Goal: Communication & Community: Answer question/provide support

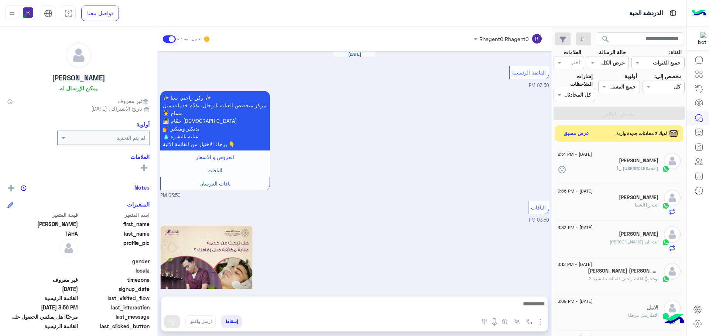
scroll to position [278, 0]
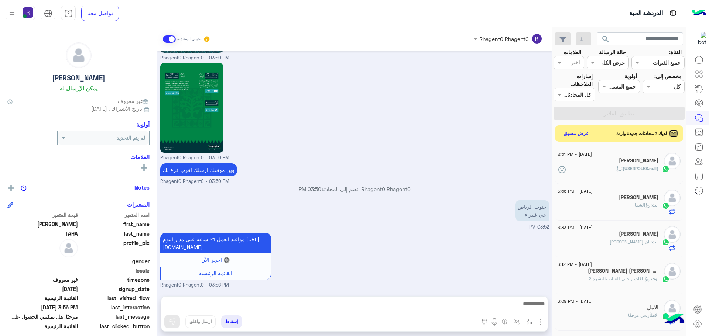
drag, startPoint x: 0, startPoint y: 0, endPoint x: 302, endPoint y: 100, distance: 318.3
click at [302, 100] on div "Rhagent0 Rhagent0 - 03:50 PM" at bounding box center [354, 111] width 389 height 100
click at [571, 131] on button "عرض مسبق" at bounding box center [575, 133] width 31 height 10
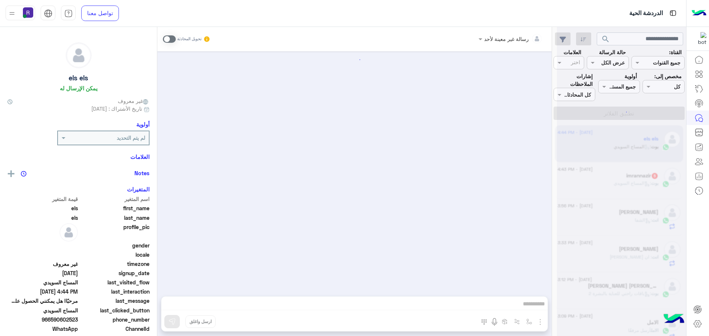
scroll to position [217, 0]
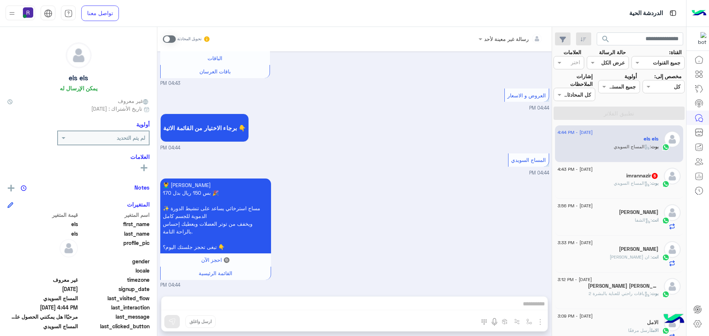
click at [171, 37] on span at bounding box center [169, 38] width 13 height 7
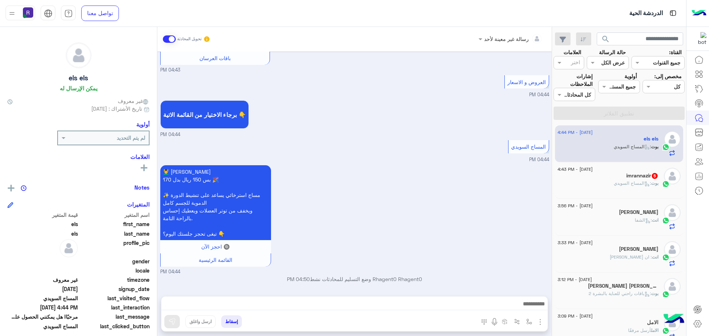
click at [540, 324] on img "button" at bounding box center [540, 322] width 9 height 9
click at [529, 308] on span "الصور" at bounding box center [526, 306] width 14 height 8
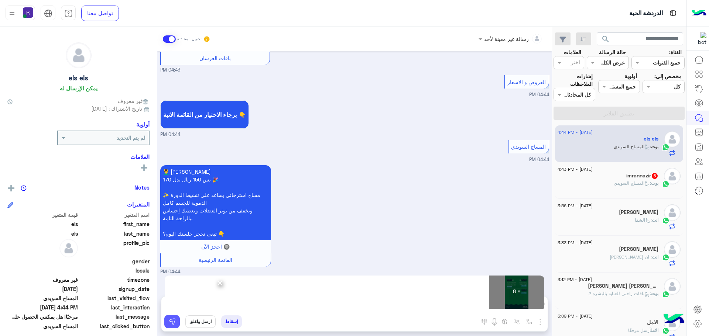
click at [170, 320] on img at bounding box center [171, 321] width 7 height 7
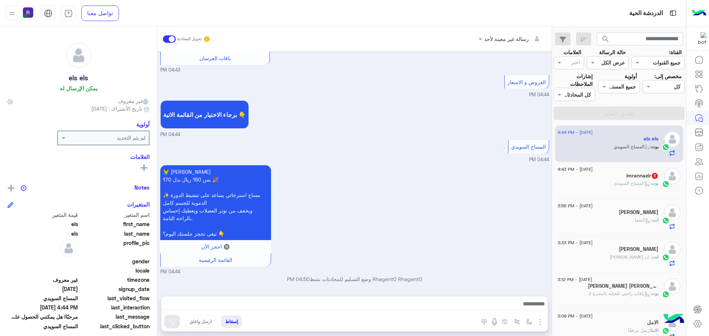
click at [644, 183] on icon at bounding box center [647, 184] width 6 height 6
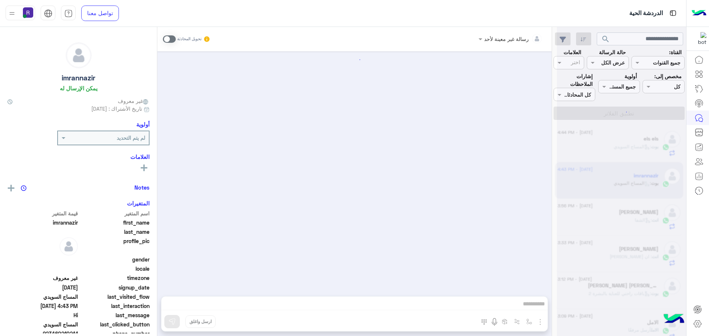
scroll to position [973, 0]
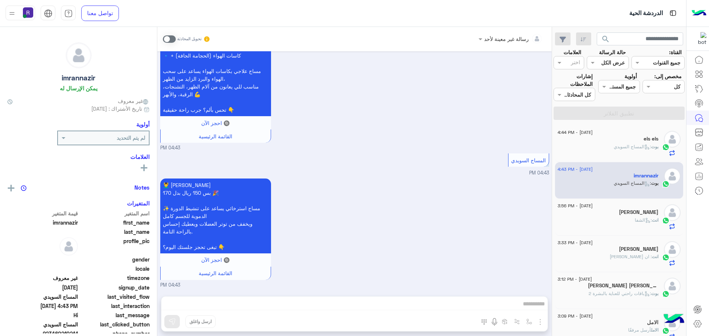
click at [172, 37] on span at bounding box center [169, 38] width 13 height 7
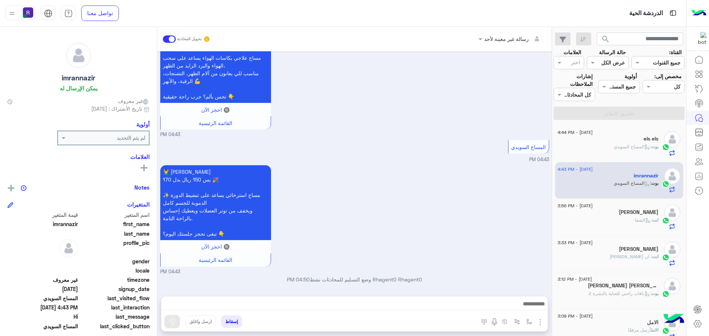
scroll to position [986, 0]
click at [537, 320] on img "button" at bounding box center [540, 322] width 9 height 9
click at [536, 309] on img at bounding box center [538, 306] width 6 height 8
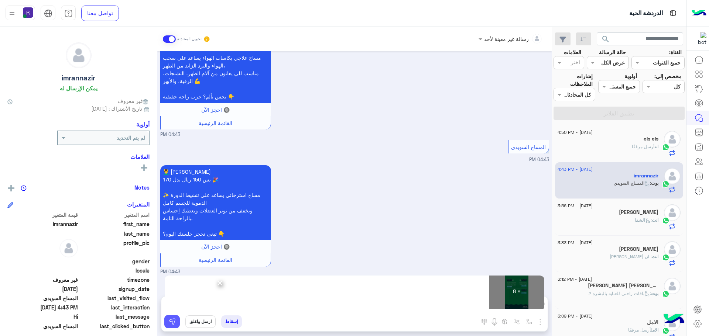
click at [175, 324] on img at bounding box center [171, 321] width 7 height 7
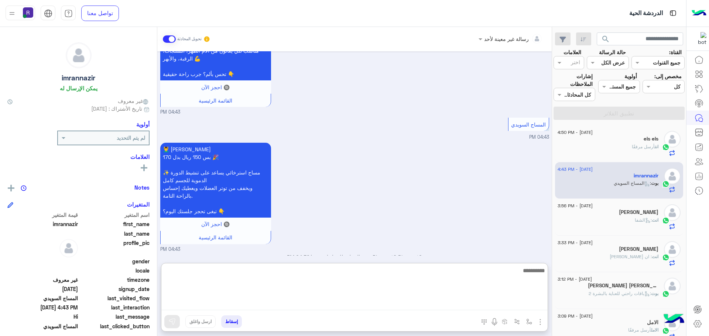
paste textarea "**********"
type textarea "**********"
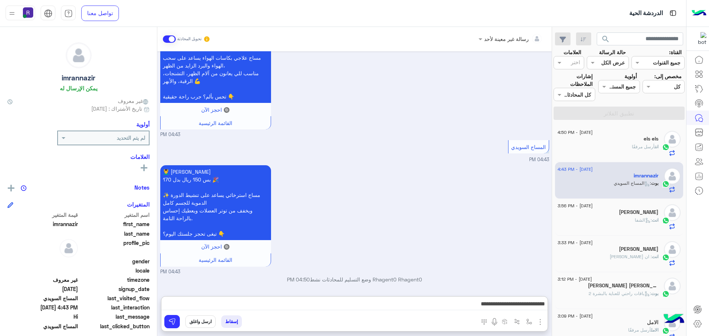
click at [384, 185] on div "💆‍♂️ المساج السويدي بس 150 ريال بدل 170 🎉 ✨ مساج استرخائي يساعد على تنشيط الدور…" at bounding box center [354, 220] width 389 height 112
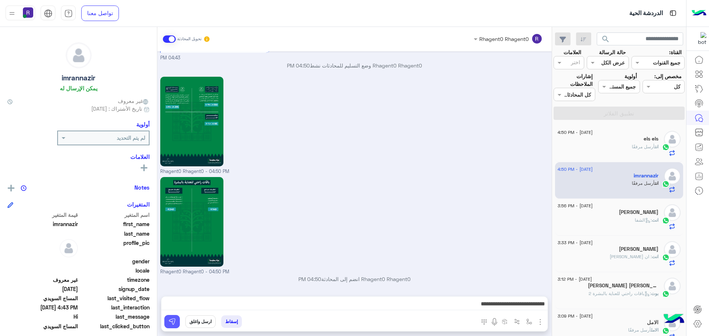
click at [174, 321] on img at bounding box center [171, 321] width 7 height 7
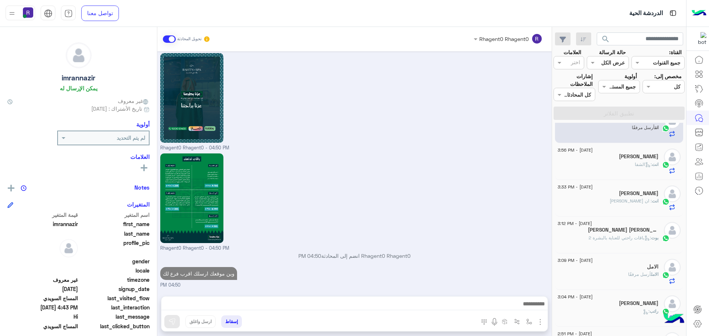
scroll to position [0, 0]
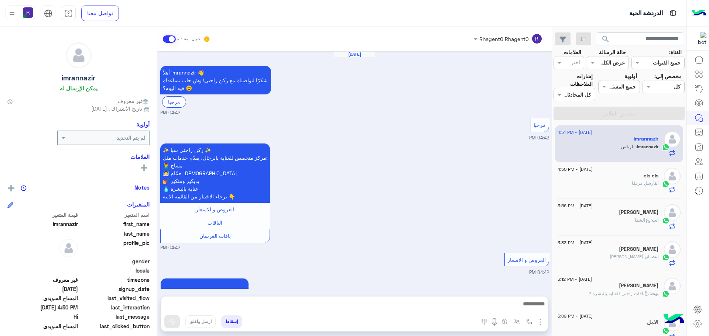
scroll to position [1233, 0]
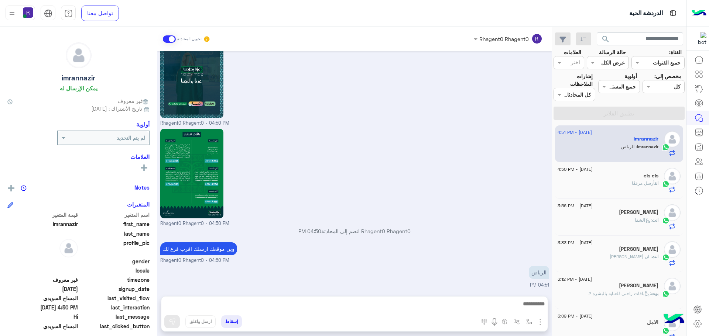
click at [604, 181] on div "انت أرسل مرفقًا" at bounding box center [607, 186] width 101 height 13
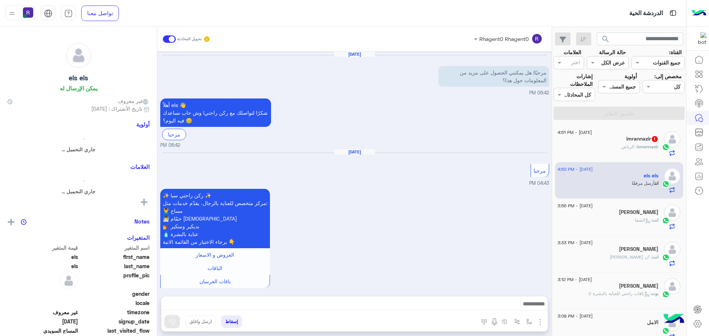
scroll to position [1046, 0]
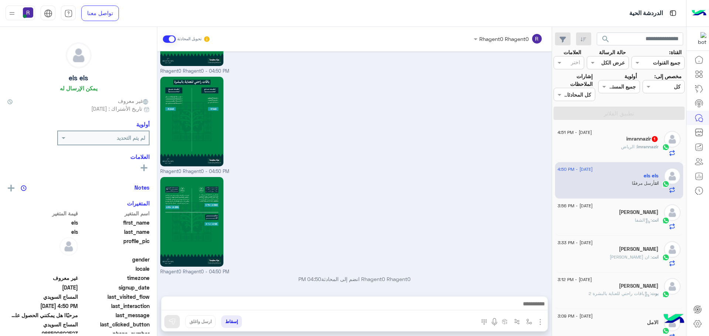
click at [610, 148] on div "imrannazir : الرياض" at bounding box center [607, 150] width 101 height 13
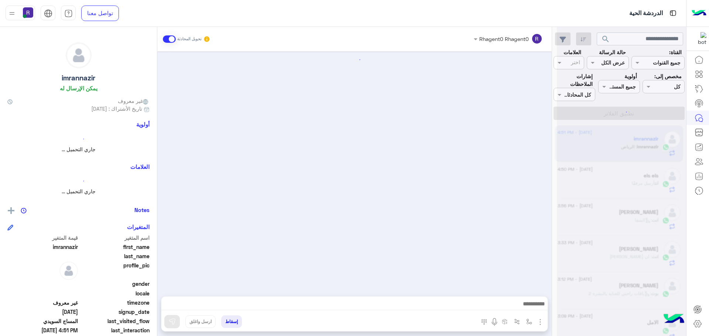
scroll to position [1180, 0]
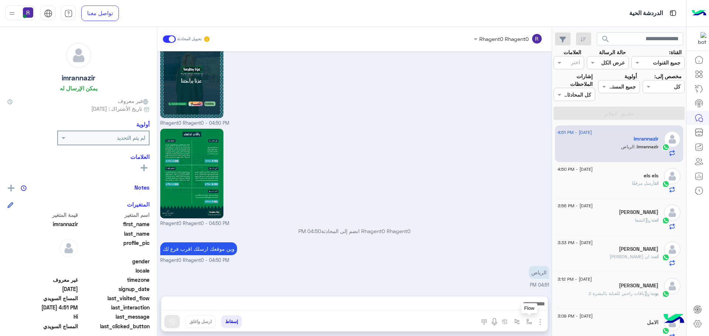
click at [531, 323] on img "button" at bounding box center [529, 322] width 6 height 6
click at [522, 305] on input "text" at bounding box center [506, 306] width 50 height 8
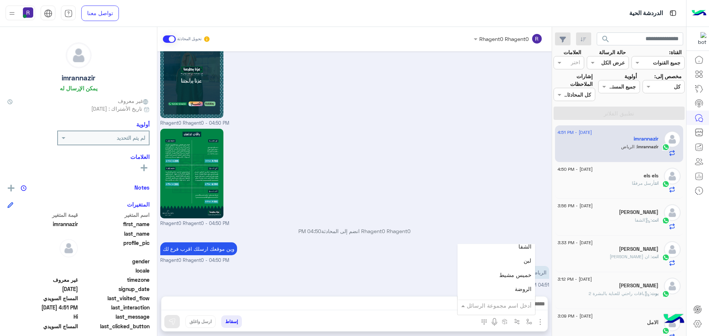
scroll to position [517, 0]
click at [525, 261] on span "لبن" at bounding box center [527, 260] width 8 height 7
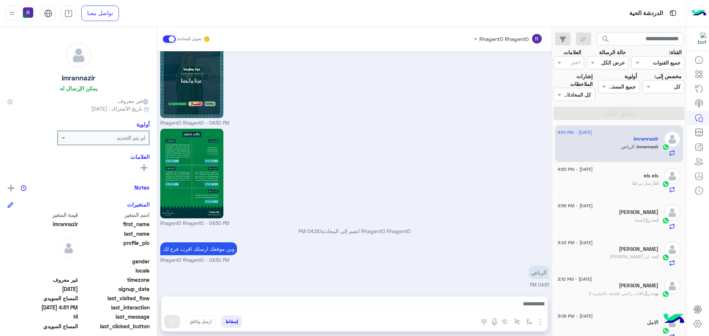
type textarea "***"
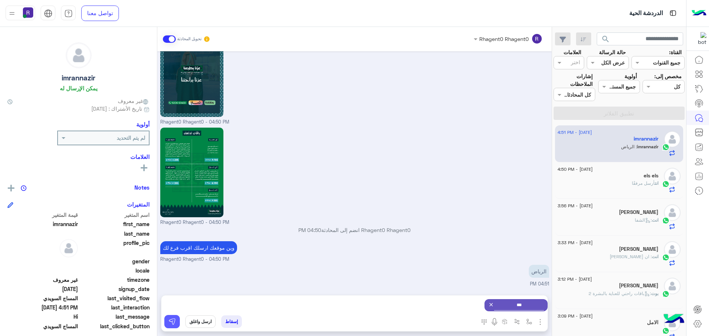
click at [169, 324] on img at bounding box center [171, 321] width 7 height 7
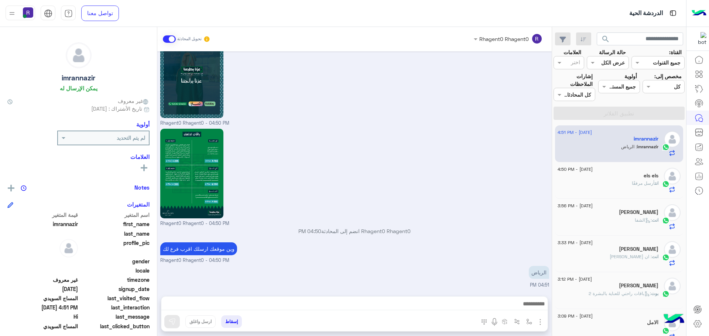
scroll to position [1180, 0]
click at [530, 324] on img "button" at bounding box center [529, 322] width 6 height 6
click at [518, 306] on input "text" at bounding box center [506, 306] width 50 height 8
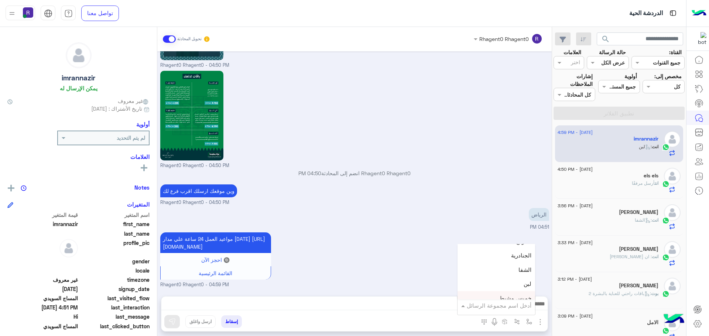
scroll to position [480, 0]
click at [517, 268] on span "الجنادرية" at bounding box center [521, 268] width 20 height 7
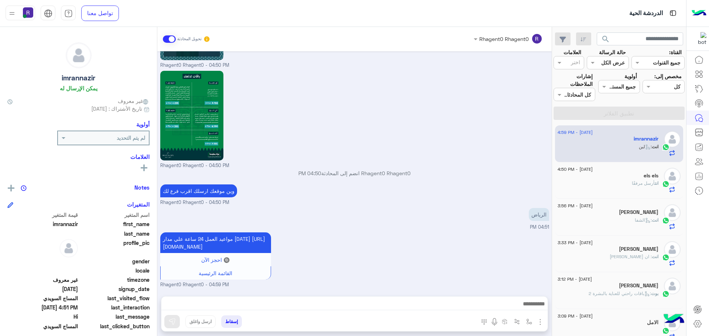
type textarea "*********"
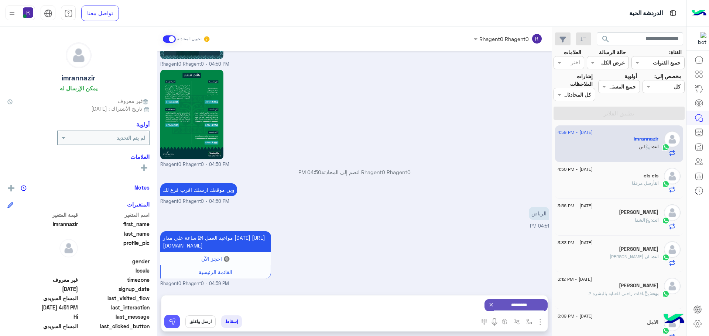
click at [170, 322] on img at bounding box center [171, 321] width 7 height 7
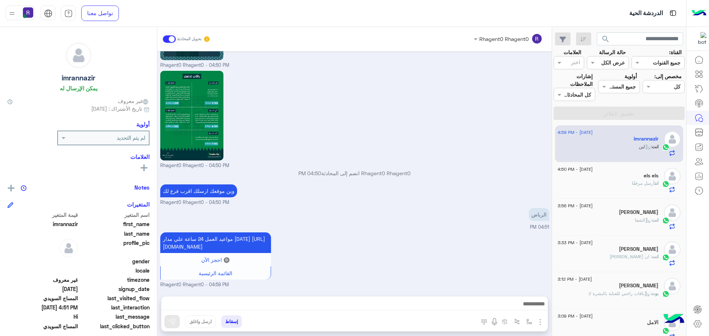
scroll to position [1311, 0]
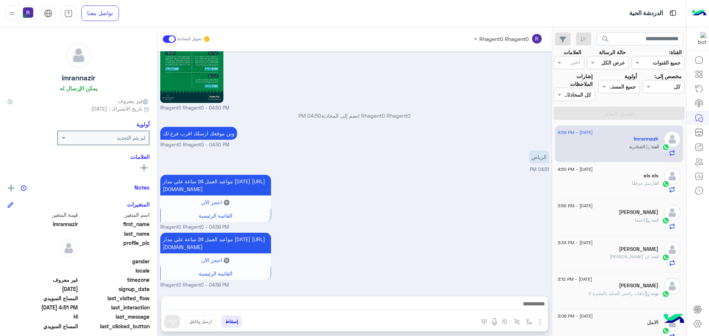
click at [609, 180] on div "انت أرسل مرفقًا" at bounding box center [607, 186] width 101 height 13
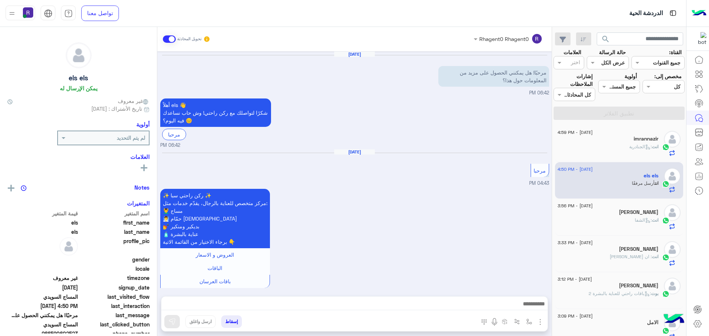
scroll to position [1046, 0]
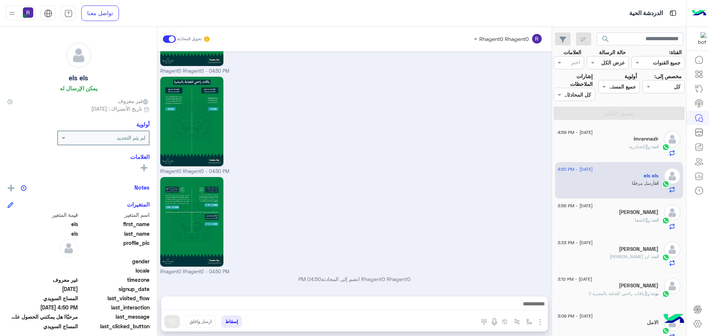
click at [634, 151] on div "انت : الجنادرية" at bounding box center [607, 150] width 101 height 13
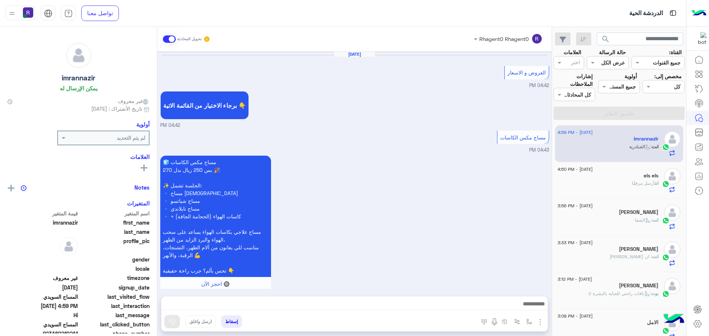
scroll to position [1176, 0]
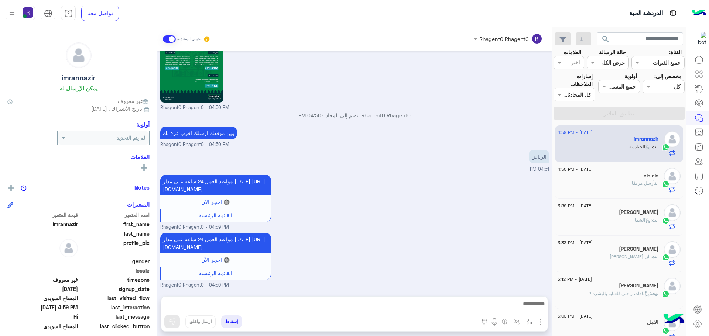
click at [622, 179] on div "els els" at bounding box center [607, 177] width 101 height 8
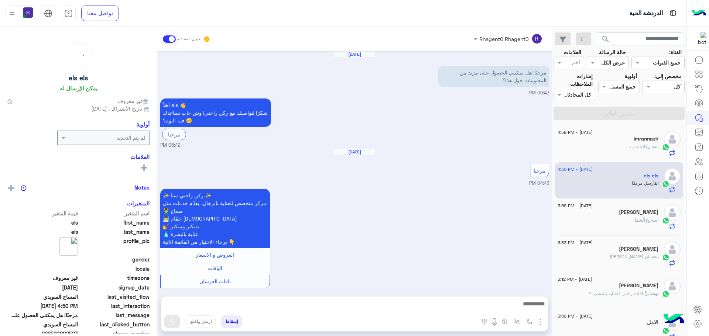
scroll to position [1046, 0]
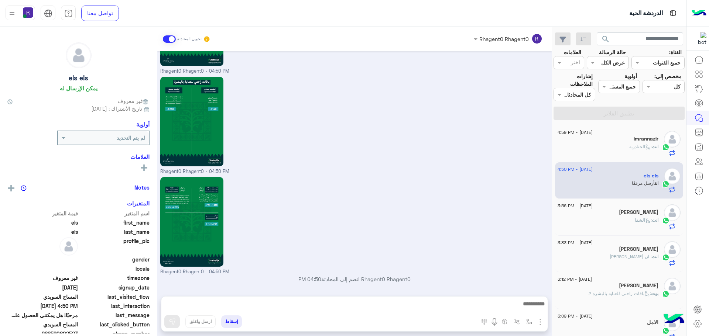
click at [618, 150] on div "انت : الجنادرية" at bounding box center [607, 150] width 101 height 13
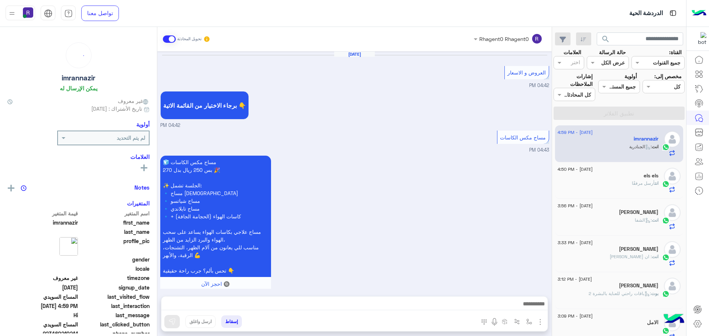
scroll to position [1176, 0]
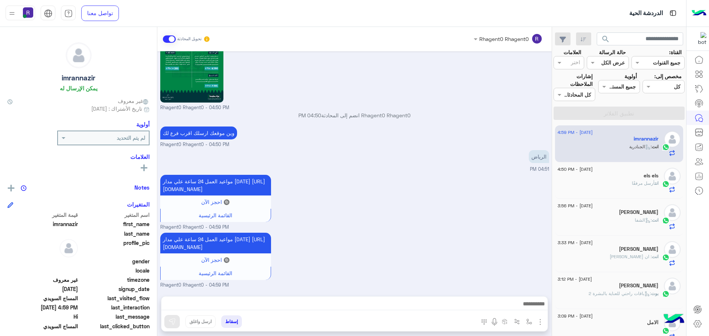
click at [618, 219] on div "انت : الشفا" at bounding box center [607, 223] width 101 height 13
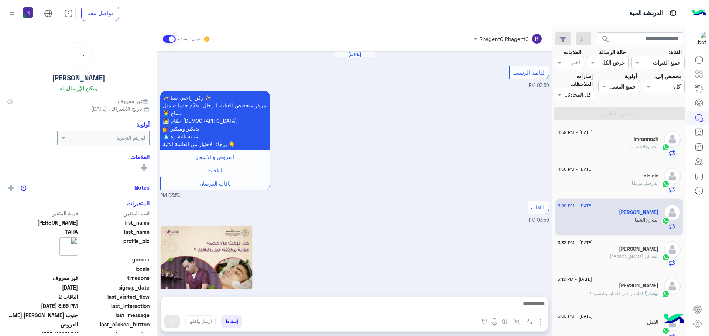
scroll to position [1076, 0]
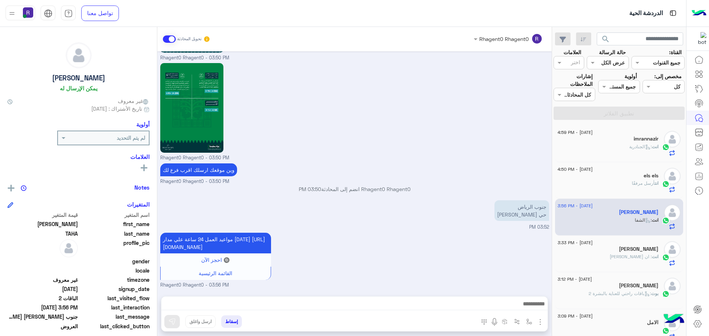
click at [653, 153] on div "انت : الجنادرية" at bounding box center [607, 150] width 101 height 13
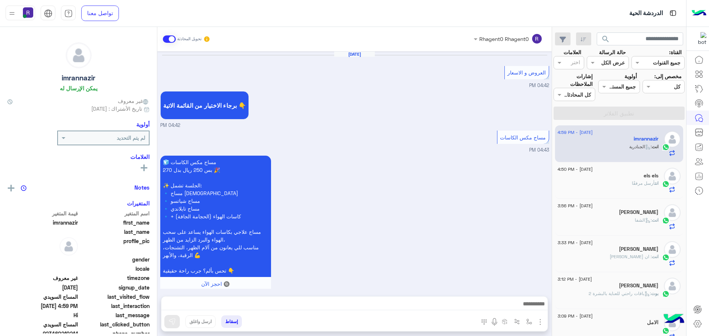
scroll to position [1176, 0]
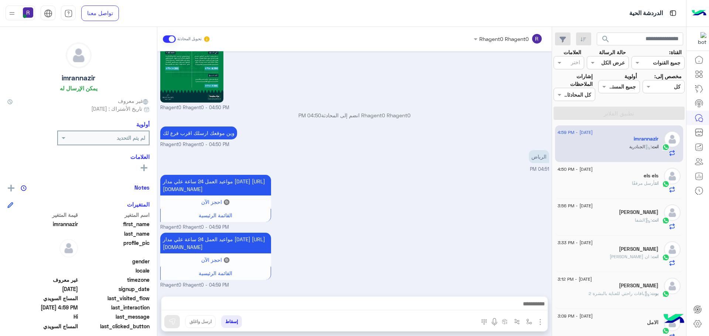
click at [637, 181] on span "أرسل مرفقًا" at bounding box center [643, 184] width 23 height 6
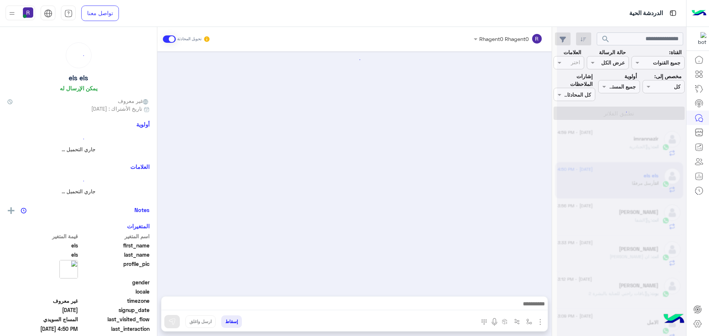
scroll to position [1046, 0]
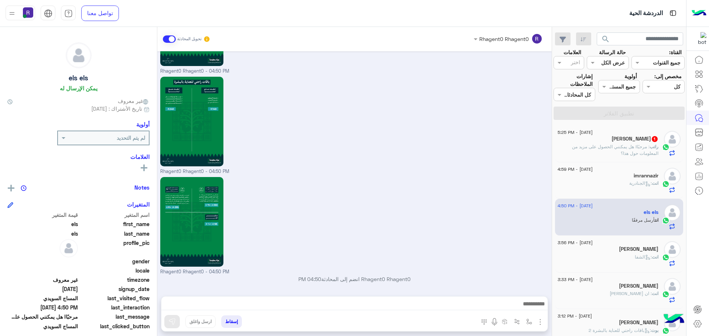
click at [637, 147] on span ": مرحبًا! هل يمكنني الحصول على مزيد من المعلومات حول هذا؟" at bounding box center [615, 150] width 86 height 12
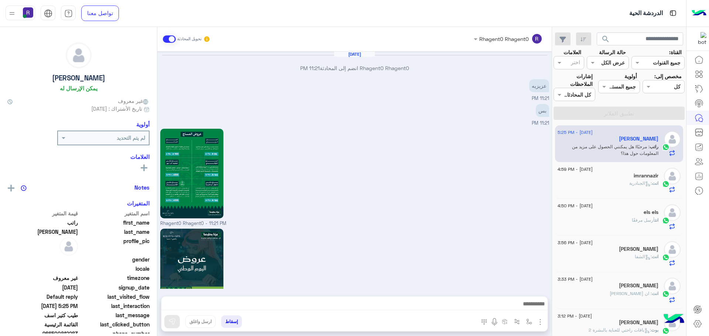
scroll to position [922, 0]
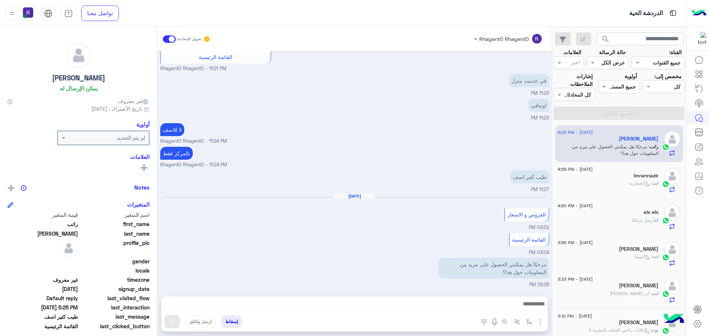
click at [631, 189] on div "انت : الجنادرية" at bounding box center [607, 186] width 101 height 13
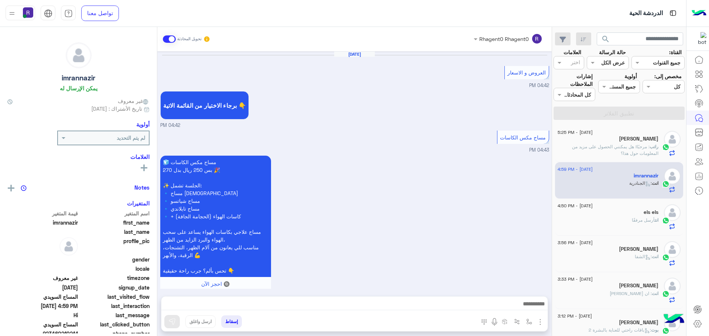
scroll to position [1176, 0]
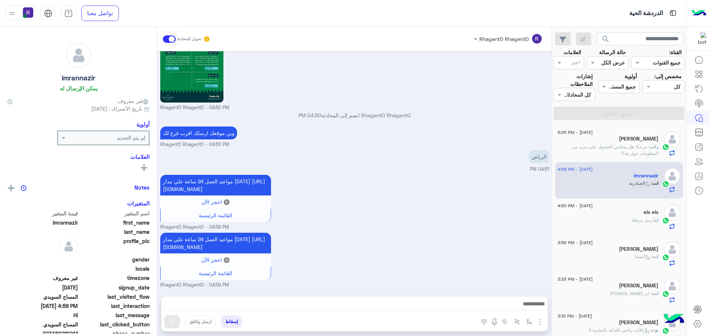
click at [637, 216] on div "els els" at bounding box center [607, 213] width 101 height 8
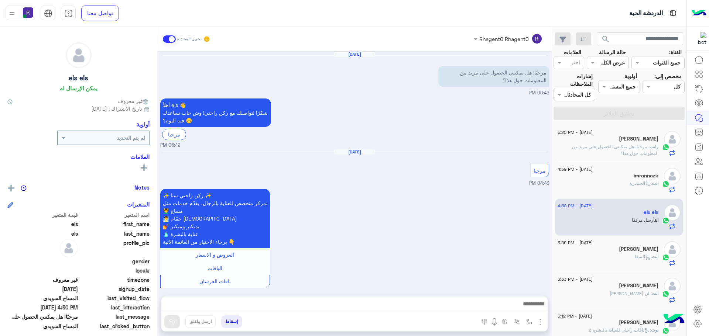
scroll to position [1046, 0]
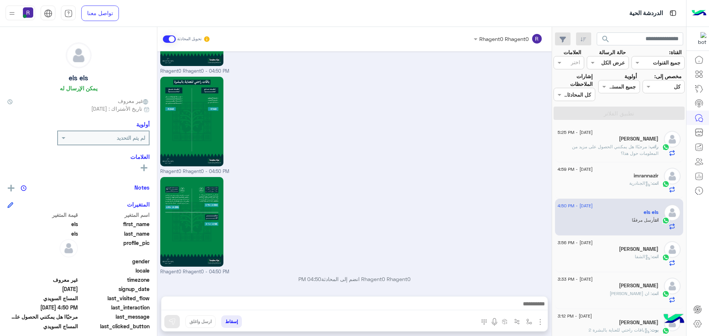
click at [630, 258] on div "انت : الشفا" at bounding box center [607, 260] width 101 height 13
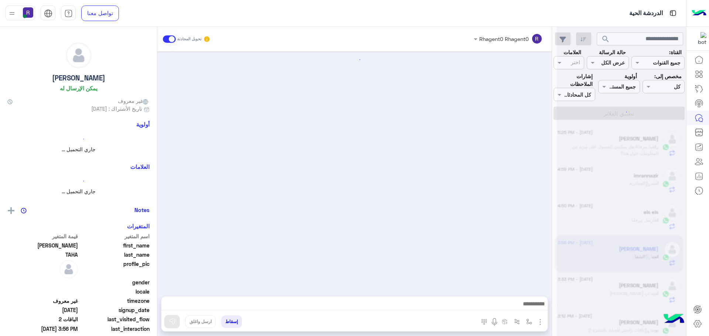
scroll to position [1076, 0]
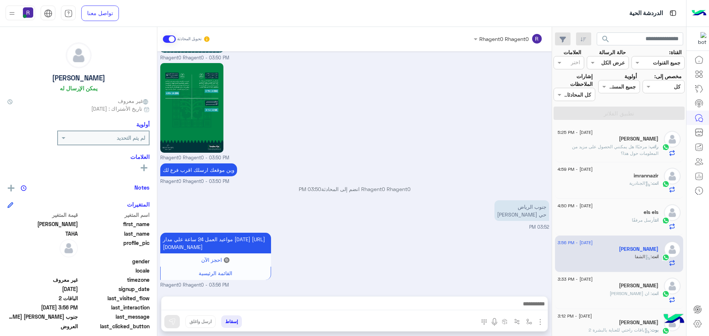
click at [637, 292] on span ": ان [PERSON_NAME]" at bounding box center [630, 294] width 42 height 6
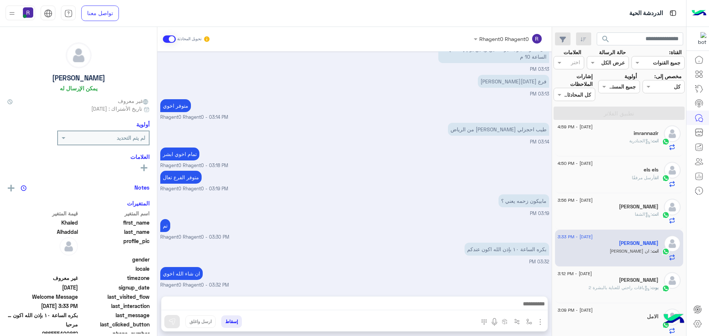
scroll to position [111, 0]
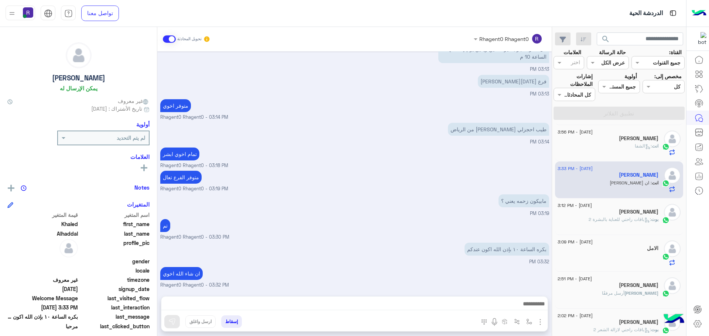
click at [625, 215] on div "[PERSON_NAME] [PERSON_NAME]" at bounding box center [607, 213] width 101 height 8
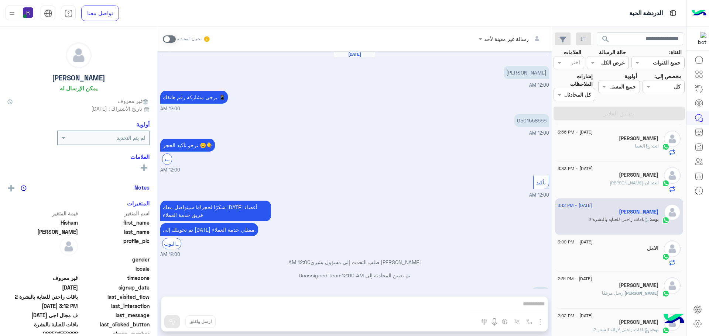
scroll to position [670, 0]
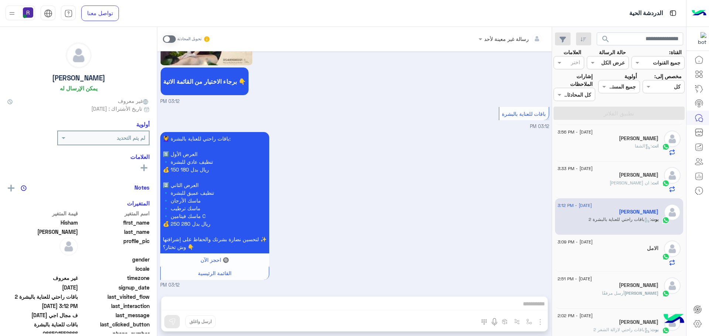
click at [623, 254] on div at bounding box center [607, 259] width 101 height 13
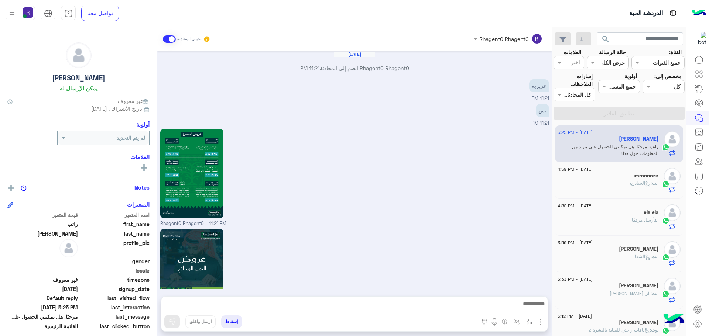
scroll to position [278, 0]
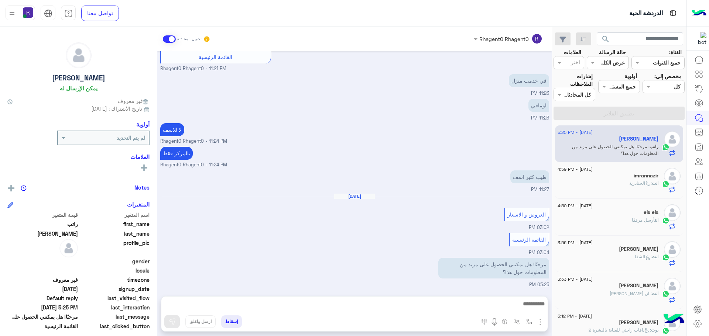
click at [628, 178] on div "imrannazir" at bounding box center [607, 177] width 101 height 8
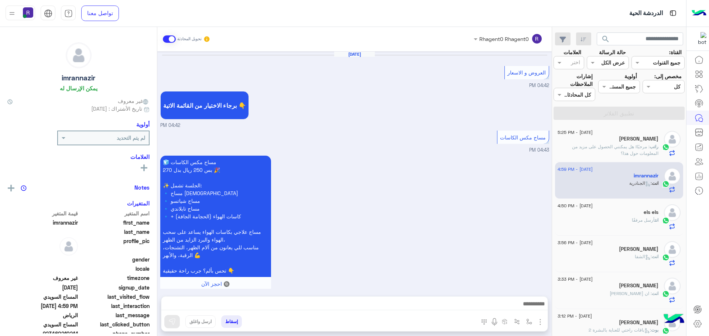
scroll to position [1176, 0]
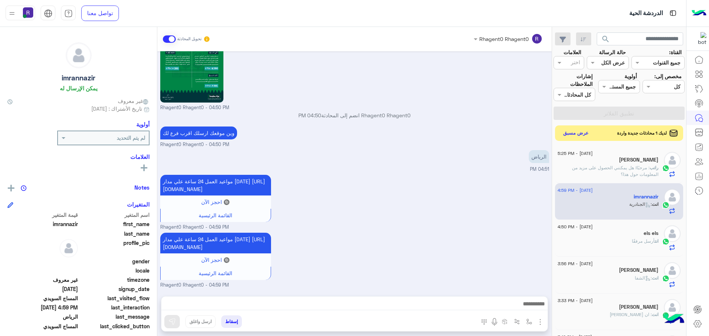
click at [580, 134] on button "عرض مسبق" at bounding box center [575, 133] width 31 height 10
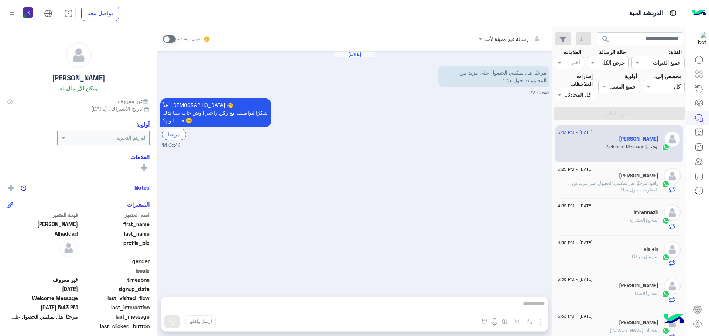
click at [172, 38] on span at bounding box center [169, 38] width 13 height 7
click at [542, 322] on img "button" at bounding box center [540, 322] width 9 height 9
click at [532, 307] on span "الصور" at bounding box center [526, 306] width 14 height 8
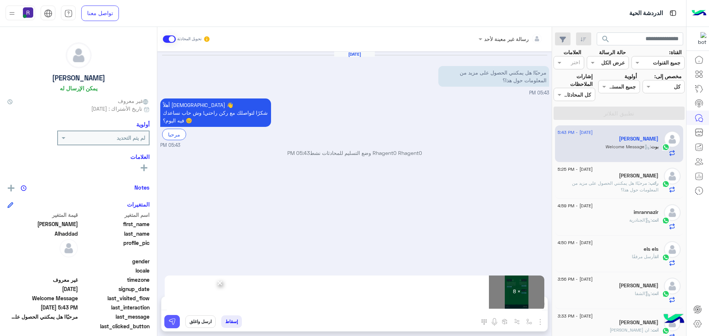
click at [173, 324] on img at bounding box center [171, 321] width 7 height 7
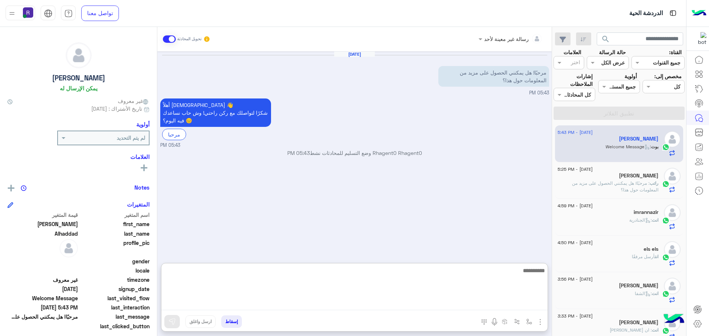
paste textarea "**********"
type textarea "**********"
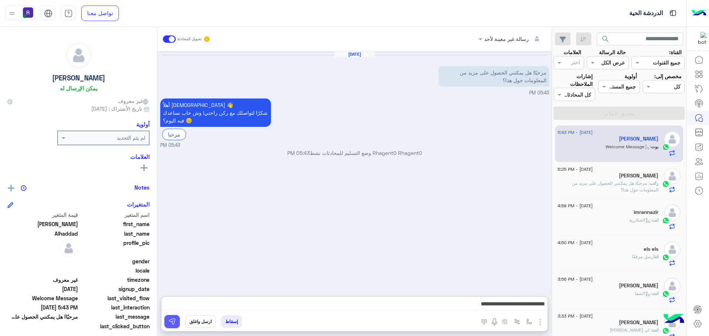
click at [172, 323] on img at bounding box center [171, 321] width 7 height 7
click at [608, 185] on span ": مرحبًا! هل يمكنني الحصول على مزيد من المعلومات حول هذا؟" at bounding box center [615, 187] width 86 height 12
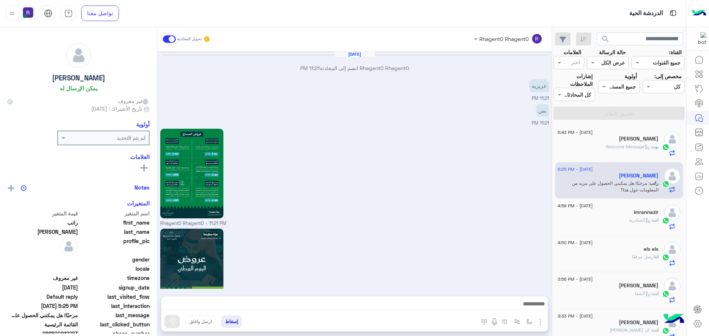
scroll to position [922, 0]
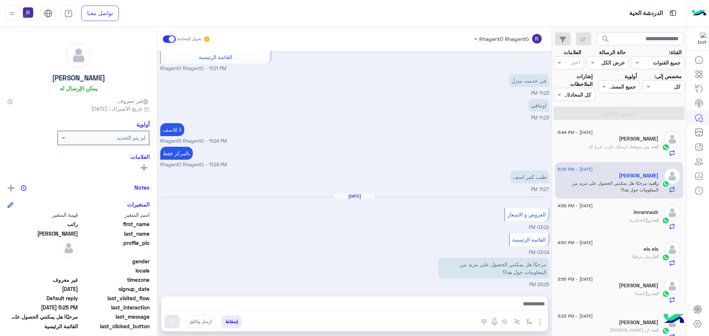
click at [601, 145] on span ": وين موقعك ارسلك اقرب فرع لك" at bounding box center [620, 147] width 64 height 6
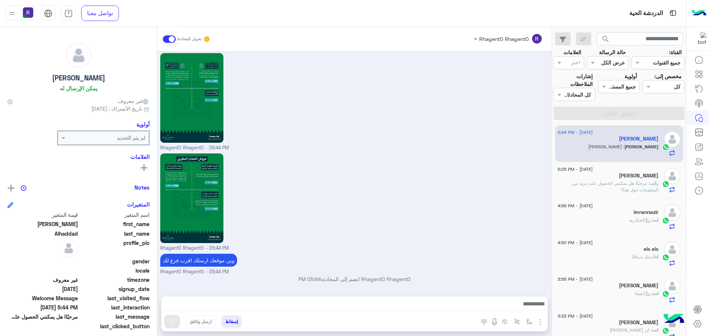
scroll to position [738, 0]
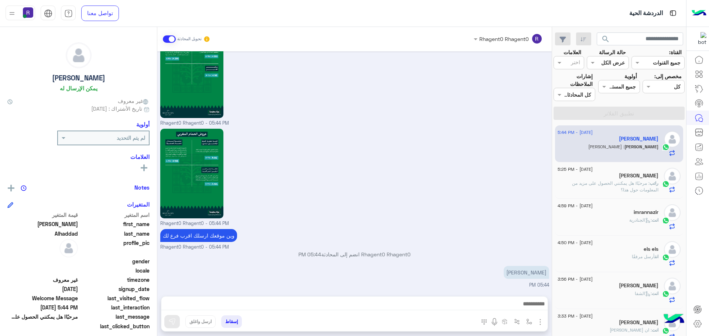
click at [648, 187] on p "راتب : مرحبًا! هل يمكنني الحصول على مزيد من المعلومات حول هذا؟" at bounding box center [607, 186] width 101 height 13
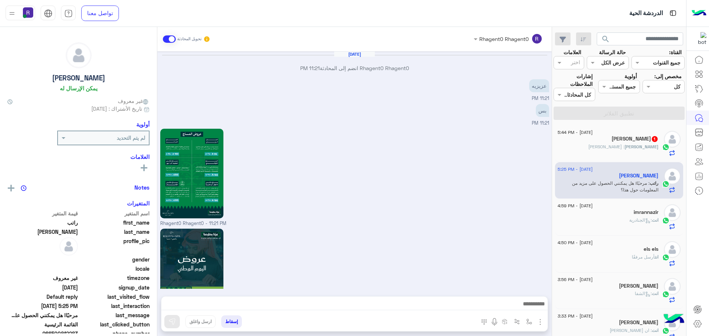
scroll to position [922, 0]
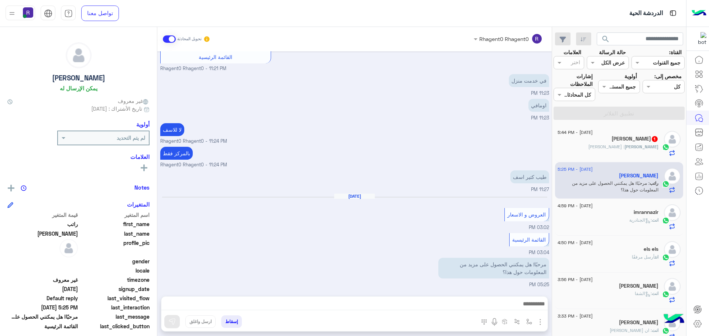
click at [638, 135] on div "17 September - 5:44 PM" at bounding box center [607, 133] width 101 height 5
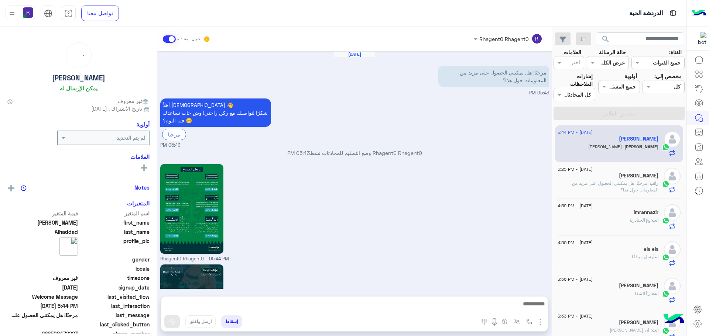
scroll to position [738, 0]
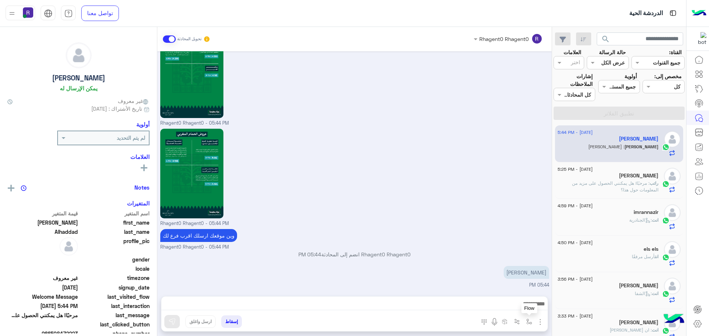
click at [529, 320] on img "button" at bounding box center [529, 322] width 6 height 6
click at [525, 307] on input "text" at bounding box center [506, 306] width 50 height 8
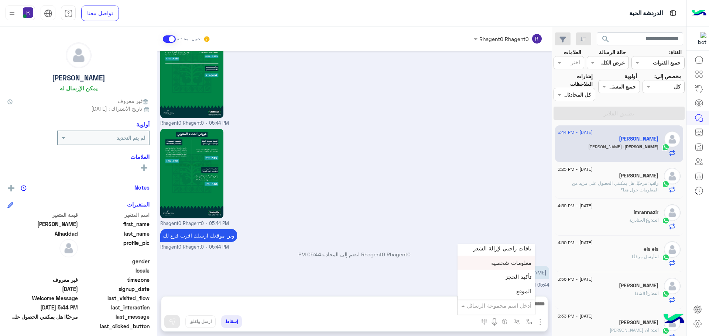
scroll to position [480, 0]
click at [507, 264] on div "الجنادرية" at bounding box center [496, 269] width 78 height 14
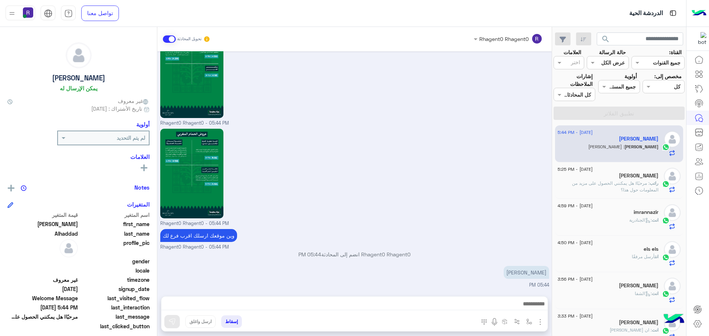
type textarea "*********"
click at [168, 320] on img at bounding box center [171, 321] width 7 height 7
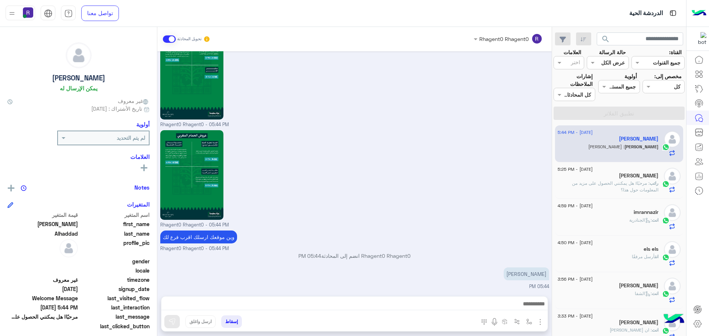
scroll to position [738, 0]
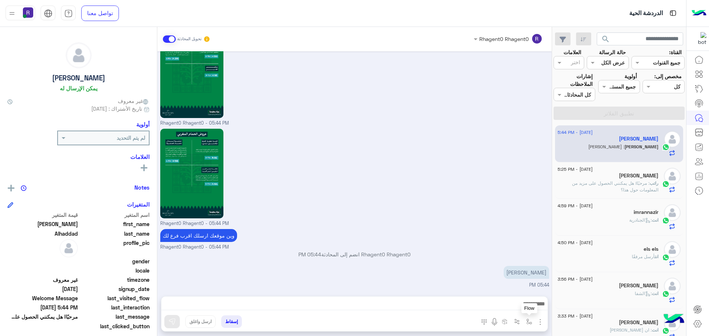
click at [529, 320] on img "button" at bounding box center [529, 322] width 6 height 6
click at [526, 309] on input "text" at bounding box center [506, 306] width 50 height 8
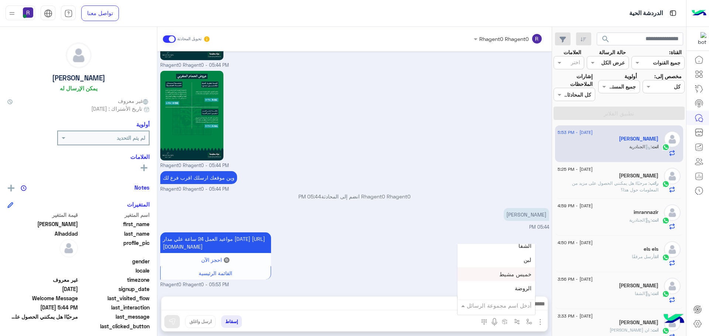
scroll to position [480, 0]
click at [516, 295] on div "لبن" at bounding box center [496, 297] width 78 height 14
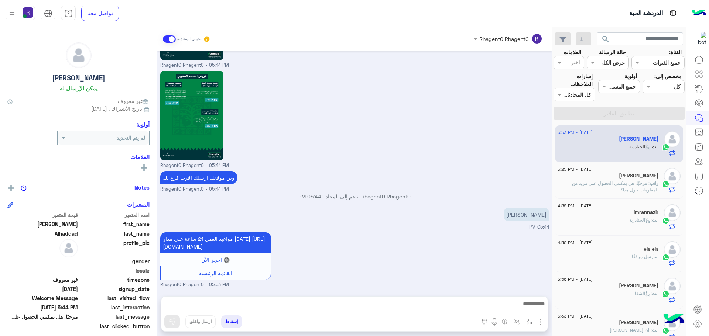
type textarea "***"
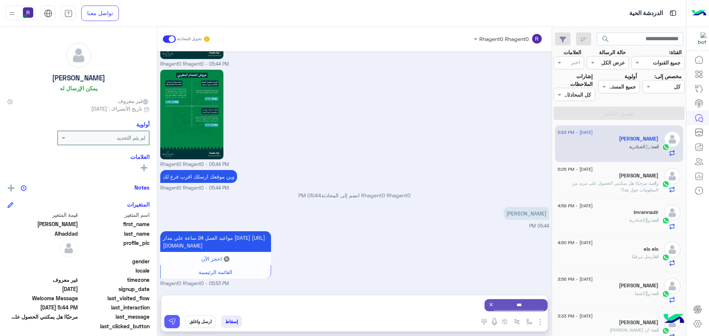
click at [178, 318] on button at bounding box center [172, 321] width 16 height 13
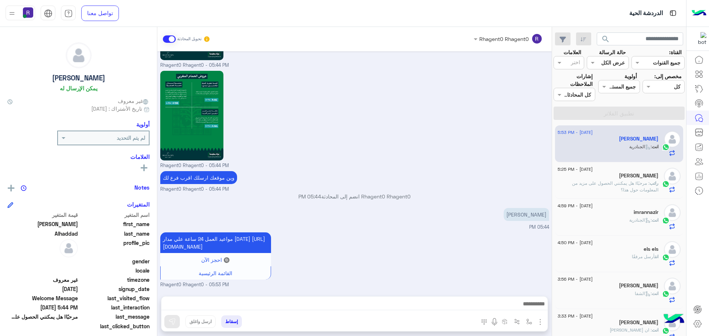
scroll to position [803, 0]
click at [630, 187] on span ": مرحبًا! هل يمكنني الحصول على مزيد من المعلومات حول هذا؟" at bounding box center [615, 187] width 86 height 12
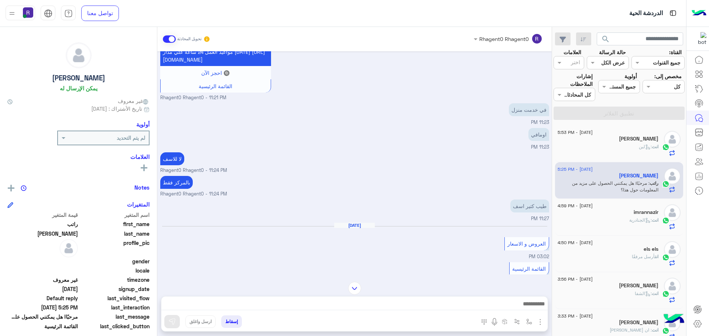
scroll to position [922, 0]
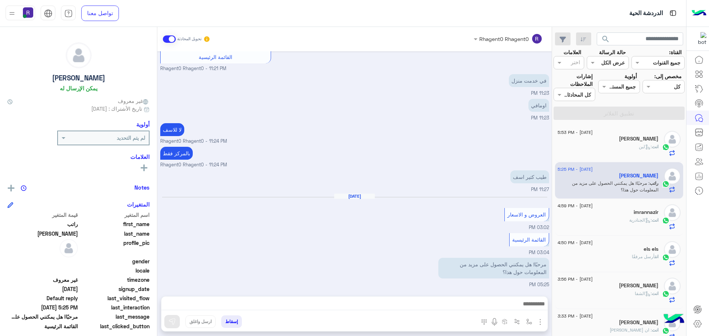
click at [639, 144] on span ": لبن" at bounding box center [645, 147] width 13 height 6
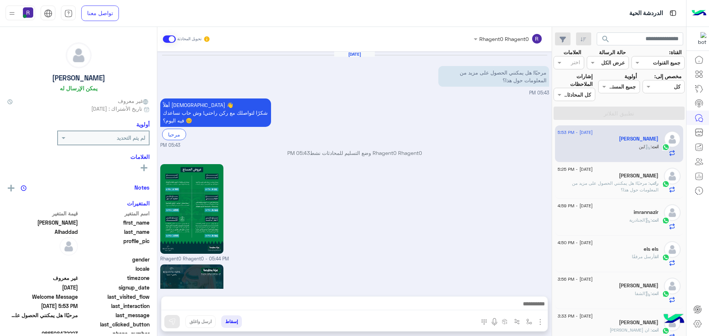
scroll to position [869, 0]
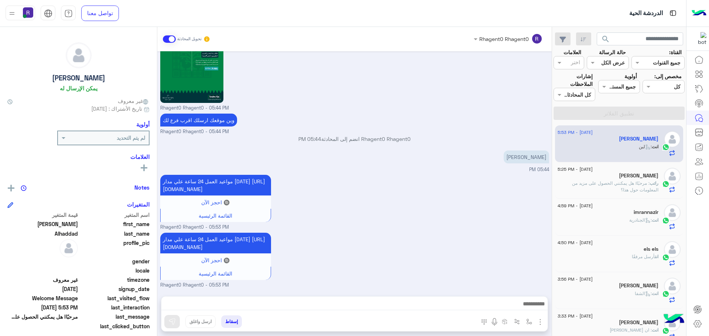
click at [613, 195] on div "17 September - 5:25 PM راتب محمود راتب : مرحبًا! هل يمكنني الحصول على مزيد من ا…" at bounding box center [619, 180] width 128 height 37
click at [623, 182] on span ": مرحبًا! هل يمكنني الحصول على مزيد من المعلومات حول هذا؟" at bounding box center [615, 187] width 86 height 12
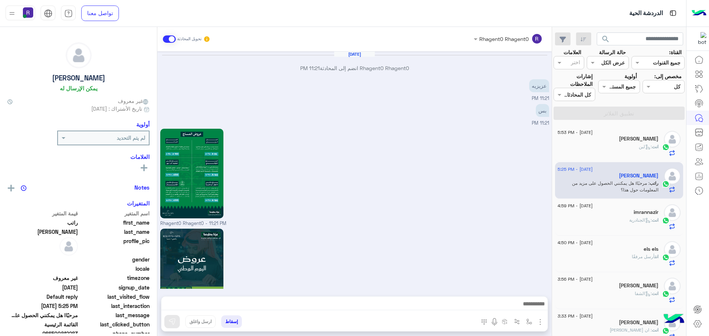
scroll to position [922, 0]
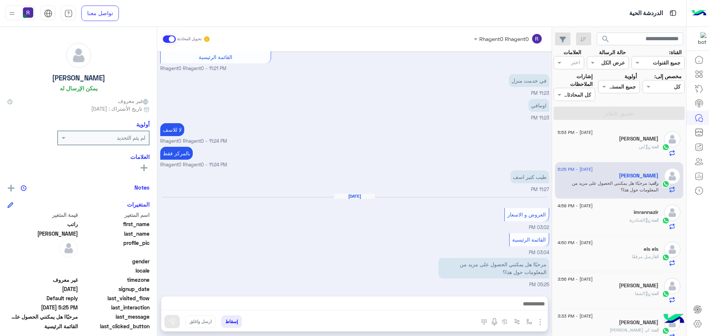
click at [616, 143] on div "Mohamed Alhaddad" at bounding box center [607, 140] width 101 height 8
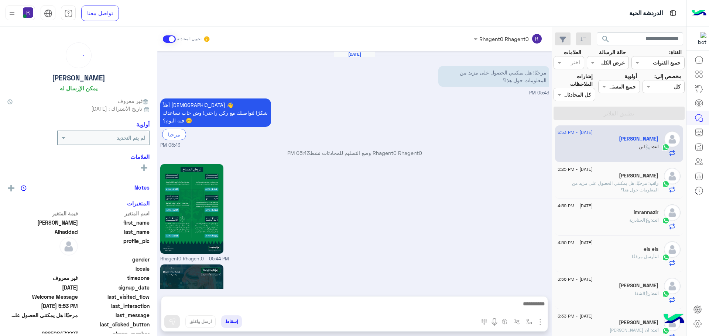
scroll to position [869, 0]
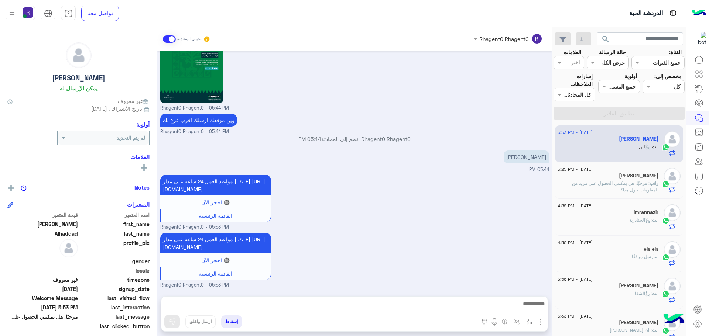
click at [626, 182] on span ": مرحبًا! هل يمكنني الحصول على مزيد من المعلومات حول هذا؟" at bounding box center [615, 187] width 86 height 12
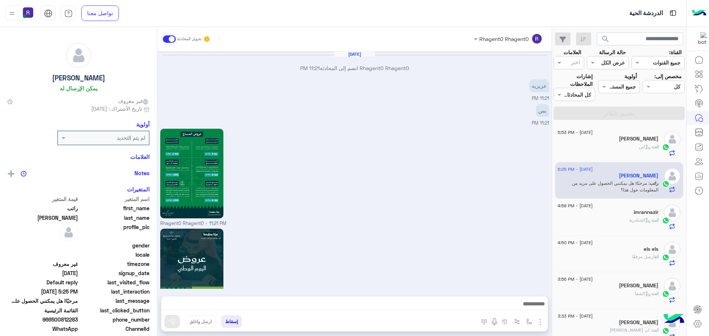
scroll to position [922, 0]
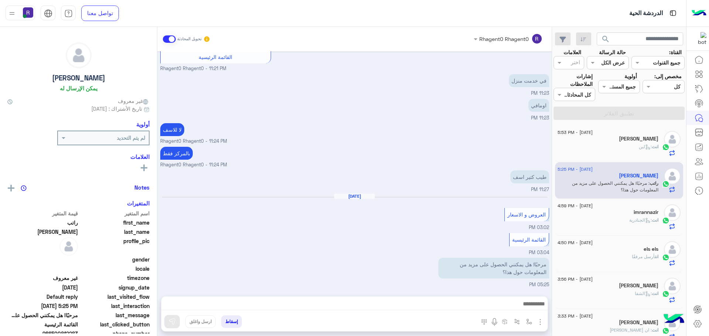
click at [611, 222] on div "انت : الجنادرية" at bounding box center [607, 223] width 101 height 13
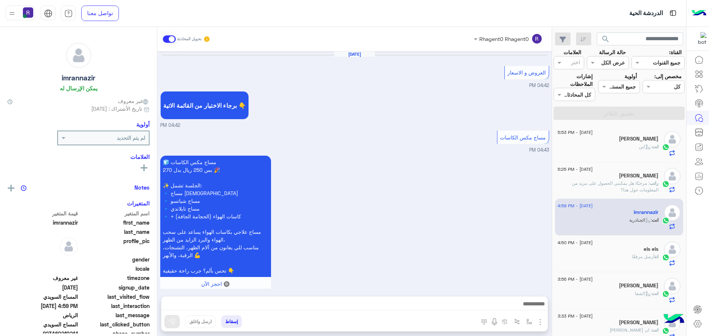
scroll to position [1176, 0]
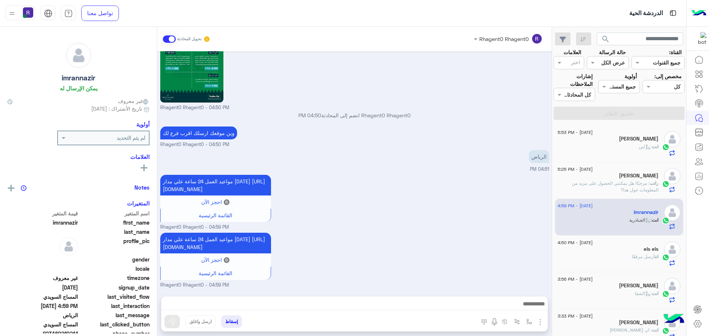
click at [615, 149] on div "انت : لبن" at bounding box center [607, 150] width 101 height 13
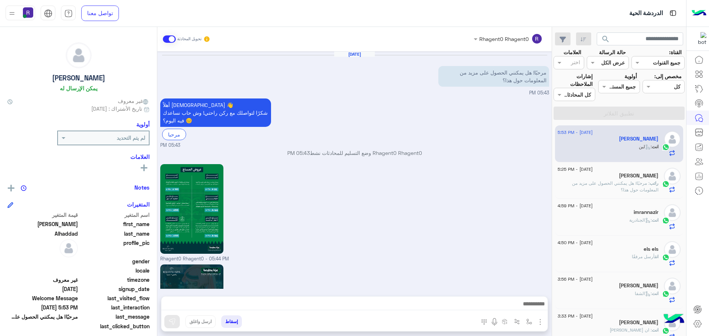
scroll to position [869, 0]
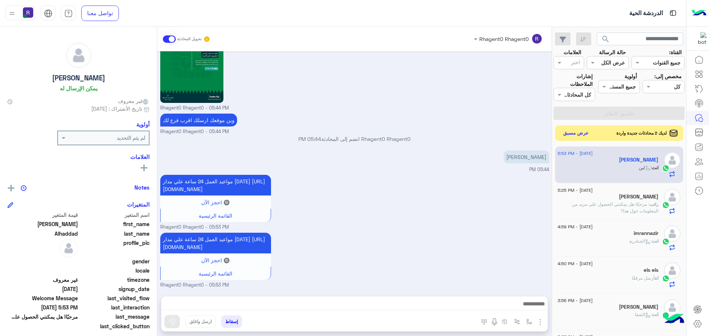
click at [579, 134] on button "عرض مسبق" at bounding box center [575, 133] width 31 height 10
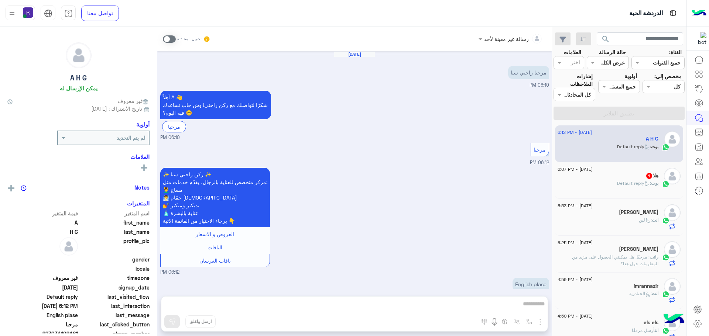
scroll to position [64, 0]
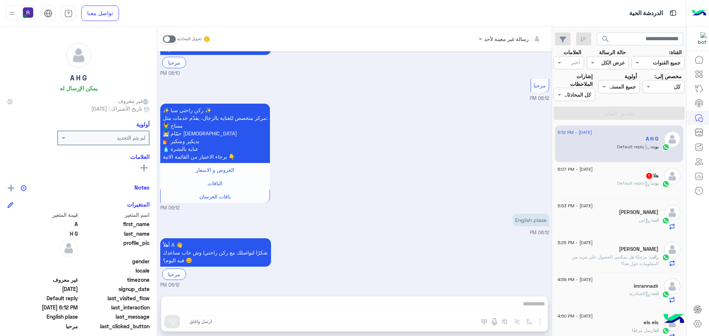
click at [604, 181] on div "[PERSON_NAME] : Default reply" at bounding box center [607, 186] width 101 height 13
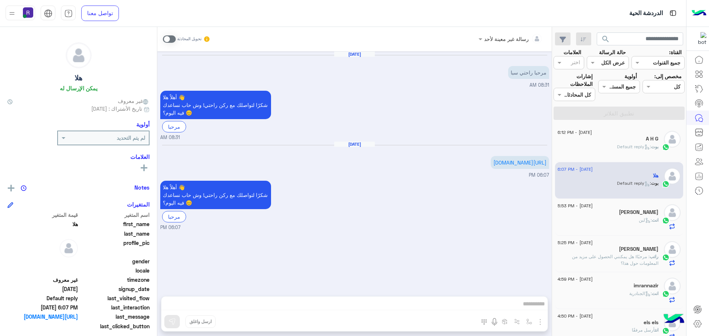
click at [172, 38] on span at bounding box center [169, 38] width 13 height 7
click at [542, 322] on img "button" at bounding box center [540, 322] width 9 height 9
click at [535, 307] on button "الصور" at bounding box center [528, 306] width 31 height 15
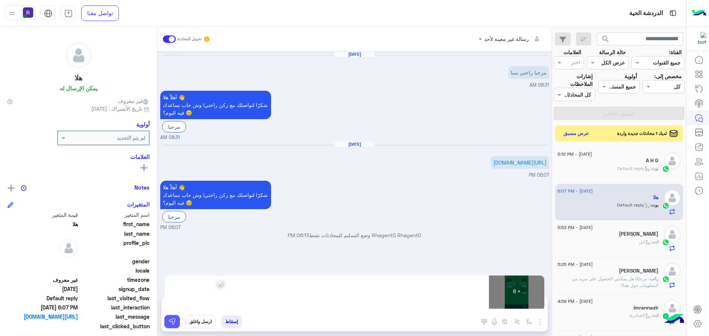
click at [171, 322] on img at bounding box center [171, 321] width 7 height 7
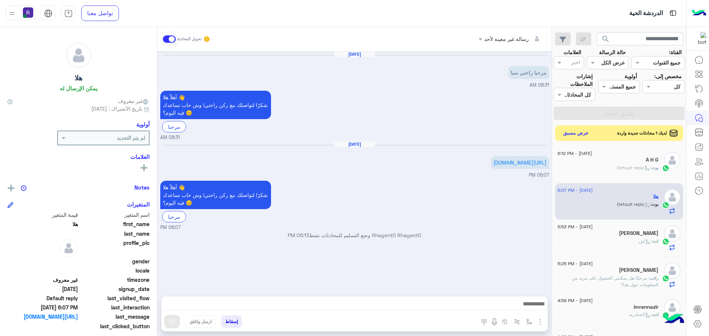
click at [584, 134] on button "عرض مسبق" at bounding box center [575, 133] width 31 height 10
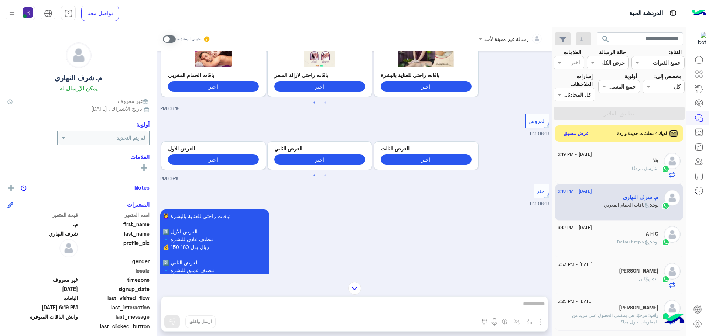
scroll to position [4, 0]
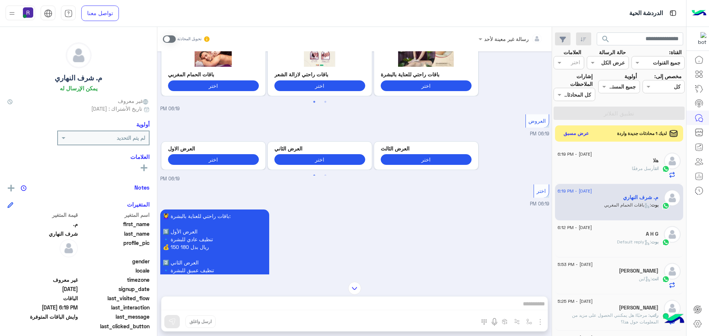
click at [172, 40] on span at bounding box center [169, 38] width 13 height 7
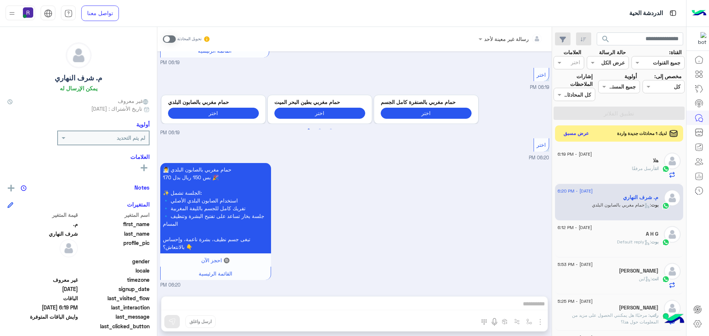
scroll to position [464, 0]
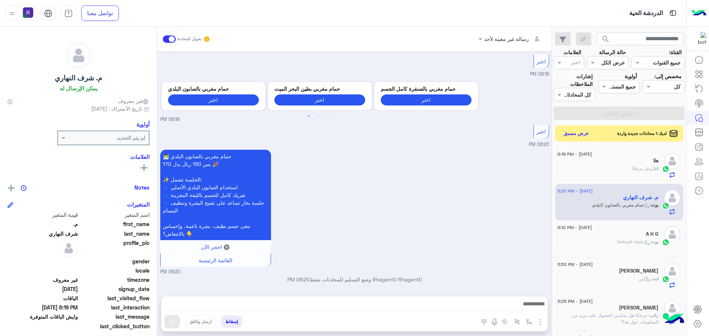
click at [541, 324] on img "button" at bounding box center [540, 322] width 9 height 9
click at [532, 312] on button "الصور" at bounding box center [528, 306] width 31 height 15
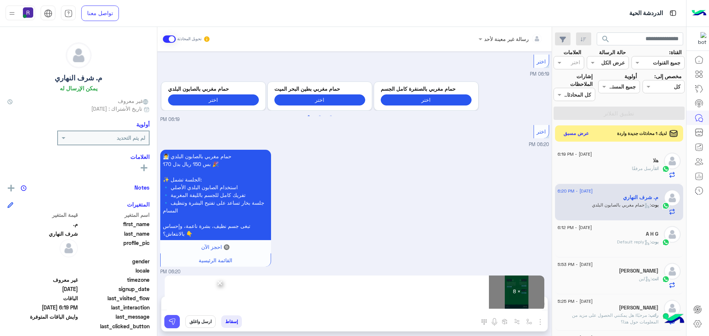
click at [171, 324] on img at bounding box center [171, 321] width 7 height 7
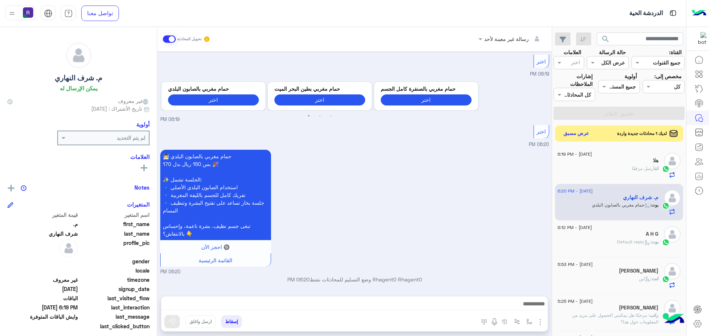
scroll to position [464, 0]
click at [571, 136] on button "عرض مسبق" at bounding box center [575, 133] width 31 height 10
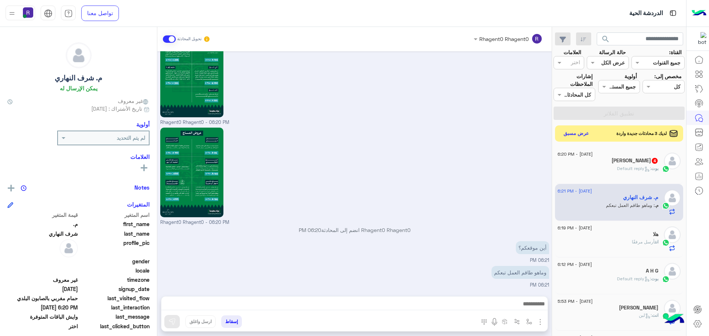
scroll to position [1354, 0]
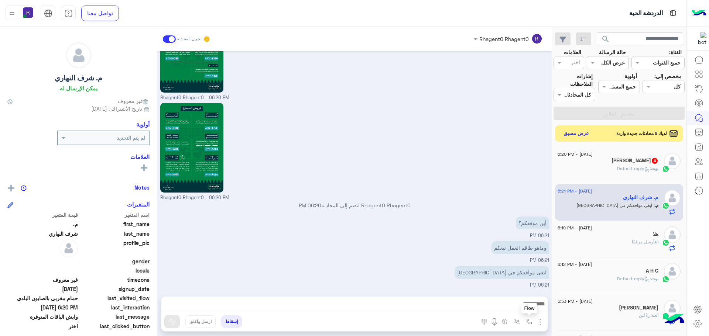
click at [530, 323] on img "button" at bounding box center [529, 322] width 6 height 6
click at [520, 305] on input "text" at bounding box center [506, 306] width 50 height 8
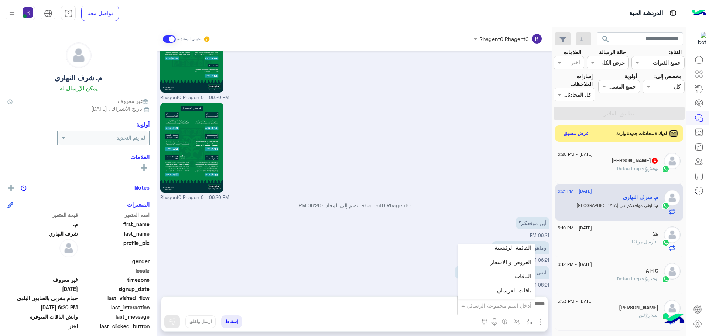
scroll to position [148, 0]
click at [438, 266] on div "ابغى مواقعكم في الرياض 06:21 PM" at bounding box center [354, 276] width 389 height 25
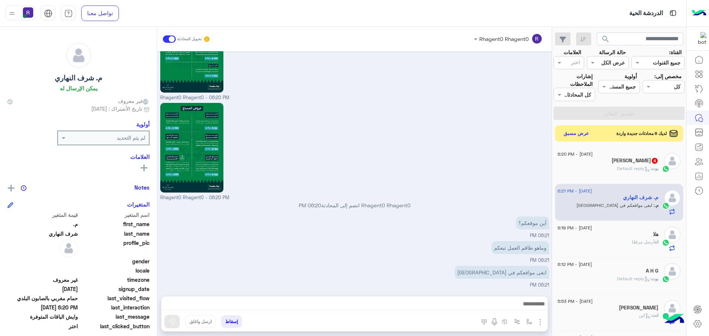
click at [542, 322] on img "button" at bounding box center [540, 322] width 9 height 9
click at [534, 305] on button "الصور" at bounding box center [528, 306] width 31 height 15
click at [528, 319] on img "button" at bounding box center [529, 322] width 6 height 6
click at [518, 302] on input "text" at bounding box center [506, 306] width 50 height 8
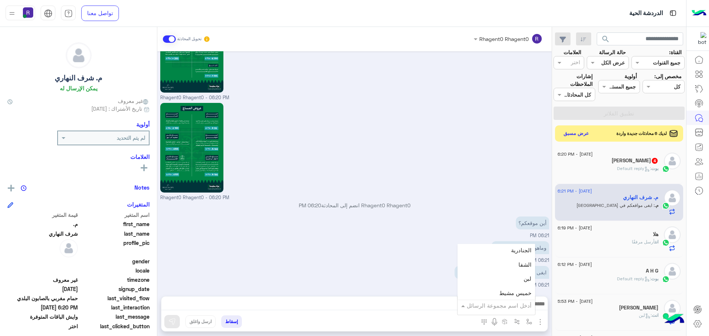
scroll to position [517, 0]
click at [514, 260] on div "لبن" at bounding box center [496, 260] width 78 height 14
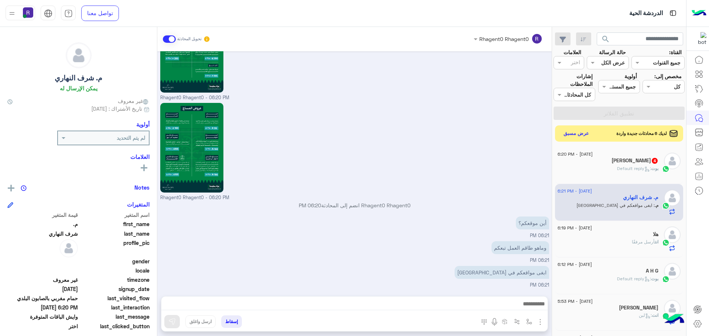
type textarea "***"
click at [170, 323] on img at bounding box center [171, 321] width 7 height 7
click at [528, 321] on img "button" at bounding box center [529, 322] width 6 height 6
click at [524, 312] on div "أدخل اسم مجموعة الرسائل" at bounding box center [496, 305] width 78 height 13
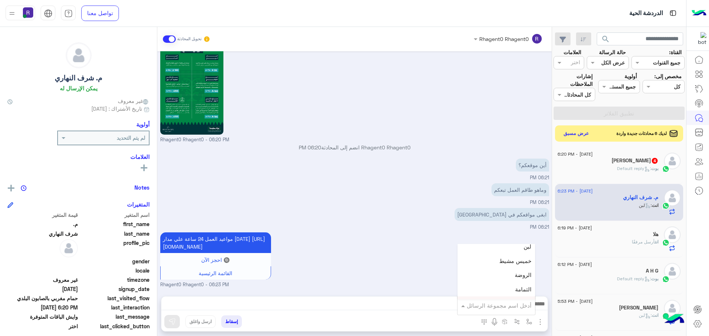
scroll to position [517, 0]
click at [516, 286] on span "الروضة" at bounding box center [523, 288] width 17 height 7
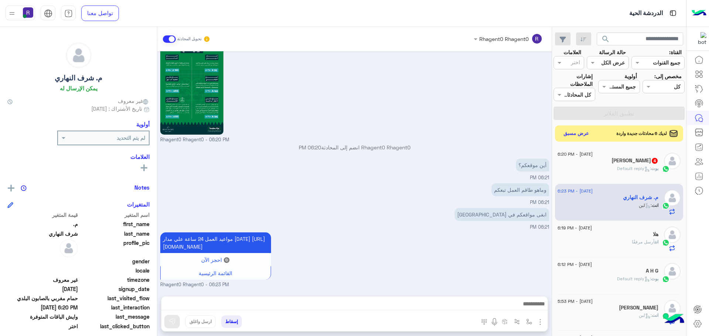
type textarea "******"
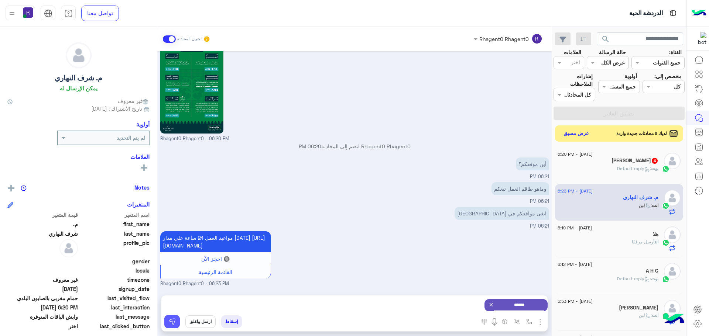
click at [173, 319] on img at bounding box center [171, 321] width 7 height 7
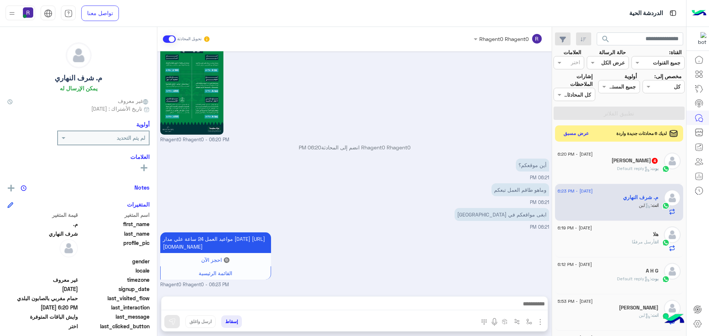
scroll to position [1420, 0]
click at [528, 322] on img "button" at bounding box center [529, 322] width 6 height 6
click at [522, 307] on input "text" at bounding box center [506, 306] width 50 height 8
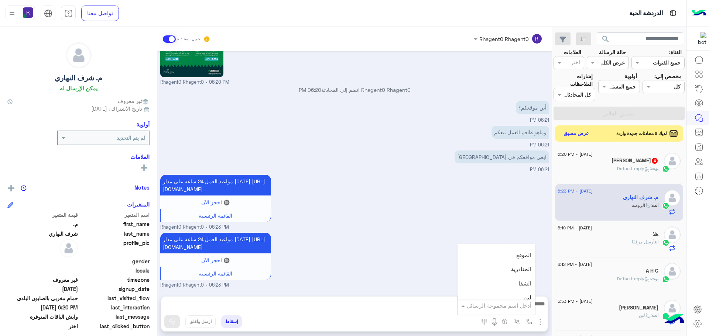
scroll to position [480, 0]
click at [491, 269] on div "الجنادرية" at bounding box center [496, 269] width 78 height 14
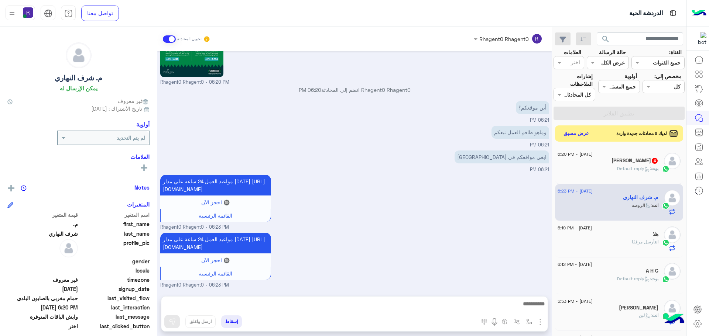
type textarea "*********"
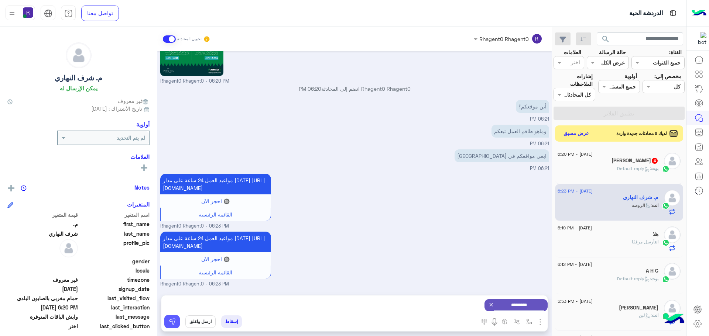
click at [166, 320] on button at bounding box center [172, 321] width 16 height 13
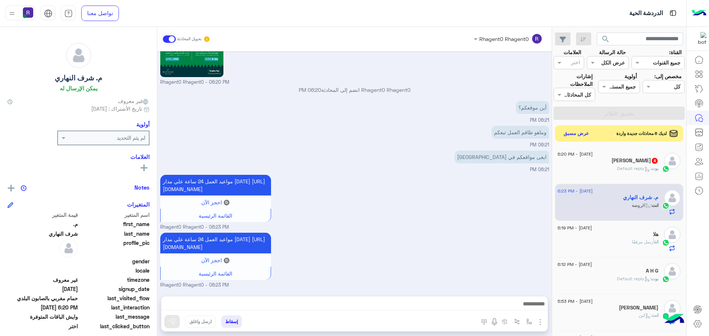
scroll to position [1485, 0]
click at [600, 166] on div "بوت : Default reply" at bounding box center [607, 171] width 101 height 13
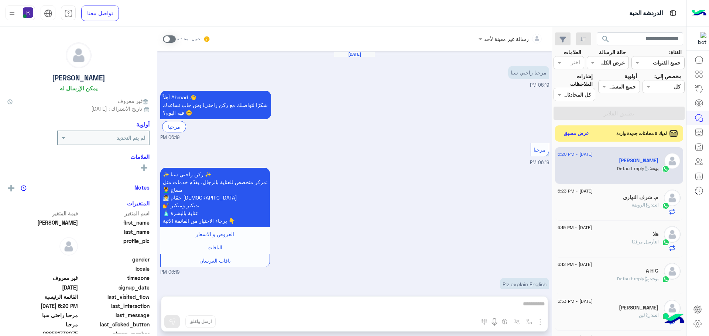
scroll to position [141, 0]
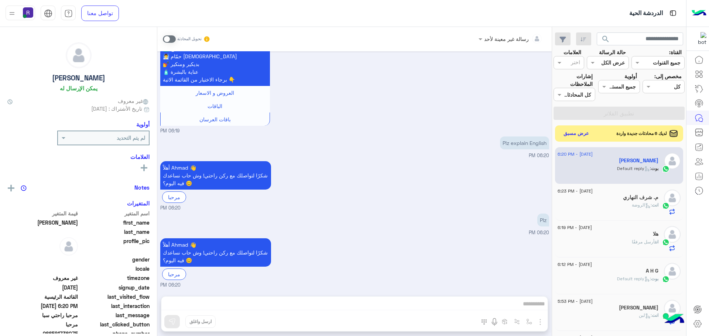
click at [173, 39] on span at bounding box center [169, 38] width 13 height 7
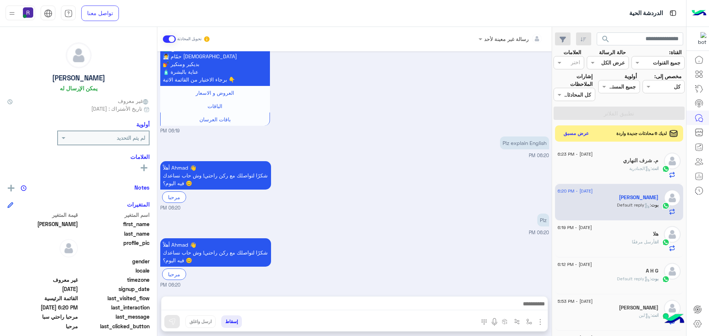
scroll to position [155, 0]
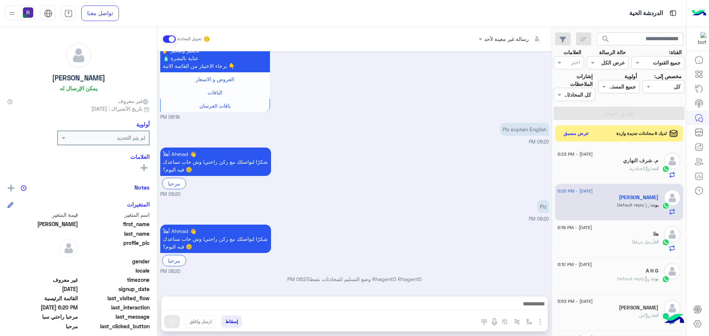
click at [540, 320] on img "button" at bounding box center [540, 322] width 9 height 9
click at [528, 304] on span "الصور" at bounding box center [526, 306] width 14 height 8
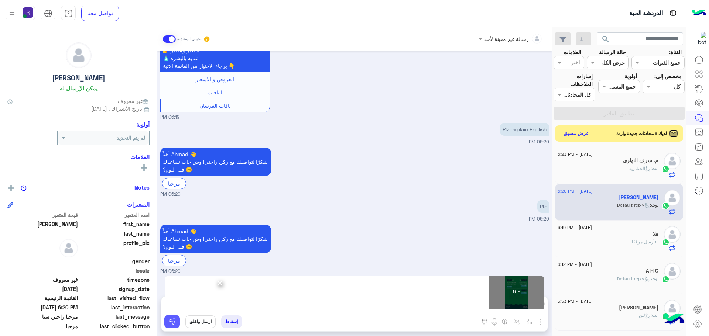
click at [172, 322] on img at bounding box center [171, 321] width 7 height 7
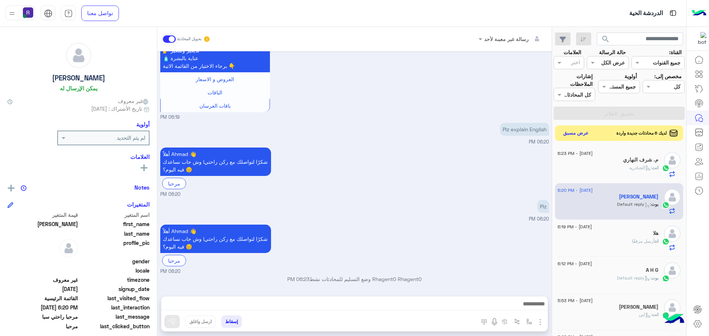
click at [575, 133] on button "عرض مسبق" at bounding box center [575, 133] width 31 height 10
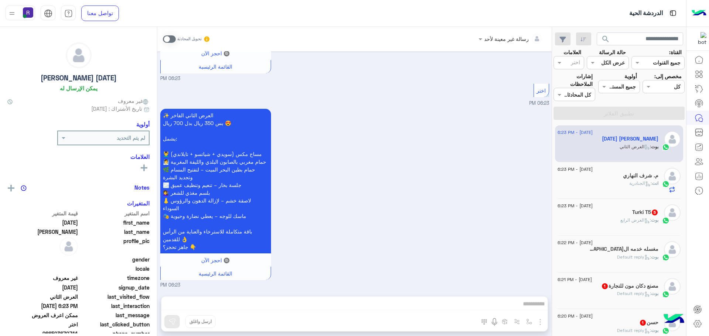
scroll to position [148, 0]
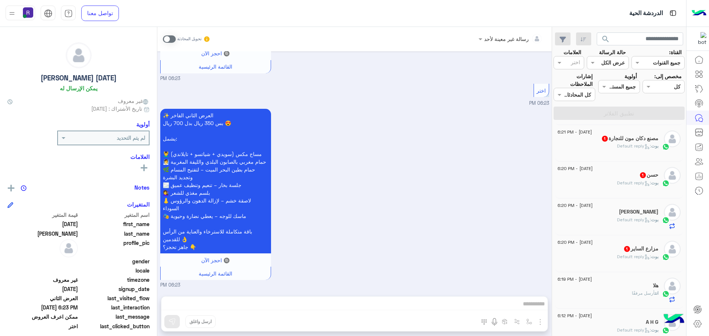
click at [608, 247] on div "مزارع الساير 1" at bounding box center [607, 250] width 101 height 8
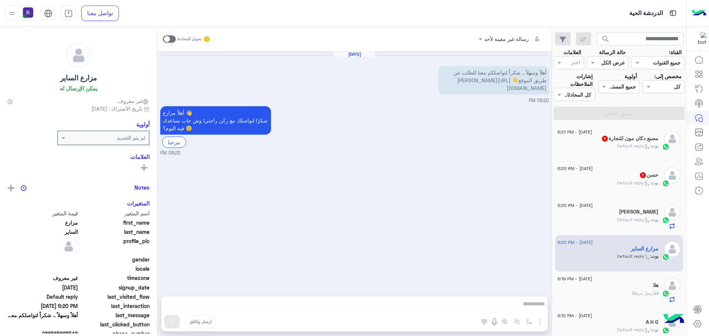
click at [634, 184] on span ": Default reply" at bounding box center [634, 183] width 34 height 6
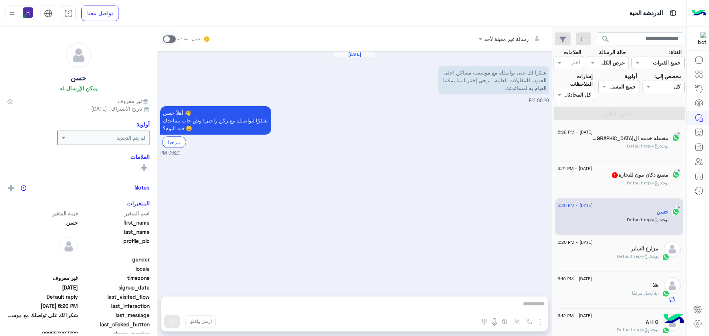
click at [592, 141] on div "مغسله خدمه العربه 1" at bounding box center [612, 139] width 111 height 8
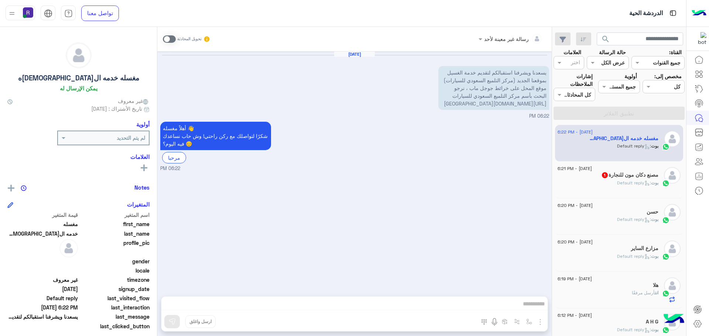
click at [605, 185] on div "بوت : Default reply" at bounding box center [607, 186] width 101 height 13
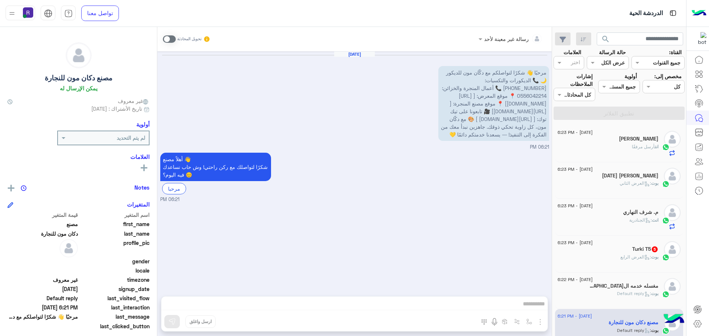
click at [609, 257] on div "بوت : العرض الرابع" at bounding box center [607, 260] width 101 height 13
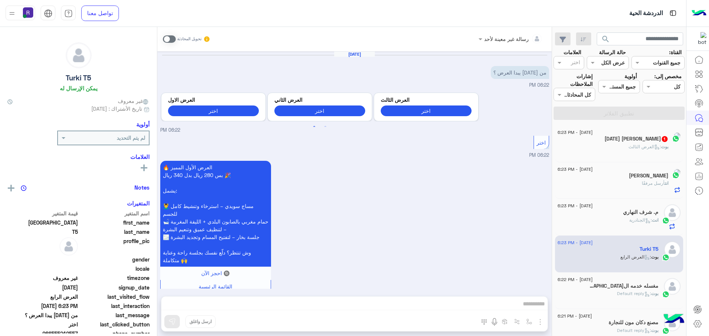
scroll to position [642, 0]
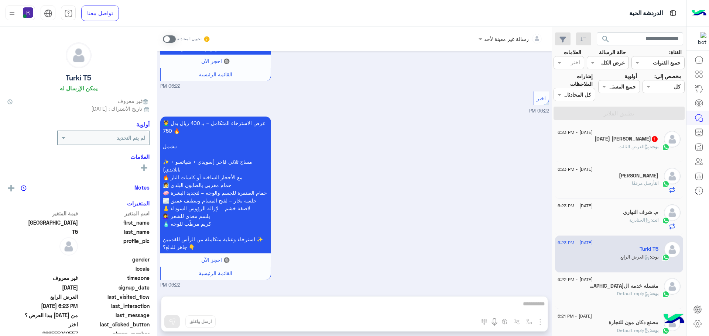
click at [173, 38] on span at bounding box center [169, 38] width 13 height 7
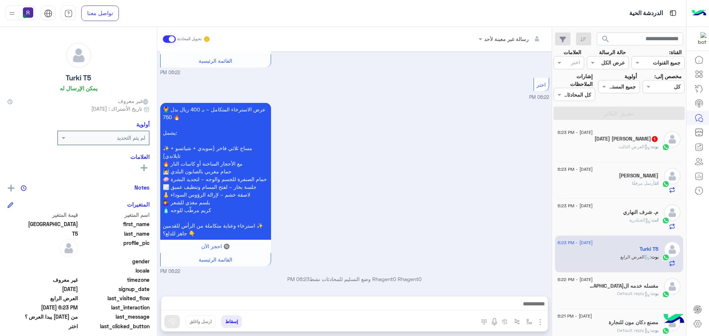
click at [539, 320] on img "button" at bounding box center [540, 322] width 9 height 9
click at [531, 308] on span "الصور" at bounding box center [526, 306] width 14 height 8
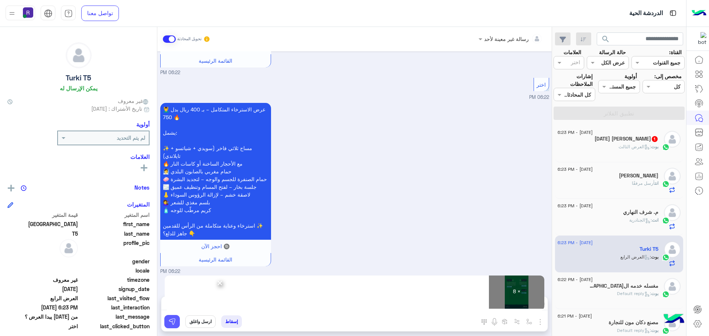
click at [174, 324] on img at bounding box center [171, 321] width 7 height 7
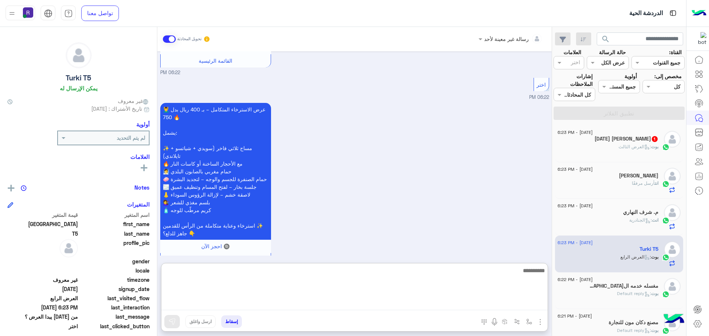
paste textarea "**********"
type textarea "**********"
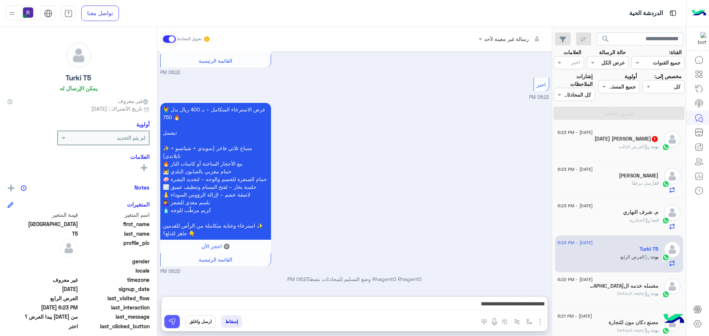
click at [174, 321] on img at bounding box center [171, 321] width 7 height 7
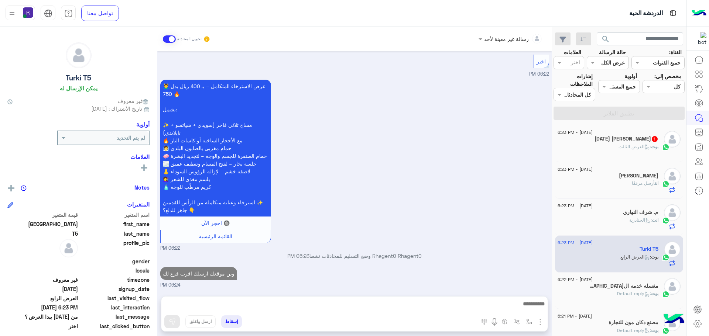
click at [601, 143] on div "Ramadan Fathy Elhelaly 1" at bounding box center [607, 140] width 101 height 8
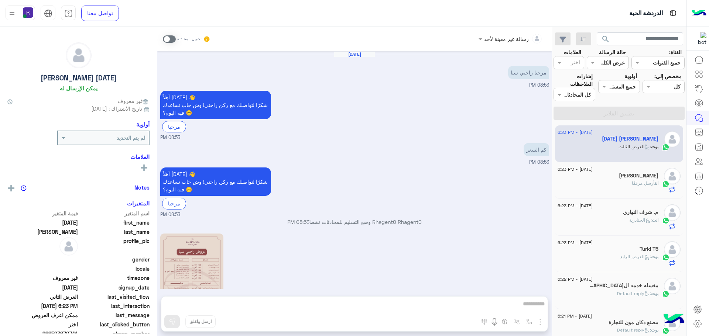
scroll to position [954, 0]
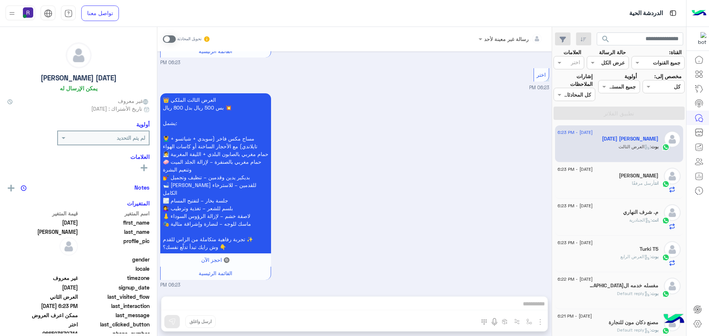
click at [171, 39] on span at bounding box center [169, 38] width 13 height 7
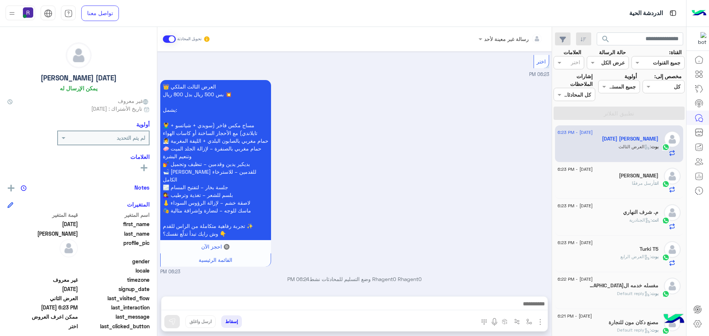
click at [539, 322] on img "button" at bounding box center [540, 322] width 9 height 9
click at [530, 309] on span "الصور" at bounding box center [526, 306] width 14 height 8
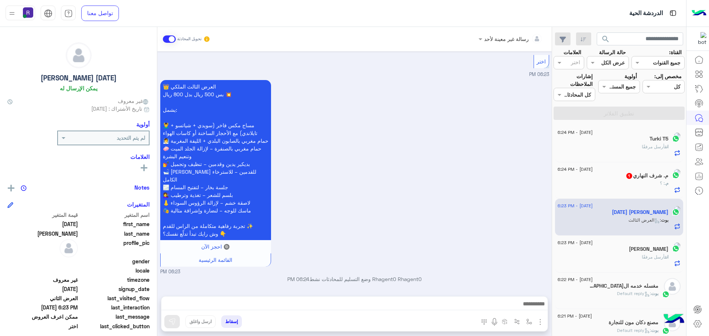
scroll to position [993, 0]
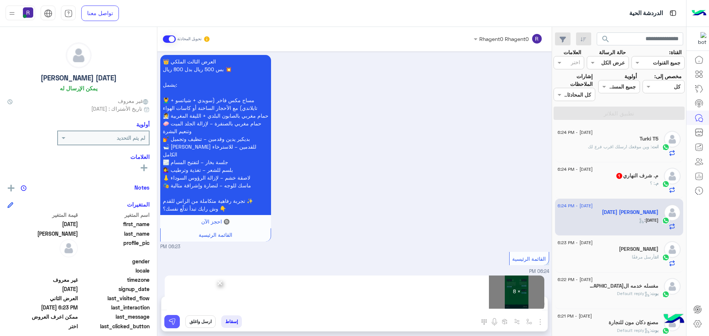
click at [171, 324] on img at bounding box center [171, 321] width 7 height 7
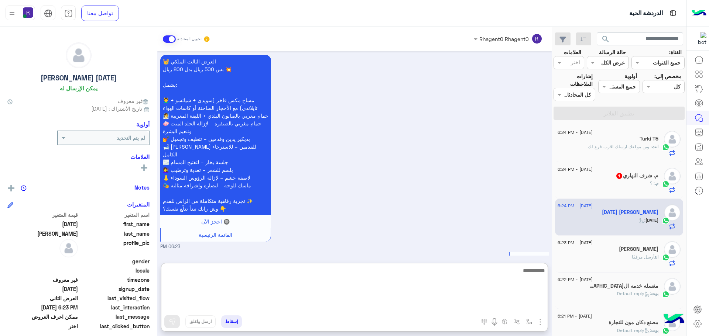
paste textarea "**********"
type textarea "**********"
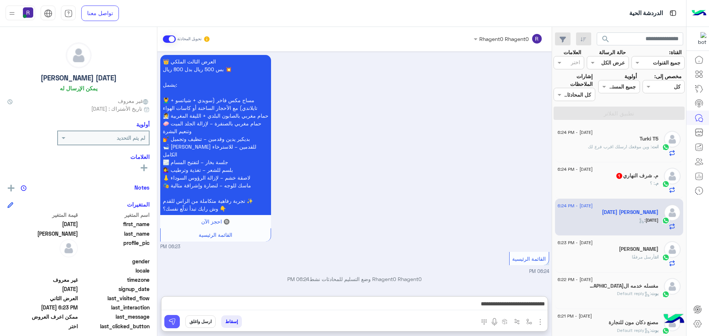
click at [172, 325] on img at bounding box center [171, 321] width 7 height 7
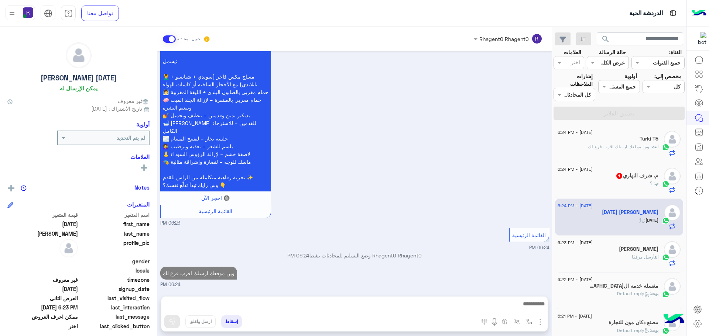
click at [628, 179] on div "م. شرف النهاري 1" at bounding box center [607, 177] width 101 height 8
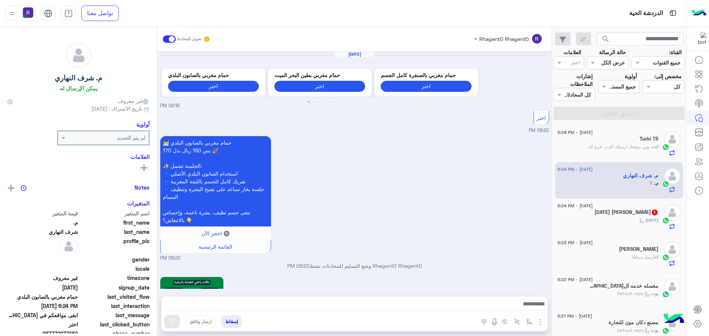
scroll to position [1111, 0]
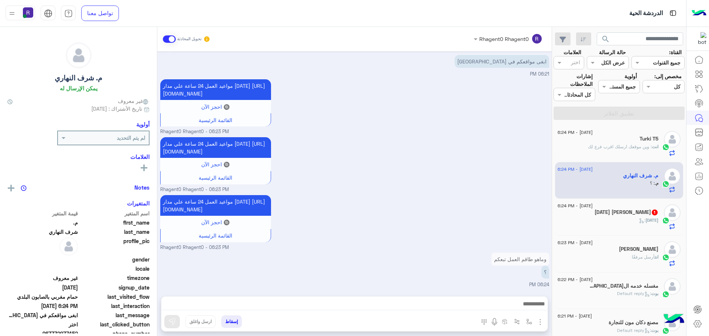
click at [617, 213] on h5 "Ramadan Fathy Elhelaly 1" at bounding box center [626, 212] width 64 height 6
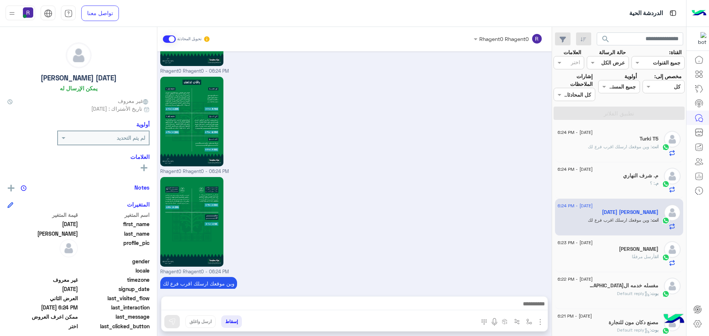
scroll to position [1755, 0]
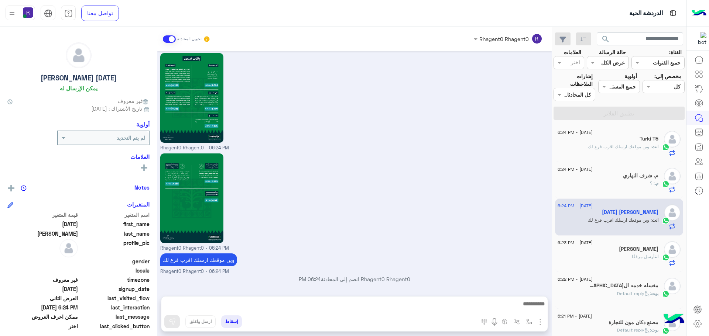
click at [632, 191] on div "م. : ؟" at bounding box center [607, 186] width 101 height 13
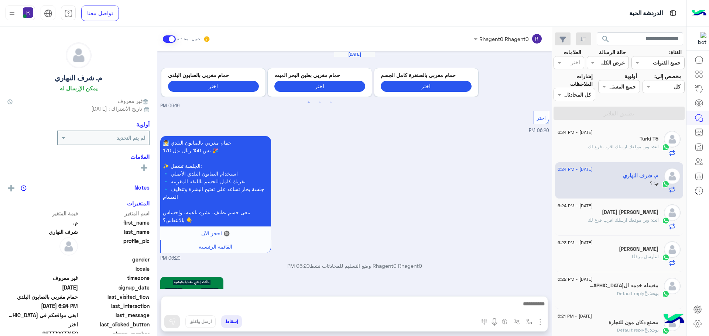
scroll to position [1111, 0]
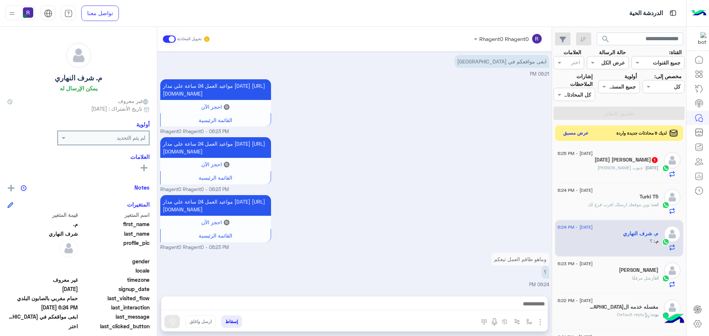
click at [578, 132] on button "عرض مسبق" at bounding box center [575, 133] width 31 height 10
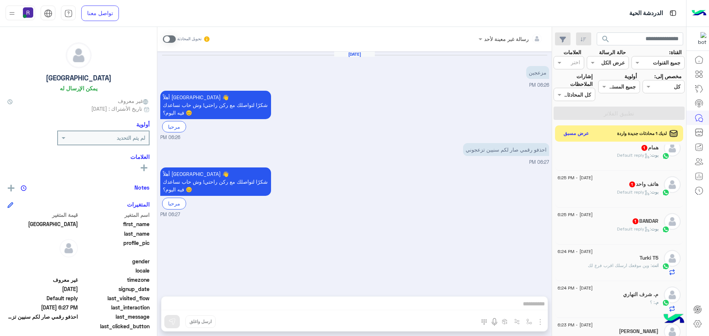
scroll to position [258, 0]
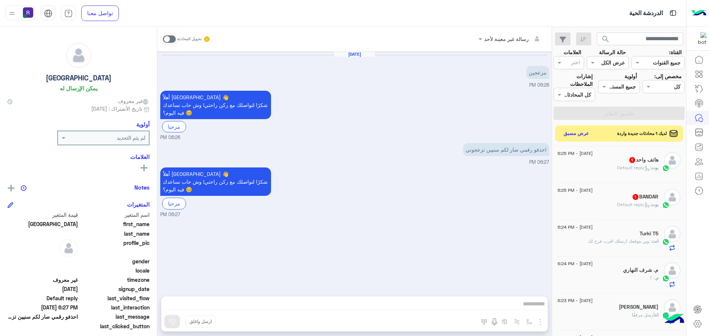
click at [630, 205] on span ": Default reply" at bounding box center [634, 205] width 34 height 6
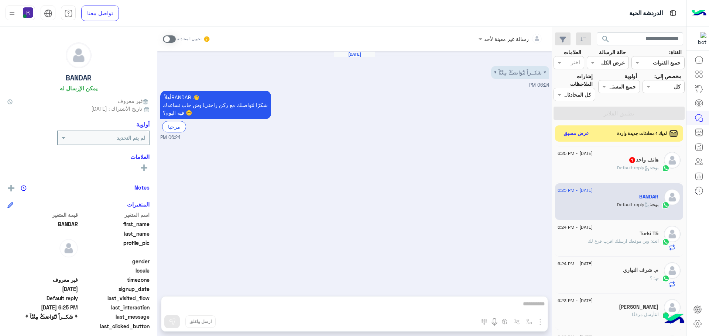
click at [173, 38] on span at bounding box center [169, 38] width 13 height 7
click at [617, 171] on p "بوت : Default reply" at bounding box center [637, 168] width 41 height 7
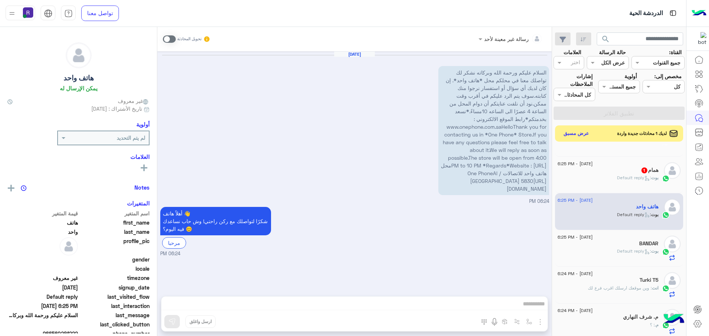
scroll to position [148, 0]
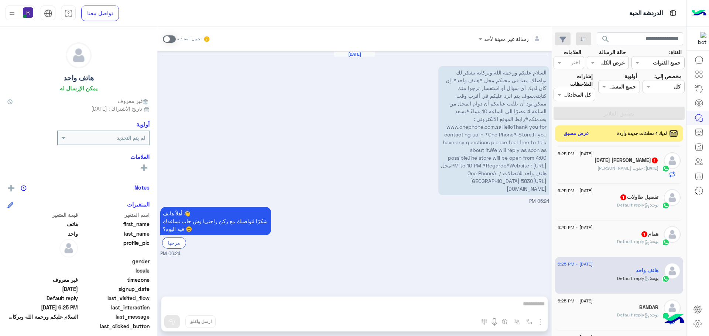
click at [625, 240] on span ": Default reply" at bounding box center [634, 242] width 34 height 6
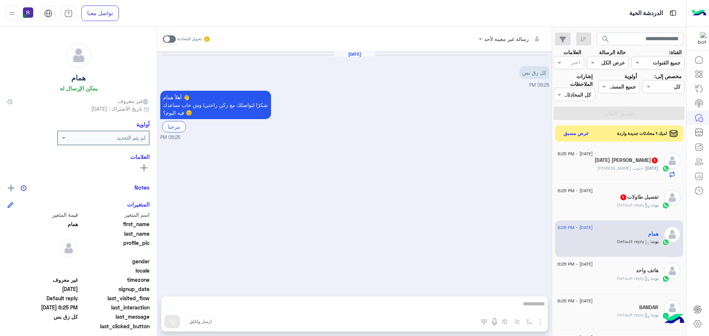
click at [638, 201] on div "تفصيل طاولات 1" at bounding box center [607, 198] width 101 height 8
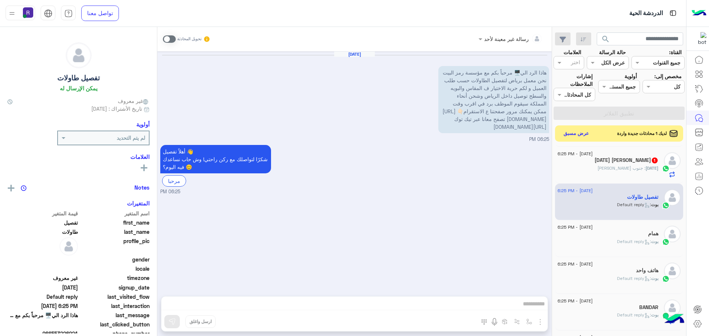
click at [645, 165] on span "Ramadan" at bounding box center [651, 168] width 13 height 6
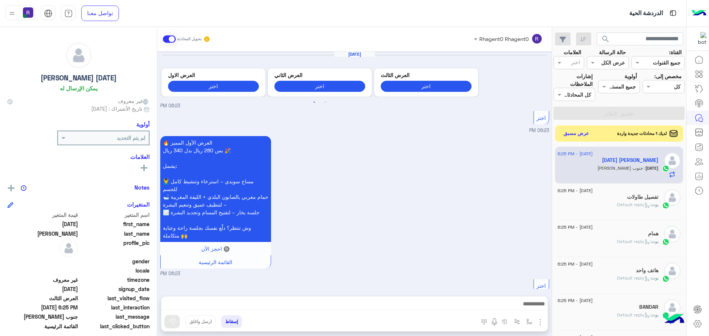
scroll to position [1320, 0]
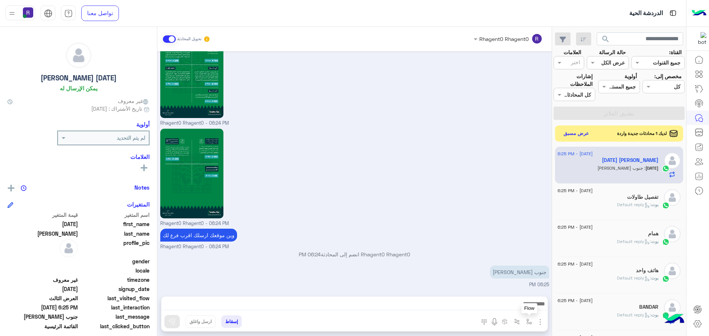
click at [530, 322] on img "button" at bounding box center [529, 322] width 6 height 6
click at [525, 310] on div "أدخل اسم مجموعة الرسائل" at bounding box center [496, 305] width 78 height 13
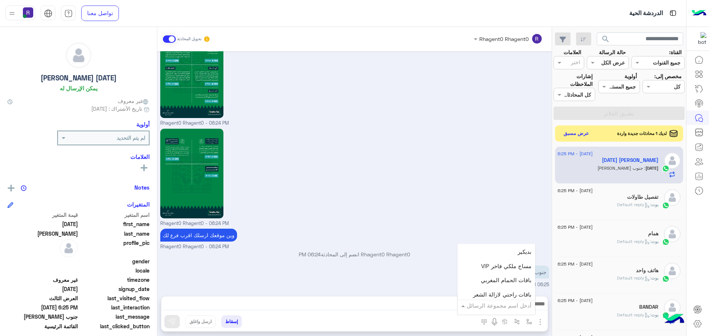
scroll to position [185, 0]
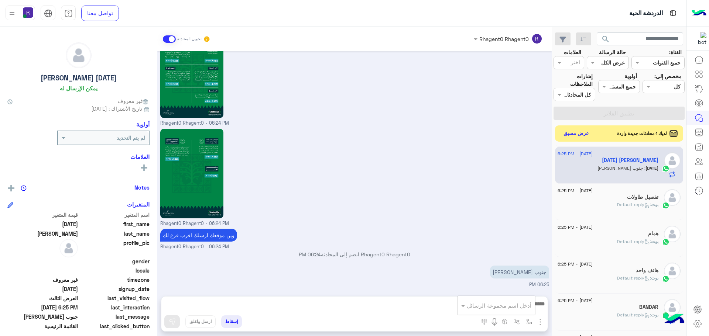
click at [473, 181] on div "Rhagent0 Rhagent0 - 06:24 PM" at bounding box center [354, 177] width 389 height 100
click at [530, 322] on img "button" at bounding box center [529, 322] width 6 height 6
click at [522, 310] on div "أدخل اسم مجموعة الرسائل" at bounding box center [499, 306] width 65 height 8
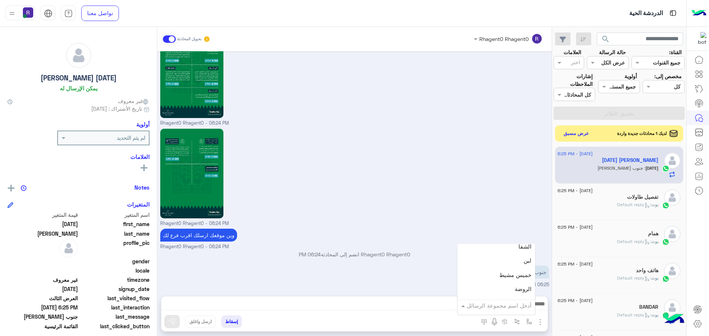
scroll to position [517, 0]
click at [510, 264] on div "لبن" at bounding box center [496, 260] width 78 height 14
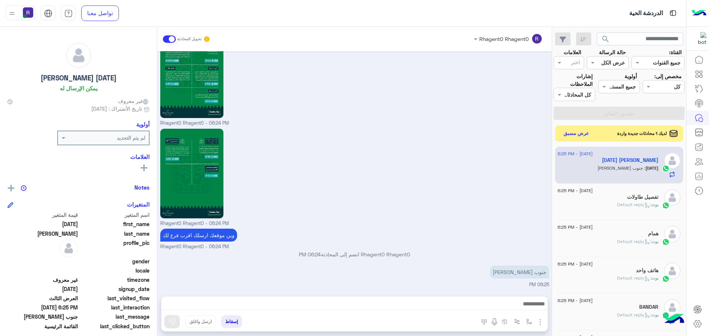
type textarea "***"
click at [173, 323] on img at bounding box center [171, 321] width 7 height 7
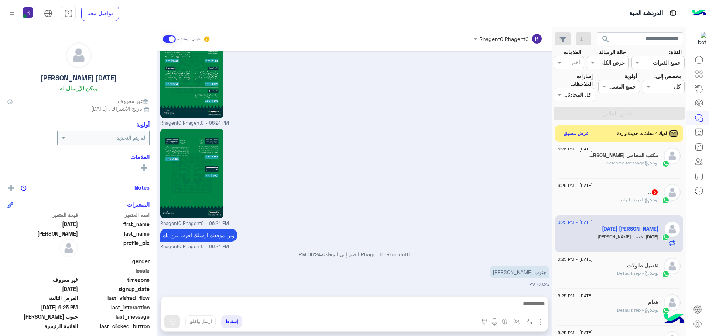
scroll to position [74, 0]
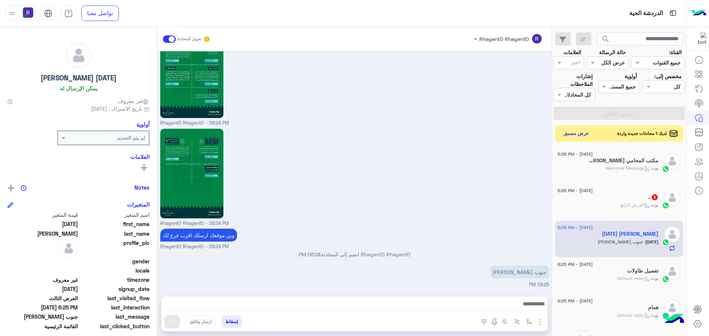
click at [635, 198] on div ".. 5" at bounding box center [607, 198] width 101 height 8
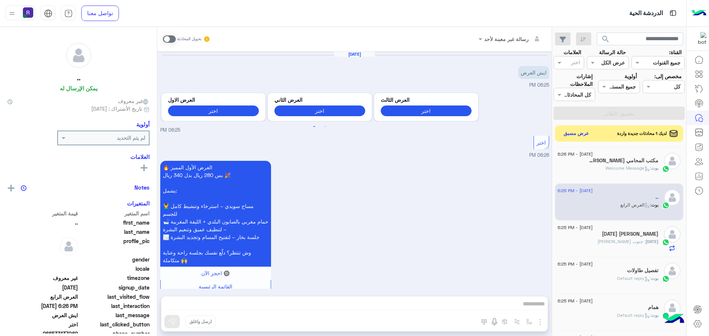
scroll to position [642, 0]
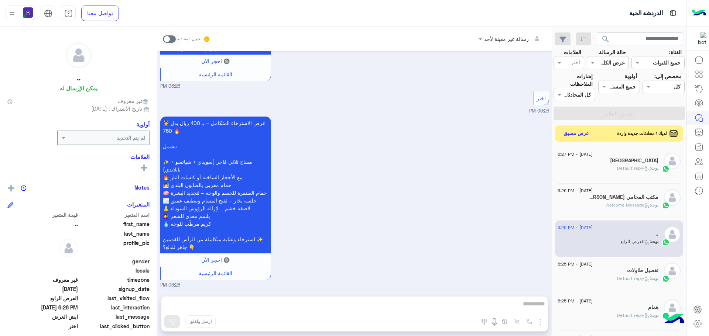
click at [172, 39] on span at bounding box center [169, 38] width 13 height 7
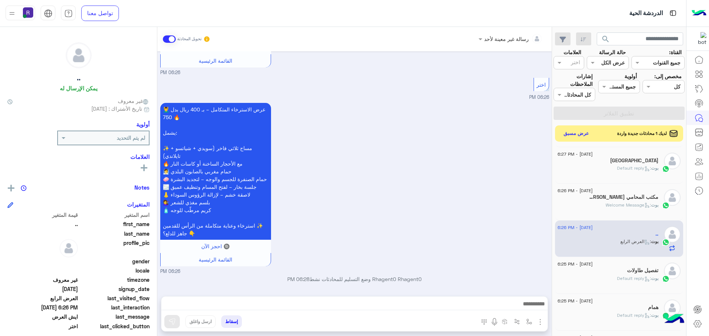
click at [542, 323] on img "button" at bounding box center [540, 322] width 9 height 9
click at [530, 309] on span "الصور" at bounding box center [526, 306] width 14 height 8
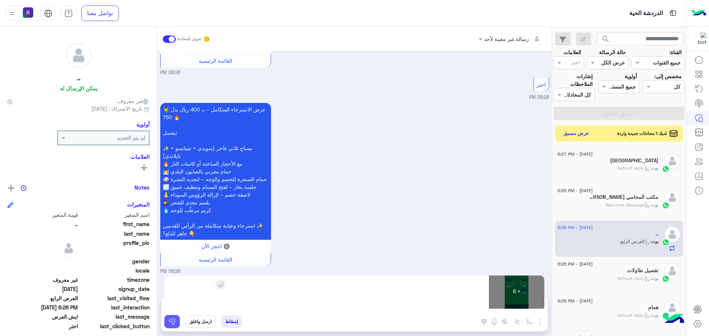
click at [174, 322] on img at bounding box center [171, 321] width 7 height 7
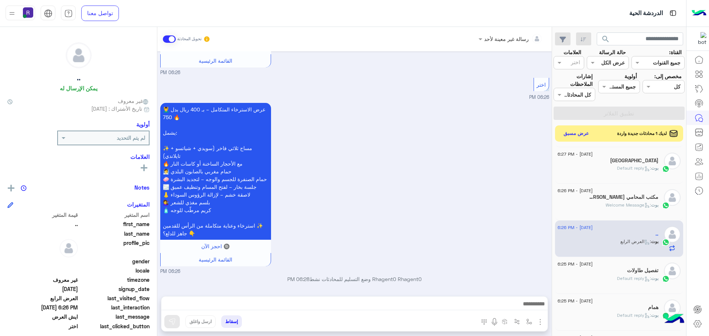
scroll to position [0, 0]
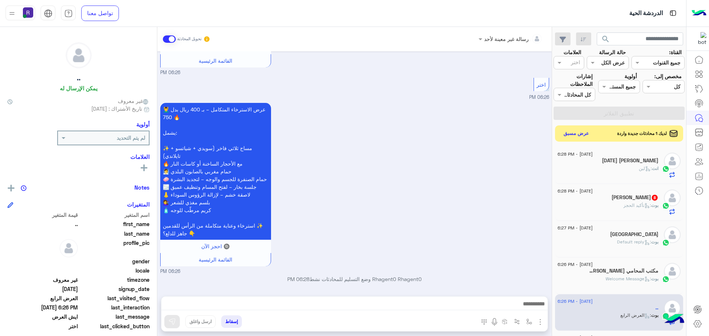
click at [602, 204] on div "بوت : تأكيد الحجز" at bounding box center [607, 208] width 101 height 13
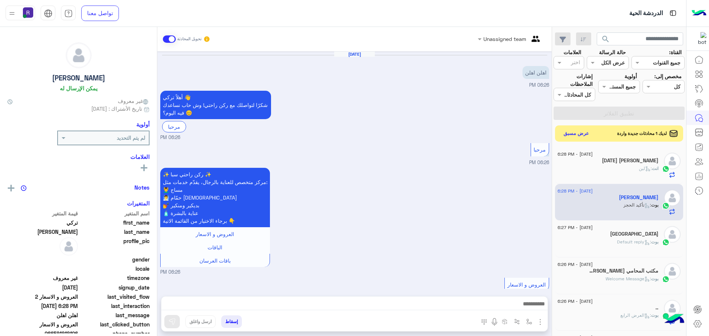
scroll to position [489, 0]
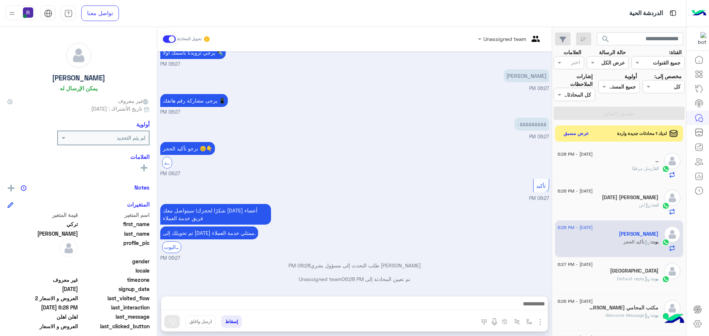
click at [618, 163] on div ".." at bounding box center [607, 162] width 101 height 8
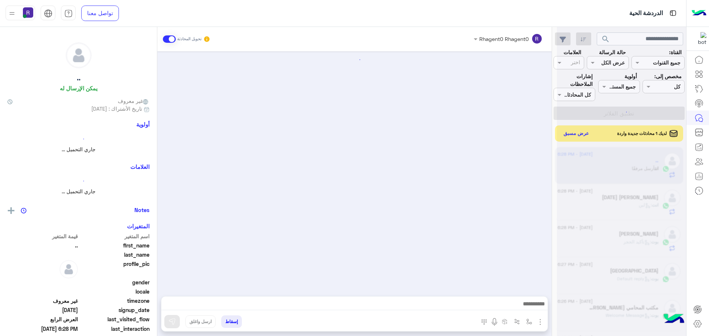
scroll to position [1471, 0]
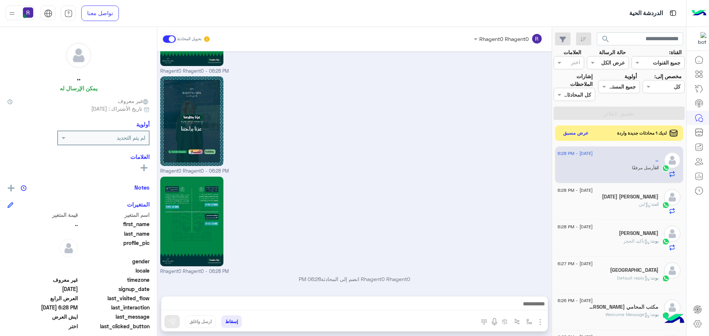
click at [583, 133] on button "عرض مسبق" at bounding box center [575, 133] width 31 height 10
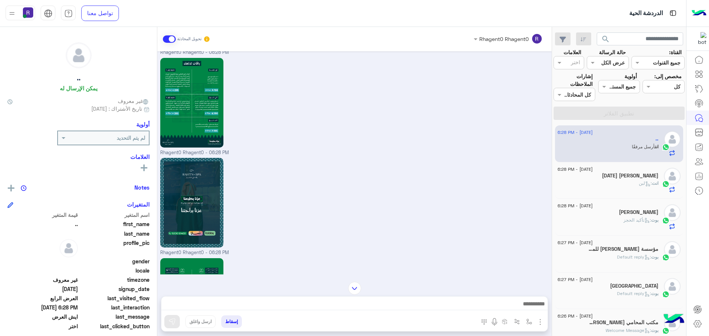
scroll to position [1471, 0]
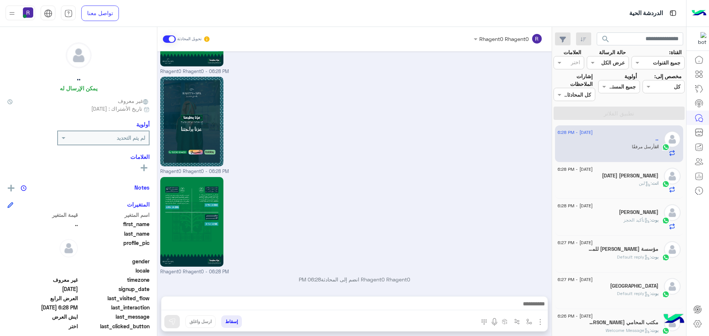
click at [635, 188] on div "انت : لبن" at bounding box center [607, 186] width 101 height 13
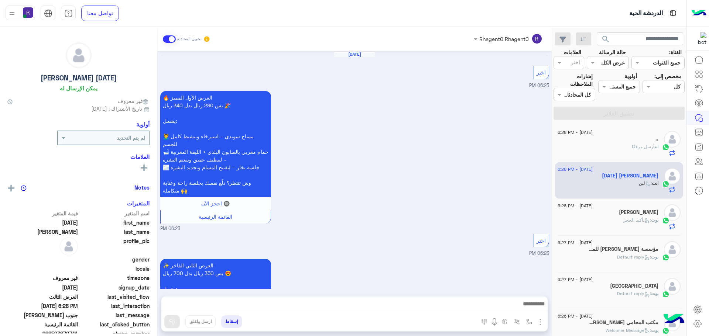
scroll to position [1341, 0]
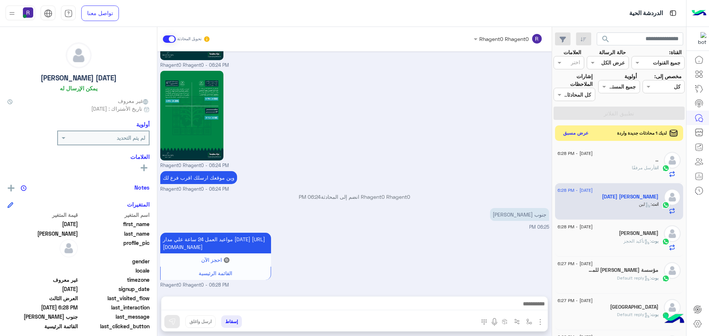
click at [581, 134] on button "عرض مسبق" at bounding box center [575, 133] width 31 height 10
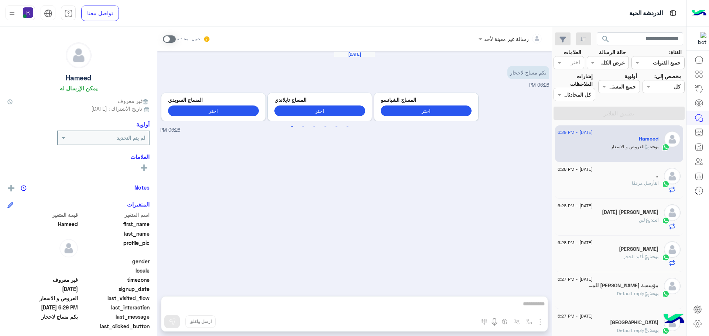
click at [174, 40] on span at bounding box center [169, 38] width 13 height 7
click at [540, 319] on img "button" at bounding box center [540, 322] width 9 height 9
click at [529, 305] on span "الصور" at bounding box center [526, 306] width 14 height 8
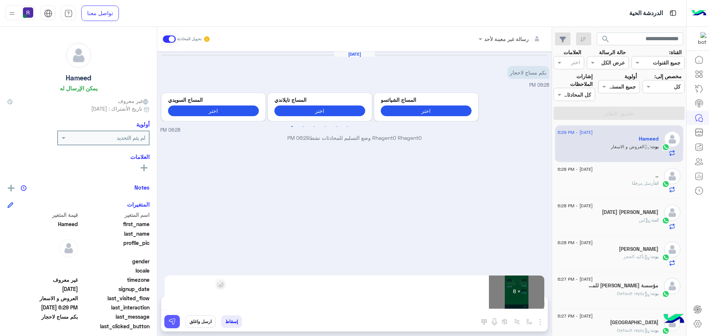
click at [172, 324] on img at bounding box center [171, 321] width 7 height 7
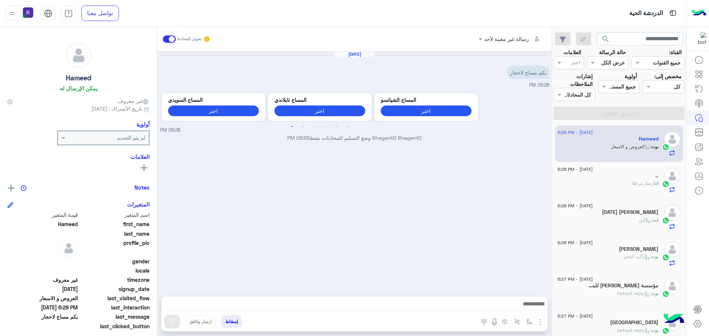
click at [616, 185] on div "انت أرسل مرفقًا" at bounding box center [607, 186] width 101 height 13
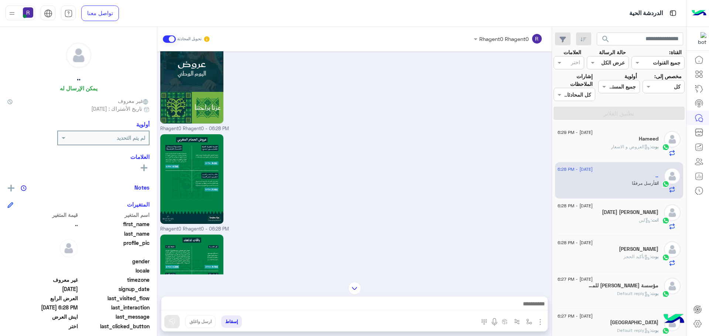
scroll to position [1471, 0]
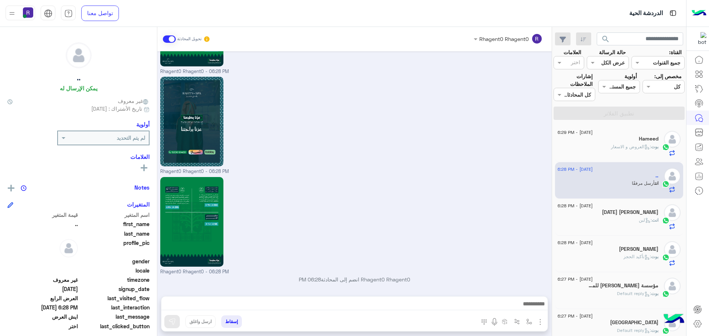
click at [630, 214] on h5 "Ramadan Fathy Elhelaly" at bounding box center [630, 212] width 56 height 6
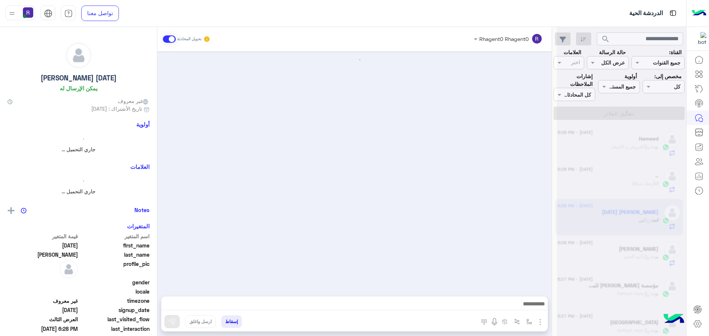
scroll to position [1341, 0]
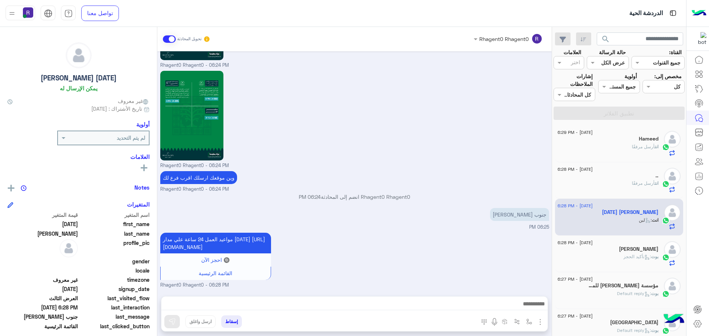
click at [616, 145] on div "انت أرسل مرفقًا" at bounding box center [607, 150] width 101 height 13
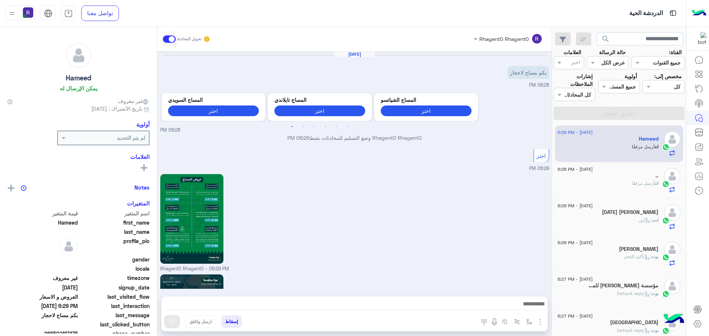
scroll to position [700, 0]
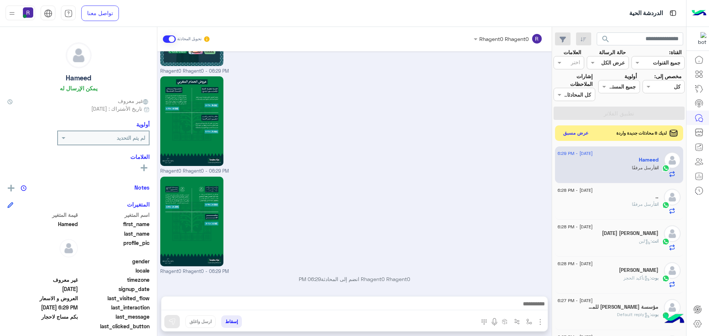
click at [578, 134] on button "عرض مسبق" at bounding box center [575, 133] width 31 height 10
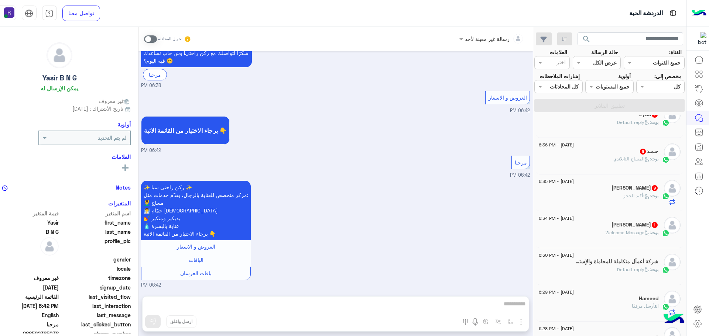
scroll to position [148, 0]
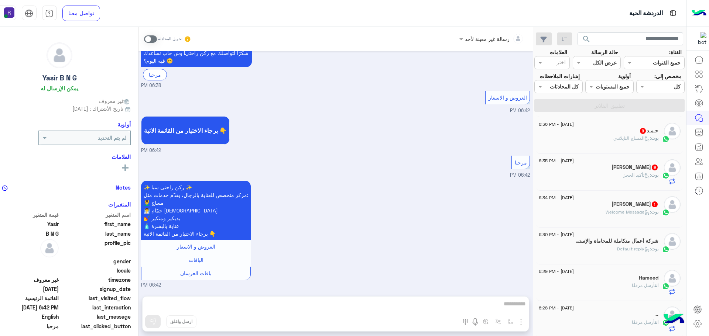
click at [633, 214] on span ": Welcome Message" at bounding box center [627, 212] width 45 height 6
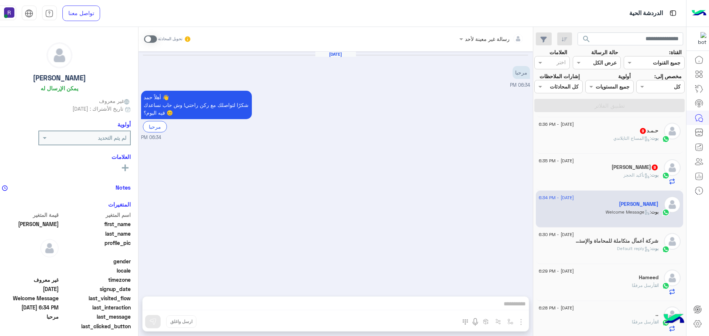
click at [149, 38] on span at bounding box center [150, 38] width 13 height 7
click at [517, 320] on img "button" at bounding box center [520, 322] width 9 height 9
click at [505, 309] on span "الصور" at bounding box center [507, 306] width 14 height 8
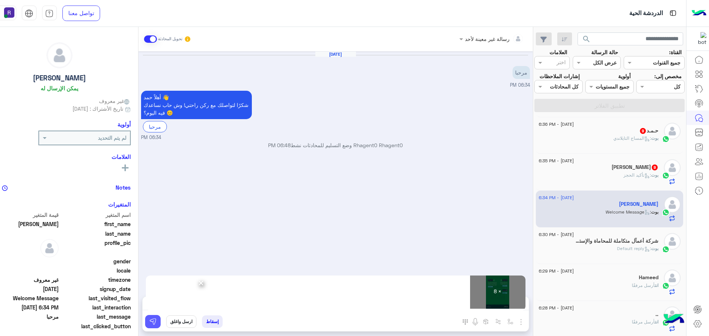
click at [149, 323] on img at bounding box center [152, 321] width 7 height 7
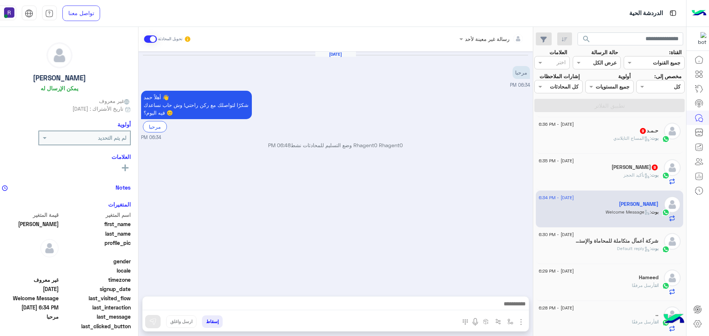
click at [610, 175] on div "بوت : تأكيد الحجز" at bounding box center [599, 178] width 120 height 13
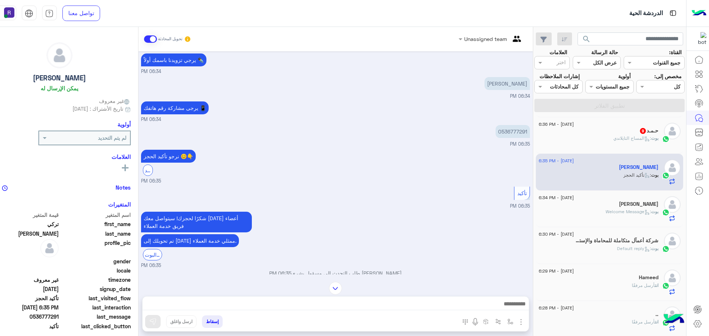
scroll to position [675, 0]
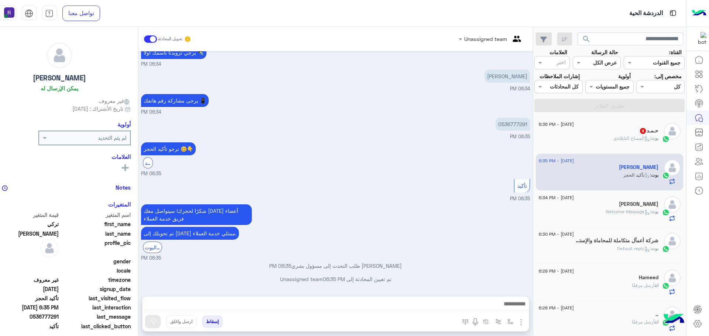
click at [623, 134] on div "حـمـد 9" at bounding box center [599, 132] width 120 height 8
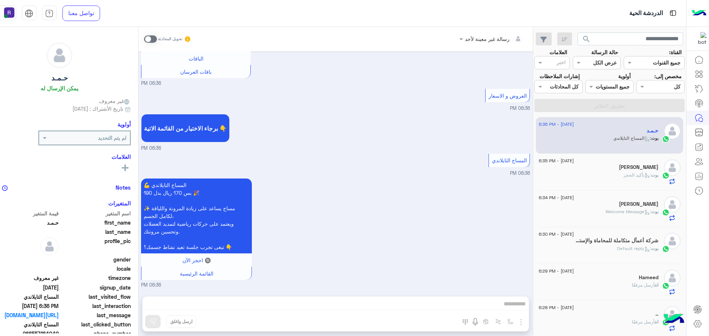
scroll to position [147, 0]
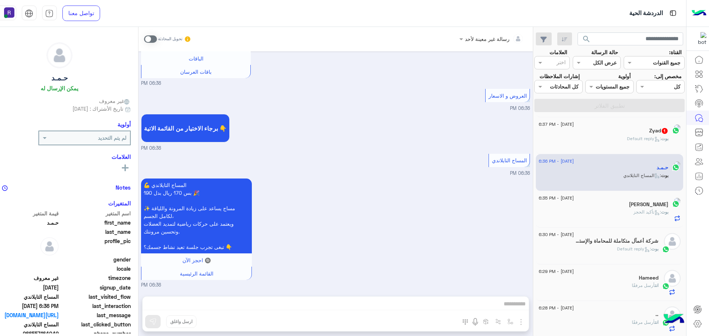
click at [148, 38] on span at bounding box center [150, 38] width 13 height 7
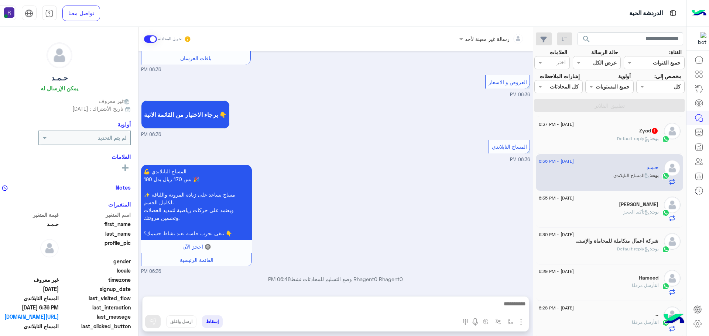
scroll to position [862, 0]
click at [516, 322] on img "button" at bounding box center [520, 322] width 9 height 9
click at [502, 308] on span "الصور" at bounding box center [507, 306] width 14 height 8
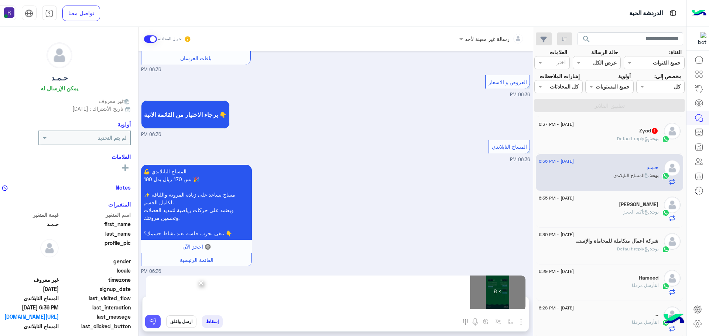
click at [150, 322] on img at bounding box center [152, 321] width 7 height 7
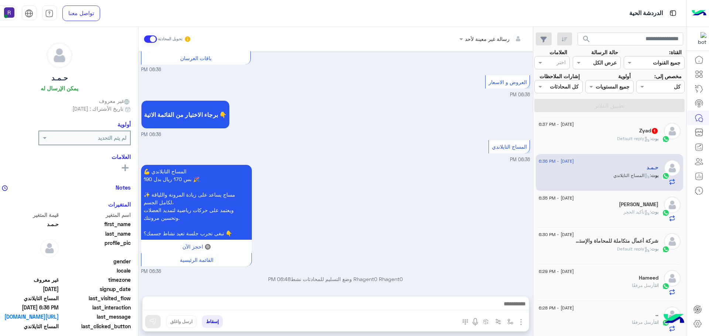
click at [611, 133] on div "Zyad 1" at bounding box center [599, 132] width 120 height 8
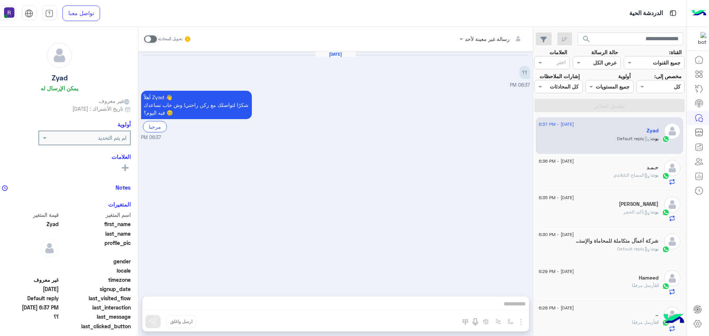
click at [151, 38] on span at bounding box center [150, 38] width 13 height 7
click at [516, 323] on img "button" at bounding box center [520, 322] width 9 height 9
click at [494, 305] on button "الصور" at bounding box center [509, 306] width 31 height 15
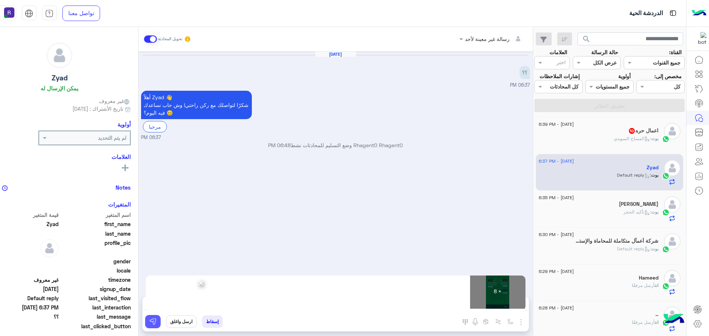
click at [151, 325] on img at bounding box center [152, 321] width 7 height 7
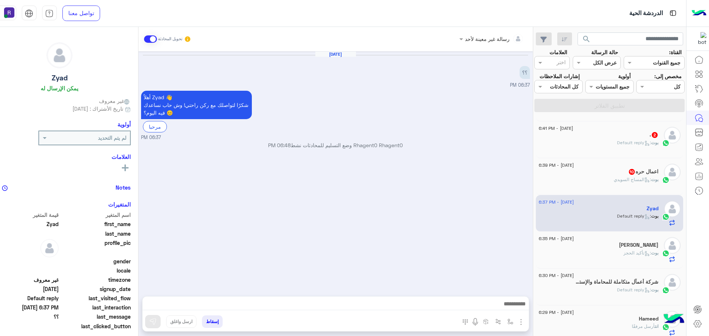
scroll to position [37, 0]
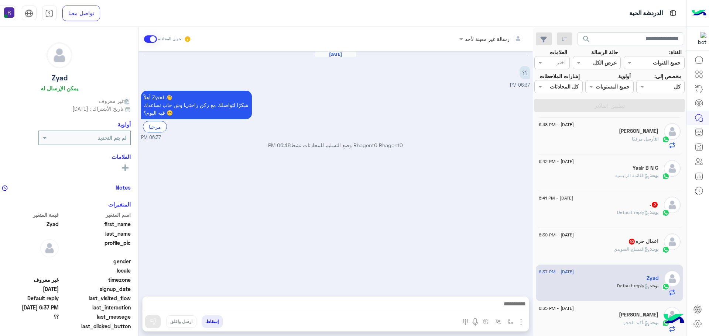
click at [597, 255] on div "بوت : المساج السويدي" at bounding box center [599, 252] width 120 height 13
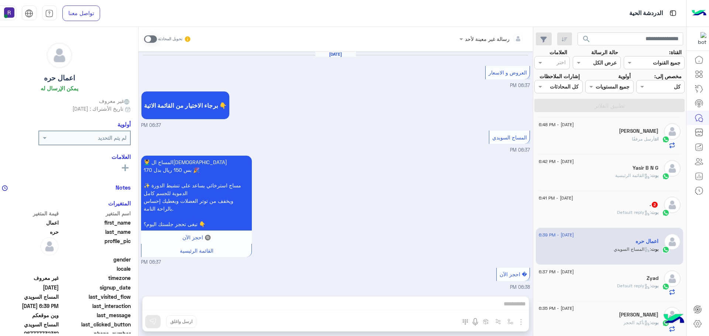
scroll to position [611, 0]
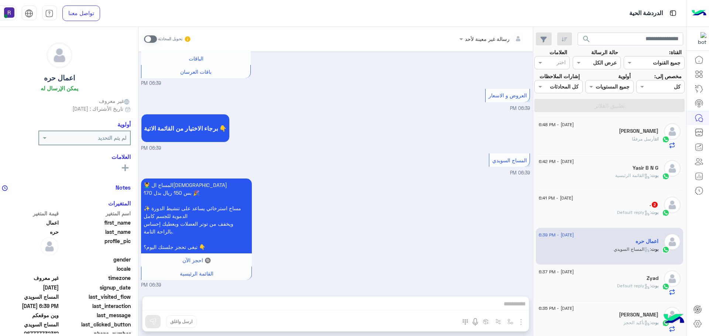
click at [151, 41] on span at bounding box center [150, 38] width 13 height 7
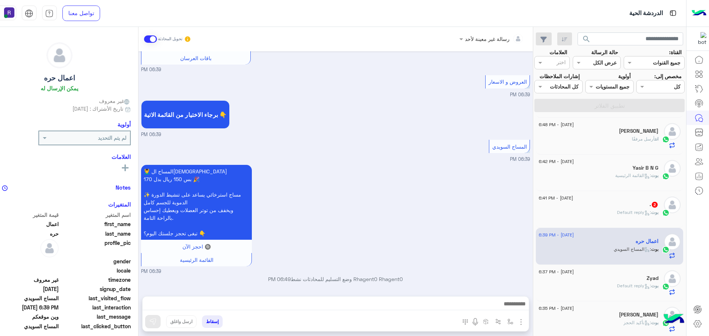
click at [516, 319] on img "button" at bounding box center [520, 322] width 9 height 9
click at [496, 309] on button "الصور" at bounding box center [509, 306] width 31 height 15
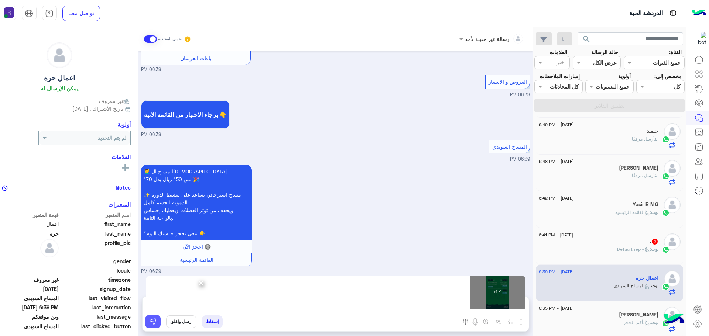
click at [149, 323] on img at bounding box center [152, 321] width 7 height 7
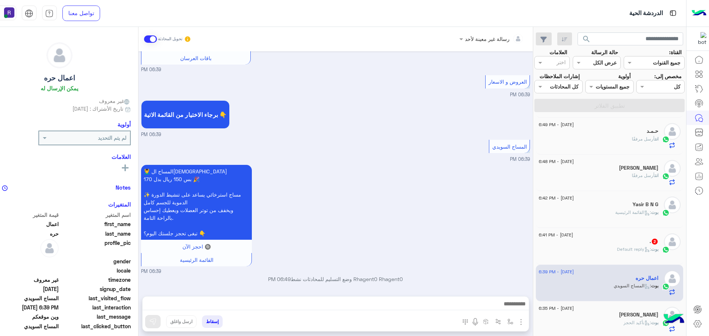
click at [612, 254] on div "بوت : Default reply" at bounding box center [599, 252] width 120 height 13
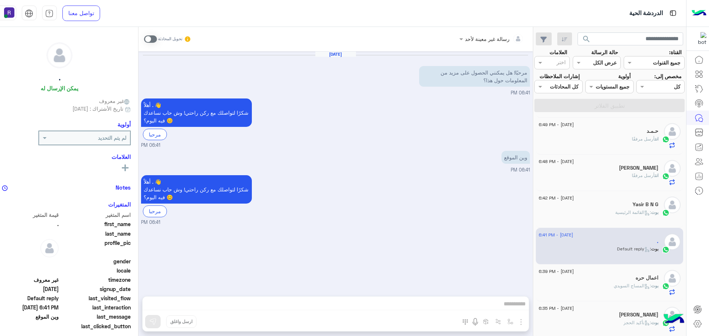
click at [151, 38] on span at bounding box center [150, 38] width 13 height 7
click at [516, 322] on img "button" at bounding box center [520, 322] width 9 height 9
drag, startPoint x: 504, startPoint y: 307, endPoint x: 491, endPoint y: 306, distance: 13.3
click at [502, 307] on span "الصور" at bounding box center [507, 306] width 14 height 8
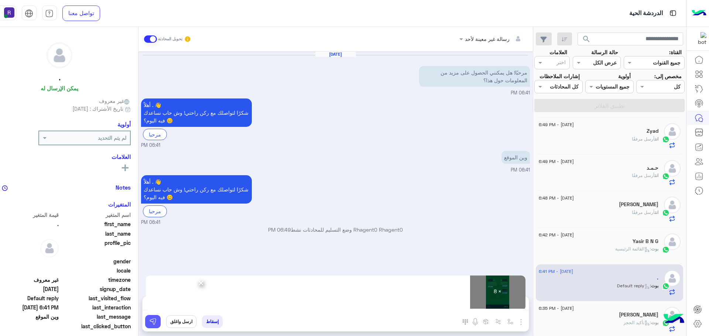
click at [149, 321] on img at bounding box center [152, 321] width 7 height 7
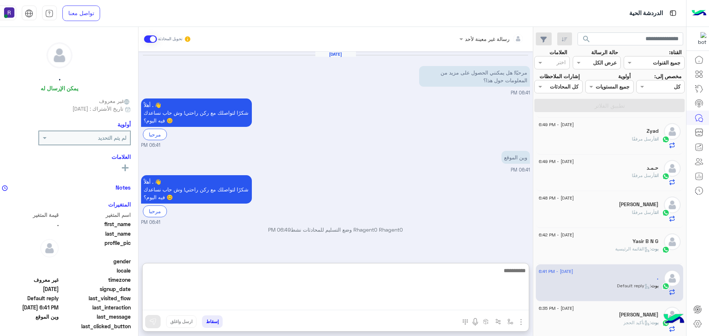
paste textarea "**********"
type textarea "**********"
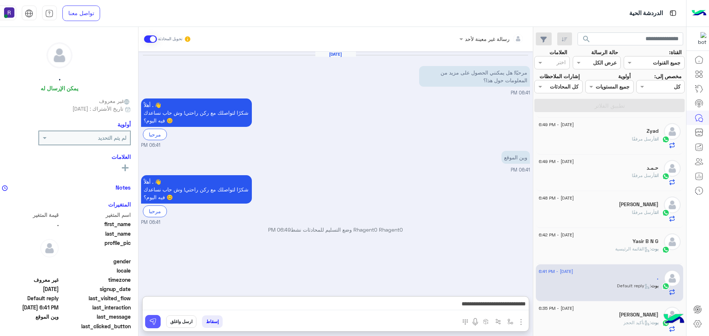
click at [151, 322] on img at bounding box center [152, 321] width 7 height 7
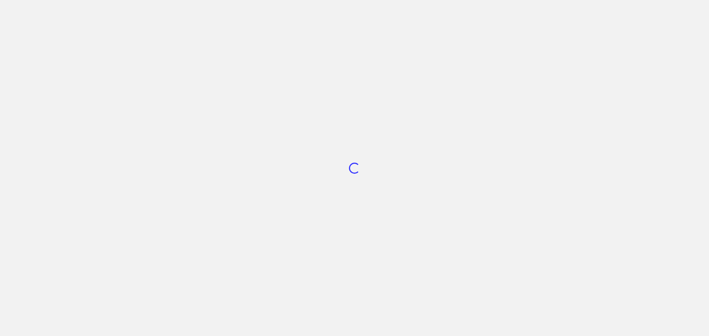
scroll to position [278, 0]
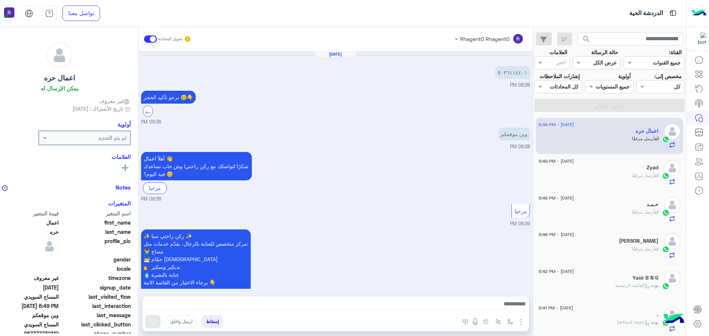
scroll to position [1087, 0]
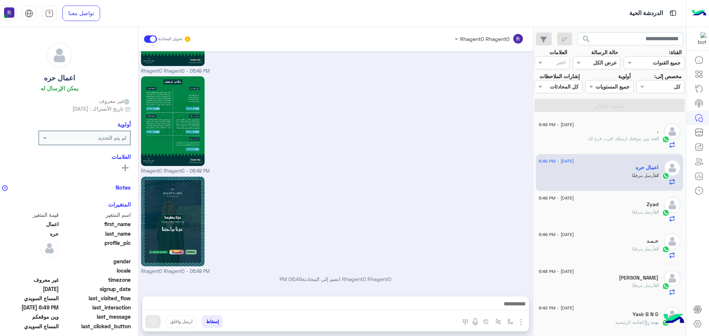
click at [620, 132] on div "." at bounding box center [599, 132] width 120 height 8
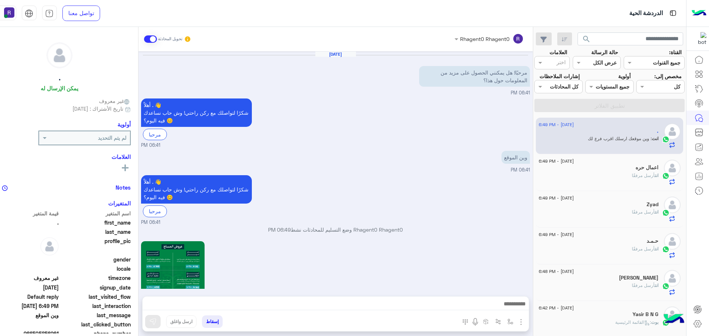
scroll to position [790, 0]
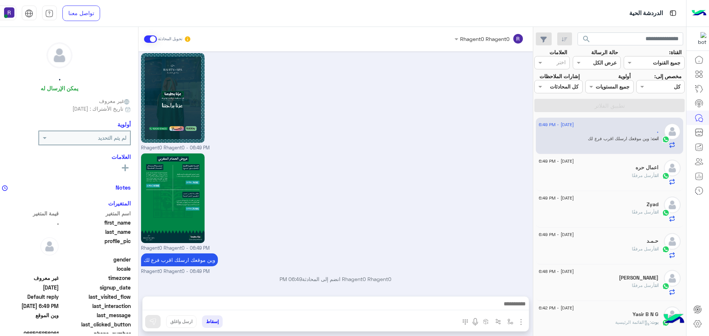
click at [609, 249] on div "انت أرسل مرفقًا" at bounding box center [599, 252] width 120 height 13
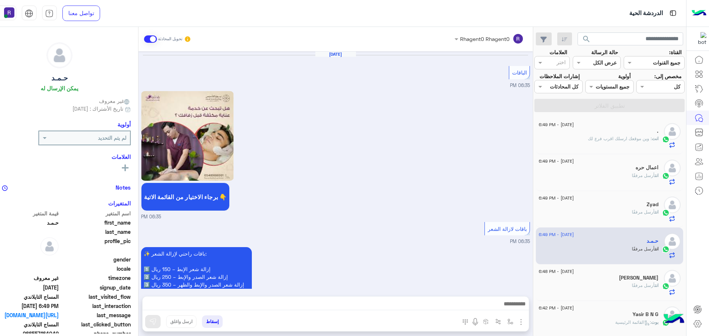
scroll to position [1257, 0]
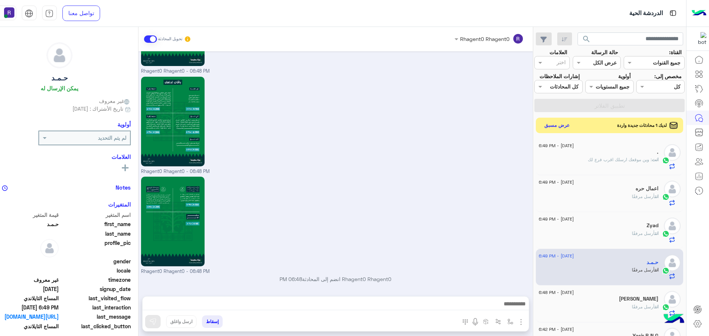
click at [560, 127] on button "عرض مسبق" at bounding box center [556, 125] width 31 height 10
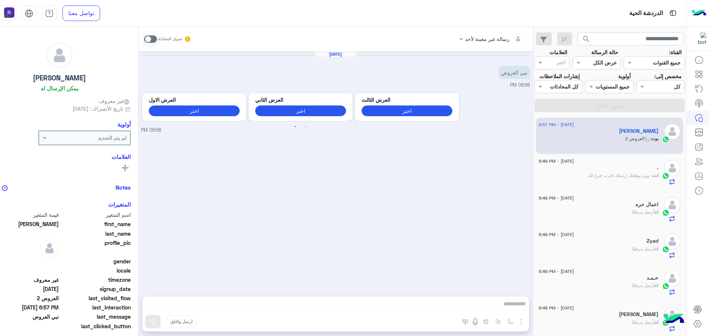
click at [149, 38] on span at bounding box center [150, 38] width 13 height 7
click at [520, 322] on img "button" at bounding box center [520, 322] width 9 height 9
click at [508, 305] on span "الصور" at bounding box center [507, 306] width 14 height 8
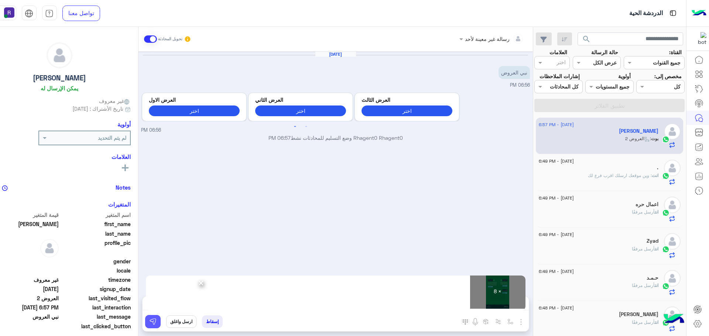
click at [149, 325] on img at bounding box center [152, 321] width 7 height 7
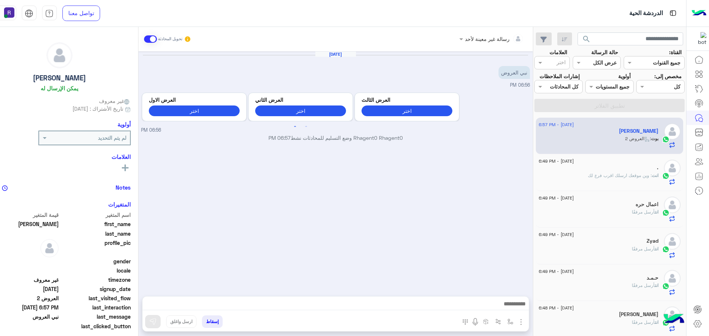
click at [611, 211] on div "انت أرسل مرفقًا" at bounding box center [599, 215] width 120 height 13
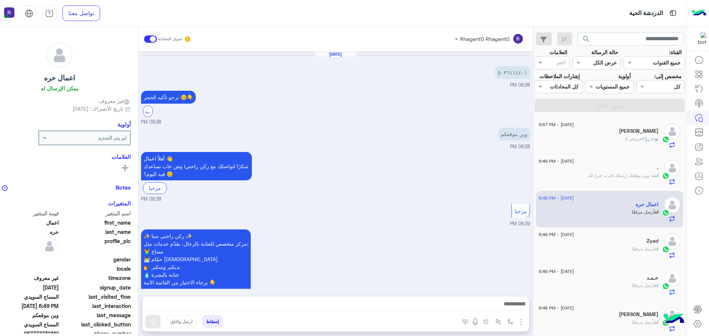
scroll to position [1087, 0]
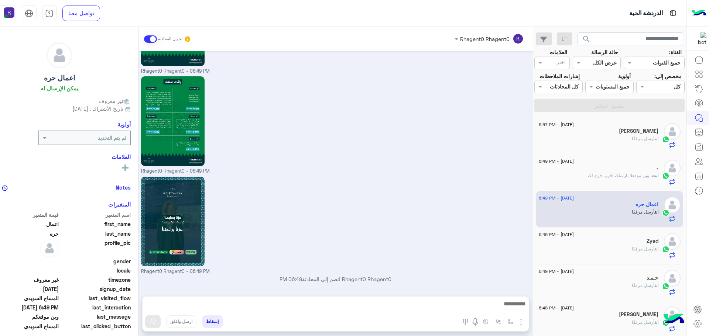
click at [491, 185] on div "Rhagent0 Rhagent0 - 06:49 PM" at bounding box center [335, 225] width 389 height 100
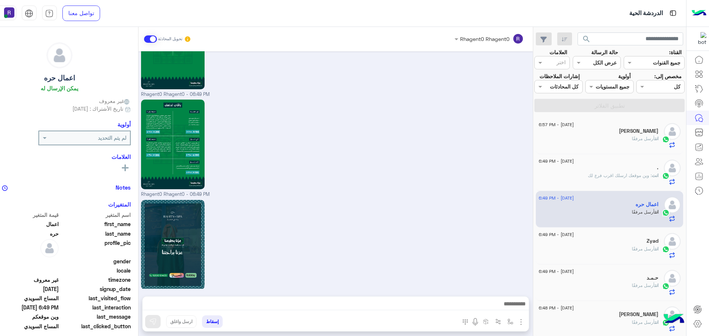
scroll to position [1050, 0]
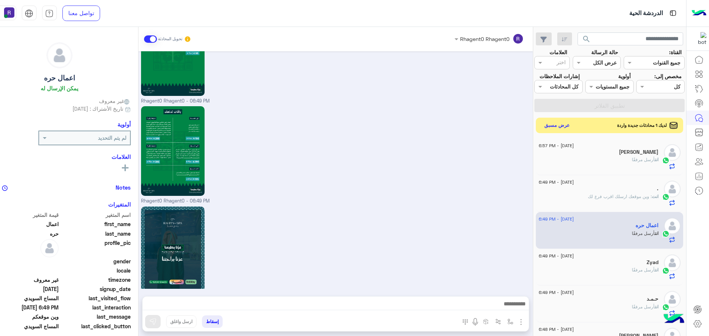
click at [562, 125] on button "عرض مسبق" at bounding box center [556, 125] width 31 height 10
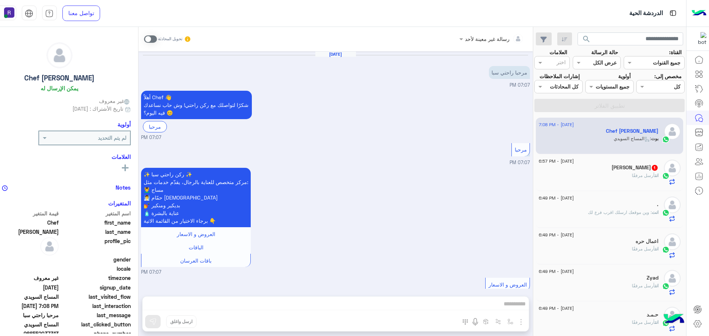
scroll to position [501, 0]
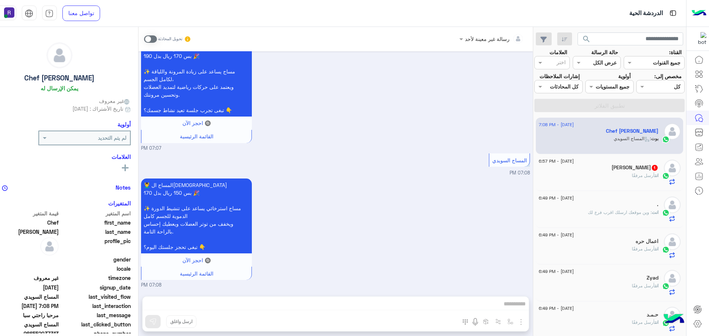
click at [632, 177] on span "أرسل مرفقًا" at bounding box center [643, 176] width 23 height 6
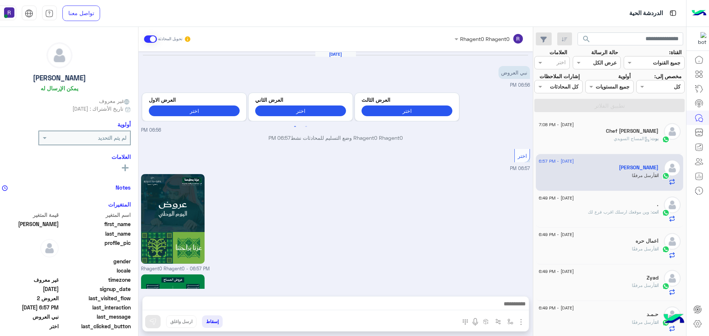
scroll to position [700, 0]
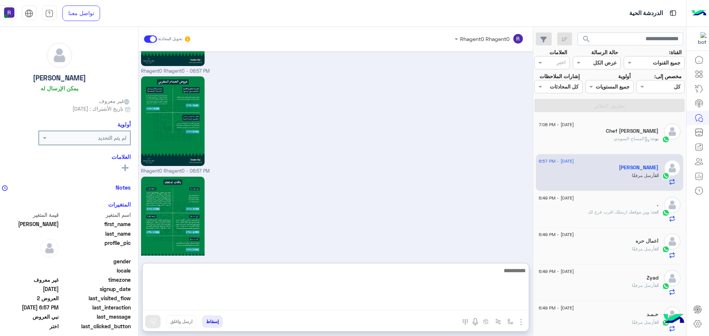
paste textarea "**********"
type textarea "**********"
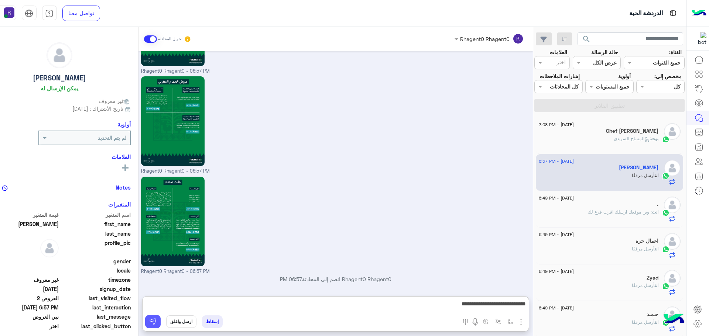
click at [150, 323] on img at bounding box center [152, 321] width 7 height 7
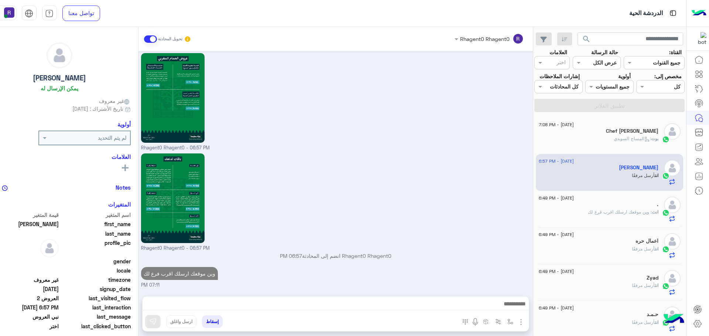
click at [589, 133] on div "Chef [PERSON_NAME]" at bounding box center [599, 132] width 120 height 8
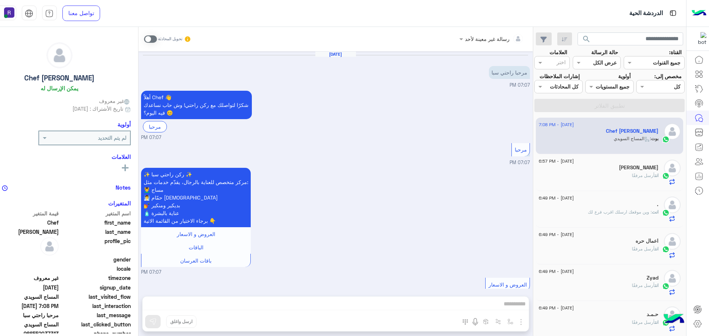
scroll to position [501, 0]
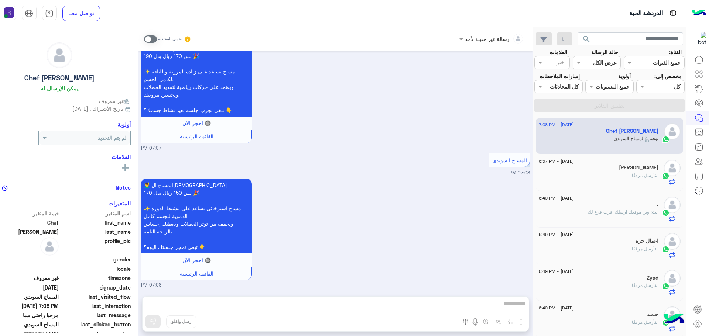
click at [148, 39] on span at bounding box center [150, 38] width 13 height 7
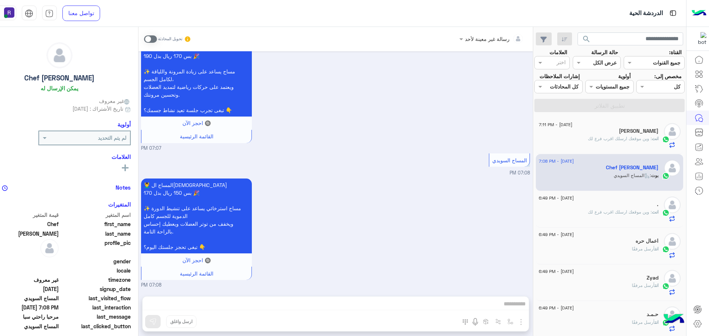
scroll to position [515, 0]
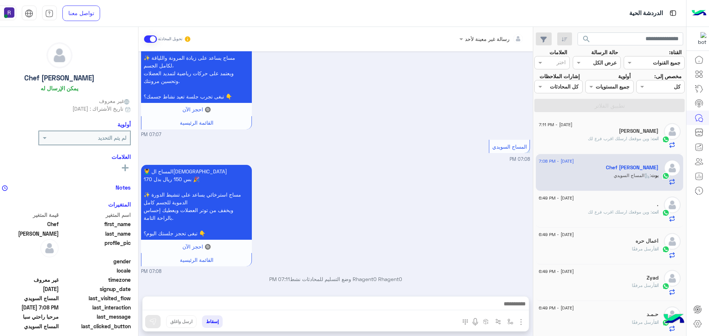
click at [516, 321] on img "button" at bounding box center [520, 322] width 9 height 9
click at [509, 306] on span "الصور" at bounding box center [507, 306] width 14 height 8
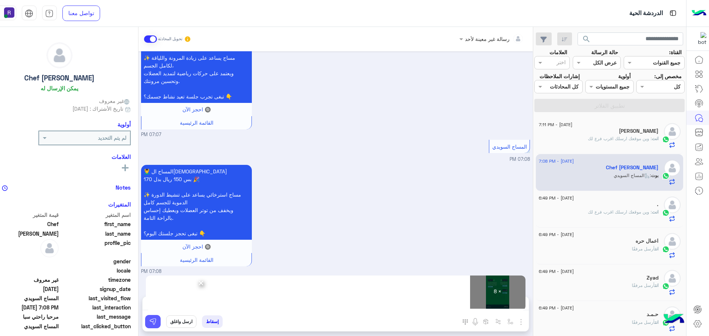
click at [149, 327] on button at bounding box center [153, 321] width 16 height 13
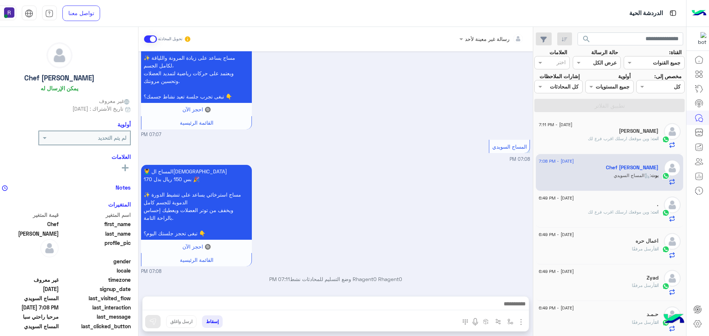
click at [630, 141] on span ": وين موقعك ارسلك اقرب فرع لك" at bounding box center [620, 139] width 64 height 6
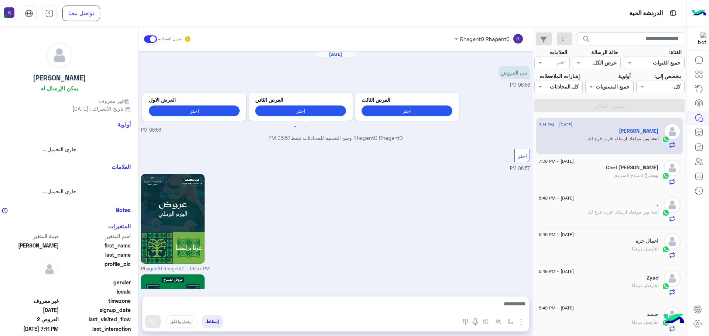
scroll to position [723, 0]
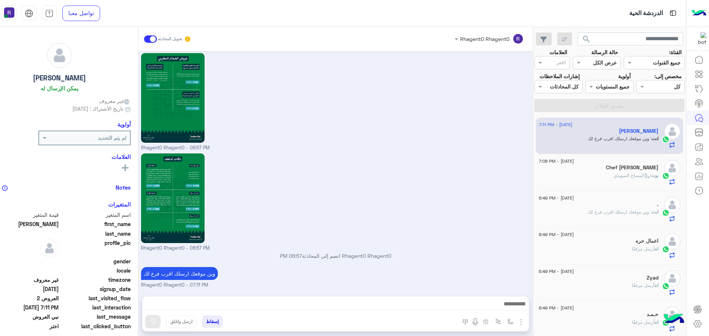
click at [627, 245] on div "اعمال حره" at bounding box center [599, 242] width 120 height 8
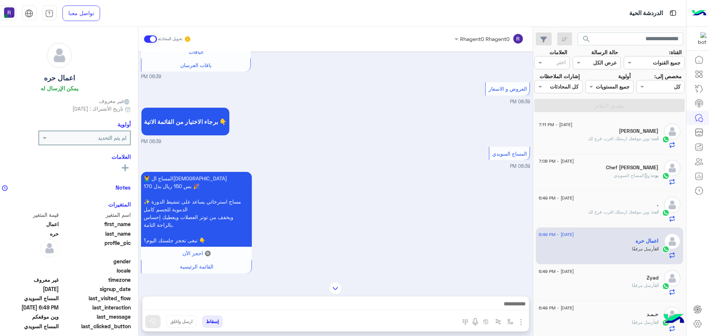
scroll to position [238, 0]
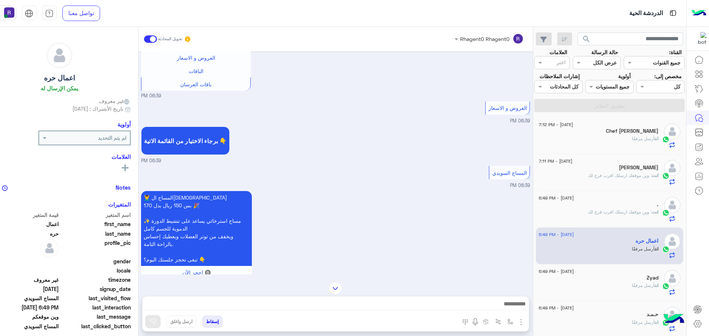
click at [334, 289] on img at bounding box center [335, 288] width 13 height 13
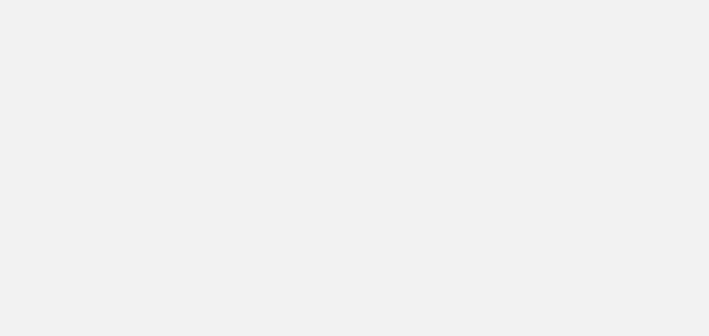
scroll to position [292, 0]
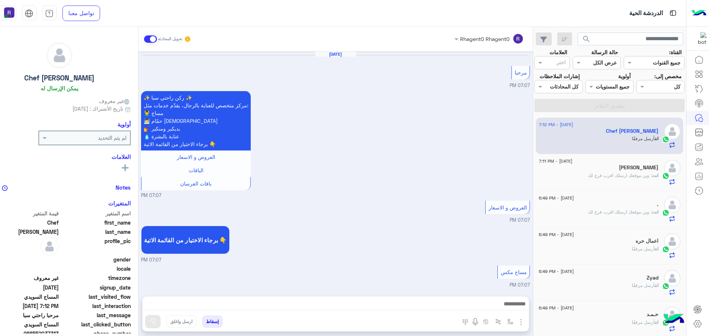
scroll to position [1254, 0]
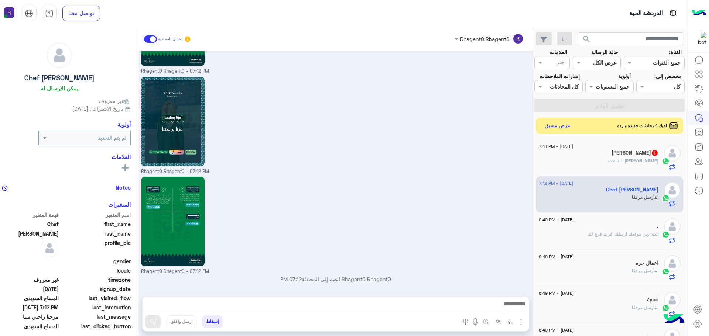
click at [640, 166] on div "[PERSON_NAME] : السعادة" at bounding box center [599, 164] width 120 height 13
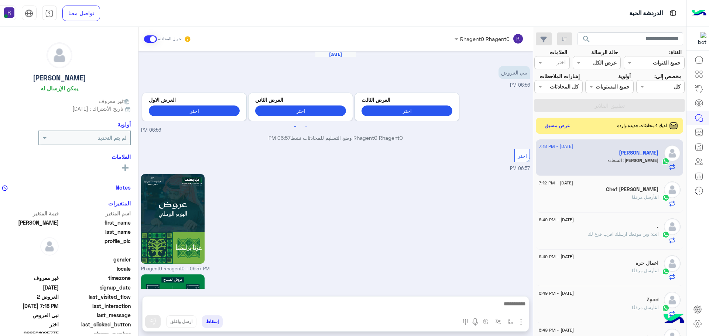
scroll to position [748, 0]
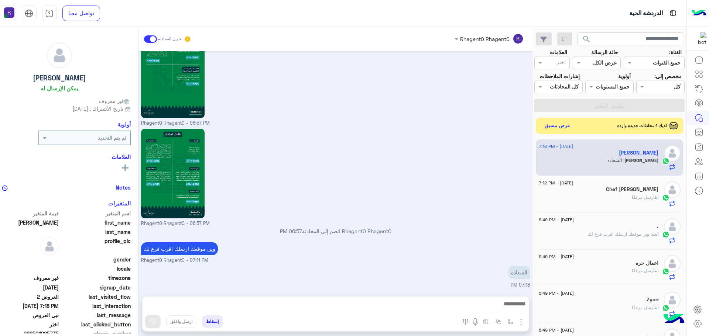
click at [518, 323] on img "button" at bounding box center [520, 322] width 9 height 9
click at [509, 310] on button "الصور" at bounding box center [509, 306] width 31 height 15
click at [507, 323] on img "button" at bounding box center [510, 322] width 6 height 6
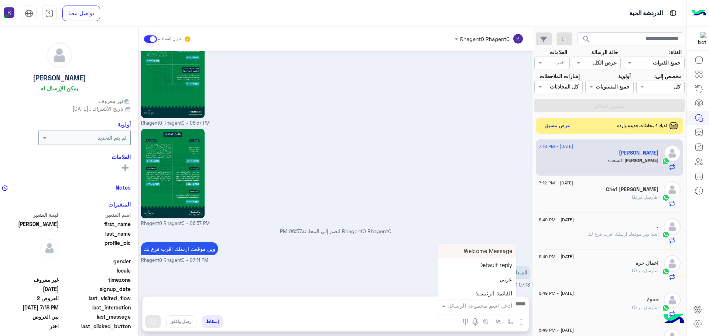
click at [495, 309] on div "أدخل اسم مجموعة الرسائل" at bounding box center [479, 306] width 65 height 8
click at [487, 265] on div "الجنادرية" at bounding box center [477, 269] width 78 height 14
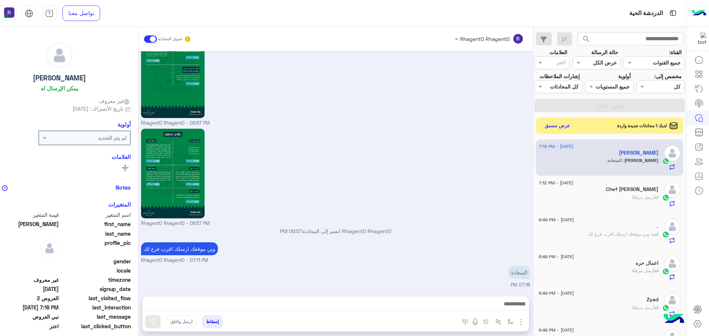
type textarea "*********"
click at [149, 324] on img at bounding box center [152, 321] width 7 height 7
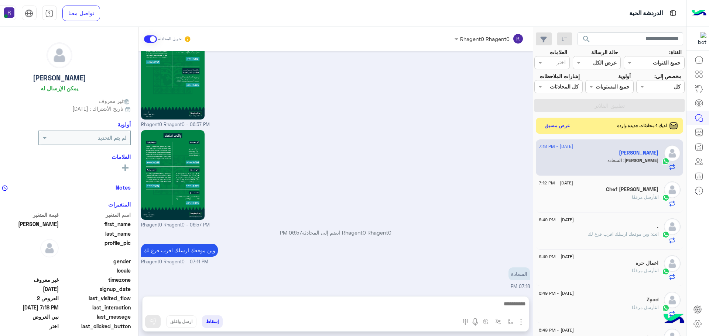
scroll to position [748, 0]
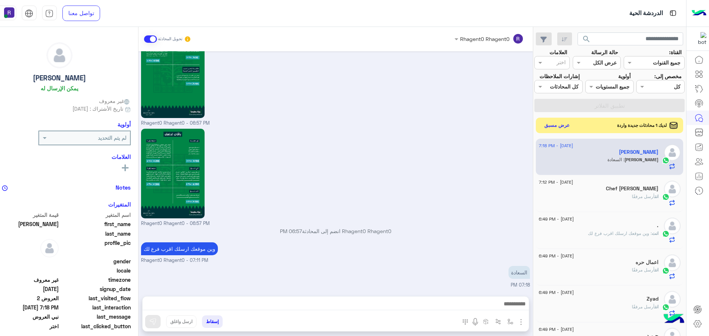
click at [556, 127] on button "عرض مسبق" at bounding box center [556, 125] width 31 height 10
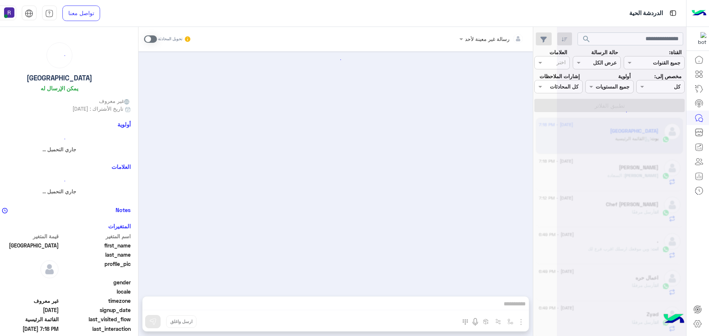
scroll to position [302, 0]
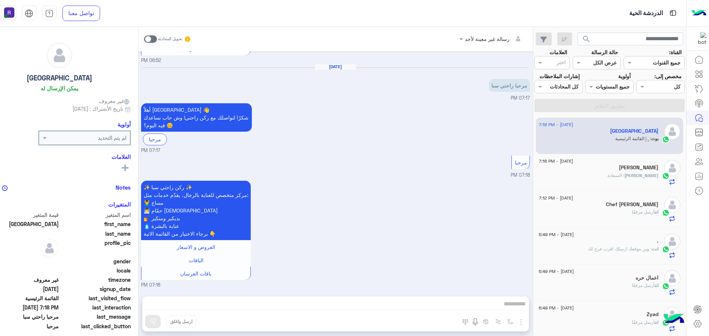
click at [150, 39] on span at bounding box center [150, 38] width 13 height 7
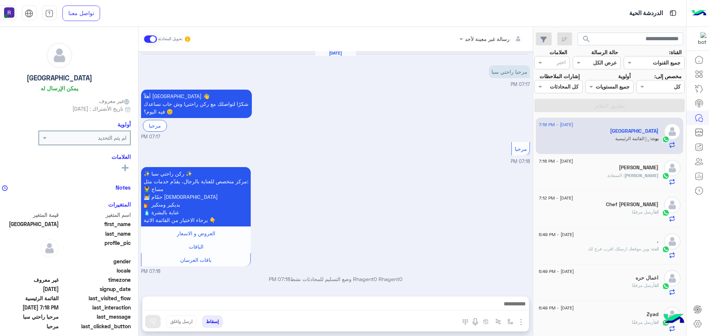
click at [517, 321] on img "button" at bounding box center [520, 322] width 9 height 9
click at [508, 313] on button "الصور" at bounding box center [509, 306] width 31 height 15
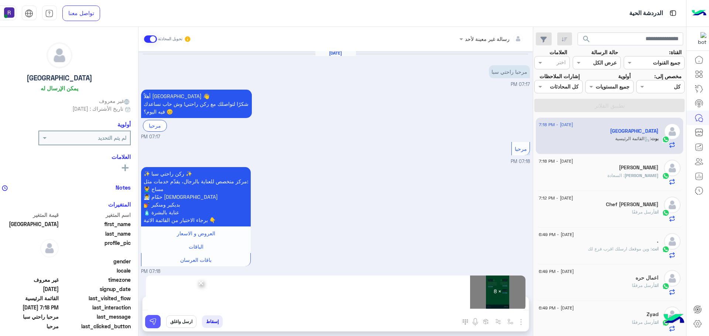
click at [149, 324] on img at bounding box center [152, 321] width 7 height 7
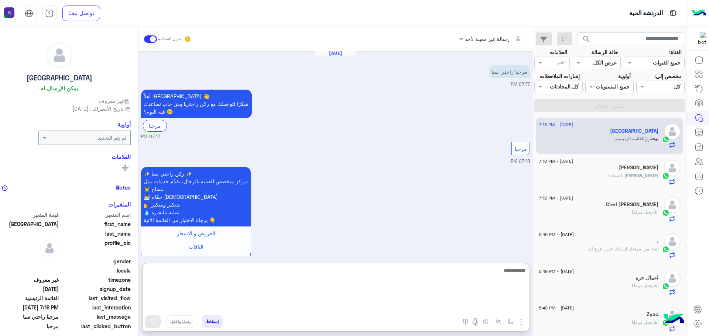
paste textarea "**********"
type textarea "**********"
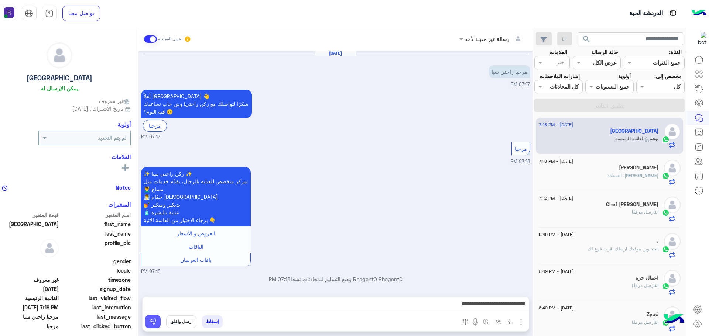
click at [156, 322] on button at bounding box center [153, 321] width 16 height 13
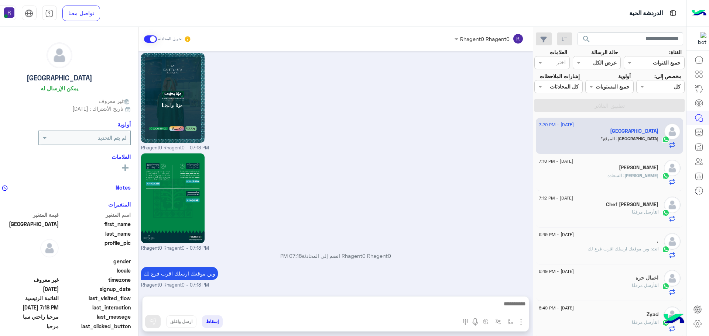
scroll to position [1180, 0]
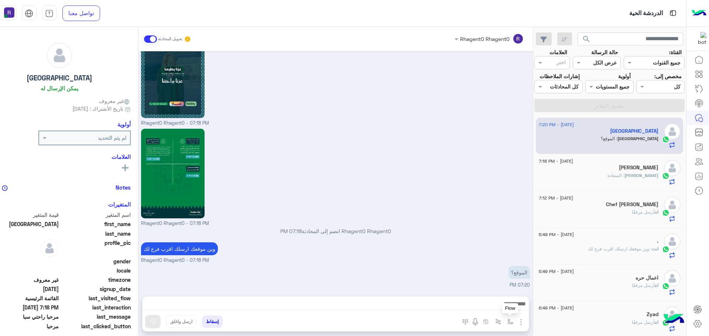
click at [508, 323] on img "button" at bounding box center [510, 322] width 6 height 6
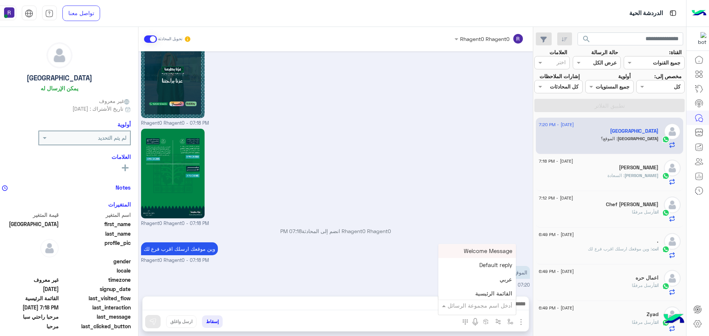
click at [501, 306] on input "text" at bounding box center [487, 306] width 50 height 8
click at [496, 266] on span "الجنادرية" at bounding box center [502, 268] width 20 height 7
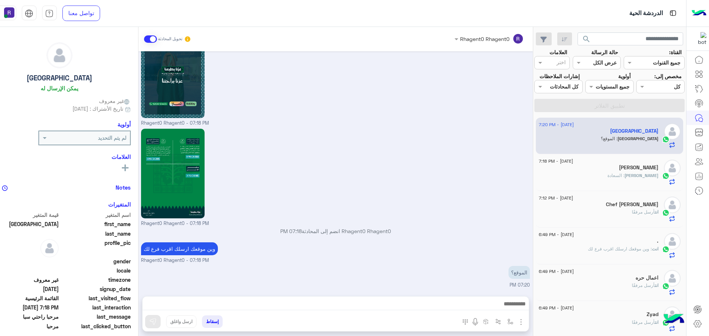
type textarea "*********"
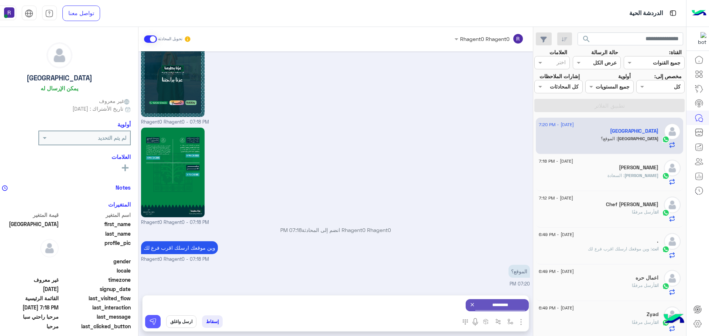
click at [152, 322] on button at bounding box center [153, 321] width 16 height 13
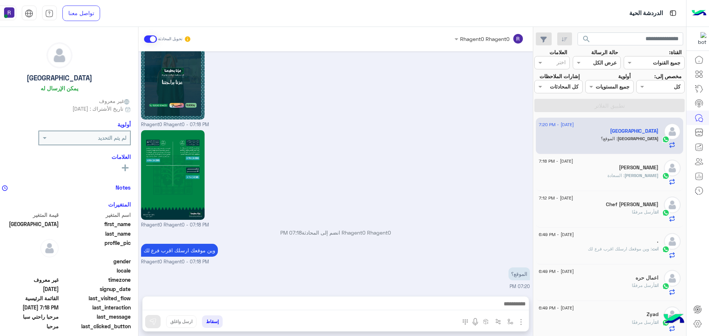
scroll to position [1180, 0]
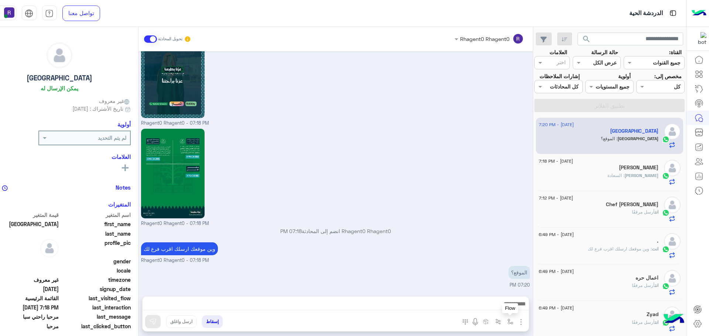
click at [509, 319] on img "button" at bounding box center [510, 322] width 6 height 6
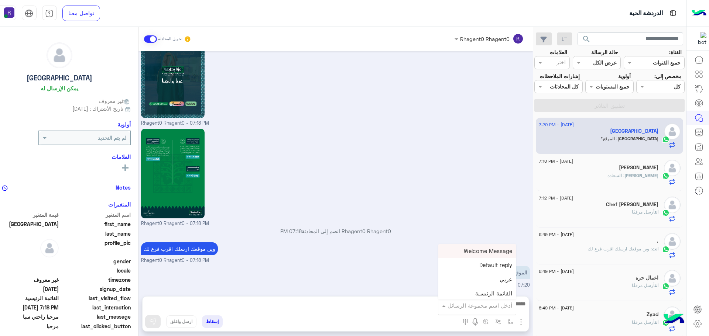
click at [498, 307] on input "text" at bounding box center [487, 306] width 50 height 8
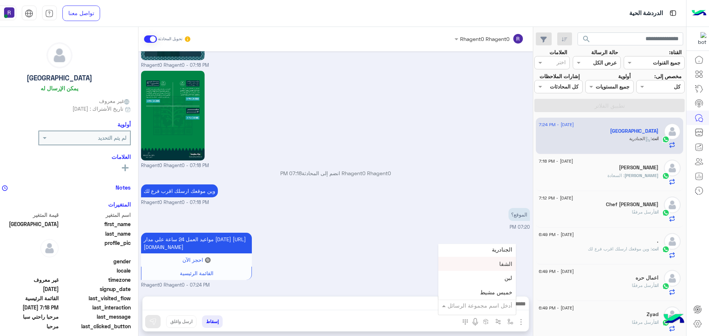
scroll to position [517, 0]
click at [491, 266] on div "لبن" at bounding box center [477, 260] width 78 height 14
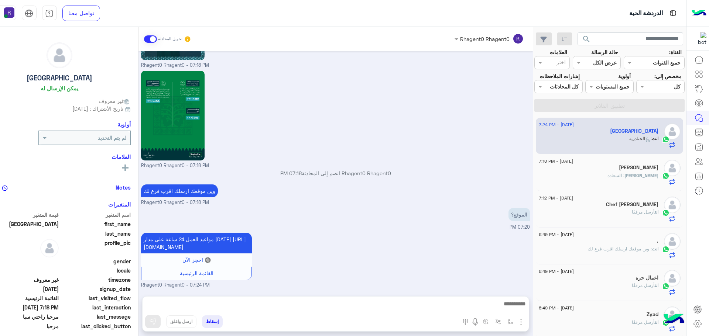
type textarea "***"
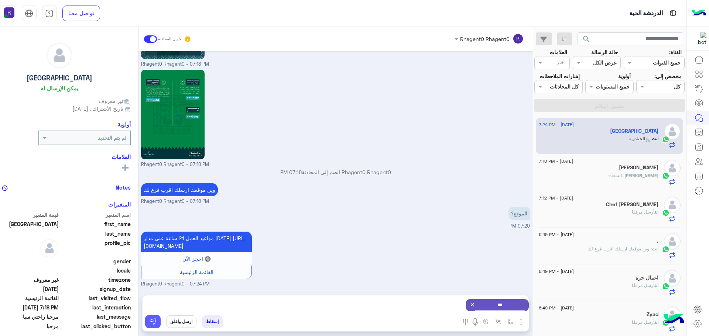
click at [154, 323] on button at bounding box center [153, 321] width 16 height 13
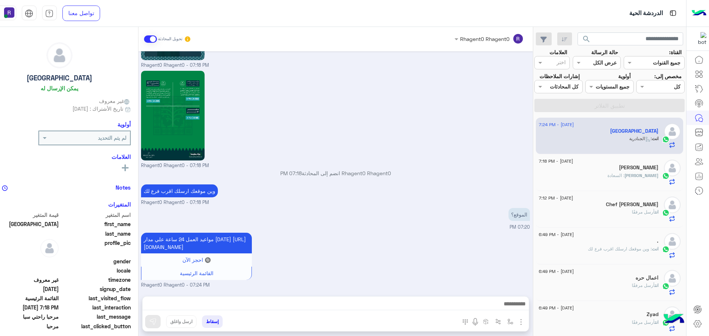
scroll to position [1245, 0]
click at [597, 176] on div "[PERSON_NAME] : السعادة" at bounding box center [599, 178] width 120 height 13
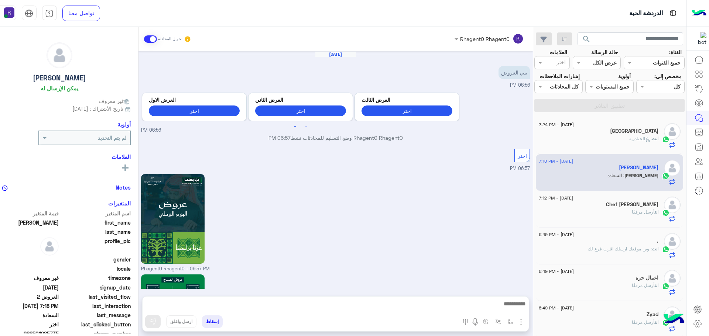
scroll to position [813, 0]
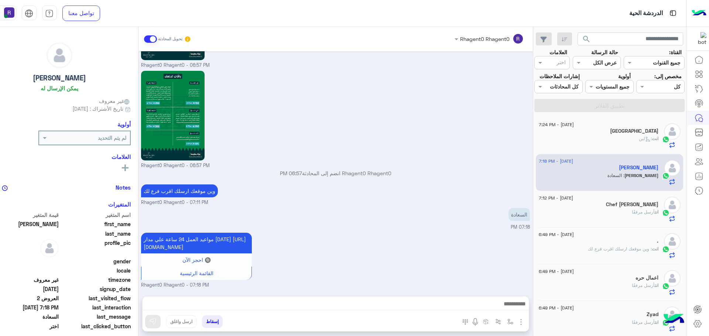
click at [611, 137] on div "انت : لبن" at bounding box center [599, 141] width 120 height 13
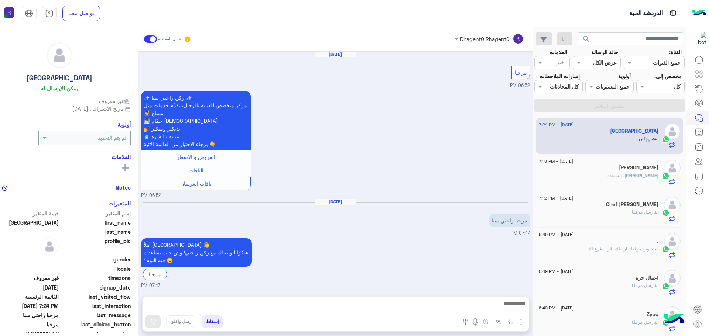
scroll to position [1144, 0]
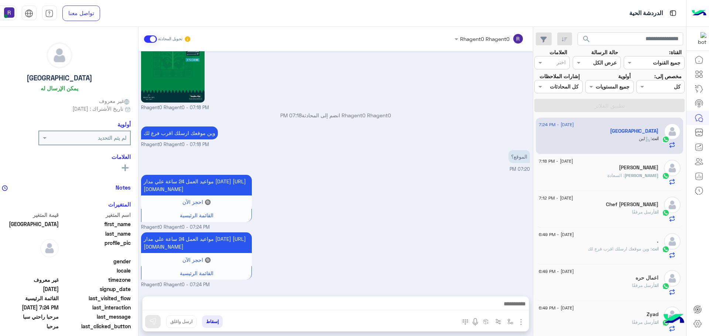
click at [605, 179] on div "[PERSON_NAME] : السعادة" at bounding box center [599, 178] width 120 height 13
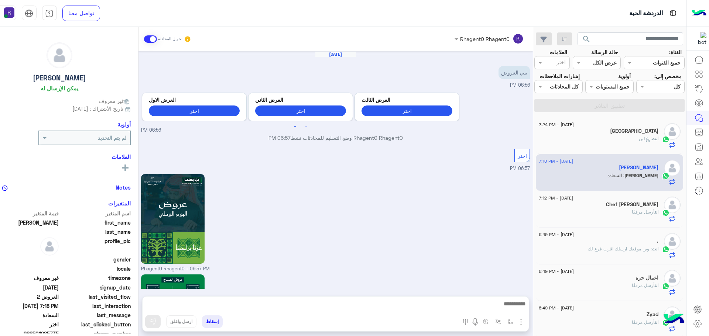
scroll to position [813, 0]
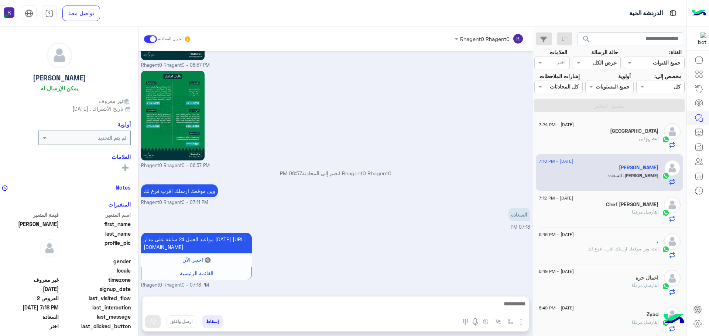
click at [606, 210] on div "انت أرسل مرفقًا" at bounding box center [599, 215] width 120 height 13
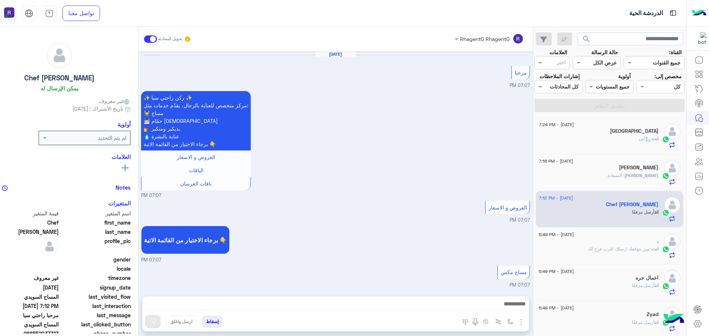
scroll to position [1254, 0]
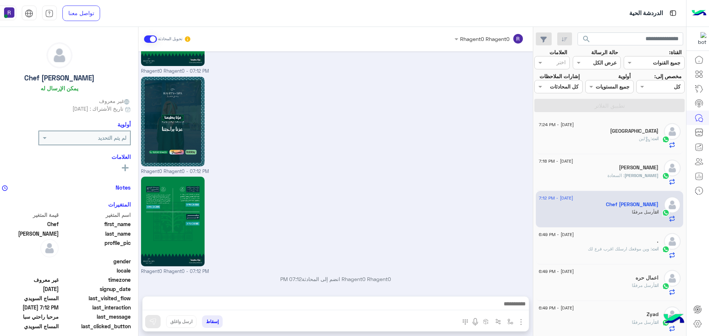
click at [612, 146] on div "انت : لبن" at bounding box center [599, 141] width 120 height 13
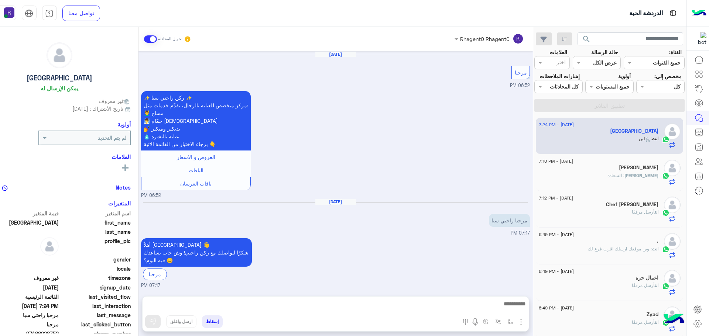
scroll to position [1144, 0]
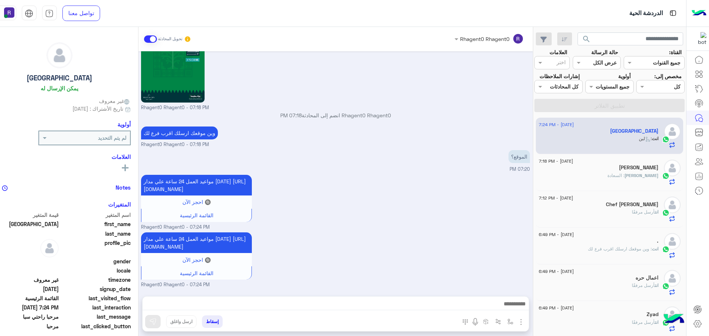
click at [624, 177] on span ": السعادة" at bounding box center [615, 176] width 17 height 6
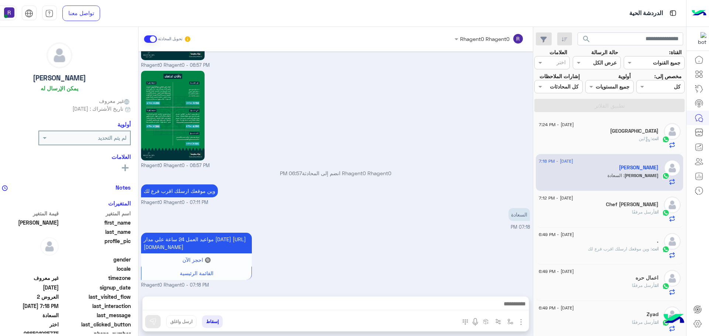
scroll to position [813, 0]
click at [604, 212] on div "انت أرسل مرفقًا" at bounding box center [599, 215] width 120 height 13
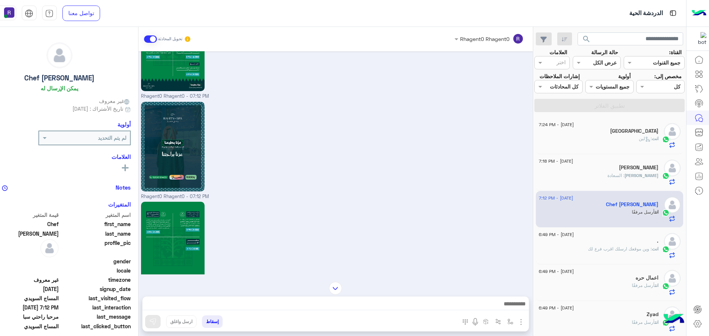
scroll to position [1253, 0]
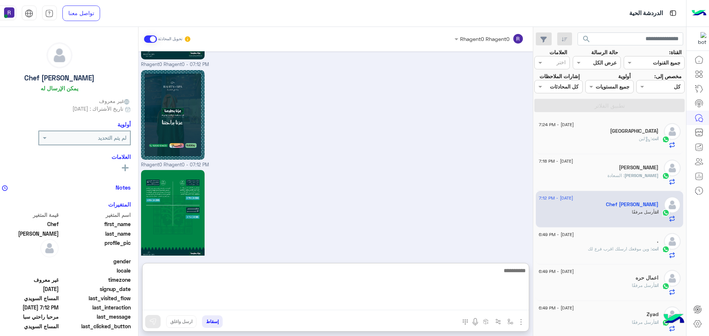
paste textarea "**********"
type textarea "**********"
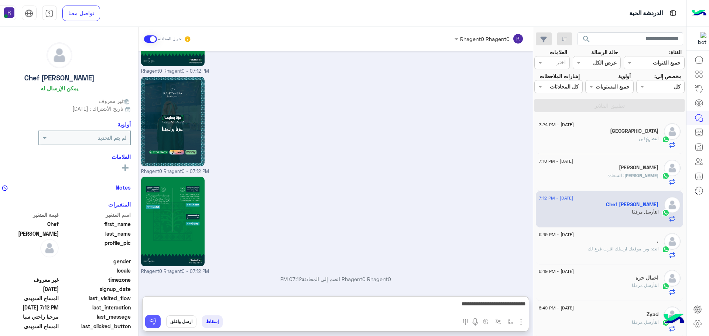
click at [152, 326] on button at bounding box center [153, 321] width 16 height 13
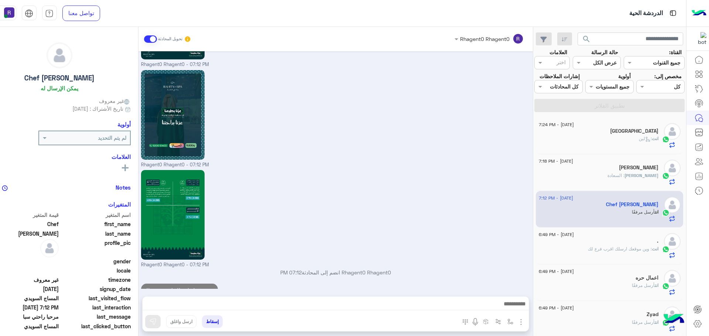
scroll to position [1277, 0]
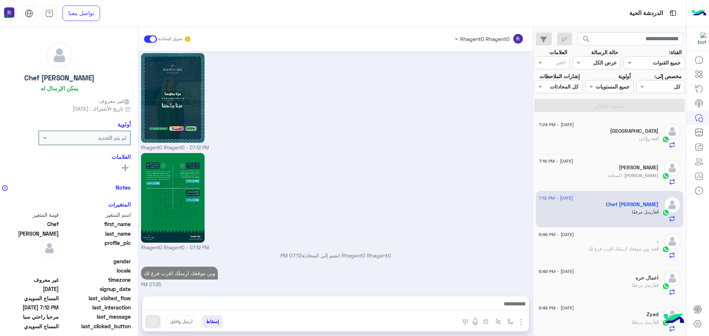
click at [617, 248] on span ": وين موقعك ارسلك اقرب فرع لك" at bounding box center [620, 249] width 64 height 6
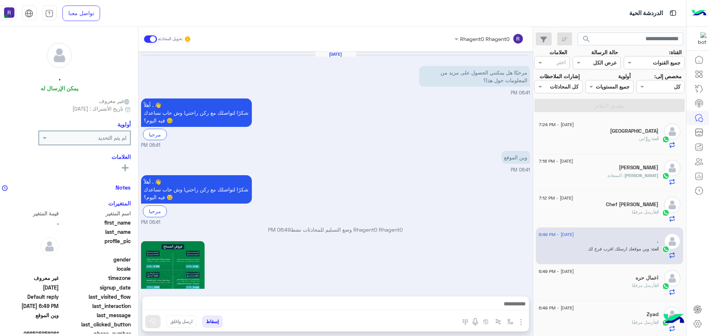
scroll to position [790, 0]
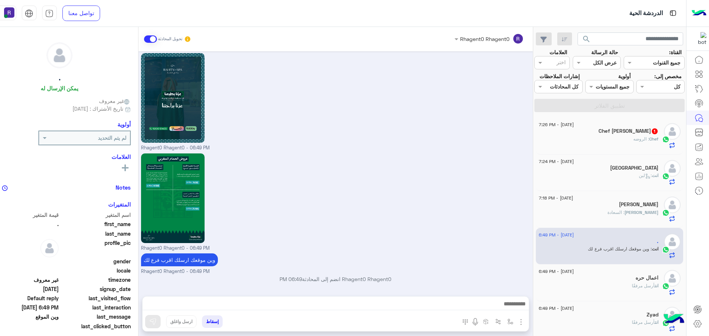
click at [642, 140] on span ": الروضه" at bounding box center [641, 139] width 16 height 6
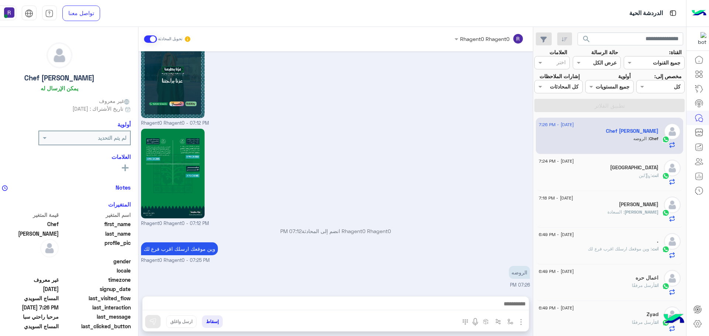
scroll to position [1166, 0]
click at [600, 170] on div "[GEOGRAPHIC_DATA]" at bounding box center [599, 169] width 120 height 8
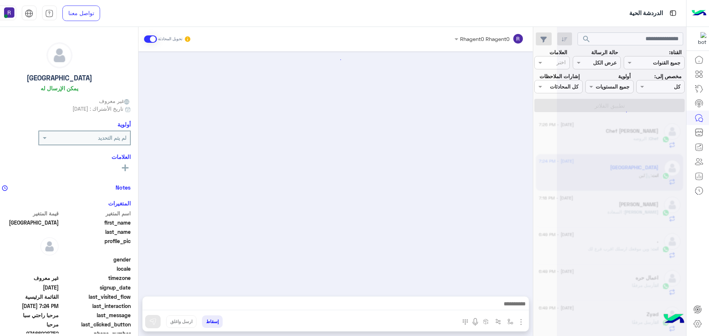
scroll to position [1144, 0]
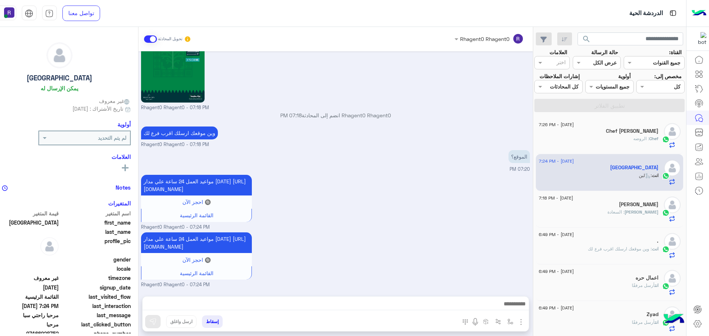
click at [613, 134] on div "Chef [PERSON_NAME]" at bounding box center [599, 132] width 120 height 8
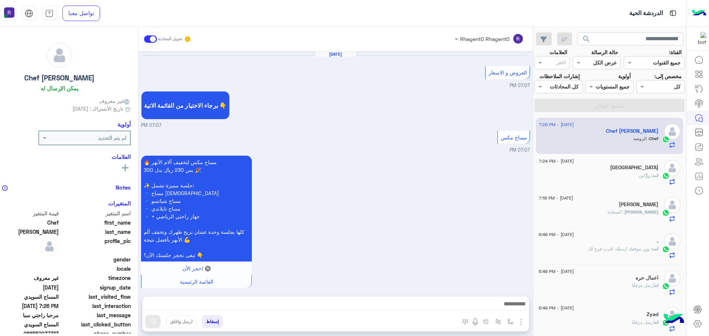
scroll to position [1167, 0]
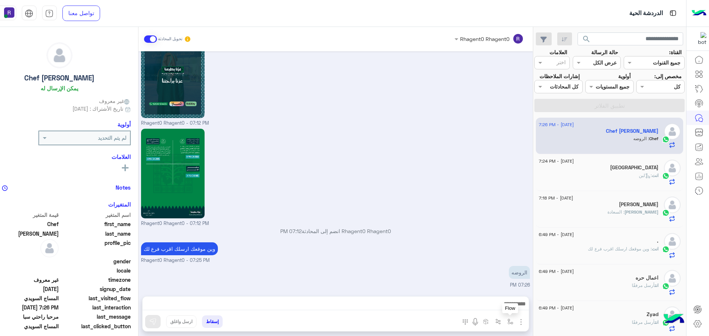
drag, startPoint x: 505, startPoint y: 320, endPoint x: 500, endPoint y: 309, distance: 12.2
click at [507, 320] on img "button" at bounding box center [510, 322] width 6 height 6
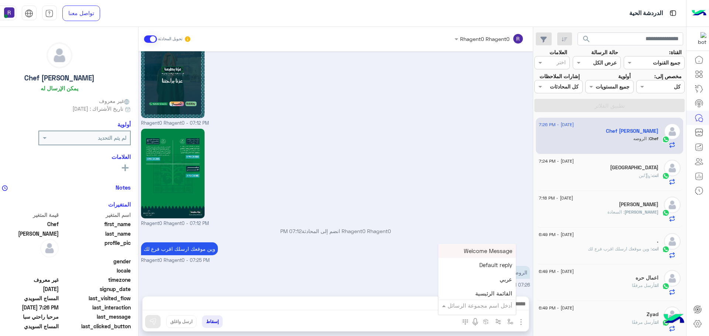
click at [499, 305] on input "text" at bounding box center [487, 306] width 50 height 8
click at [496, 291] on span "الروضة" at bounding box center [503, 288] width 17 height 7
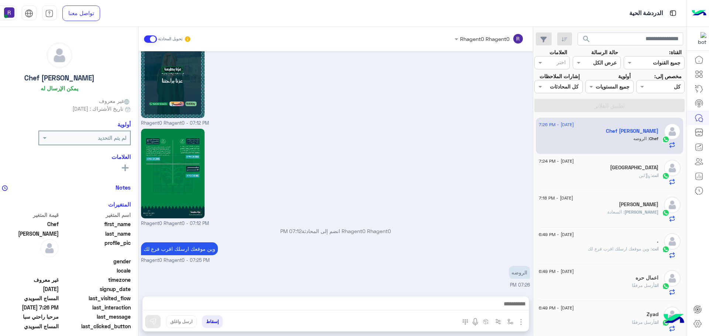
type textarea "******"
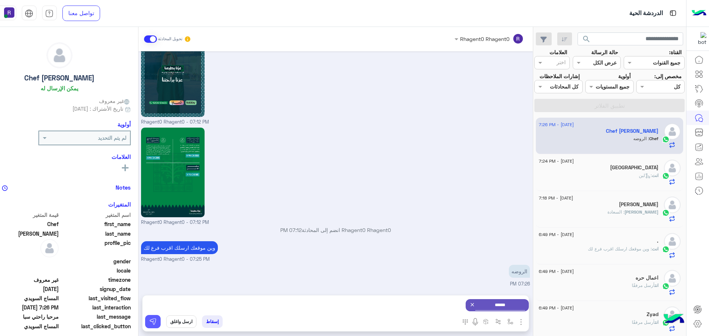
click at [152, 320] on img at bounding box center [152, 321] width 7 height 7
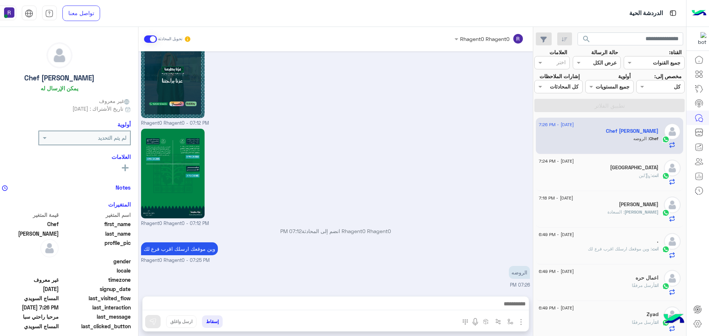
scroll to position [1167, 0]
click at [590, 177] on div "انت : لبن" at bounding box center [599, 178] width 120 height 13
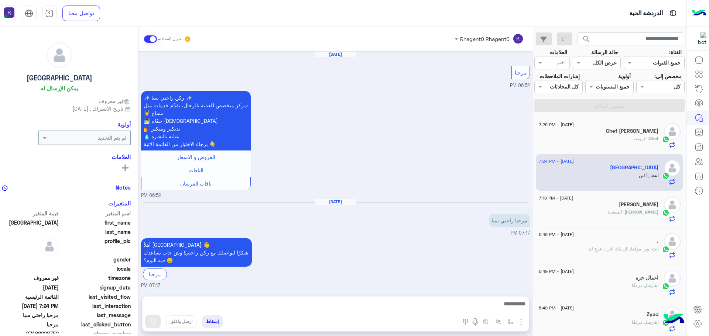
scroll to position [1144, 0]
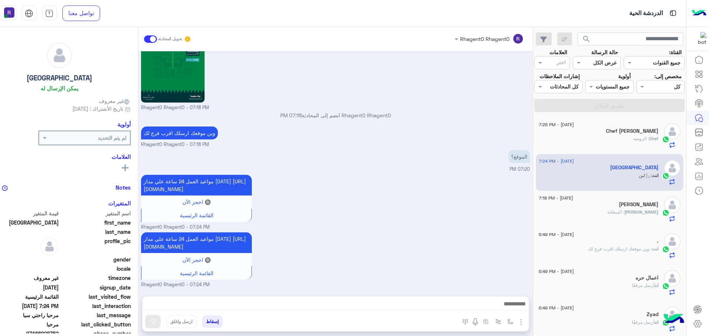
click at [609, 141] on div "Chef : الروضه" at bounding box center [599, 141] width 120 height 13
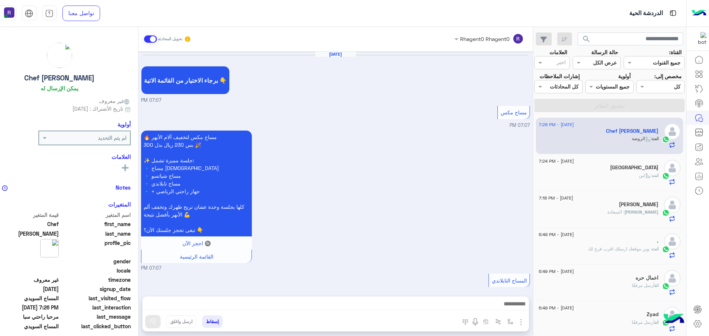
scroll to position [1273, 0]
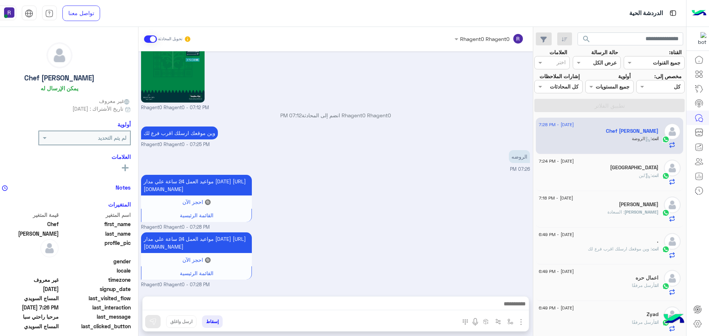
click at [596, 212] on div "[PERSON_NAME] : السعادة" at bounding box center [599, 215] width 120 height 13
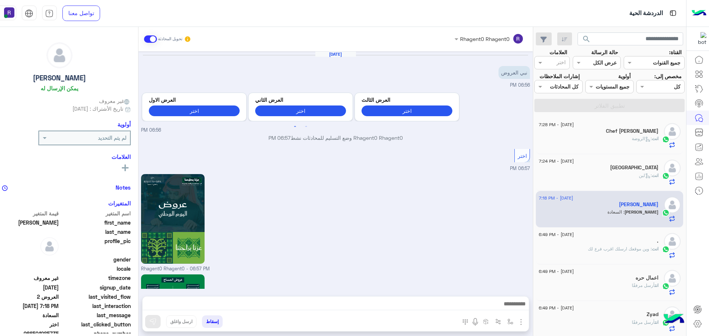
scroll to position [813, 0]
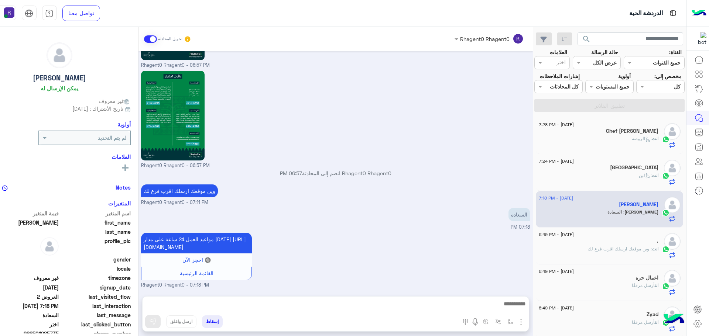
click at [612, 128] on div "Chef [PERSON_NAME]" at bounding box center [599, 132] width 120 height 8
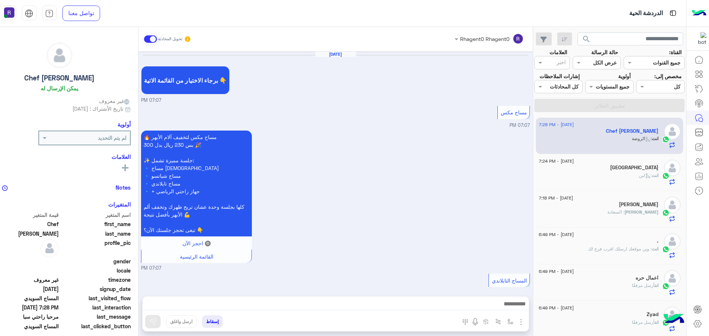
scroll to position [1207, 0]
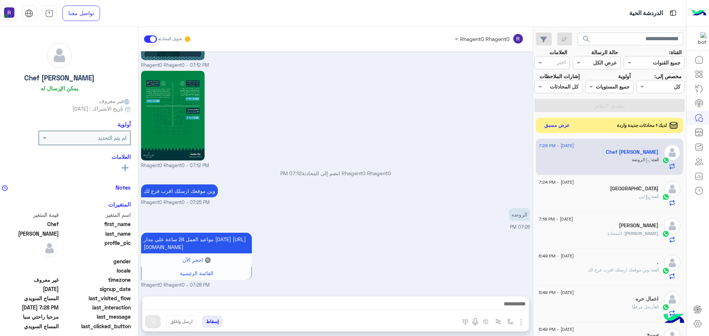
click at [560, 123] on button "عرض مسبق" at bounding box center [556, 125] width 31 height 10
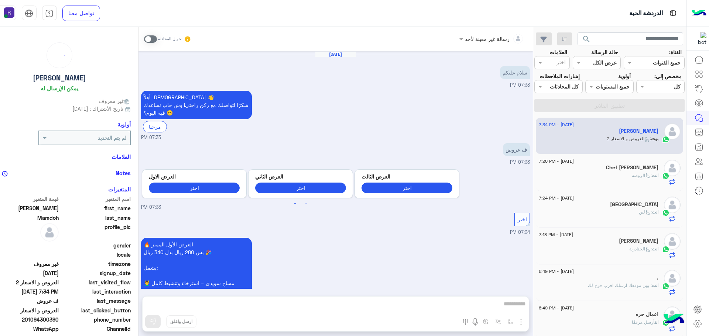
scroll to position [925, 0]
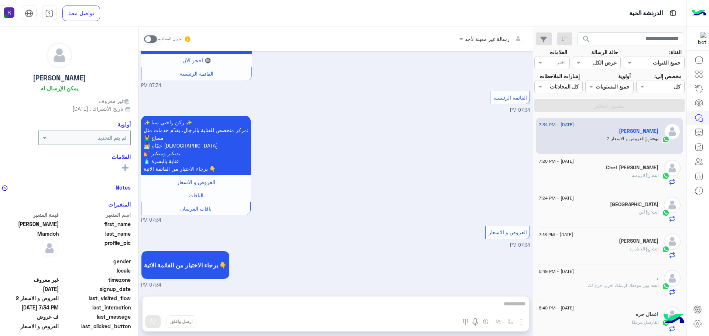
click at [147, 38] on span at bounding box center [150, 38] width 13 height 7
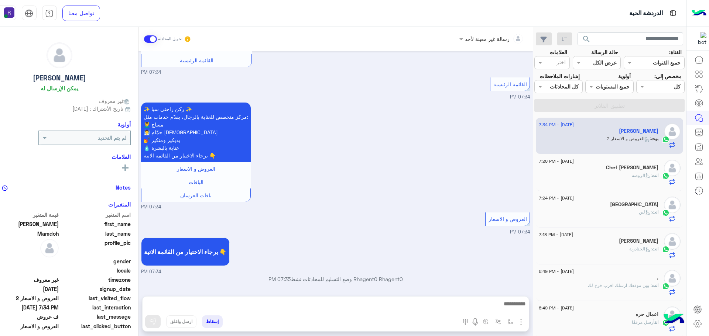
click at [517, 321] on img "button" at bounding box center [520, 322] width 9 height 9
click at [504, 311] on button "الصور" at bounding box center [509, 306] width 31 height 15
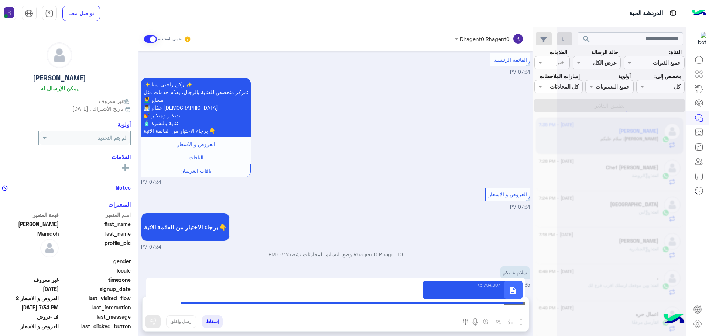
scroll to position [989, 0]
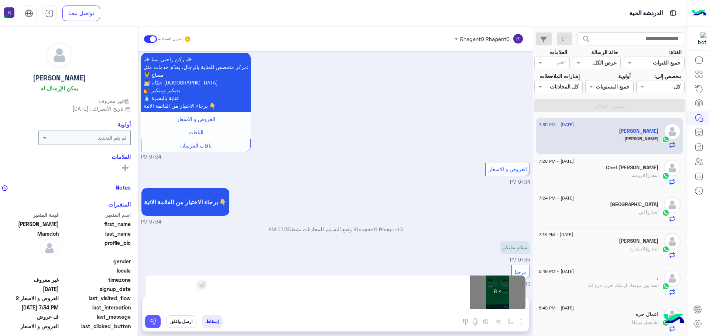
click at [150, 323] on img at bounding box center [152, 321] width 7 height 7
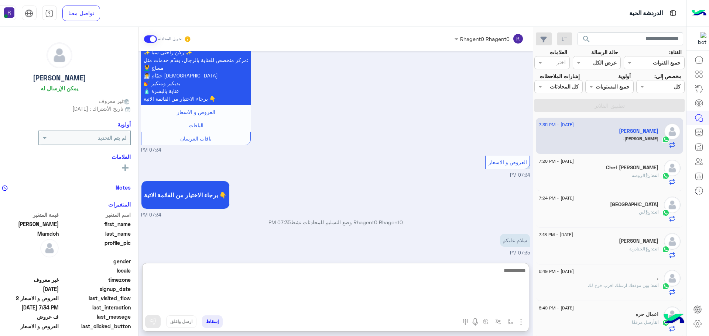
paste textarea "**********"
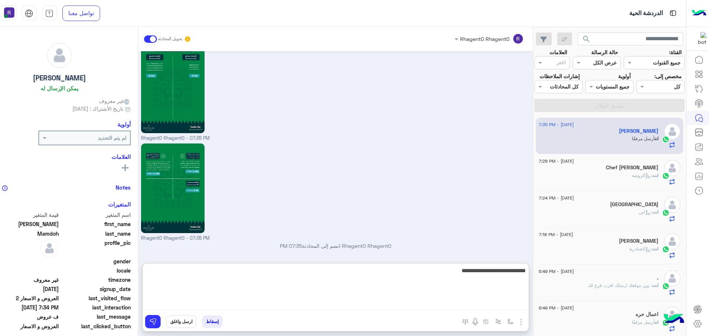
scroll to position [1838, 0]
type textarea "**********"
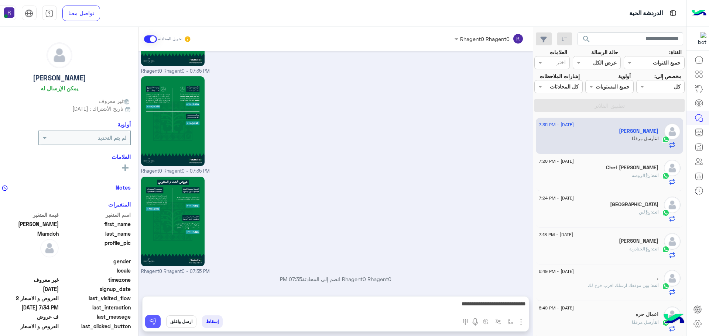
drag, startPoint x: 154, startPoint y: 326, endPoint x: 159, endPoint y: 317, distance: 10.8
click at [154, 326] on button at bounding box center [153, 321] width 16 height 13
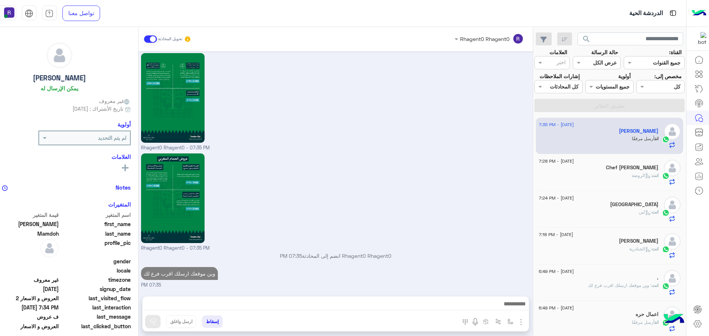
click at [609, 178] on div "انت : الروضة" at bounding box center [599, 178] width 120 height 13
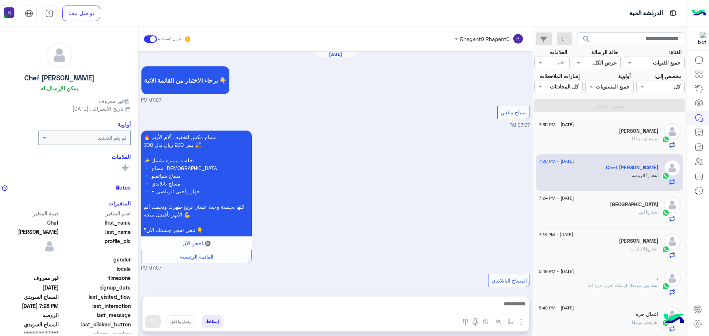
scroll to position [1207, 0]
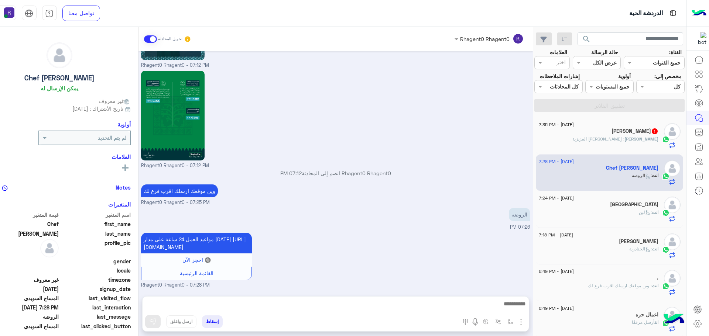
click at [618, 137] on span ": [PERSON_NAME] العزيزية" at bounding box center [598, 139] width 52 height 6
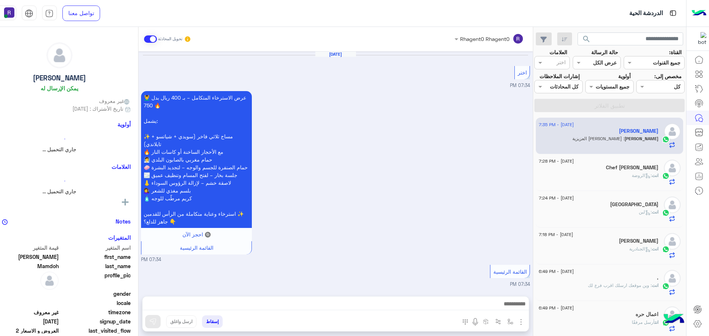
scroll to position [1108, 0]
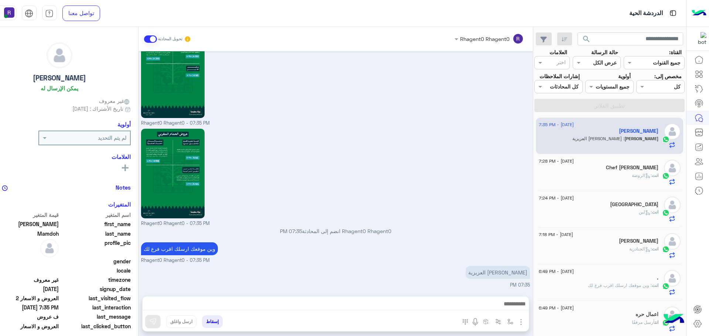
click at [516, 321] on img "button" at bounding box center [520, 322] width 9 height 9
click at [508, 307] on span "الصور" at bounding box center [507, 306] width 14 height 8
click at [507, 323] on img "button" at bounding box center [510, 322] width 6 height 6
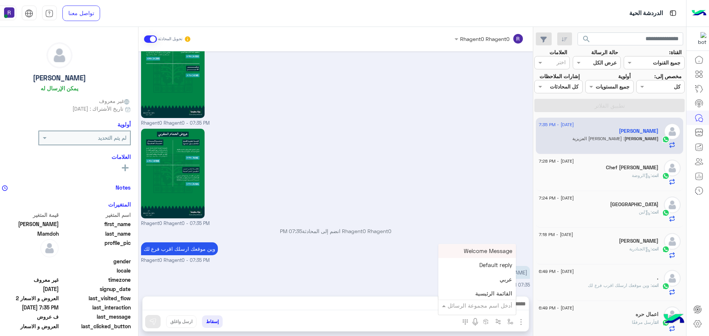
click at [499, 305] on input "text" at bounding box center [487, 306] width 50 height 8
click at [489, 260] on div "لبن" at bounding box center [477, 260] width 78 height 14
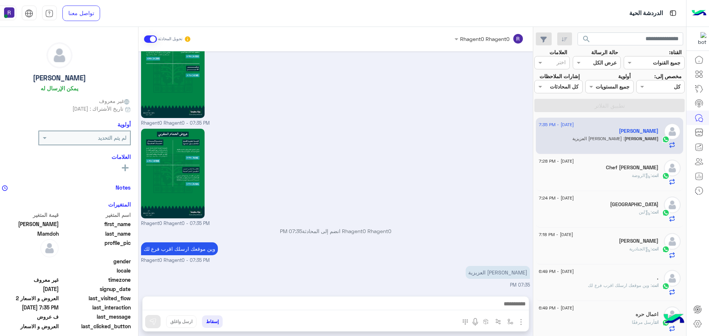
type textarea "***"
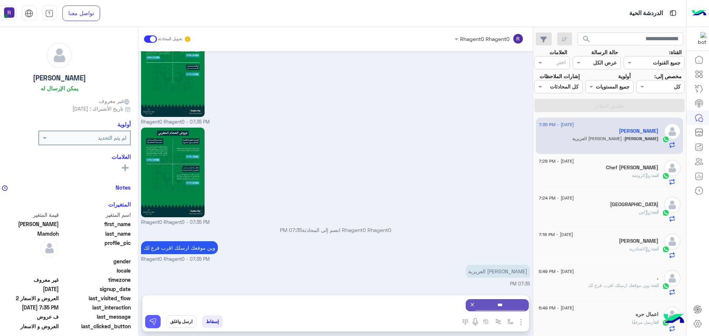
drag, startPoint x: 151, startPoint y: 322, endPoint x: 199, endPoint y: 322, distance: 48.7
click at [151, 322] on img at bounding box center [152, 321] width 7 height 7
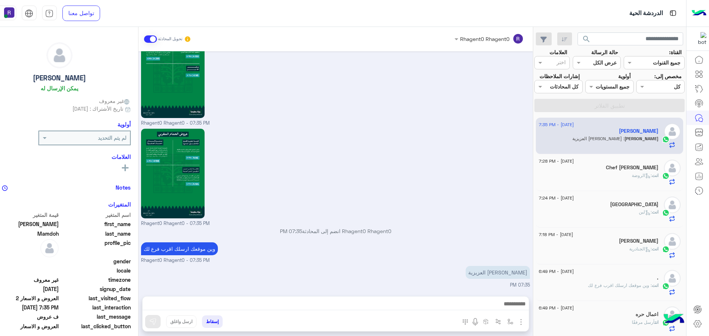
scroll to position [1108, 0]
click at [659, 176] on div "17 September - 7:28 PM Chef Ahmed انت : الروضة" at bounding box center [610, 172] width 142 height 25
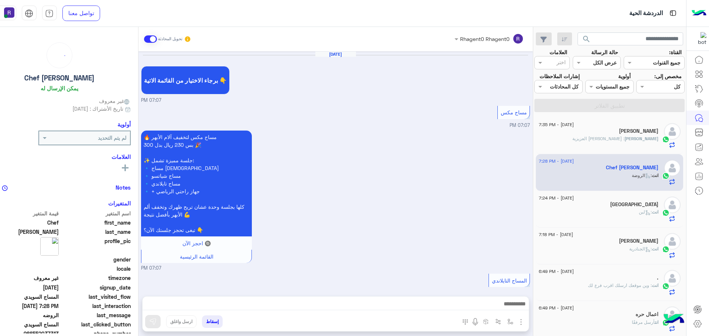
scroll to position [1207, 0]
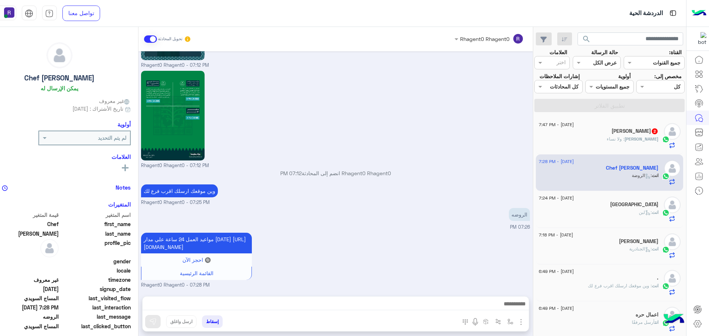
click at [650, 143] on div "Mohamed : ولا نساء" at bounding box center [599, 142] width 120 height 13
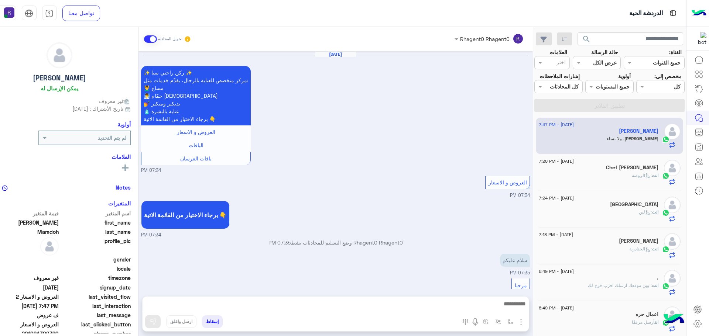
scroll to position [999, 0]
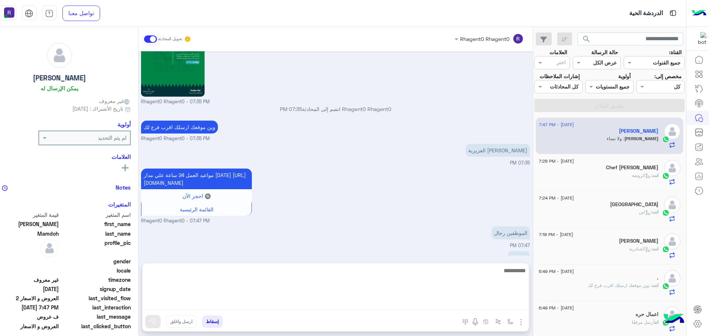
click at [307, 301] on textarea at bounding box center [335, 288] width 386 height 44
type textarea "*********"
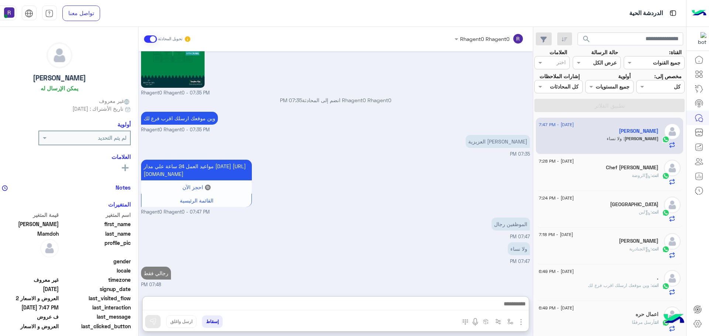
click at [586, 166] on div "Chef Ahmed" at bounding box center [599, 169] width 120 height 8
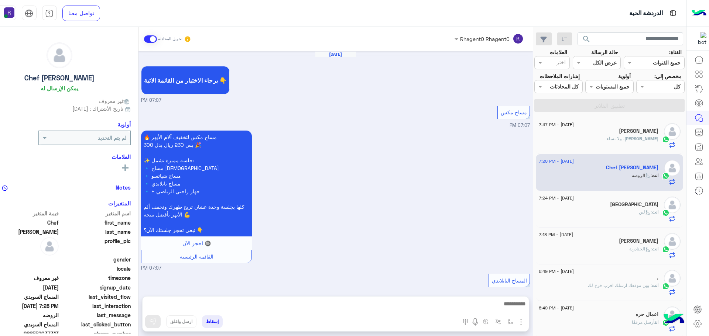
scroll to position [1207, 0]
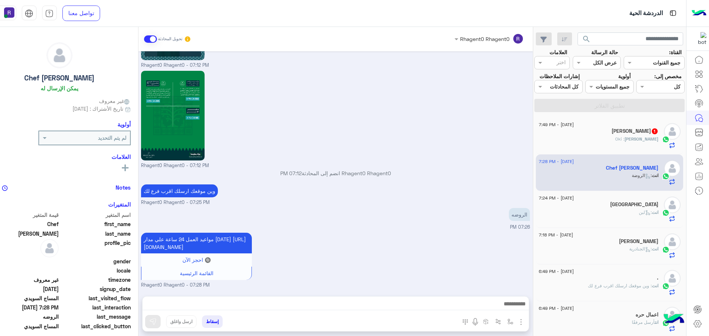
click at [463, 116] on div "Rhagent0 Rhagent0 - 07:12 PM" at bounding box center [335, 119] width 389 height 100
click at [459, 121] on div "Rhagent0 Rhagent0 - 07:12 PM" at bounding box center [335, 119] width 389 height 100
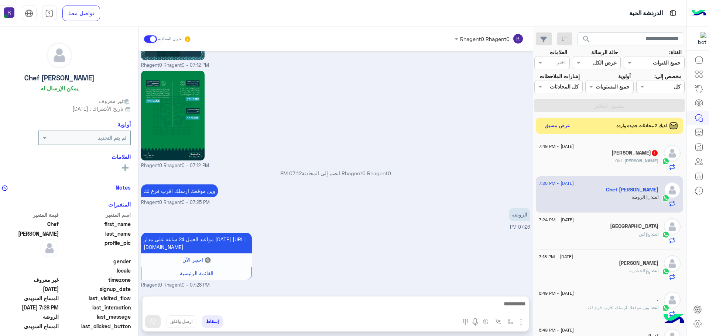
click at [632, 160] on span "Mohamed" at bounding box center [641, 161] width 34 height 6
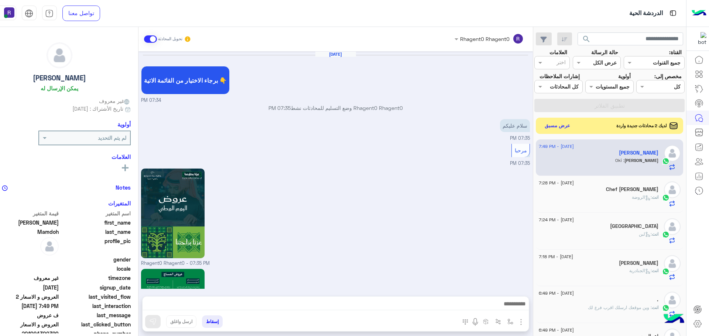
scroll to position [912, 0]
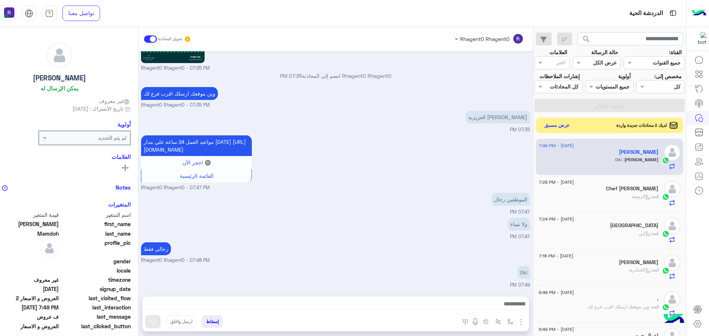
click at [557, 127] on button "عرض مسبق" at bounding box center [556, 125] width 31 height 10
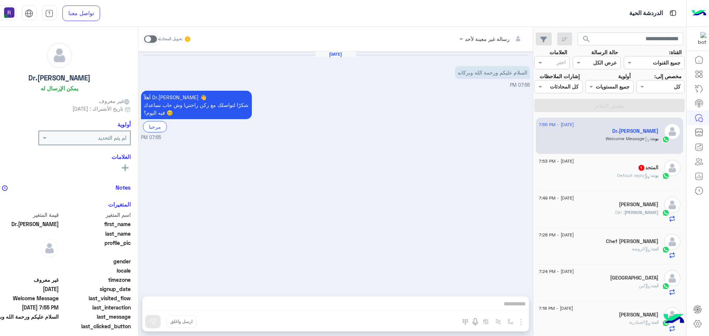
click at [148, 36] on span at bounding box center [150, 38] width 13 height 7
click at [516, 320] on img "button" at bounding box center [520, 322] width 9 height 9
click at [516, 308] on img at bounding box center [519, 306] width 6 height 8
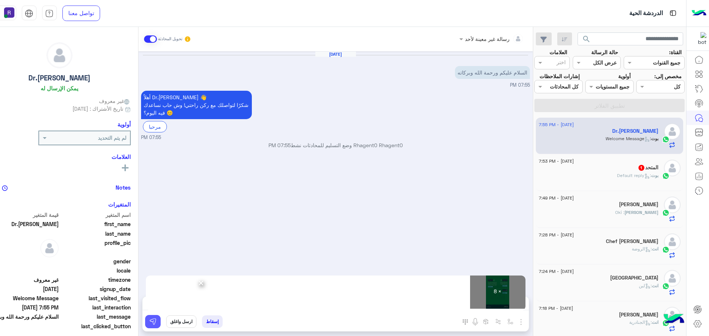
click at [149, 324] on img at bounding box center [152, 321] width 7 height 7
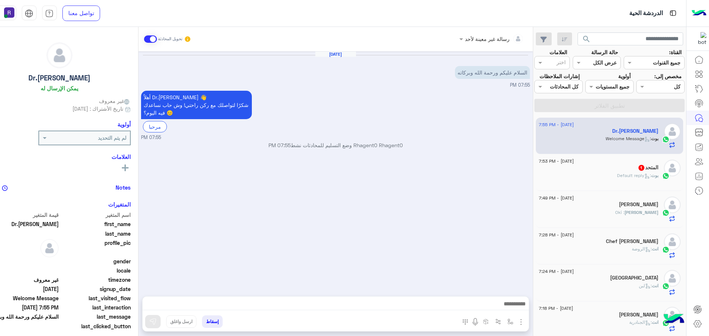
click at [600, 174] on div "بوت : Default reply" at bounding box center [599, 178] width 120 height 13
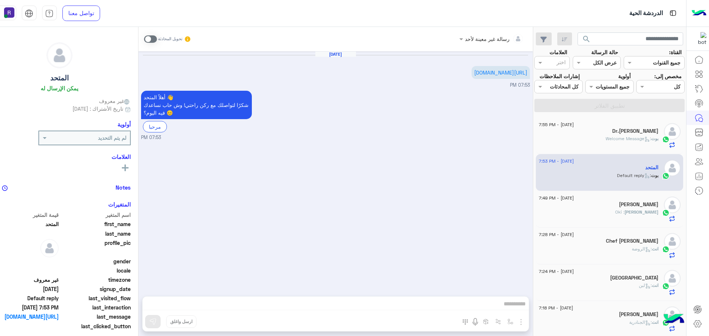
click at [152, 39] on span at bounding box center [150, 38] width 13 height 7
click at [517, 319] on img "button" at bounding box center [520, 322] width 9 height 9
click at [506, 306] on span "الصور" at bounding box center [507, 306] width 14 height 8
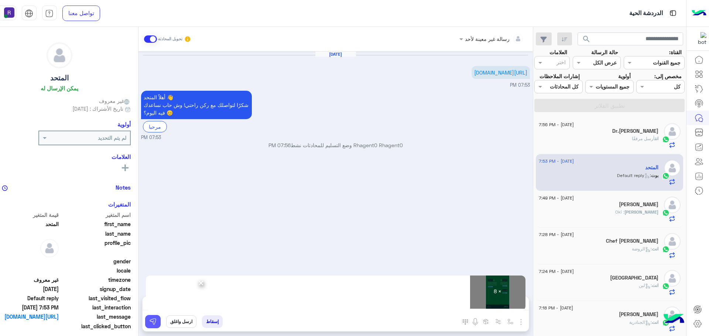
click at [149, 323] on img at bounding box center [152, 321] width 7 height 7
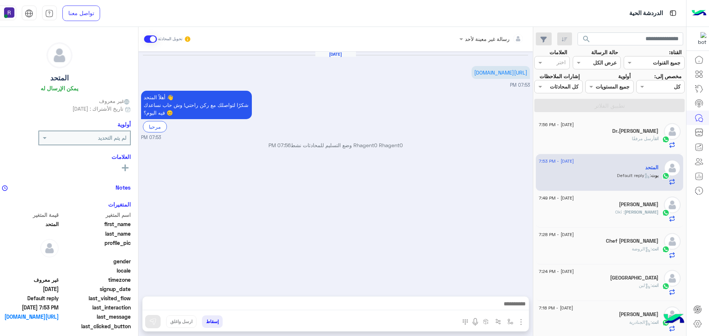
click at [594, 215] on div "Mohamed : Oki" at bounding box center [599, 215] width 120 height 13
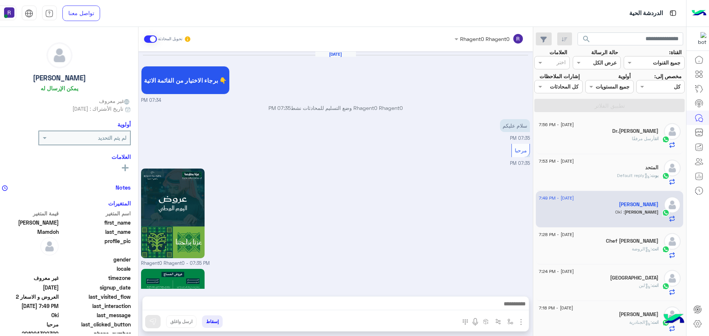
scroll to position [912, 0]
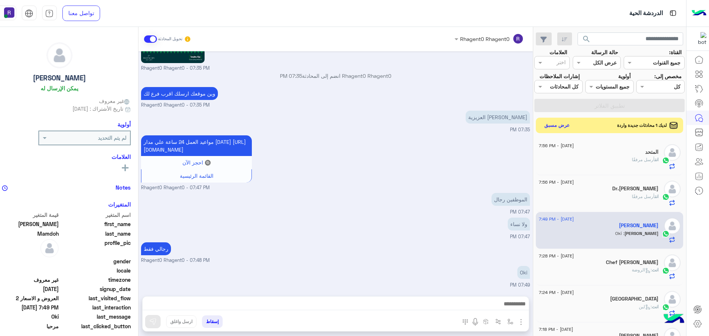
click at [557, 126] on button "عرض مسبق" at bounding box center [556, 125] width 31 height 10
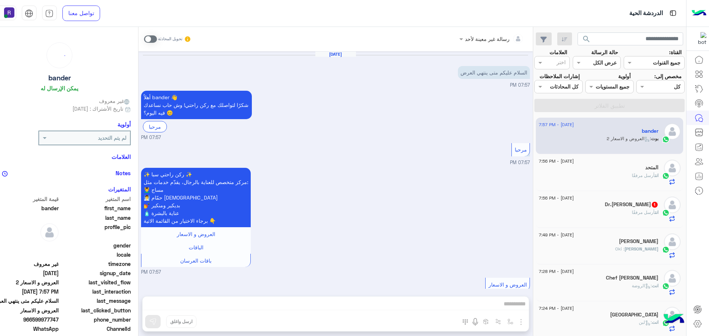
scroll to position [59, 0]
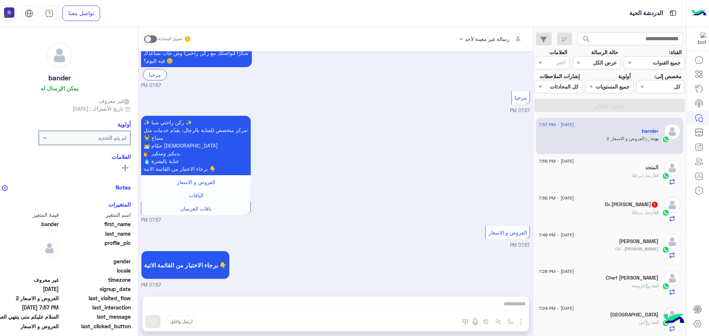
click at [150, 38] on span at bounding box center [150, 38] width 13 height 7
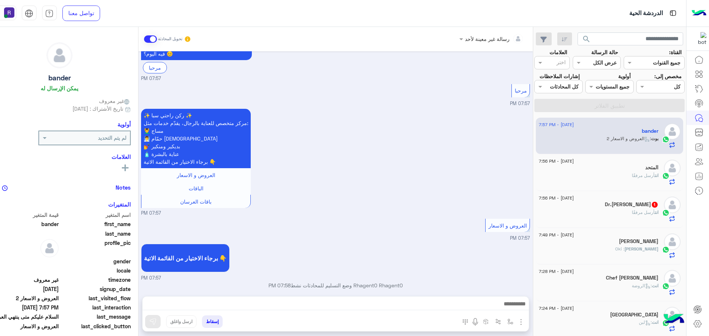
scroll to position [72, 0]
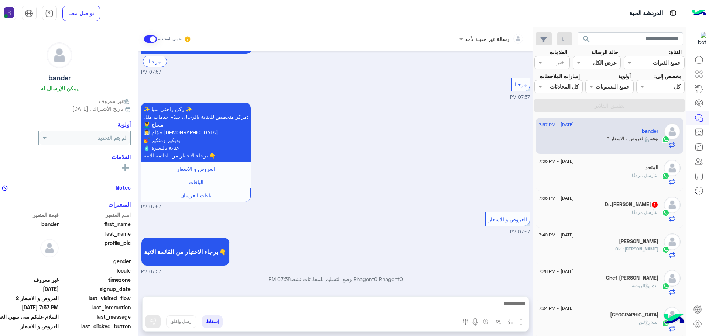
drag, startPoint x: 517, startPoint y: 320, endPoint x: 515, endPoint y: 316, distance: 5.1
click at [517, 320] on img "button" at bounding box center [520, 322] width 9 height 9
click at [510, 309] on button "الصور" at bounding box center [509, 306] width 31 height 15
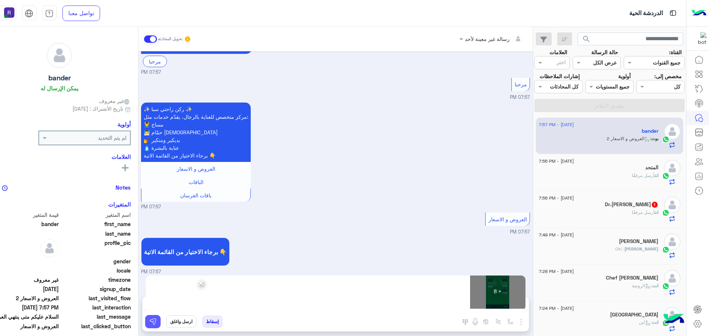
click at [155, 320] on button at bounding box center [153, 321] width 16 height 13
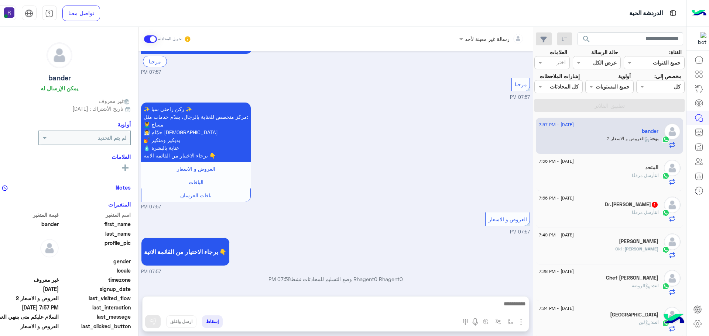
click at [596, 203] on div "Dr.Areeg 1" at bounding box center [599, 206] width 120 height 8
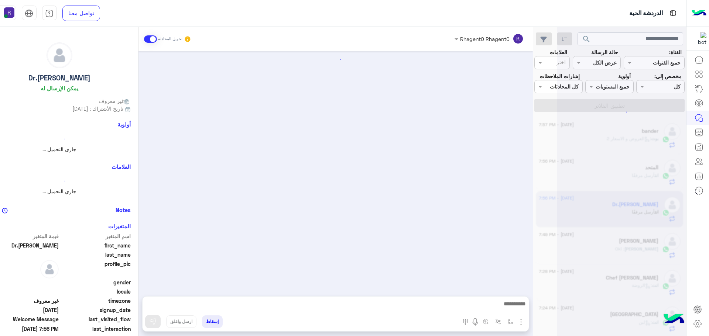
scroll to position [706, 0]
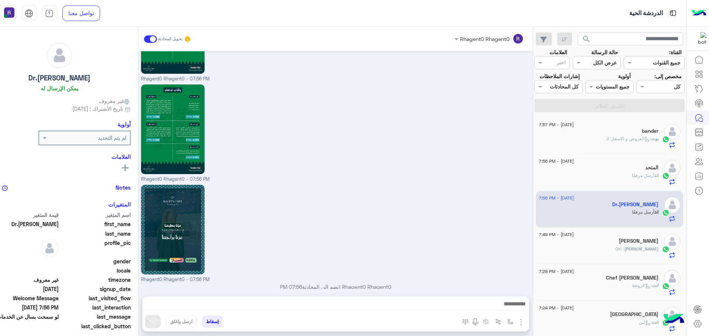
click at [604, 136] on div "بوت : العروض و الاسعار 2" at bounding box center [599, 141] width 120 height 13
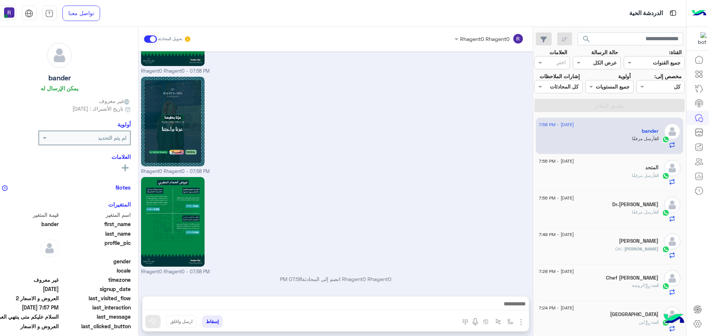
scroll to position [888, 0]
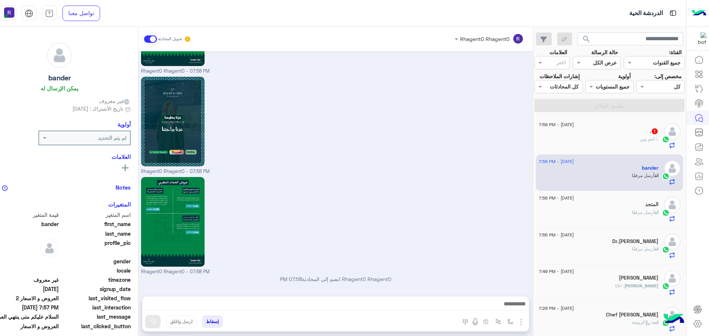
click at [637, 139] on div ". : انتم وين" at bounding box center [599, 142] width 120 height 13
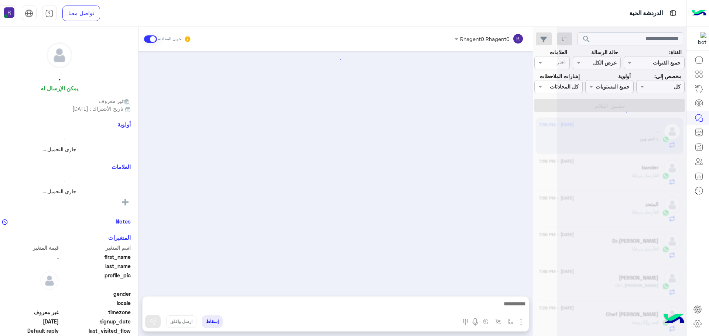
scroll to position [815, 0]
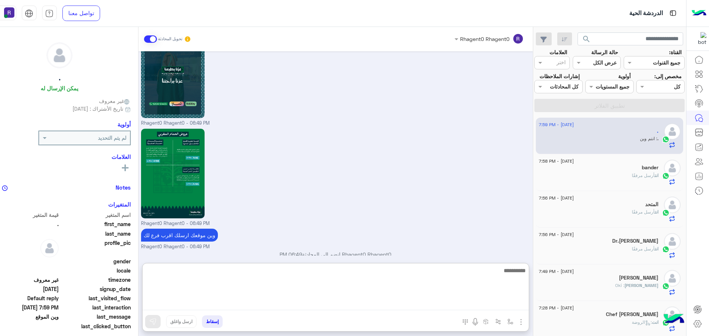
paste textarea "**********"
type textarea "**********"
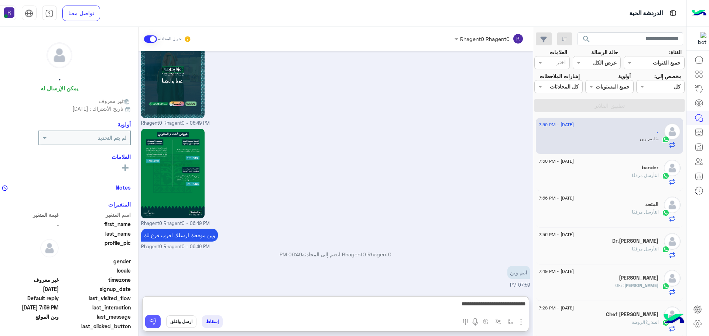
click at [156, 322] on button at bounding box center [153, 321] width 16 height 13
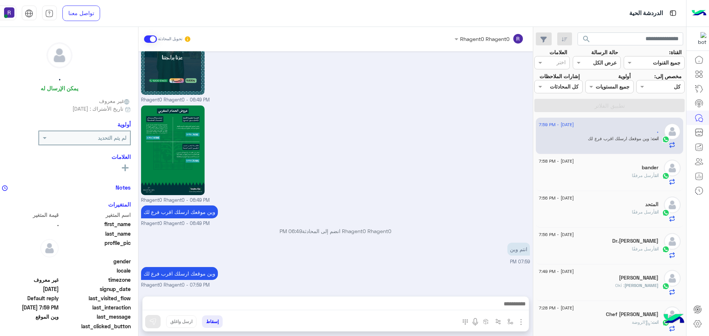
click at [608, 169] on div "bander" at bounding box center [599, 169] width 120 height 8
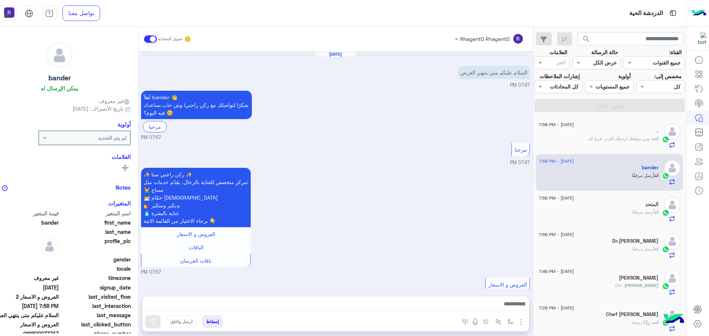
scroll to position [888, 0]
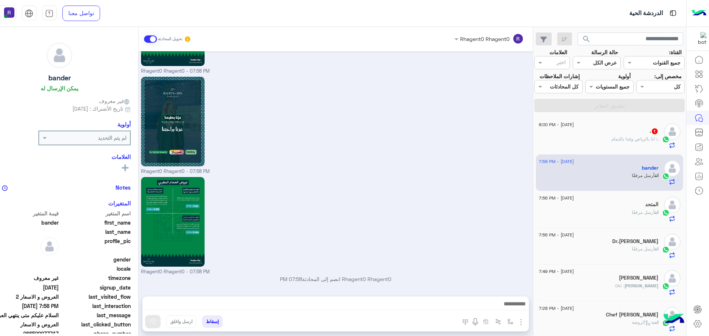
click at [644, 145] on div ". : انا بالرياض وغدا بالدمام" at bounding box center [599, 142] width 120 height 13
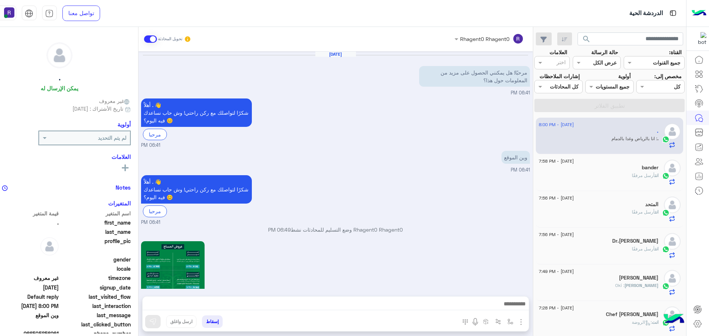
scroll to position [886, 0]
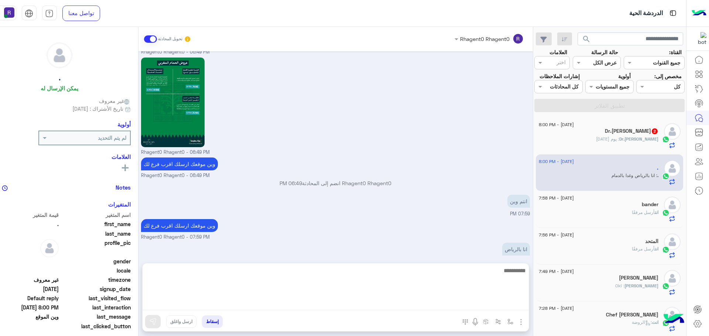
click at [454, 303] on textarea at bounding box center [335, 288] width 386 height 44
type textarea "**********"
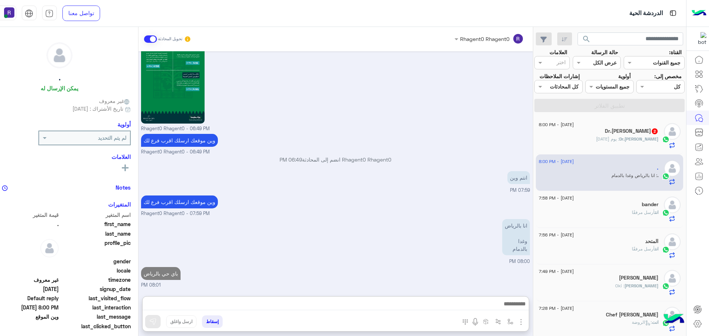
click at [661, 143] on div "17 September - 8:00 PM Dr.Areeg 2 Dr.Areeg : يوم الثلاثاء" at bounding box center [610, 135] width 142 height 25
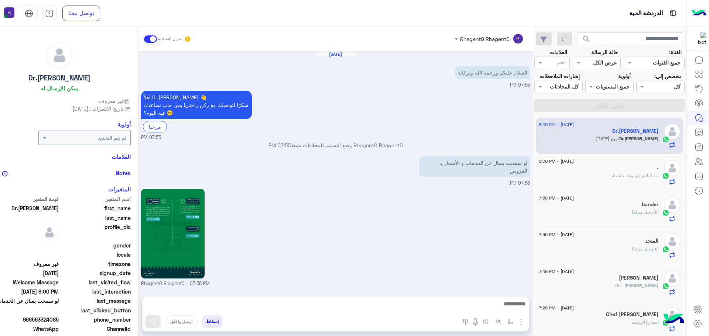
scroll to position [756, 0]
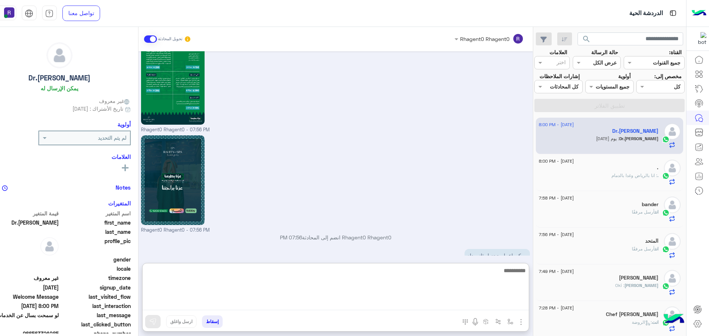
click at [504, 310] on textarea at bounding box center [335, 288] width 386 height 44
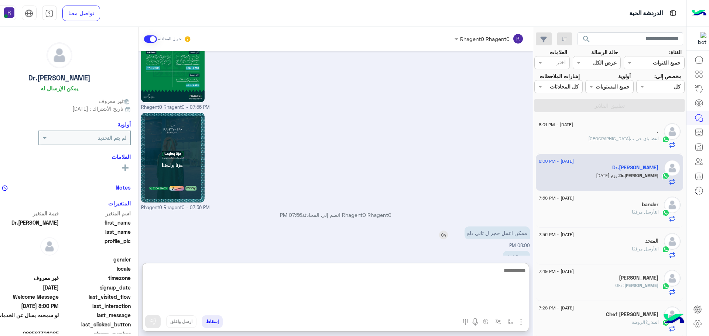
scroll to position [788, 0]
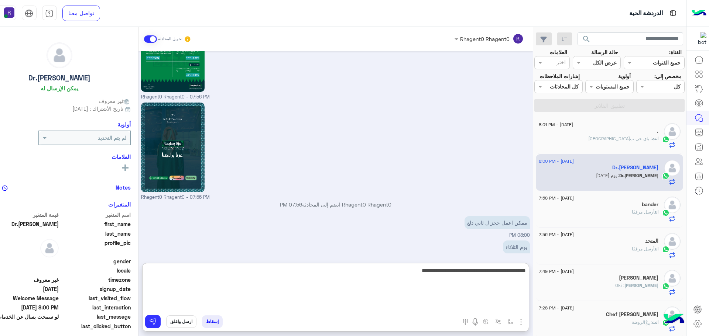
type textarea "**********"
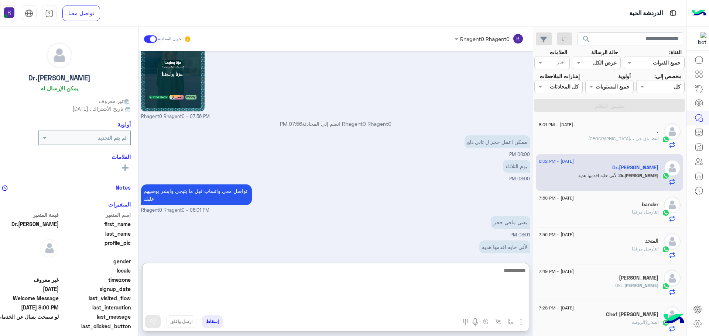
scroll to position [869, 0]
click at [476, 270] on textarea at bounding box center [335, 288] width 386 height 44
click at [491, 276] on textarea at bounding box center [335, 288] width 386 height 44
type textarea "********"
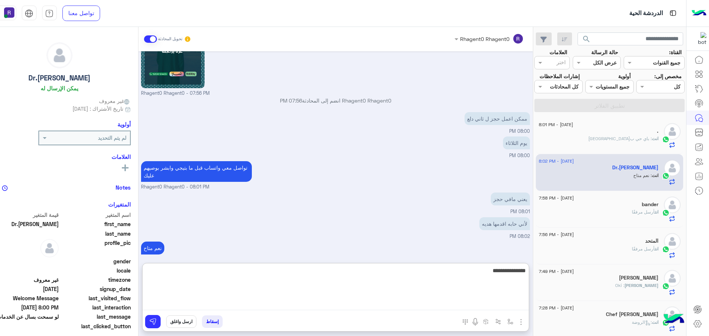
type textarea "**********"
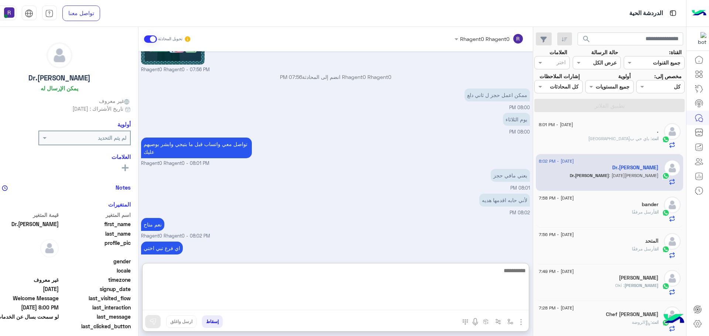
scroll to position [941, 0]
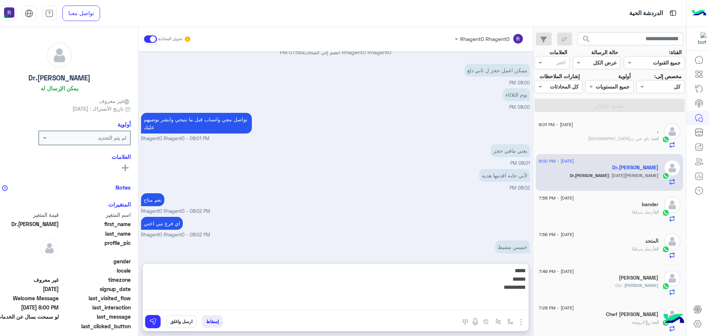
type textarea "**********"
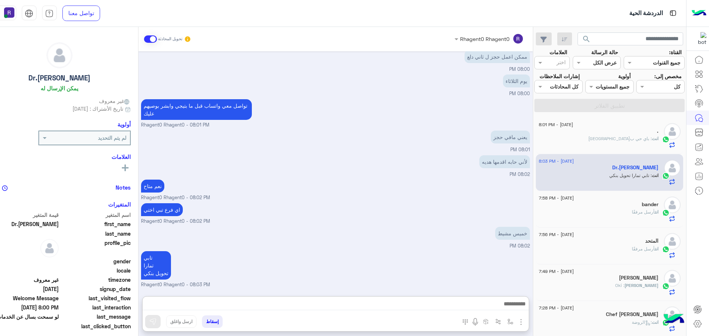
click at [439, 202] on div "اي فرع تبي اختي Rhagent0 Rhagent0 - 08:02 PM" at bounding box center [335, 214] width 389 height 24
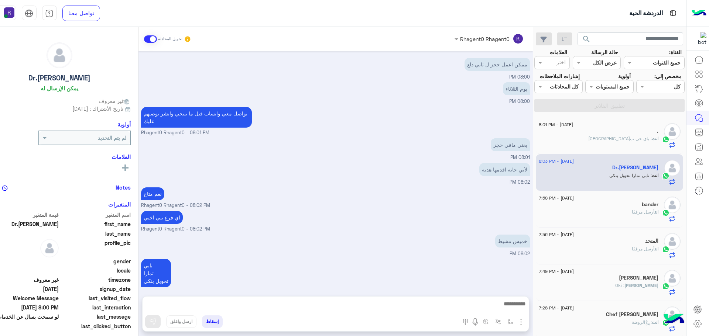
scroll to position [971, 0]
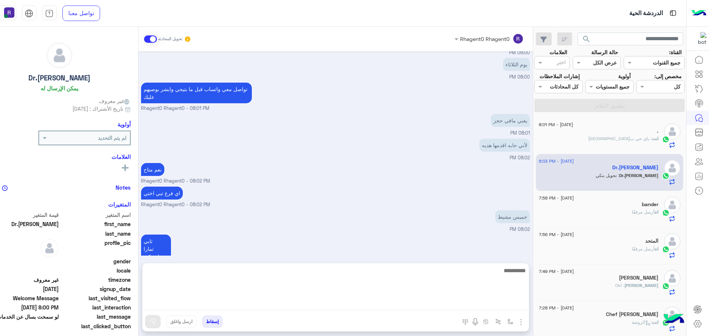
click at [507, 305] on textarea at bounding box center [335, 288] width 386 height 44
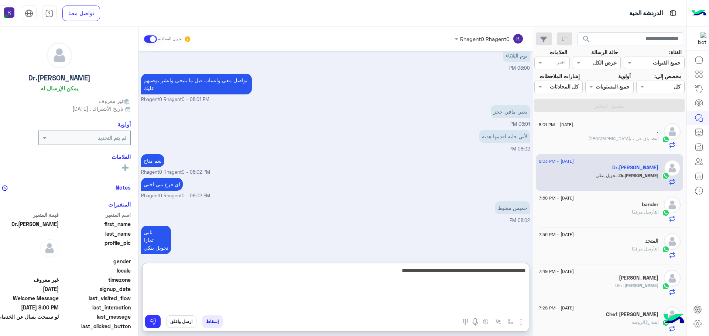
type textarea "**********"
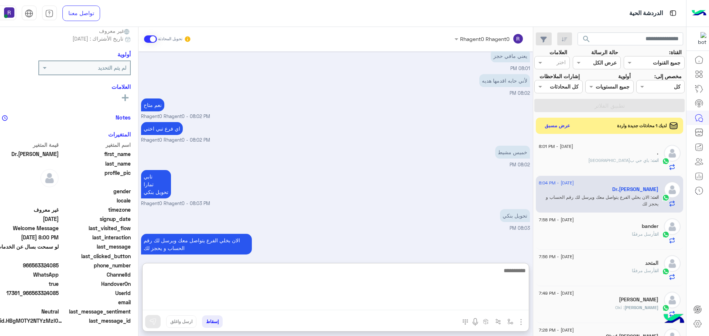
scroll to position [71, 0]
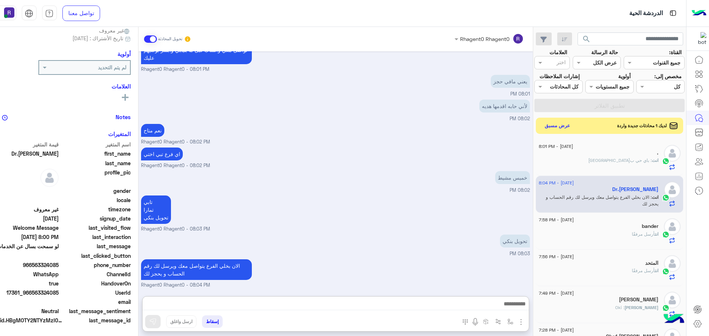
click at [44, 260] on div "last_clicked_button" at bounding box center [60, 256] width 142 height 9
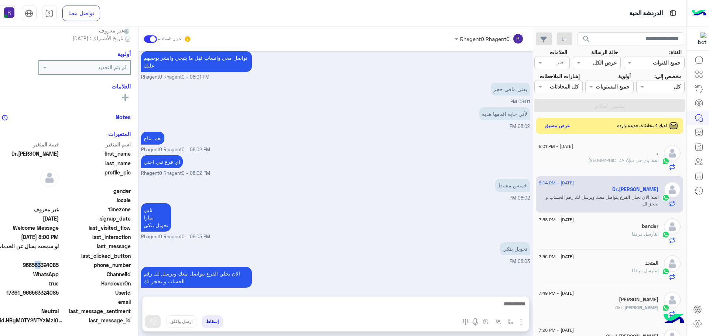
drag, startPoint x: 28, startPoint y: 266, endPoint x: 35, endPoint y: 265, distance: 6.3
type textarea "**"
click at [35, 265] on span "966563324085" at bounding box center [24, 265] width 71 height 8
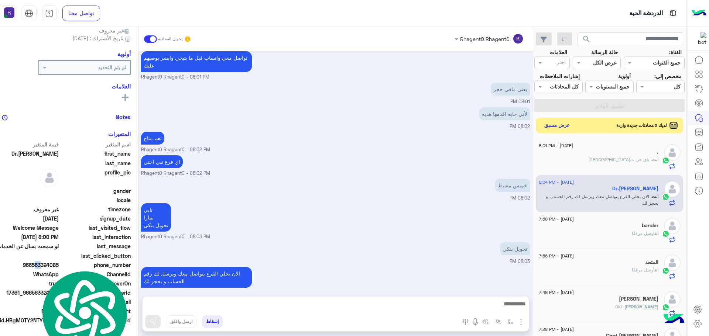
click at [542, 127] on button "عرض مسبق" at bounding box center [556, 125] width 31 height 10
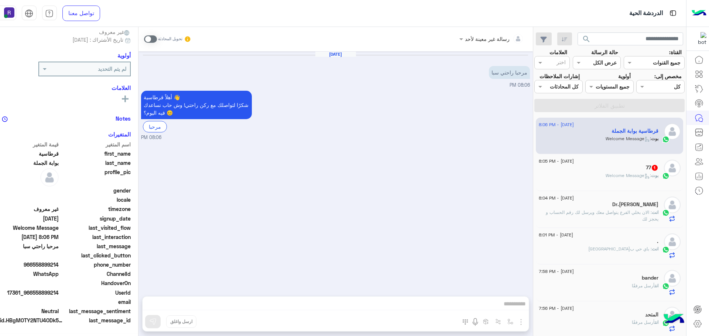
scroll to position [71, 0]
click at [148, 39] on span at bounding box center [150, 38] width 13 height 7
click at [516, 318] on img "button" at bounding box center [520, 322] width 9 height 9
click at [504, 305] on span "الصور" at bounding box center [507, 306] width 14 height 8
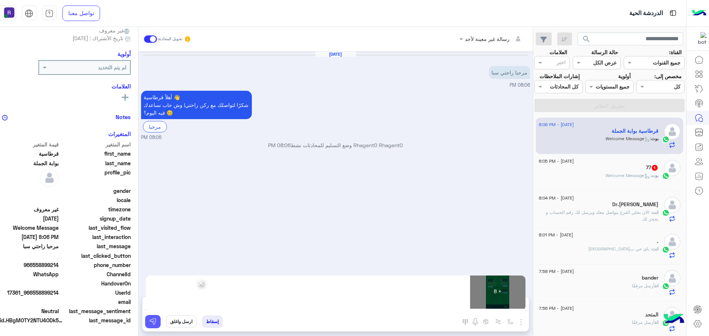
click at [149, 319] on img at bounding box center [152, 321] width 7 height 7
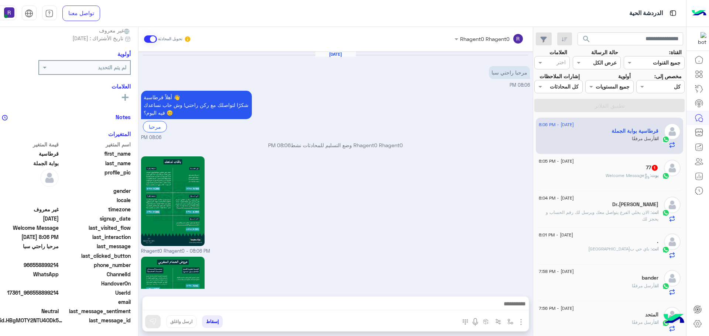
scroll to position [682, 0]
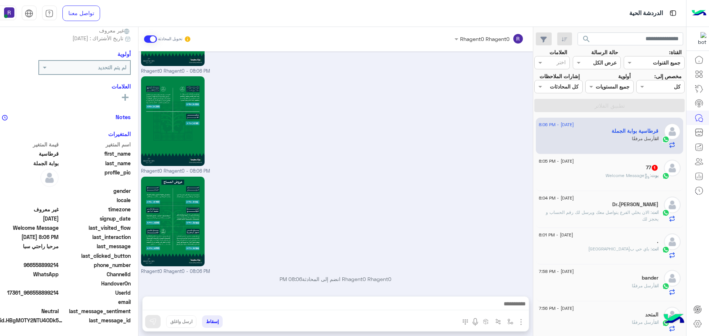
click at [631, 180] on div "بوت : Welcome Message" at bounding box center [599, 178] width 120 height 13
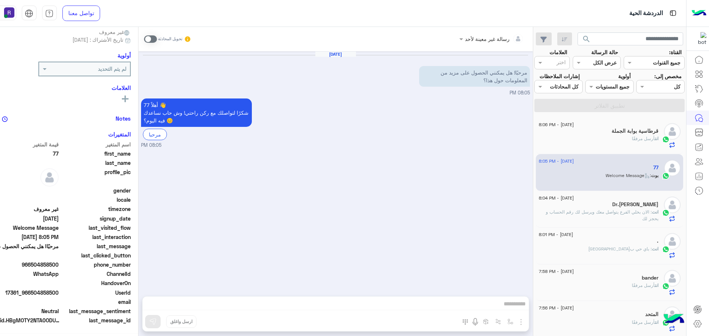
scroll to position [71, 0]
click at [149, 39] on span at bounding box center [150, 38] width 13 height 7
click at [517, 324] on img "button" at bounding box center [520, 322] width 9 height 9
click at [495, 302] on button "الصور" at bounding box center [509, 306] width 31 height 15
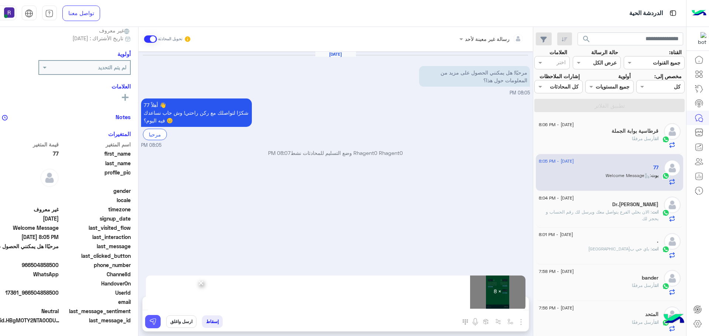
click at [149, 323] on img at bounding box center [152, 321] width 7 height 7
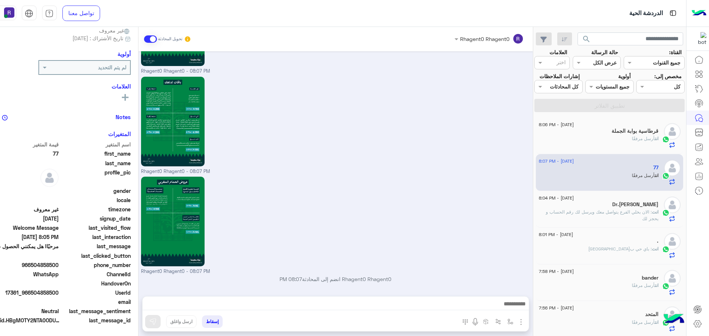
scroll to position [690, 0]
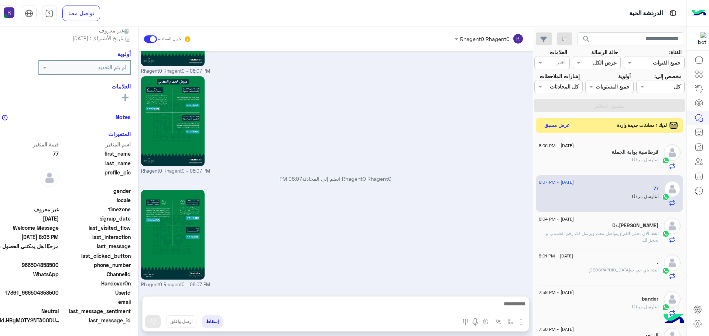
click at [562, 127] on button "عرض مسبق" at bounding box center [556, 125] width 31 height 10
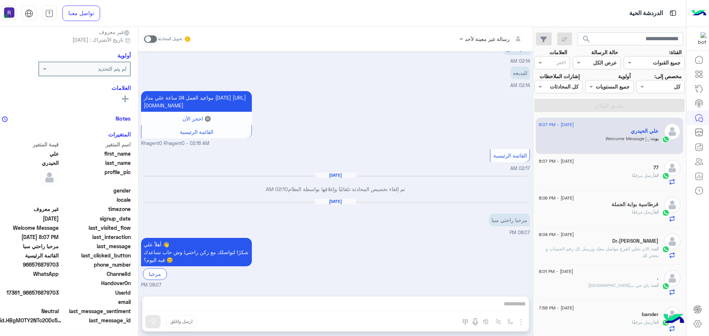
scroll to position [71, 0]
click at [144, 41] on span at bounding box center [150, 38] width 13 height 7
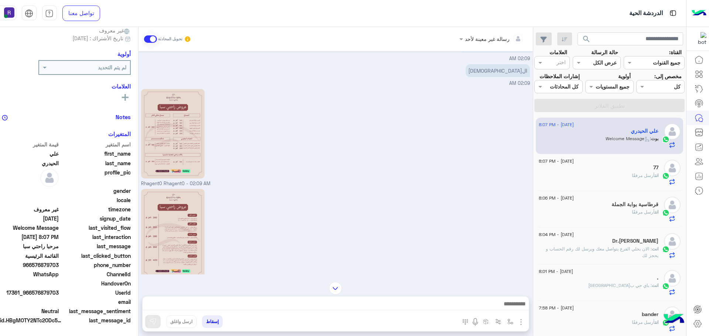
scroll to position [638, 0]
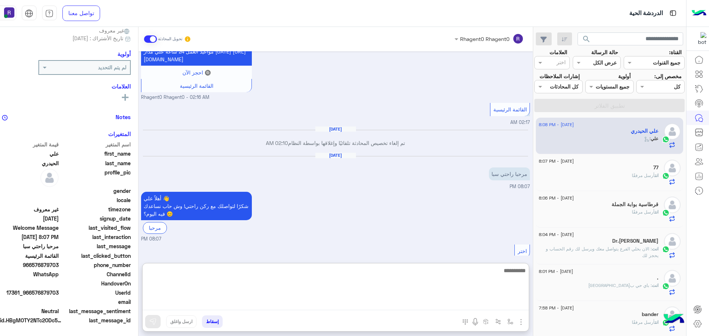
click at [508, 310] on textarea at bounding box center [335, 288] width 386 height 44
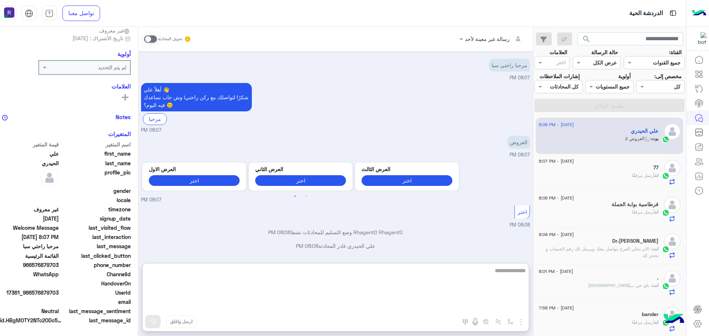
type textarea "**********"
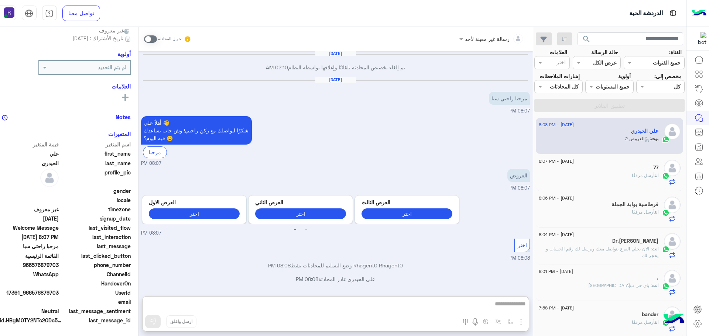
click at [151, 40] on span at bounding box center [150, 38] width 13 height 7
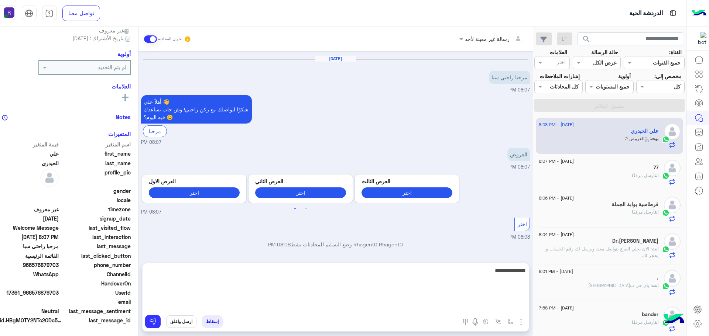
click at [481, 309] on textarea "**********" at bounding box center [335, 288] width 386 height 44
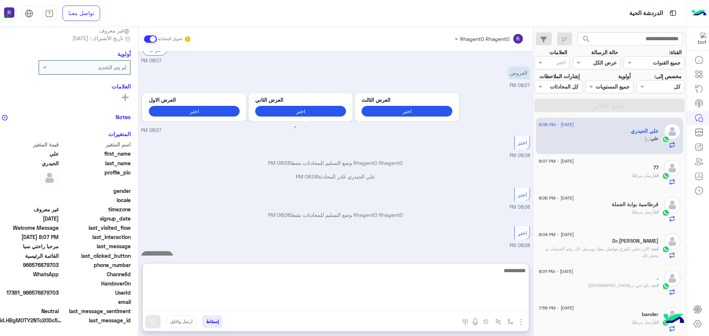
scroll to position [842, 0]
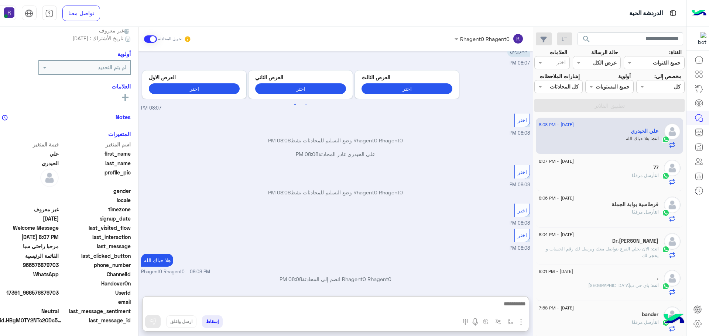
click at [516, 323] on img "button" at bounding box center [520, 322] width 9 height 9
click at [504, 308] on span "الصور" at bounding box center [507, 306] width 14 height 8
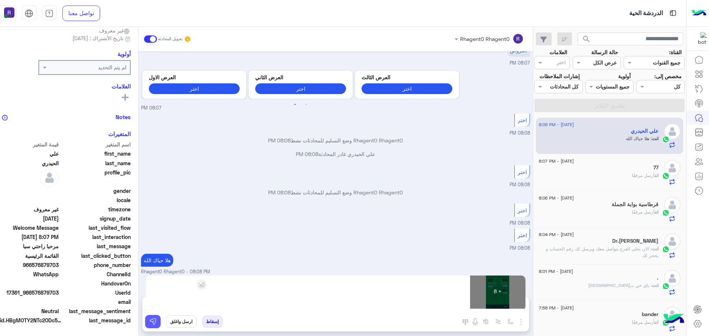
click at [153, 324] on button at bounding box center [153, 321] width 16 height 13
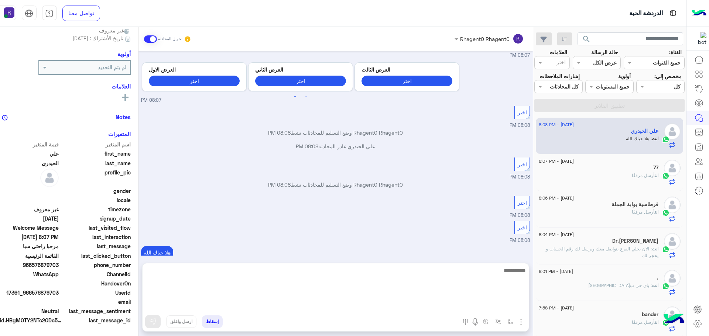
click at [341, 305] on textarea at bounding box center [335, 288] width 386 height 44
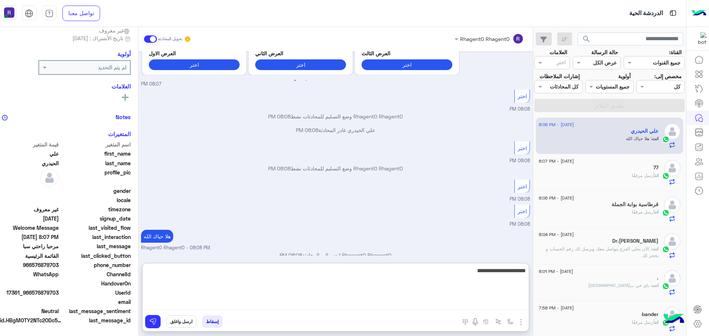
type textarea "**********"
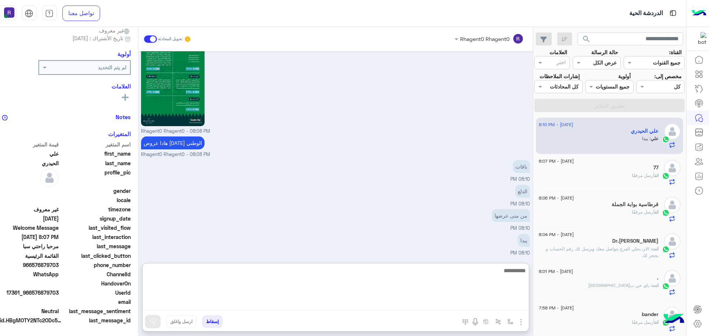
scroll to position [1804, 0]
click at [484, 281] on textarea at bounding box center [335, 288] width 386 height 44
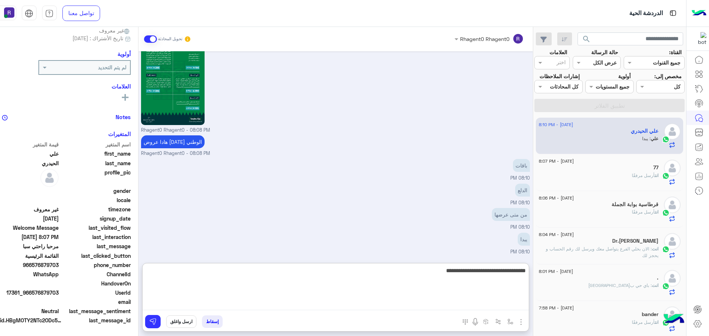
type textarea "**********"
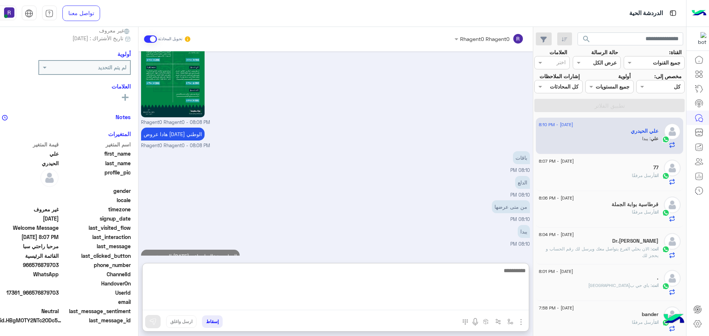
scroll to position [1828, 0]
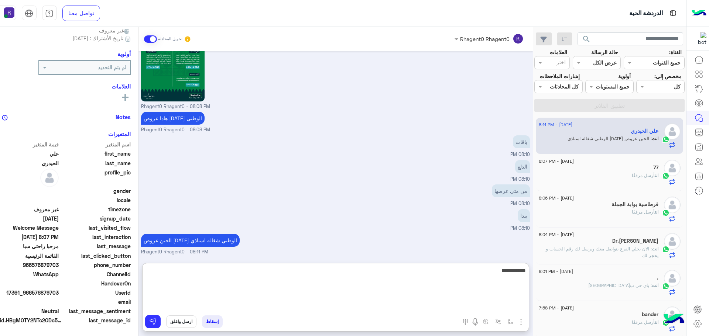
type textarea "**********"
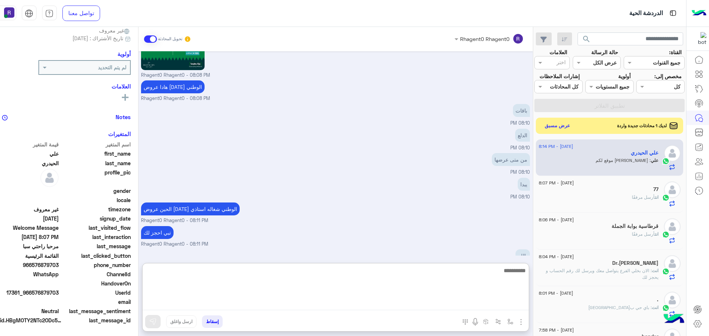
scroll to position [1892, 0]
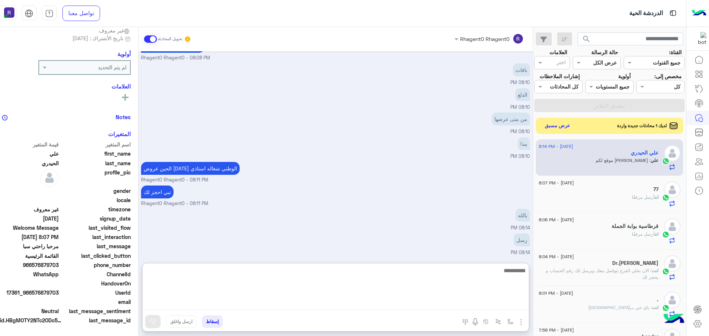
click at [495, 288] on textarea at bounding box center [335, 288] width 386 height 44
type textarea "**********"
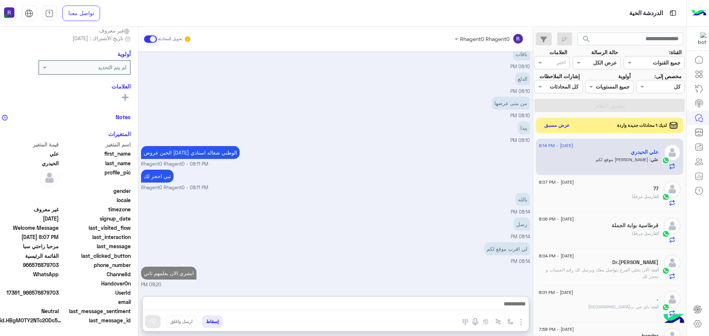
click at [554, 127] on button "عرض مسبق" at bounding box center [556, 125] width 31 height 10
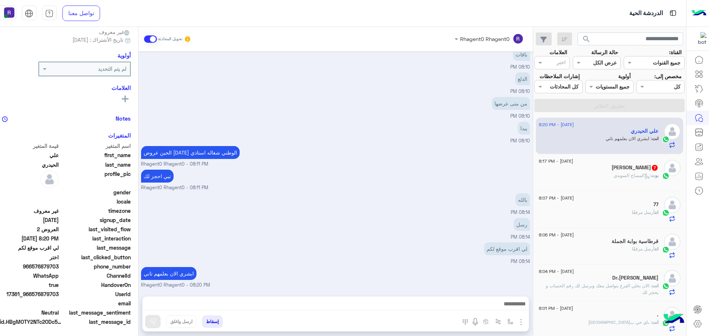
scroll to position [71, 0]
click at [646, 166] on h5 "Ahmed 7" at bounding box center [634, 168] width 47 height 6
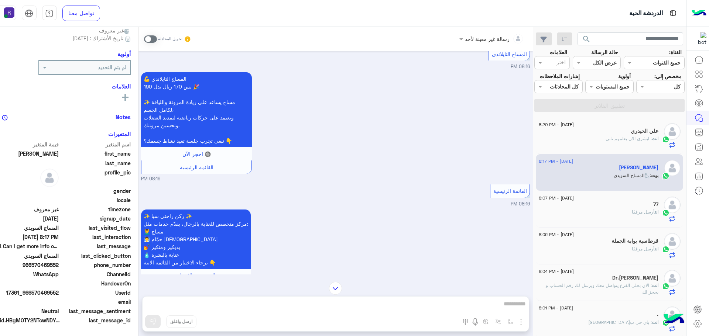
scroll to position [540, 0]
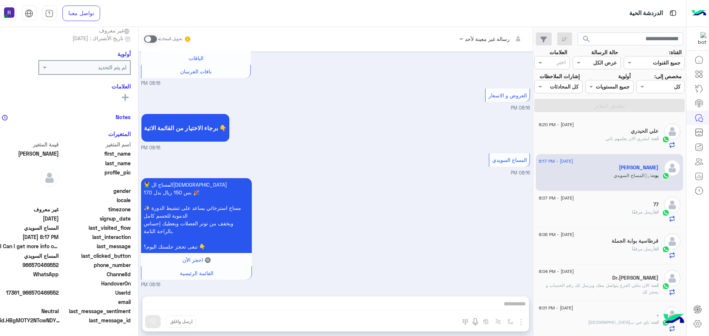
click at [145, 40] on span at bounding box center [150, 38] width 13 height 7
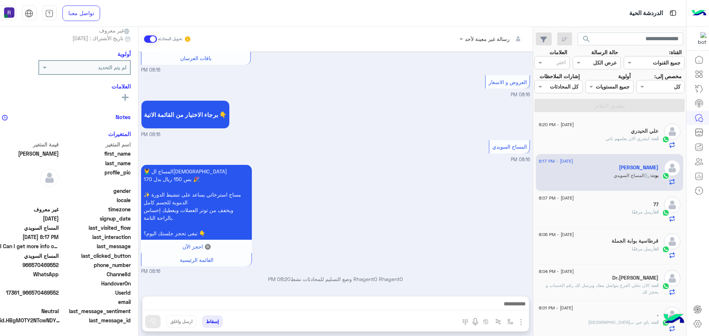
click at [517, 324] on img "button" at bounding box center [520, 322] width 9 height 9
click at [510, 306] on button "الصور" at bounding box center [509, 306] width 31 height 15
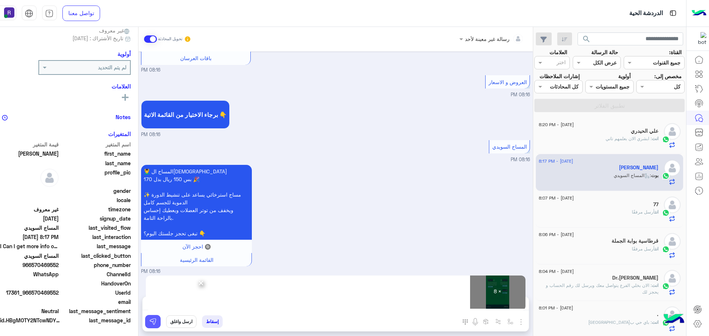
click at [145, 319] on button at bounding box center [153, 321] width 16 height 13
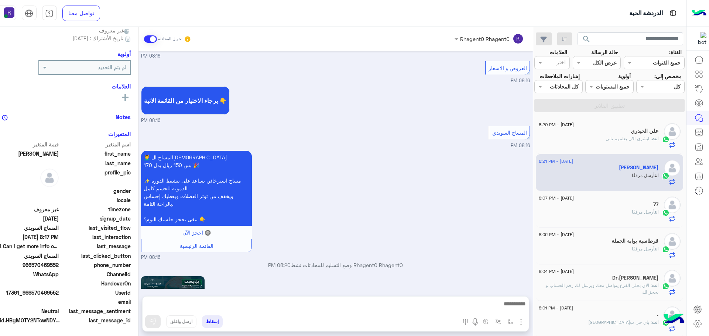
scroll to position [1382, 0]
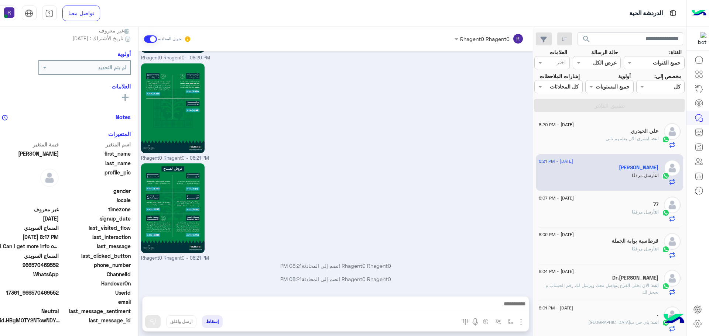
click at [336, 267] on p "Rhagent0 Rhagent0 انضم إلى المحادثة 08:21 PM" at bounding box center [335, 266] width 389 height 8
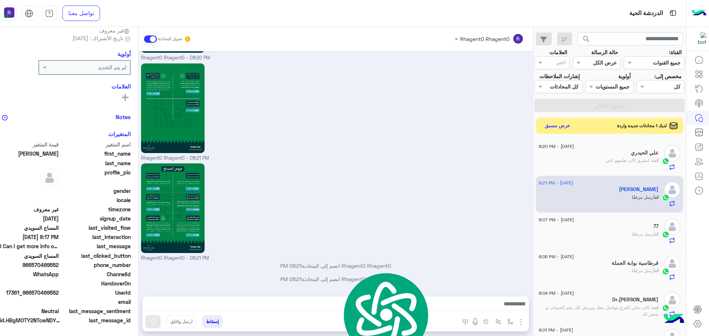
click at [519, 131] on div "Rhagent0 Rhagent0 - 08:21 PM" at bounding box center [335, 112] width 389 height 100
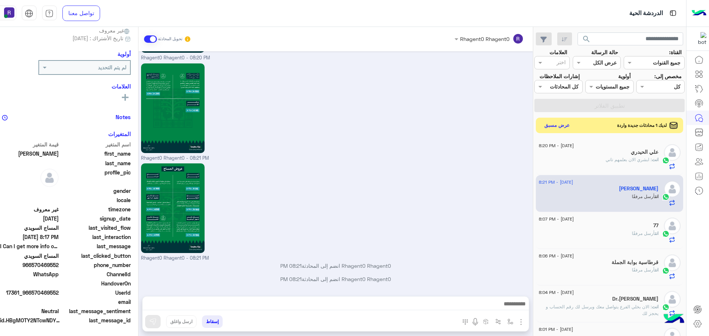
click at [556, 128] on button "عرض مسبق" at bounding box center [556, 125] width 31 height 10
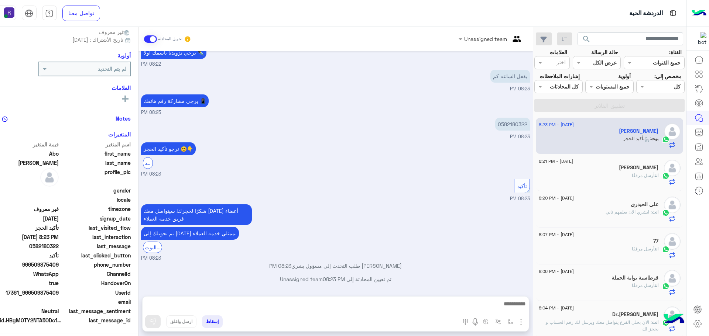
scroll to position [71, 0]
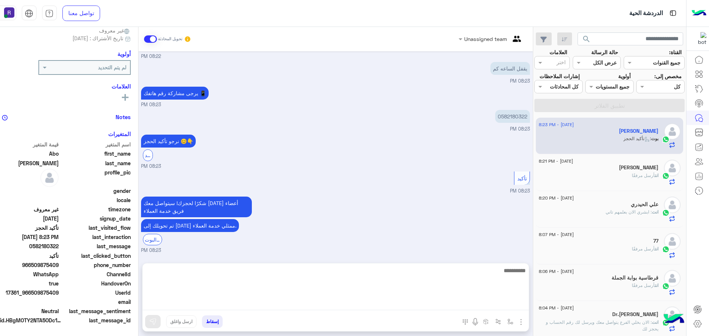
click at [387, 306] on textarea at bounding box center [335, 288] width 386 height 44
paste textarea "**********"
type textarea "**********"
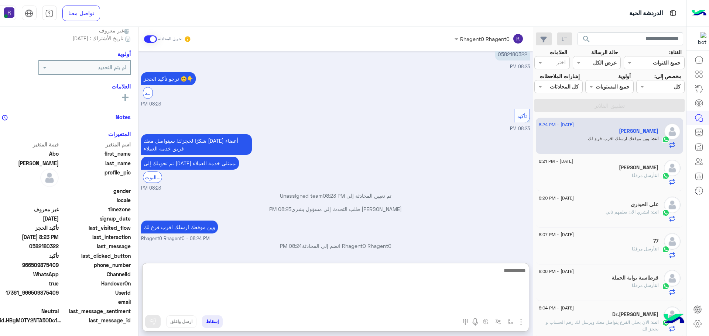
scroll to position [542, 0]
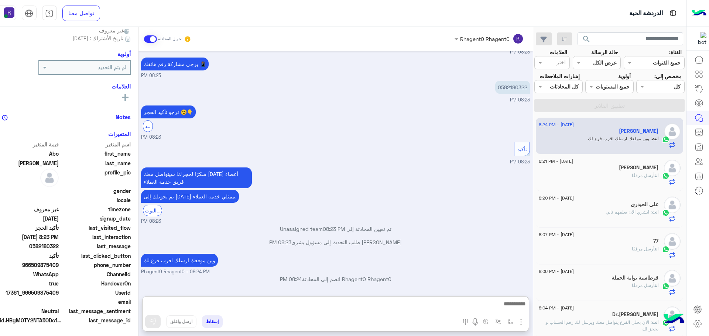
click at [475, 191] on div "شكرًا لحجزك! سيتواصل معك أحد أعضاء فريق خدمة العملاء تم تحويلك إلى أحد ممثلي خد…" at bounding box center [335, 195] width 389 height 59
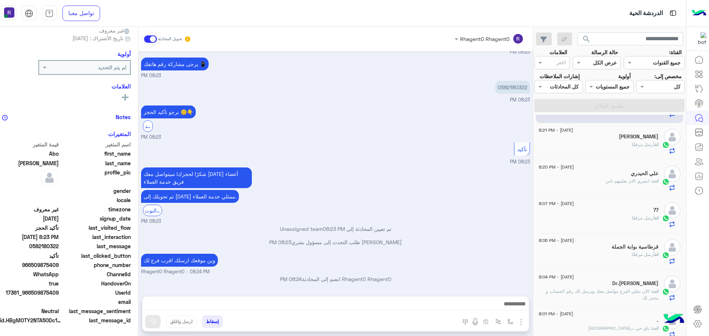
scroll to position [74, 0]
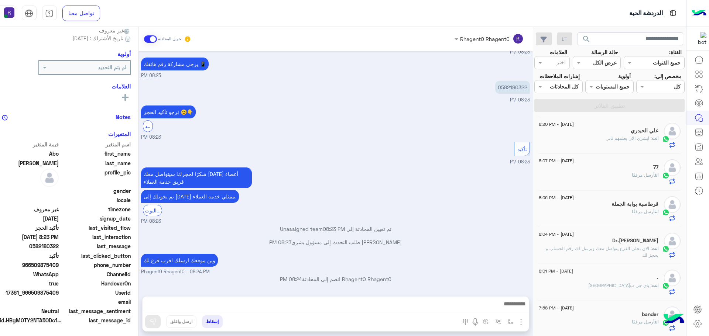
click at [623, 252] on p "انت : الان بخلي الفرع يتواصل معك ويرسل لك رقم الحساب و يحجز لك" at bounding box center [599, 251] width 120 height 13
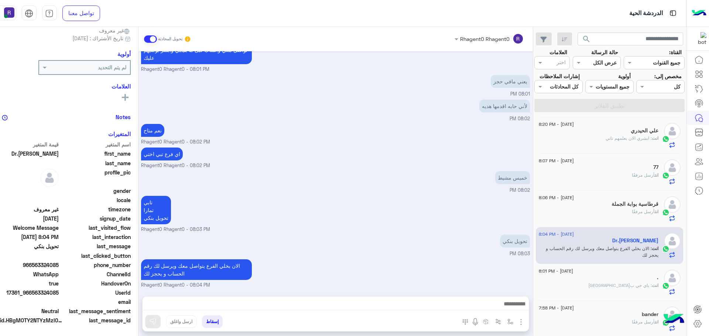
scroll to position [37, 0]
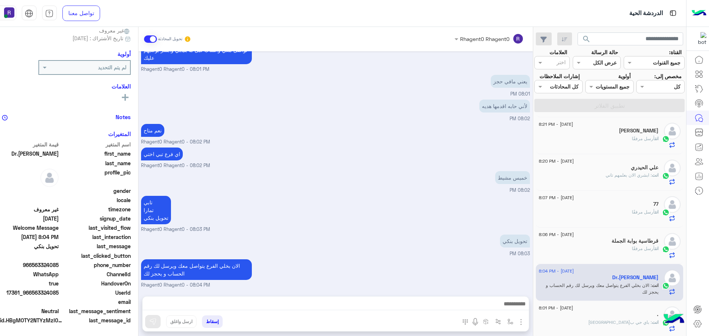
click at [625, 166] on div "علي الحيدري" at bounding box center [599, 169] width 120 height 8
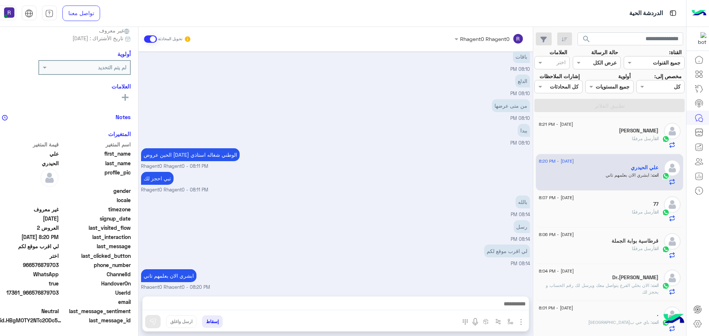
scroll to position [858, 0]
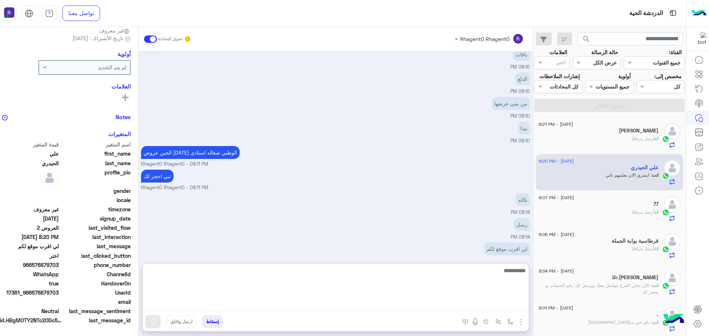
click at [426, 300] on textarea at bounding box center [335, 288] width 386 height 44
paste textarea "**********"
type textarea "**********"
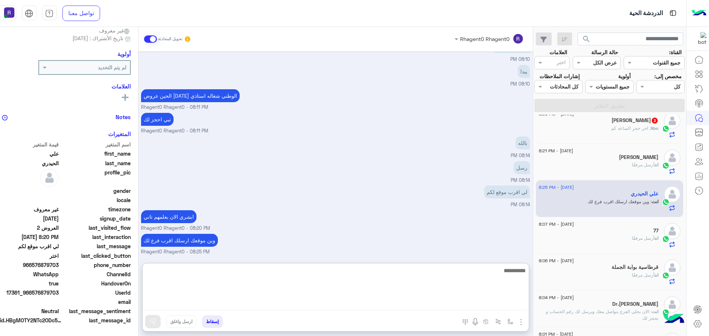
scroll to position [0, 0]
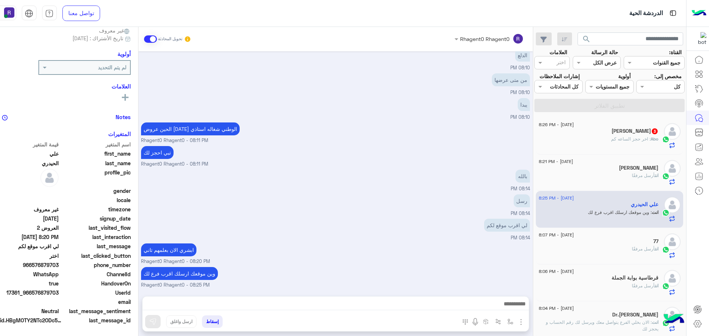
click at [632, 134] on h5 "Abo Ahmad 3" at bounding box center [634, 131] width 47 height 6
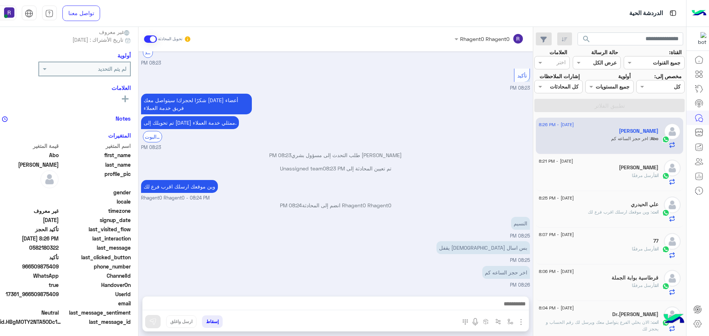
scroll to position [71, 0]
click at [507, 320] on img "button" at bounding box center [510, 322] width 6 height 6
click at [501, 308] on input "text" at bounding box center [487, 306] width 50 height 8
type input "*****"
click at [490, 296] on div "الجنادرية" at bounding box center [488, 292] width 55 height 14
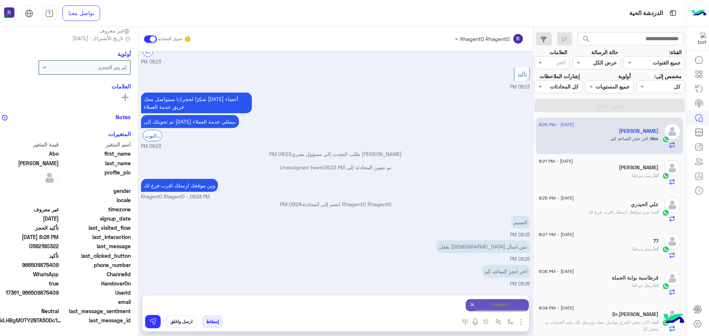
type textarea "*********"
click at [150, 320] on img at bounding box center [152, 321] width 7 height 7
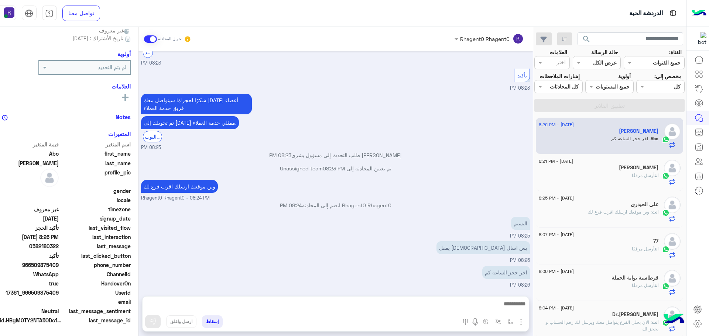
scroll to position [386, 0]
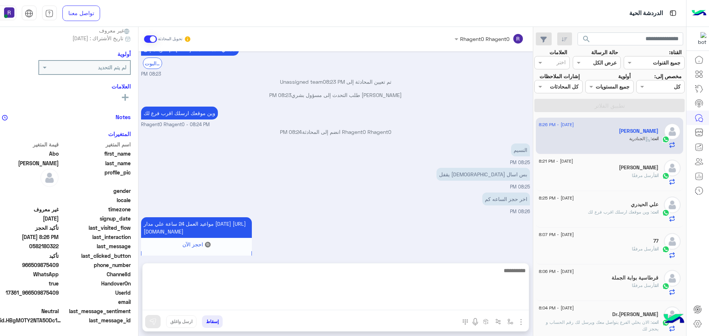
click at [427, 302] on textarea at bounding box center [335, 288] width 386 height 44
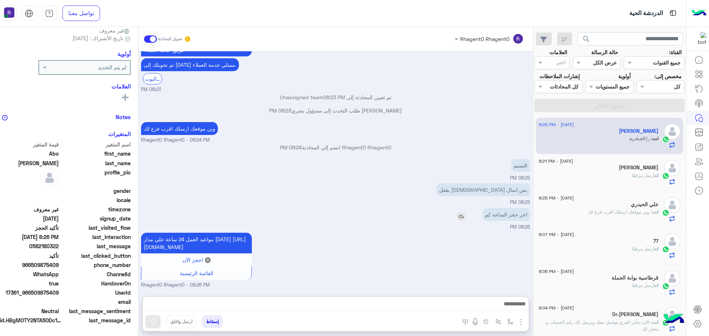
click at [458, 212] on img at bounding box center [461, 216] width 9 height 9
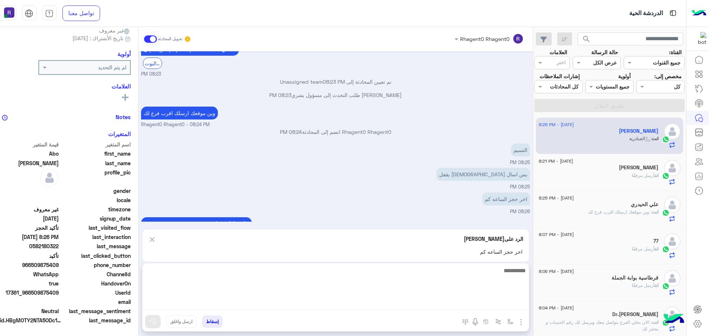
click at [477, 305] on textarea at bounding box center [335, 288] width 386 height 44
type textarea "**********"
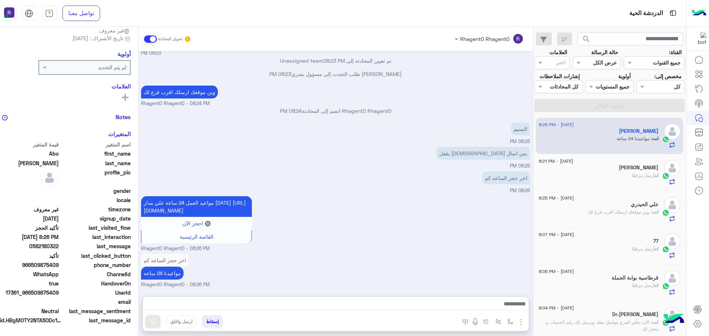
click at [411, 211] on div "مواعيد العمل 24 ساعة علي مدار اليوم https://maps.google.com/?q=24.806667,46.864…" at bounding box center [335, 224] width 389 height 58
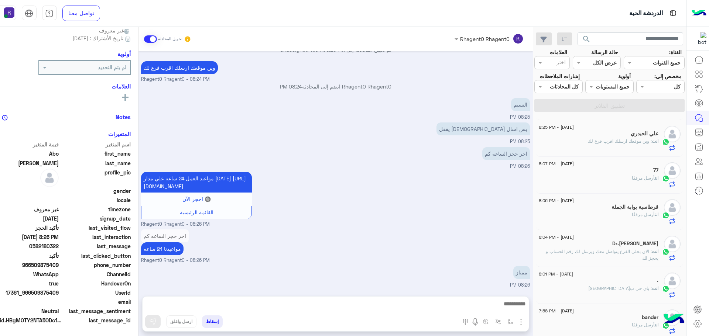
scroll to position [0, 0]
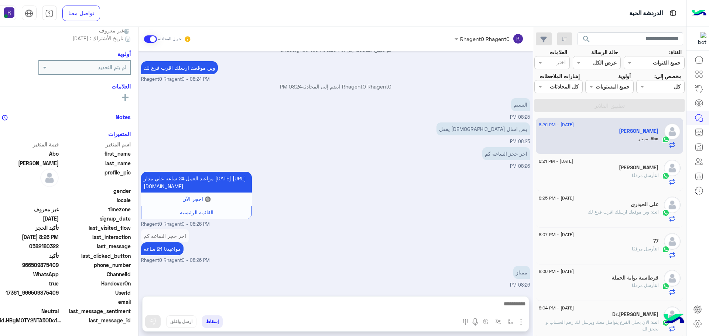
click at [441, 198] on div "مواعيد العمل 24 ساعة علي مدار اليوم https://maps.google.com/?q=24.806667,46.864…" at bounding box center [335, 199] width 389 height 58
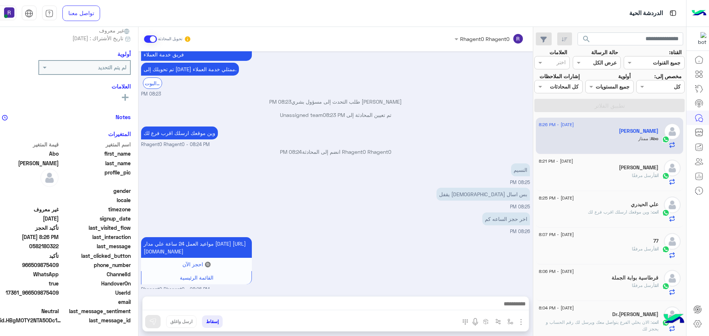
scroll to position [447, 0]
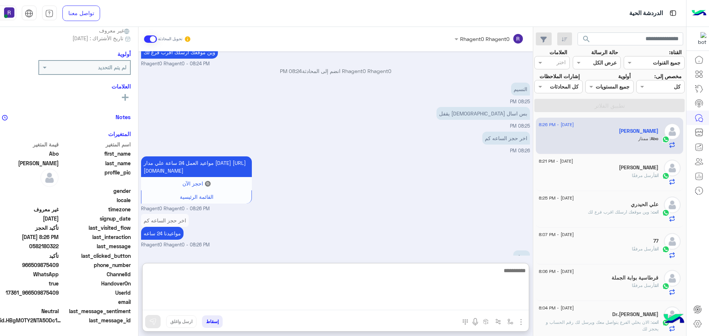
click at [438, 303] on textarea at bounding box center [335, 288] width 386 height 44
type textarea "**********"
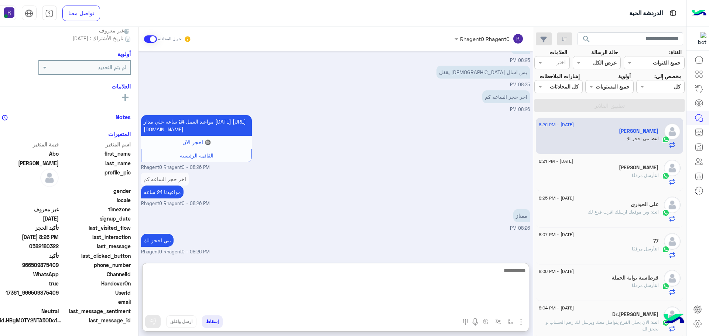
scroll to position [504, 0]
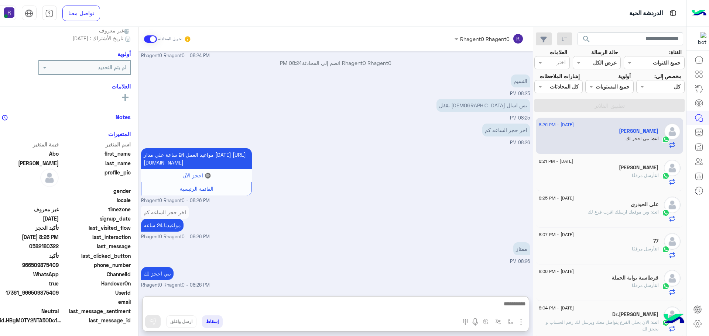
click at [458, 204] on div "اخر حجز الساعه كم مواعيدنا 24 ساعه Rhagent0 Rhagent0 - 08:26 PM" at bounding box center [335, 222] width 389 height 37
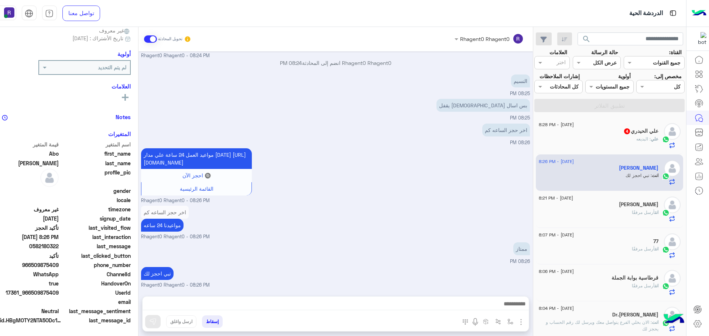
click at [629, 135] on div "علي الحيدري 4" at bounding box center [599, 132] width 120 height 8
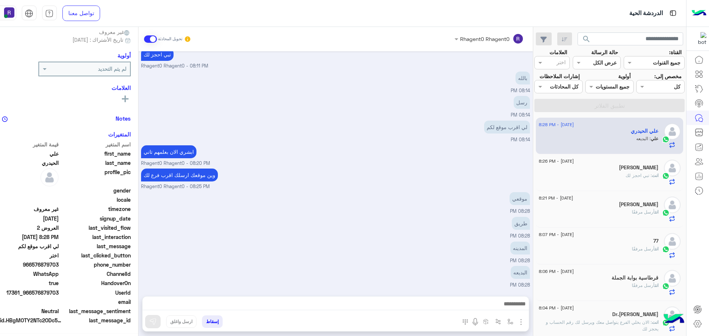
scroll to position [71, 0]
click at [507, 322] on img "button" at bounding box center [510, 322] width 6 height 6
click at [495, 302] on input "text" at bounding box center [487, 306] width 50 height 8
type input "***"
click at [504, 295] on span "لبن" at bounding box center [508, 292] width 8 height 7
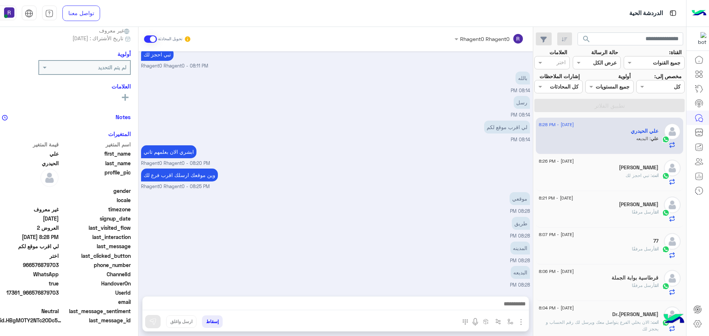
type textarea "***"
click at [149, 325] on img at bounding box center [152, 321] width 7 height 7
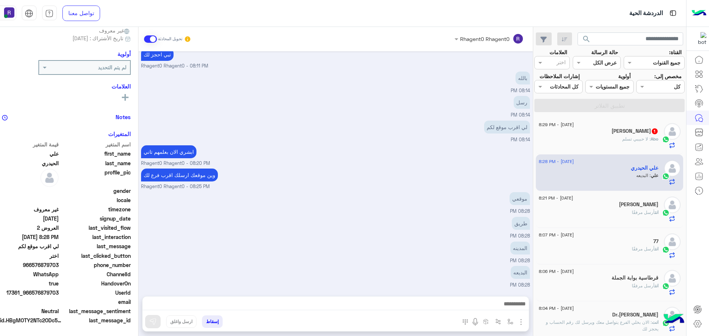
scroll to position [630, 0]
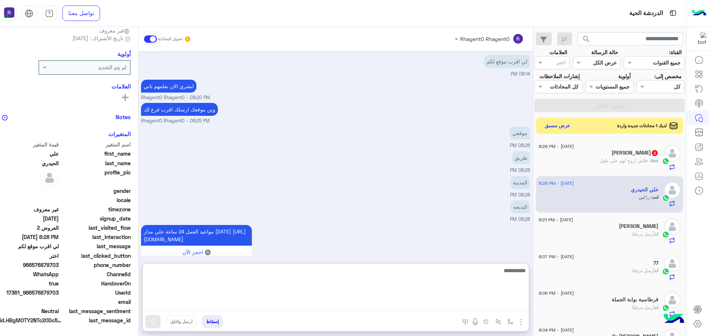
click at [441, 306] on textarea at bounding box center [335, 288] width 386 height 44
type textarea "**********"
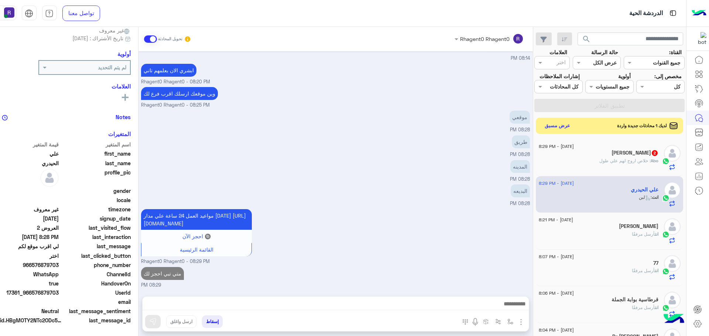
click at [634, 160] on span ": خلاص اروح لهم علي طول" at bounding box center [624, 161] width 51 height 6
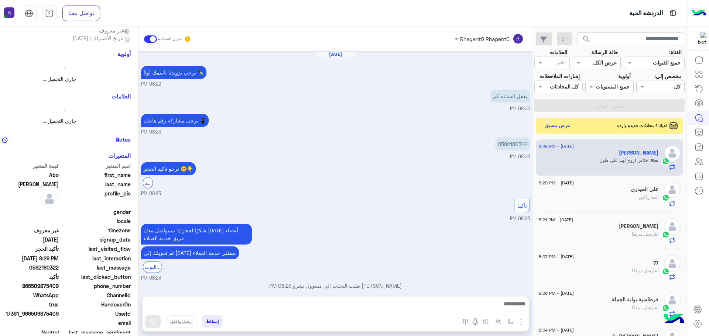
scroll to position [69, 0]
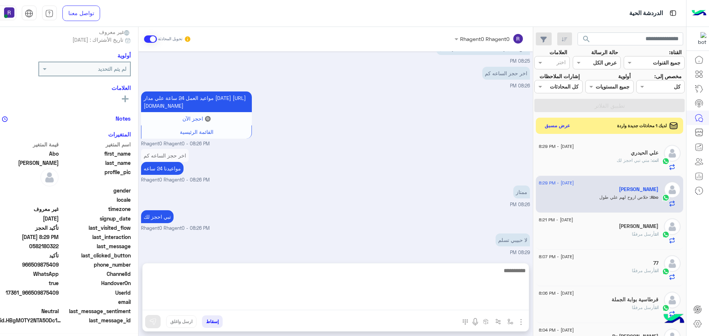
click at [476, 300] on textarea at bounding box center [335, 288] width 386 height 44
type textarea "****"
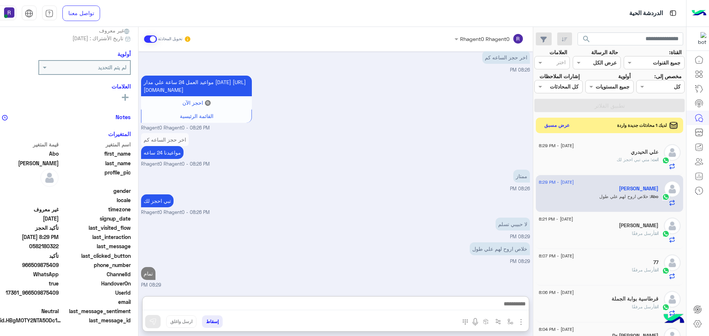
click at [551, 129] on button "عرض مسبق" at bounding box center [556, 125] width 31 height 10
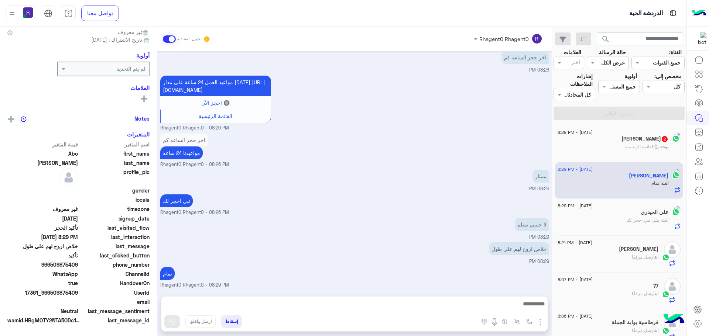
scroll to position [71, 0]
click at [632, 139] on h5 "صلاح درموش 2" at bounding box center [634, 139] width 47 height 6
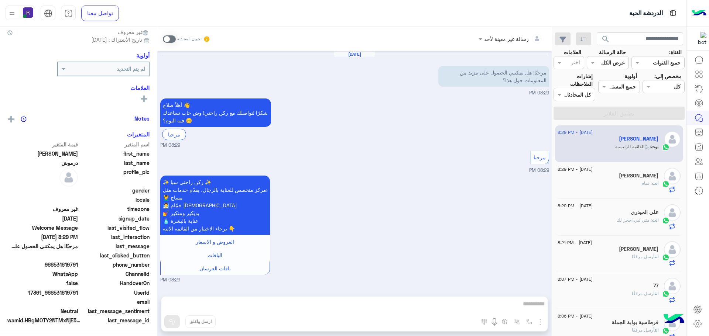
scroll to position [71, 0]
click at [164, 39] on span at bounding box center [169, 38] width 13 height 7
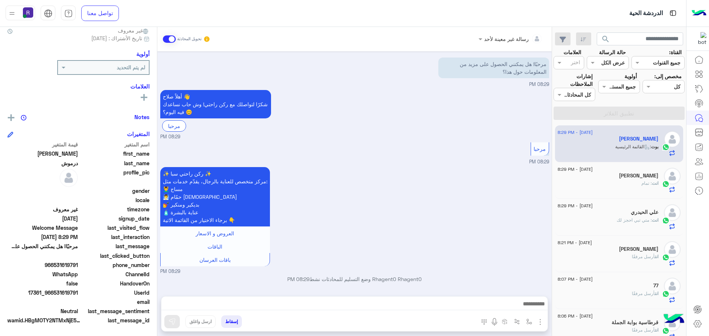
scroll to position [34, 0]
click at [537, 318] on img "button" at bounding box center [540, 322] width 9 height 9
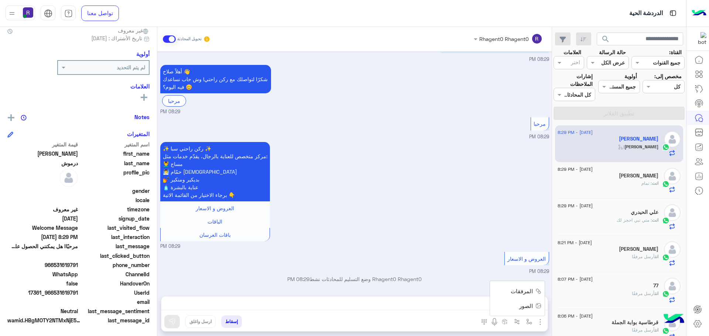
click at [528, 309] on span "الصور" at bounding box center [526, 306] width 14 height 8
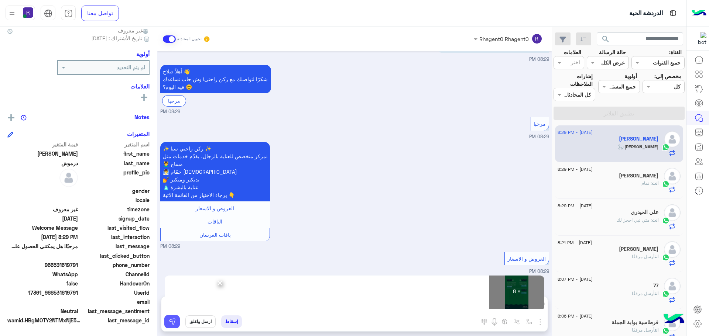
click at [175, 323] on img at bounding box center [171, 321] width 7 height 7
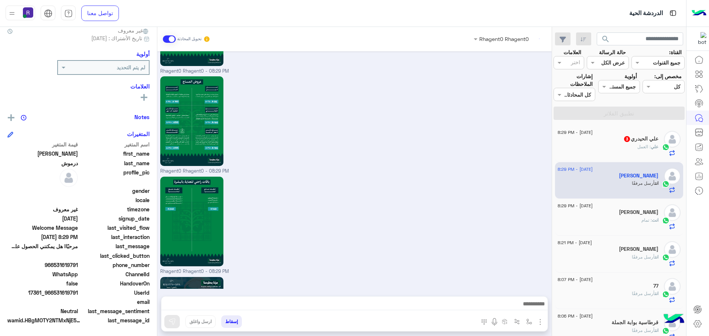
scroll to position [849, 0]
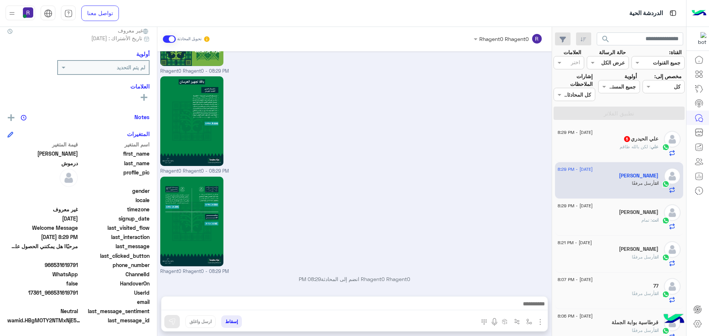
click at [633, 137] on h5 "علي الحيدري 5" at bounding box center [640, 139] width 35 height 6
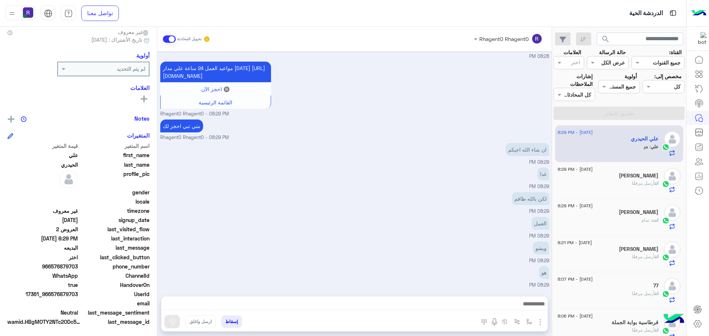
scroll to position [71, 0]
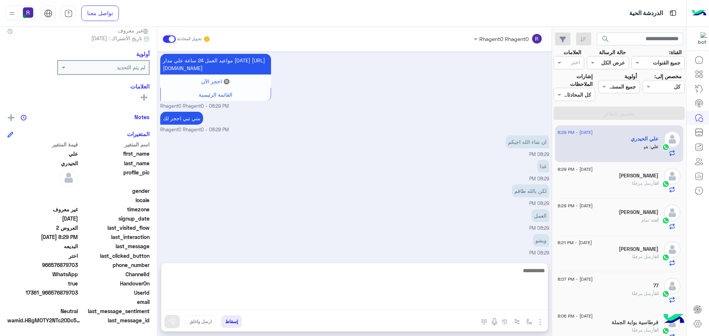
click at [493, 305] on textarea at bounding box center [354, 288] width 386 height 44
type textarea "**********"
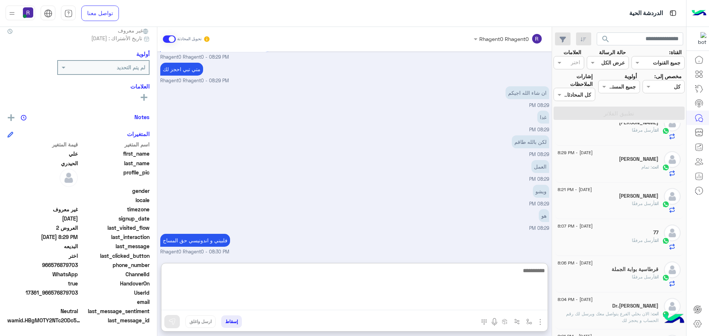
scroll to position [0, 0]
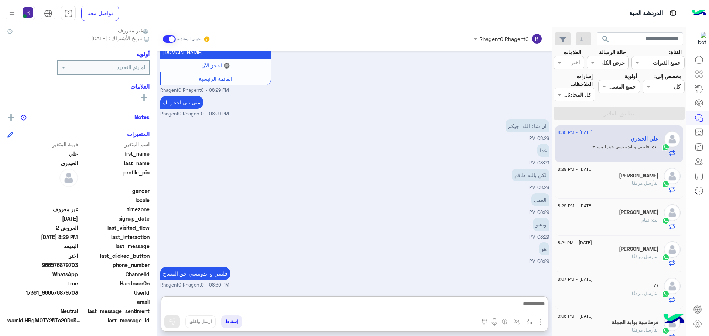
click at [473, 192] on div "العمل 08:29 PM" at bounding box center [354, 204] width 389 height 25
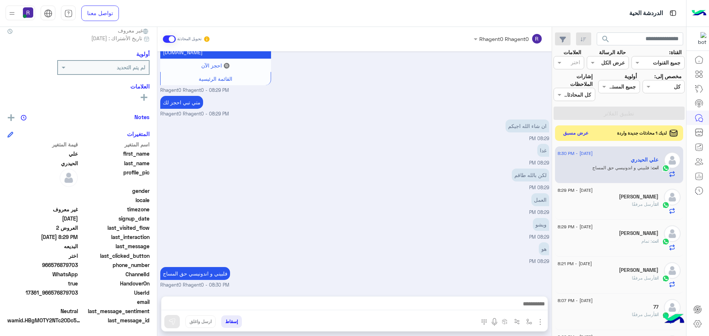
click at [574, 134] on button "عرض مسبق" at bounding box center [575, 133] width 31 height 10
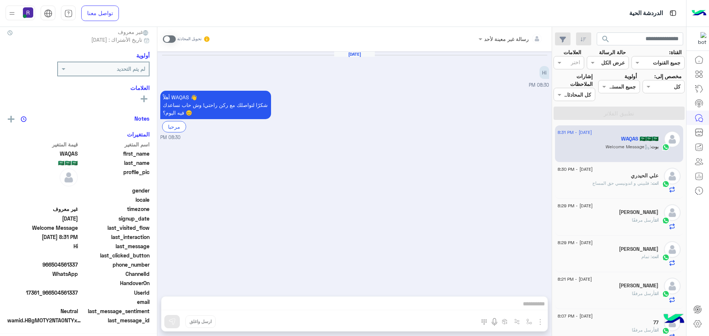
scroll to position [71, 0]
click at [168, 44] on div "تحويل المحادثة" at bounding box center [187, 38] width 48 height 13
click at [167, 41] on span at bounding box center [169, 38] width 13 height 7
click at [541, 323] on img "button" at bounding box center [540, 322] width 9 height 9
click at [528, 312] on button "الصور" at bounding box center [528, 306] width 31 height 15
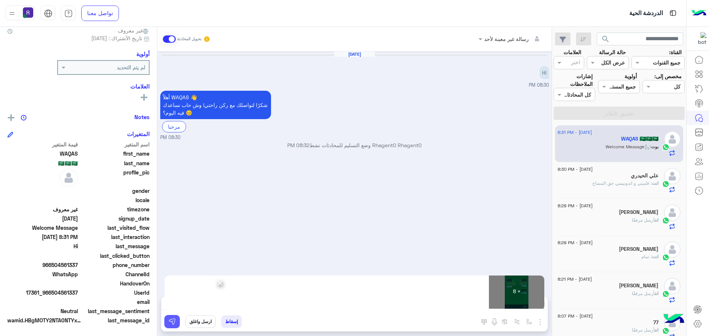
click at [176, 327] on button at bounding box center [172, 321] width 16 height 13
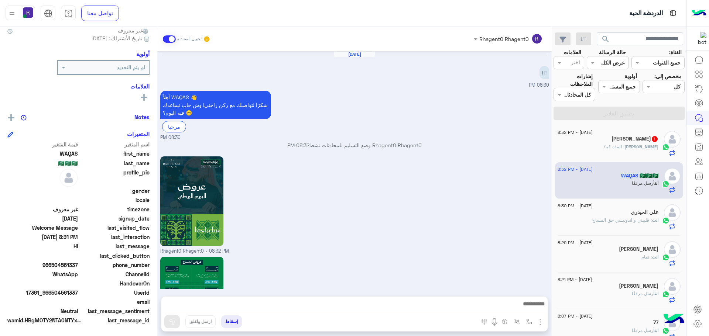
scroll to position [682, 0]
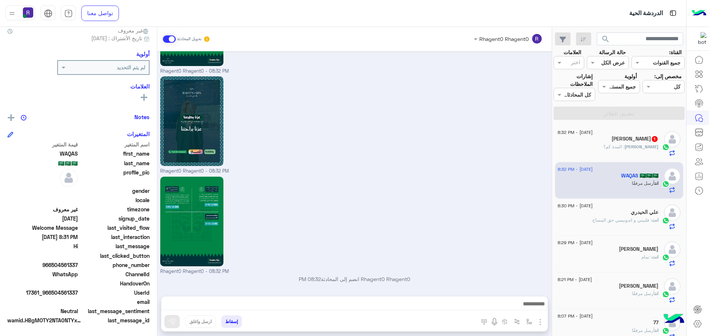
click at [608, 154] on div "صلاح : المدة كم؟" at bounding box center [607, 150] width 101 height 13
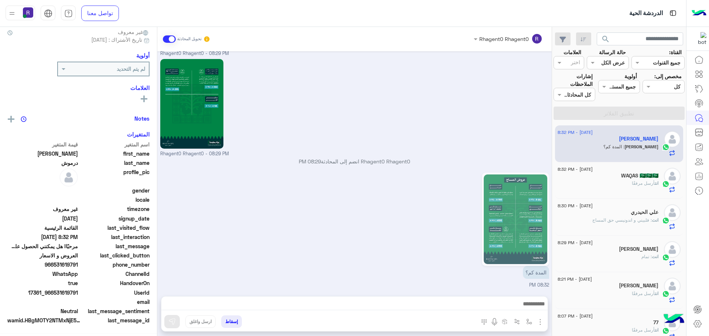
scroll to position [71, 0]
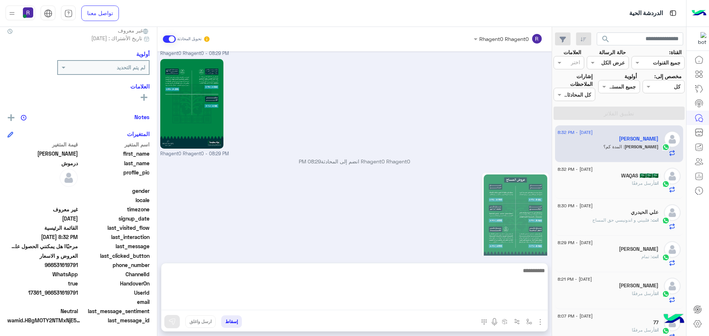
click at [513, 308] on textarea at bounding box center [354, 288] width 386 height 44
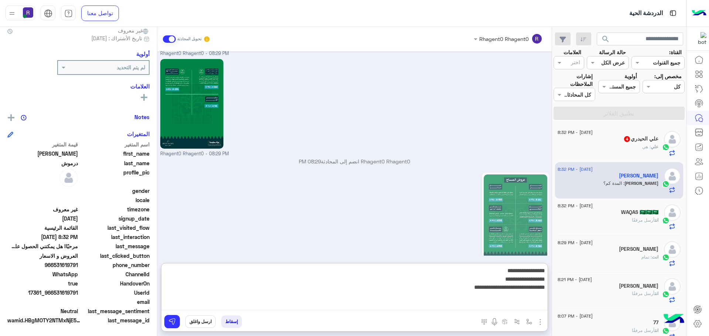
type textarea "**********"
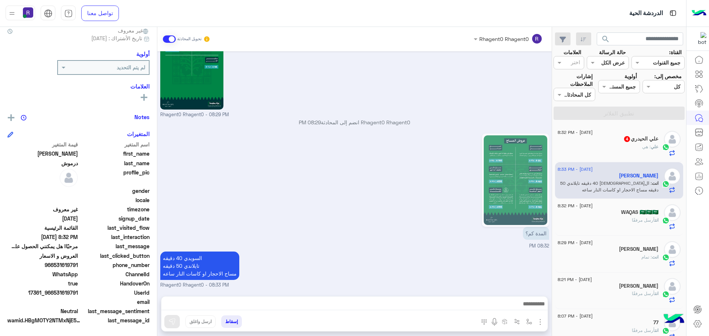
click at [639, 151] on div "علي : هي" at bounding box center [607, 150] width 101 height 13
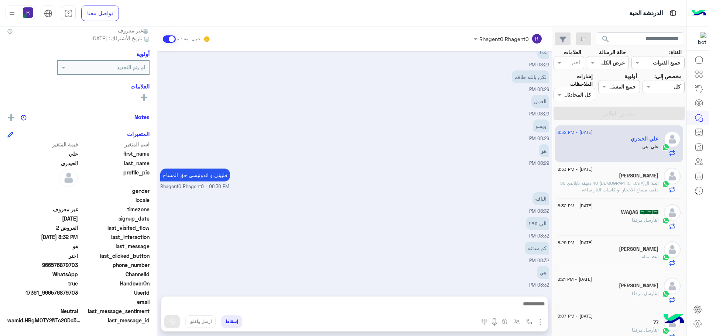
scroll to position [304, 0]
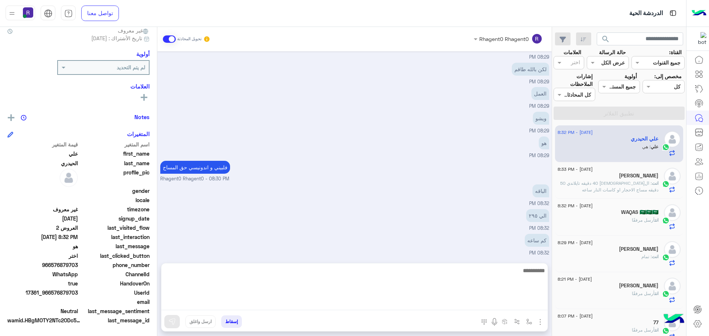
click at [515, 305] on textarea at bounding box center [354, 288] width 386 height 44
type textarea "**********"
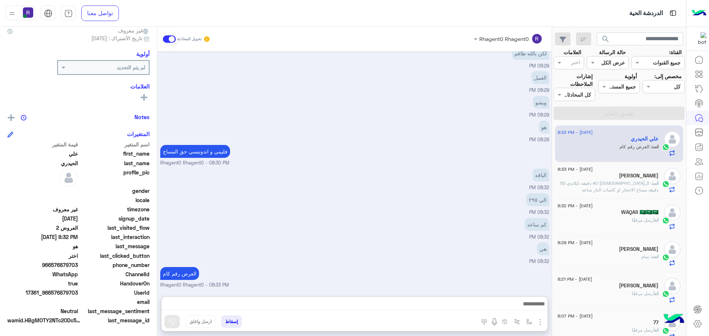
click at [448, 212] on div "Sep 17, 2025 لي اقرب موقع لكم 08:14 PM ابشري الان بعلمهم تاني Rhagent0 Rhagent0…" at bounding box center [354, 170] width 394 height 238
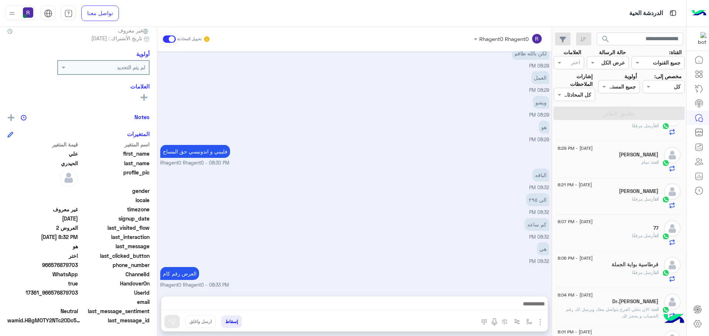
scroll to position [0, 0]
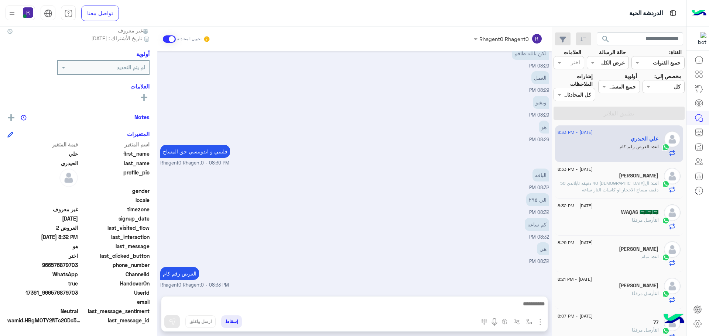
click at [443, 161] on small "Rhagent0 Rhagent0 - 08:30 PM" at bounding box center [354, 163] width 389 height 7
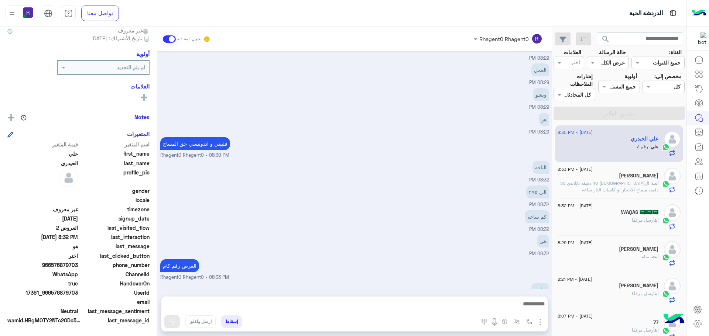
scroll to position [377, 0]
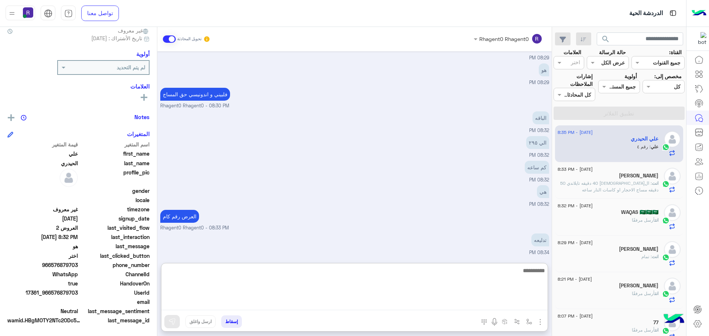
click at [502, 304] on textarea at bounding box center [354, 288] width 386 height 44
type textarea "**********"
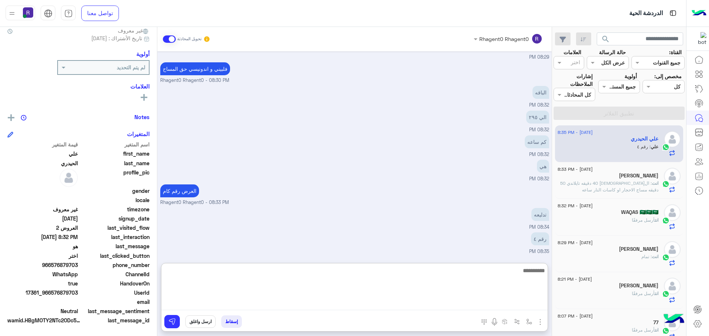
scroll to position [457, 0]
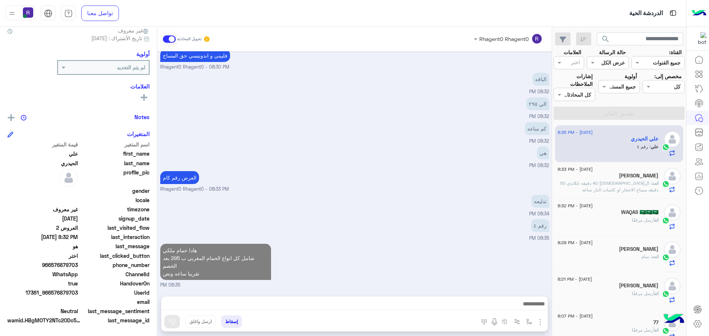
click at [591, 180] on div "[PERSON_NAME]" at bounding box center [607, 177] width 101 height 8
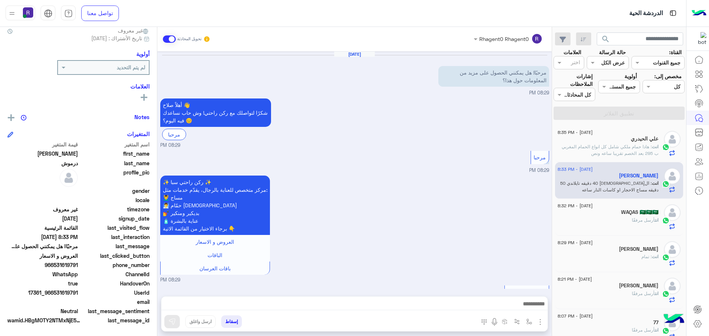
scroll to position [1006, 0]
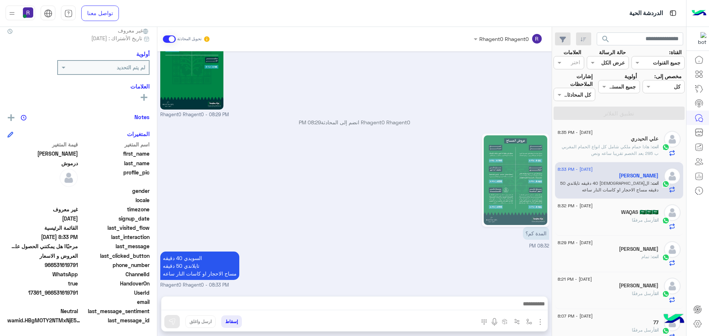
click at [357, 251] on div "السويدي 40 دقيقه تايلاندي 50 دقيقه مساج الاحجار او كاسات النار ساعه Rhagent0 Rh…" at bounding box center [354, 269] width 389 height 39
click at [323, 236] on div "المدة كم؟ 08:32 PM" at bounding box center [354, 191] width 389 height 118
click at [357, 123] on p "Rhagent0 Rhagent0 انضم إلى المحادثة 08:29 PM" at bounding box center [354, 122] width 389 height 8
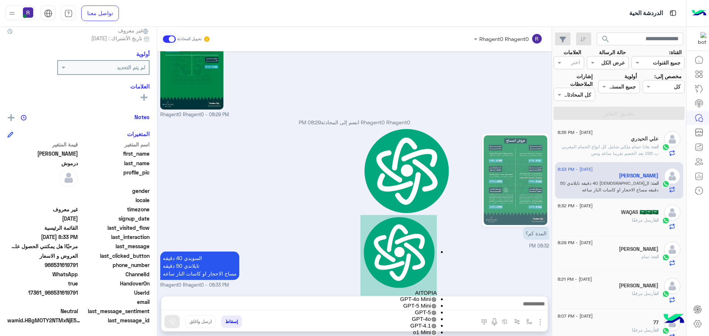
click at [331, 121] on p "Rhagent0 Rhagent0 انضم إلى المحادثة 08:29 PM" at bounding box center [354, 122] width 389 height 8
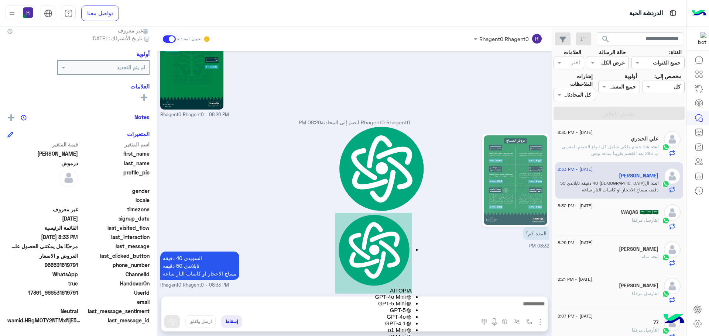
click at [355, 122] on p "Rhagent0 Rhagent0 انضم إلى المحادثة 08:29 PM" at bounding box center [354, 122] width 389 height 8
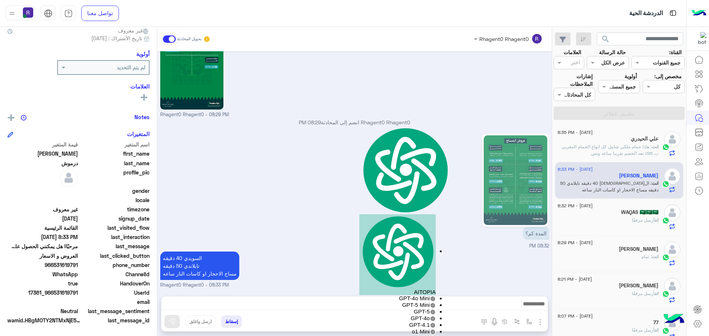
click at [335, 123] on p "Rhagent0 Rhagent0 انضم إلى المحادثة 08:29 PM" at bounding box center [354, 122] width 389 height 8
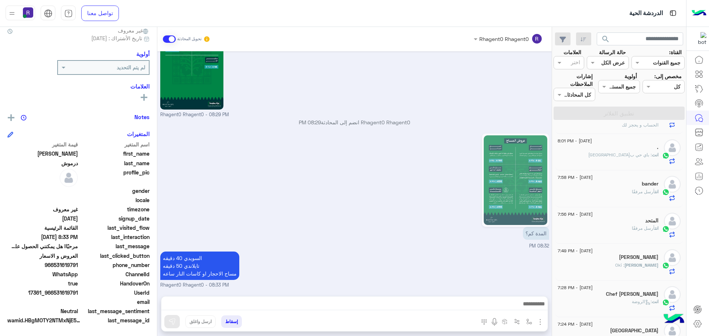
scroll to position [0, 0]
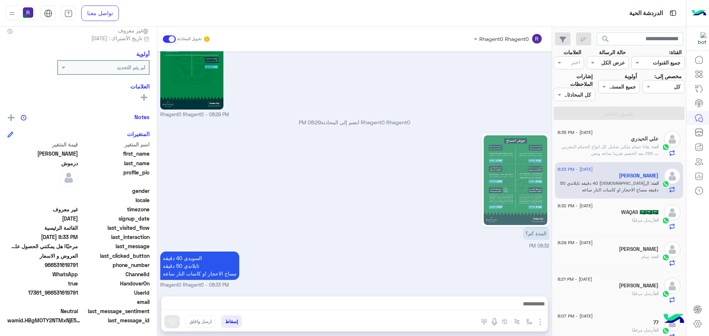
click at [347, 181] on div "المدة كم؟ 08:32 PM" at bounding box center [354, 191] width 389 height 118
click at [532, 232] on p "المدة كم؟" at bounding box center [536, 233] width 26 height 13
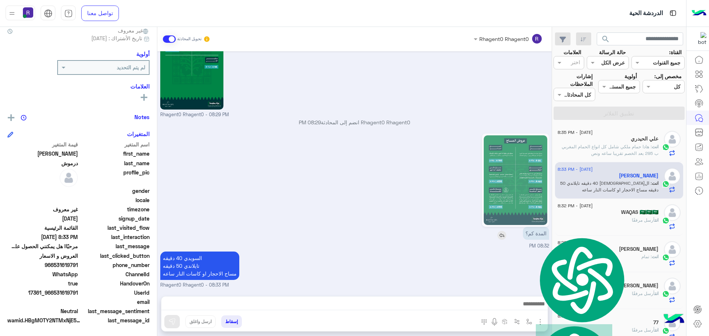
click at [532, 232] on p "المدة كم؟" at bounding box center [536, 233] width 26 height 13
click at [494, 250] on div "السويدي 40 دقيقه تايلاندي 50 دقيقه مساج الاحجار او كاسات النار ساعه Rhagent0 Rh…" at bounding box center [354, 269] width 389 height 39
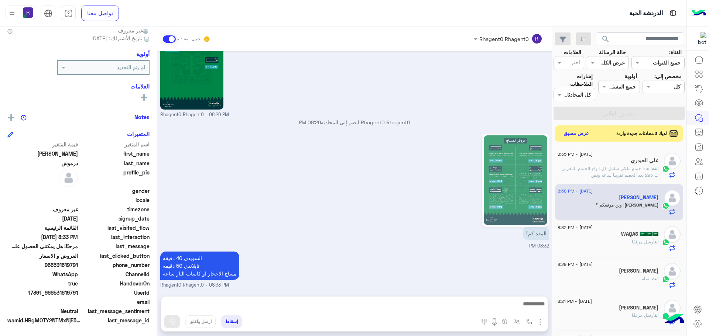
scroll to position [1031, 0]
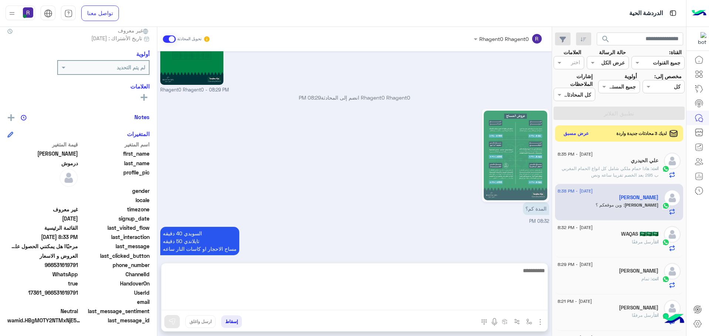
click at [489, 301] on textarea at bounding box center [354, 288] width 386 height 44
paste textarea "**********"
type textarea "**********"
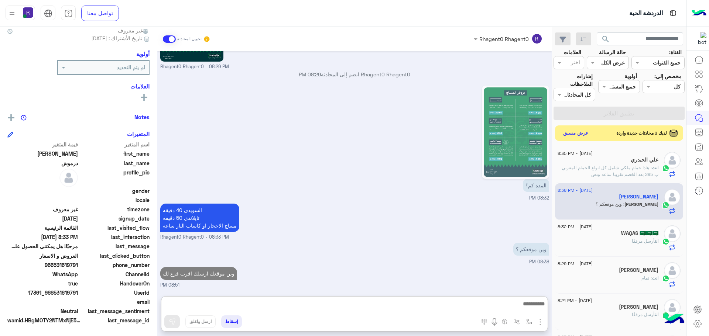
click at [575, 135] on button "عرض مسبق" at bounding box center [575, 133] width 31 height 10
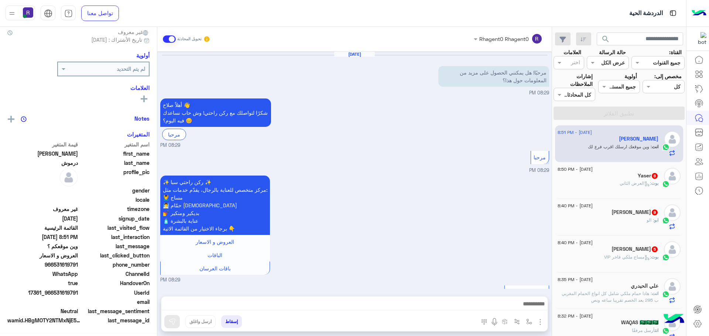
scroll to position [1054, 0]
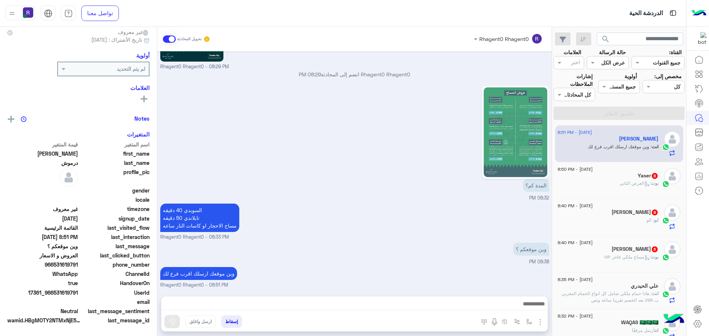
click at [633, 193] on div "بوت : العرض الثاني" at bounding box center [607, 186] width 101 height 13
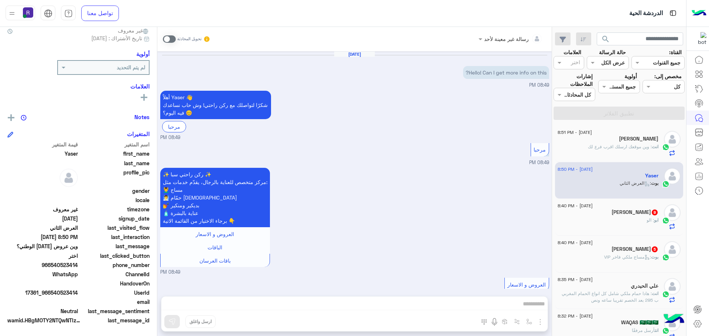
scroll to position [778, 0]
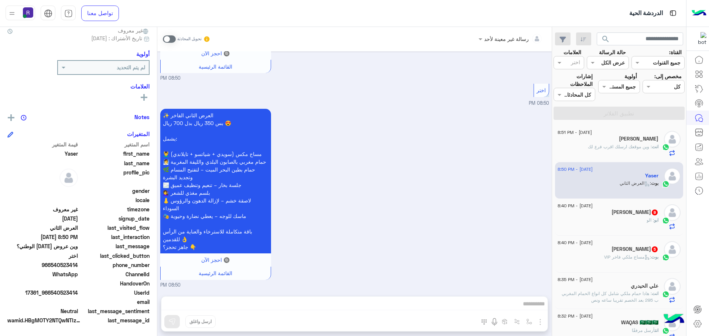
click at [169, 40] on span at bounding box center [169, 38] width 13 height 7
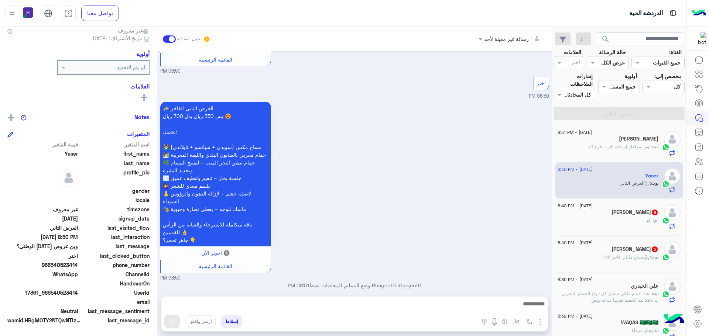
scroll to position [791, 0]
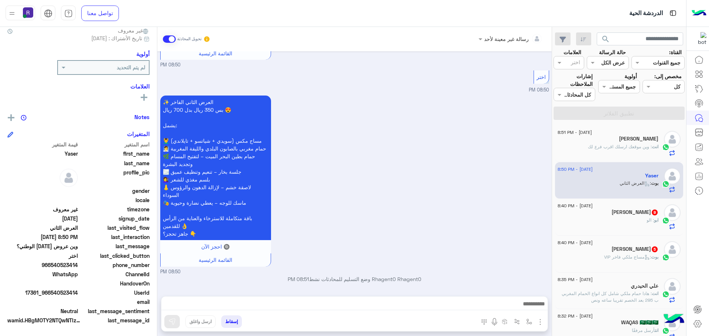
click at [537, 323] on img "button" at bounding box center [540, 322] width 9 height 9
click at [516, 302] on button "الصور" at bounding box center [528, 306] width 31 height 15
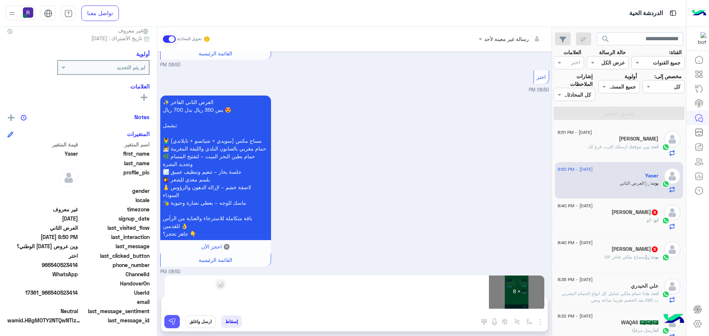
click at [174, 321] on img at bounding box center [171, 321] width 7 height 7
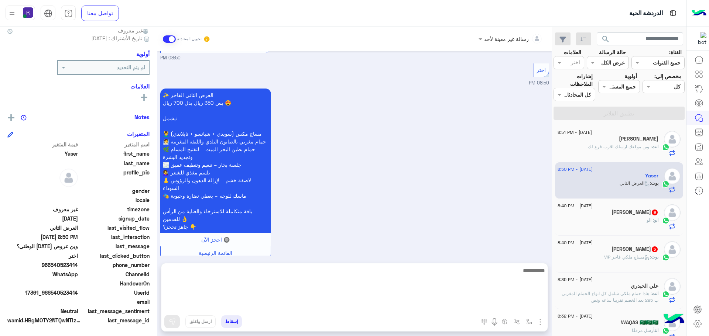
click at [272, 307] on textarea at bounding box center [354, 288] width 386 height 44
paste textarea "**********"
type textarea "**********"
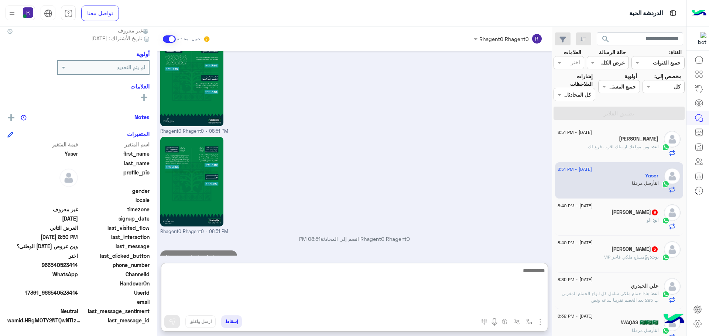
scroll to position [1664, 0]
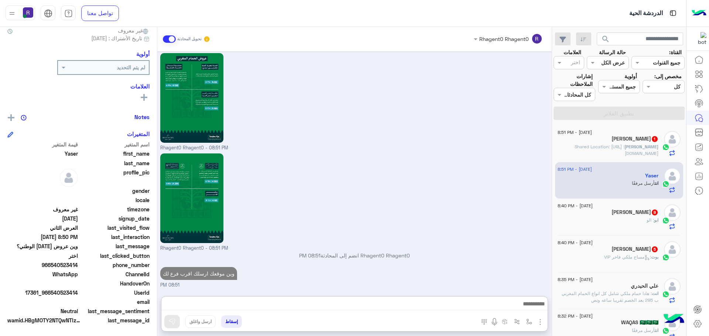
click at [621, 220] on div "ابو : الو" at bounding box center [607, 223] width 101 height 13
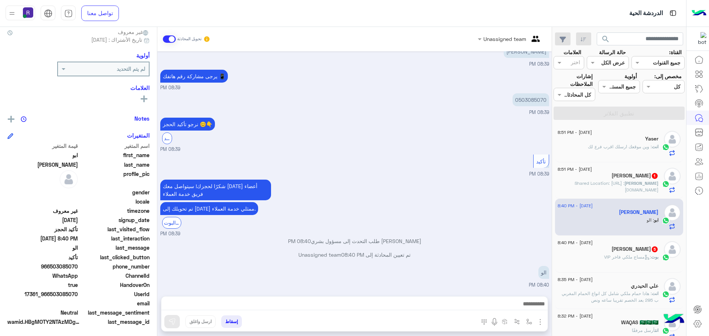
scroll to position [71, 0]
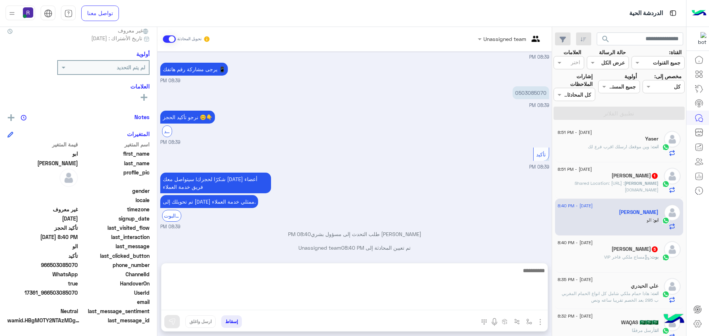
click at [441, 303] on textarea at bounding box center [354, 288] width 386 height 44
paste textarea "**********"
type textarea "**********"
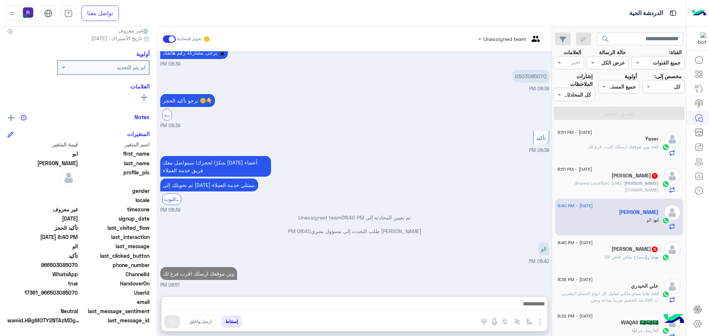
click at [601, 261] on div "بوت : مساج ملكي فاخر VIP" at bounding box center [607, 260] width 101 height 13
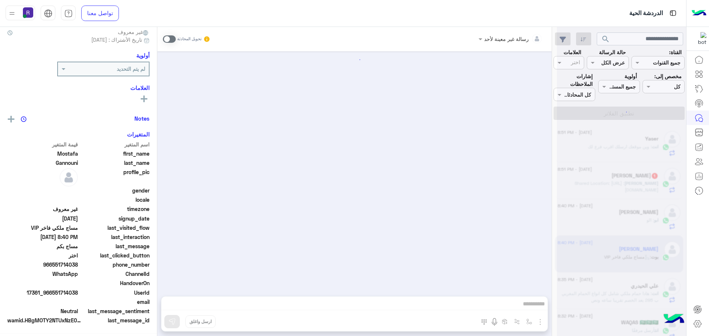
scroll to position [359, 0]
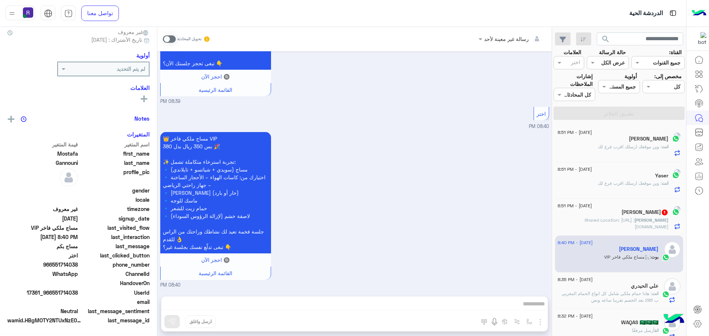
click at [526, 304] on div "رسالة غير معينة لأحد تحويل المحادثة Sep 17, 2025 مرحبًا! هل يمكنني الحصول على م…" at bounding box center [354, 183] width 394 height 312
click at [164, 38] on span at bounding box center [169, 38] width 13 height 7
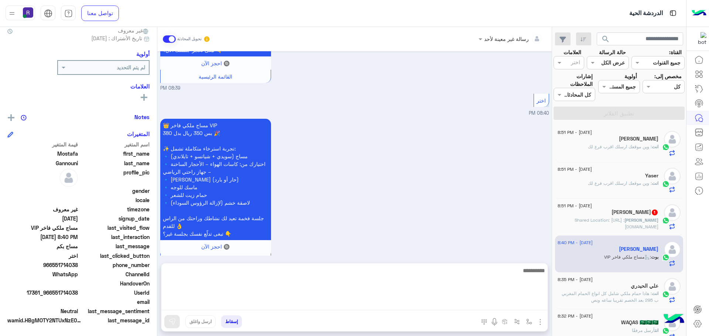
click at [480, 304] on textarea at bounding box center [354, 288] width 386 height 44
paste textarea "**********"
type textarea "**********"
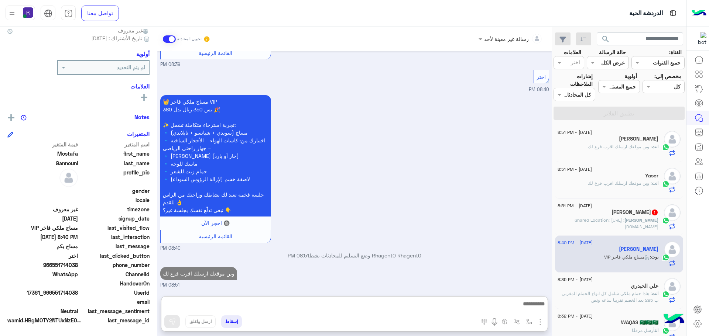
click at [542, 322] on img "button" at bounding box center [540, 322] width 9 height 9
click at [529, 309] on span "الصور" at bounding box center [526, 306] width 14 height 8
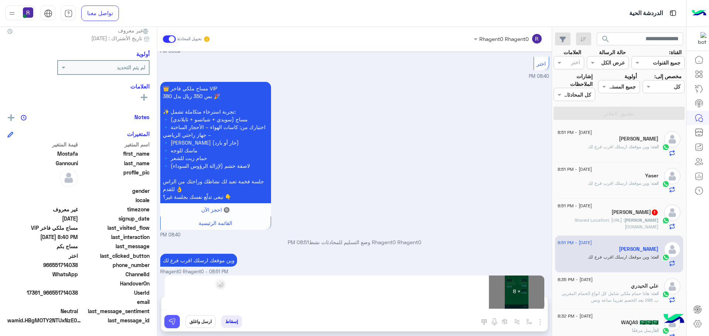
click at [168, 323] on img at bounding box center [171, 321] width 7 height 7
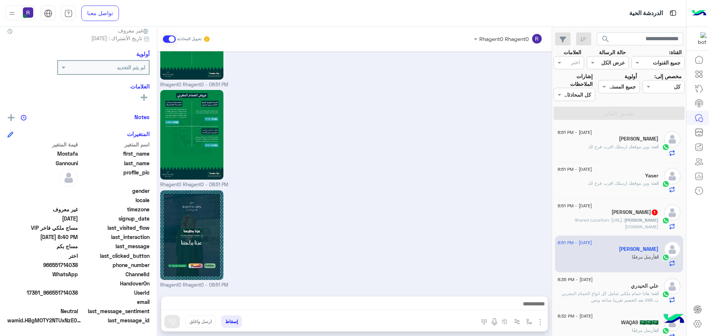
scroll to position [1212, 0]
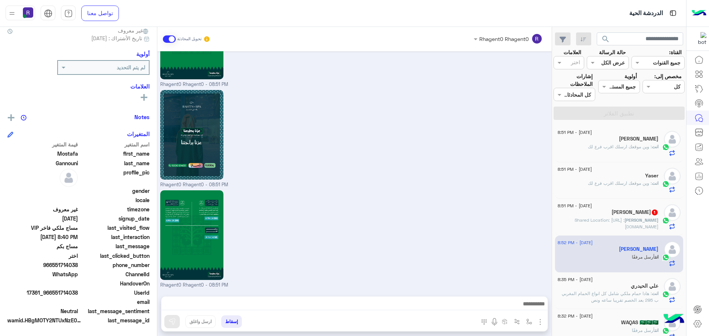
click at [622, 219] on span ": Shared Location: https://maps.google.com/maps?q=24.5658793,46.6891126" at bounding box center [616, 223] width 84 height 12
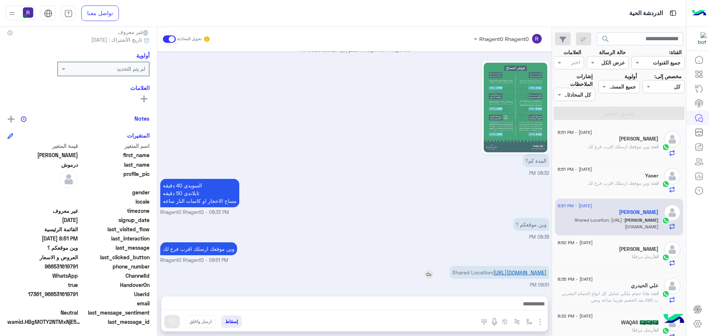
scroll to position [71, 0]
click at [502, 269] on link "https://maps.google.com/maps?q=24.5658793,46.6891126" at bounding box center [519, 272] width 53 height 6
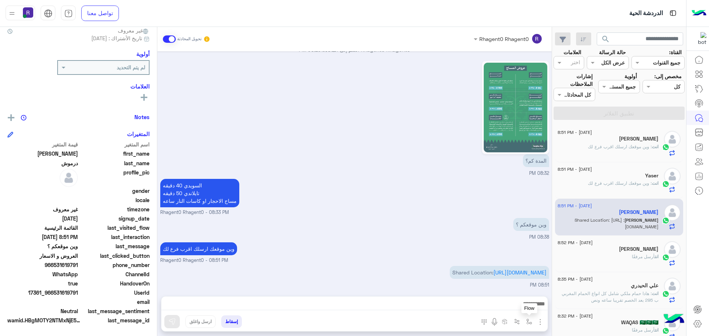
click at [527, 319] on img "button" at bounding box center [529, 322] width 6 height 6
click at [516, 307] on input "text" at bounding box center [506, 306] width 50 height 8
type input "*****"
click at [510, 293] on div "الشفا" at bounding box center [507, 292] width 55 height 14
type textarea "*****"
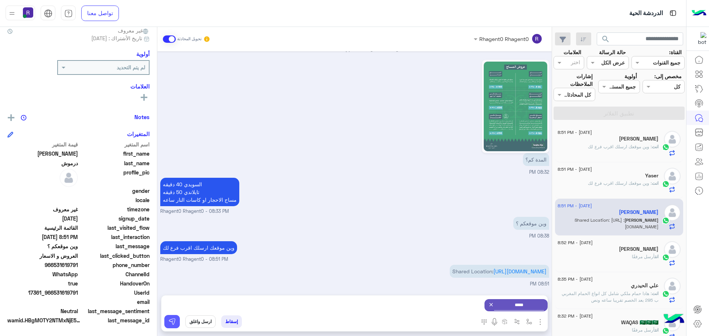
click at [166, 322] on button at bounding box center [172, 321] width 16 height 13
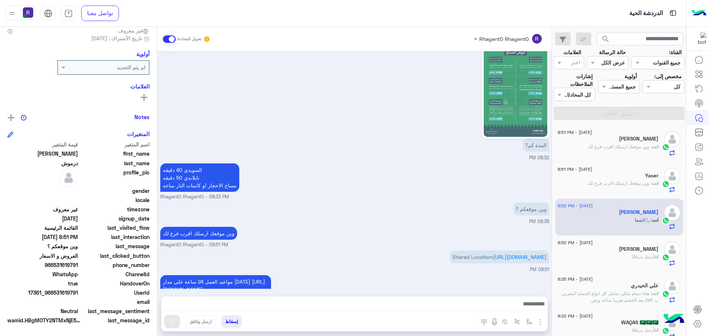
scroll to position [1160, 0]
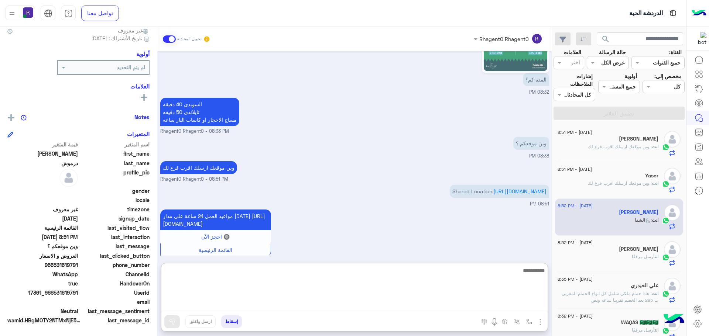
click at [501, 305] on textarea at bounding box center [354, 288] width 386 height 44
type textarea "**********"
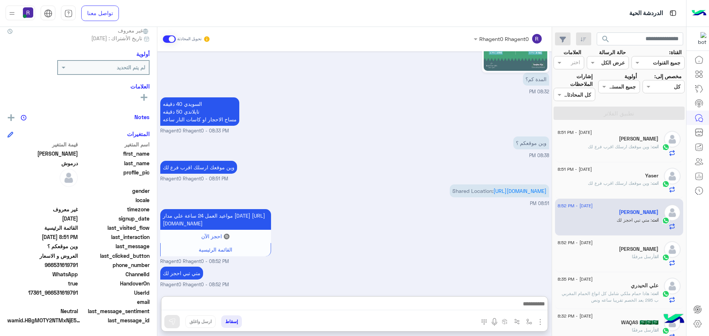
click at [631, 184] on span ": وين موقعك ارسلك اقرب فرع لك" at bounding box center [620, 184] width 64 height 6
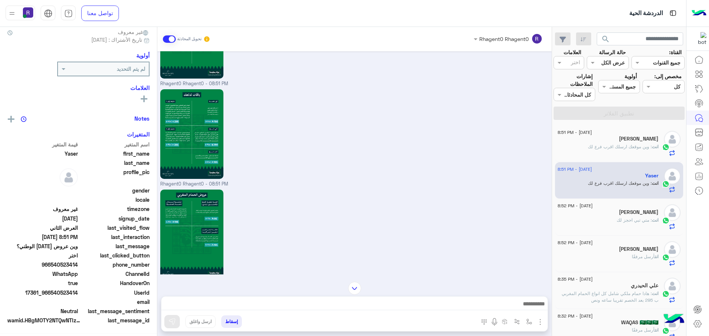
scroll to position [71, 0]
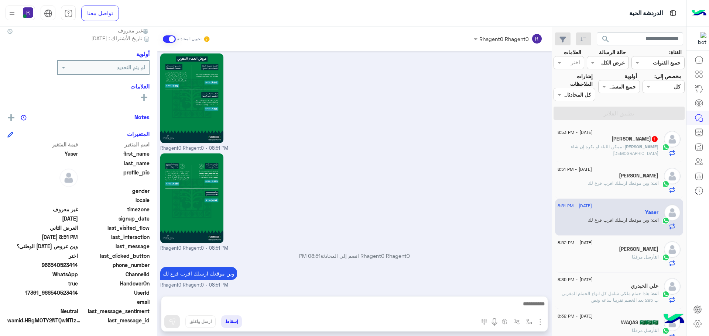
click at [629, 140] on h5 "صلاح درموش 1" at bounding box center [634, 139] width 47 height 6
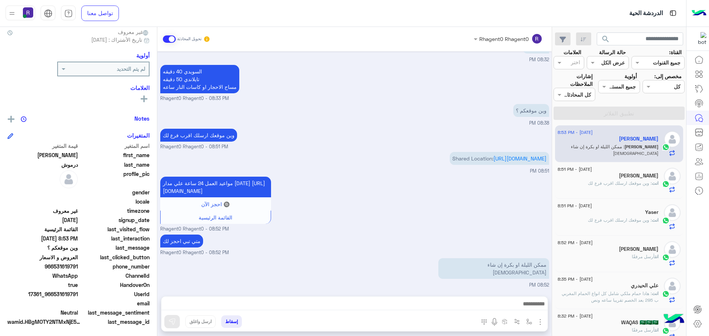
scroll to position [71, 0]
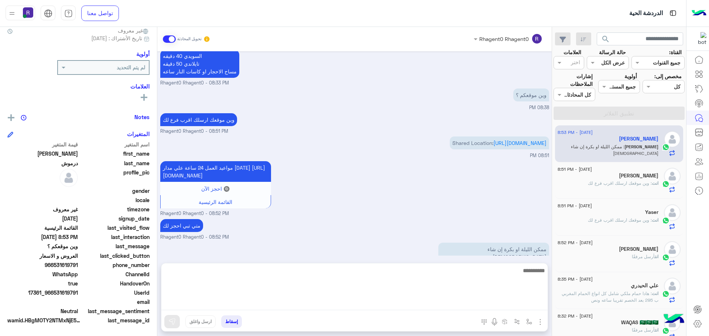
click at [522, 309] on textarea at bounding box center [354, 288] width 386 height 44
type textarea "*"
type textarea "**********"
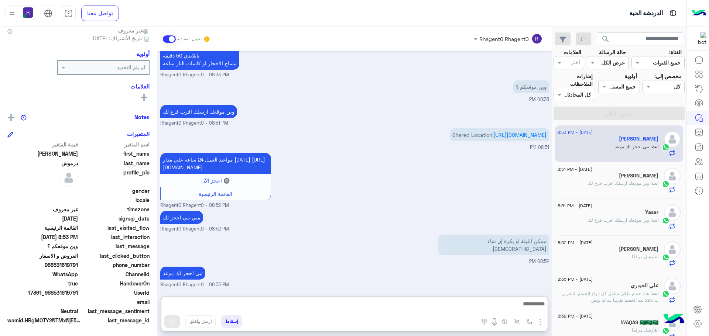
click at [526, 163] on div "مواعيد العمل 24 ساعة علي مدار اليوم https://maps.app.goo.gl/Yi9efyypPYgXPqn17 🔘…" at bounding box center [354, 180] width 389 height 58
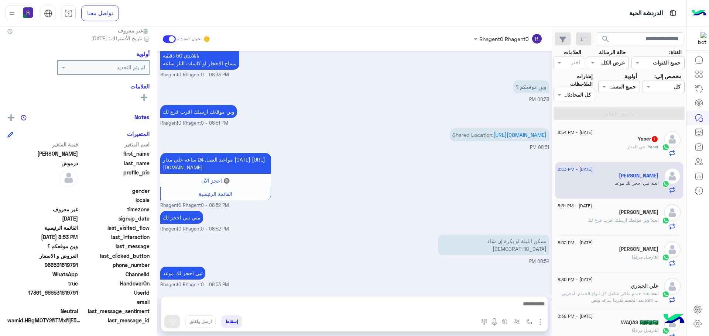
click at [636, 145] on span ": حي المنار" at bounding box center [637, 147] width 21 height 6
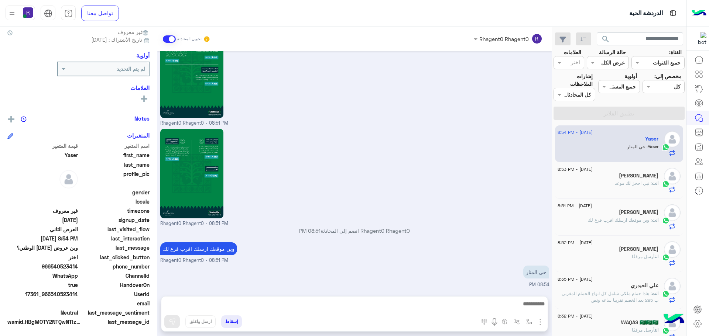
scroll to position [71, 0]
click at [529, 320] on img "button" at bounding box center [529, 322] width 6 height 6
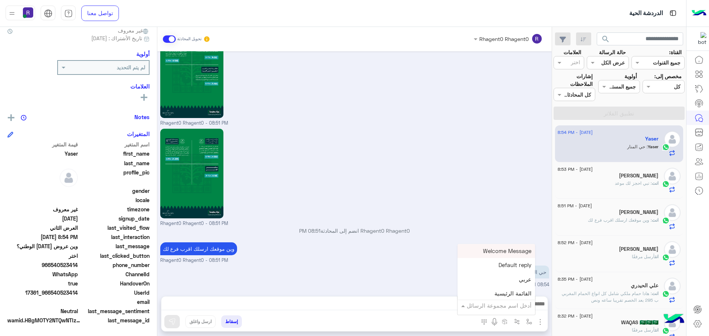
click at [509, 304] on input "text" at bounding box center [506, 306] width 50 height 8
type input "***"
click at [521, 292] on div "لبن" at bounding box center [507, 292] width 55 height 14
type textarea "***"
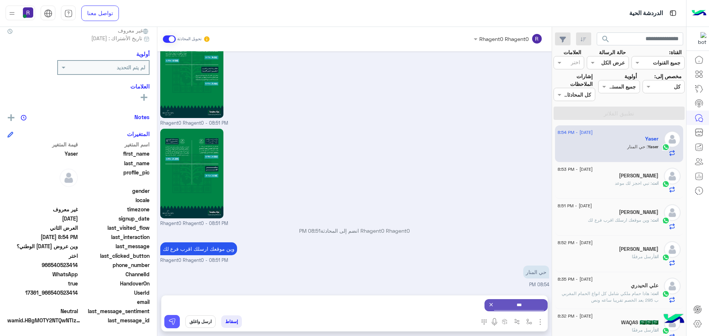
click at [169, 319] on img at bounding box center [171, 321] width 7 height 7
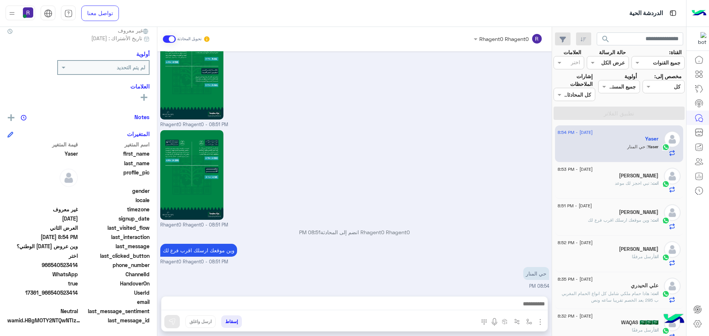
scroll to position [1235, 0]
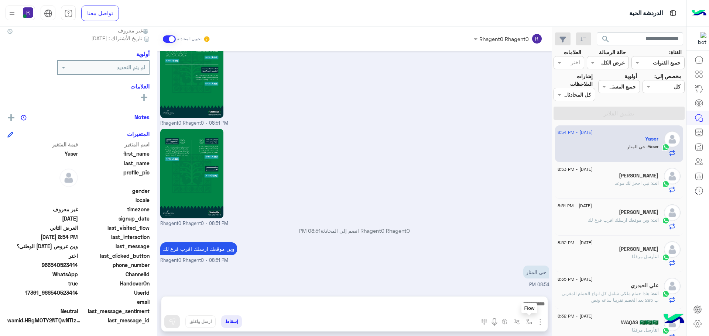
click at [529, 322] on img "button" at bounding box center [529, 322] width 6 height 6
click at [523, 308] on input "text" at bounding box center [506, 306] width 50 height 8
type input "****"
click at [523, 295] on span "الشفا" at bounding box center [524, 292] width 13 height 7
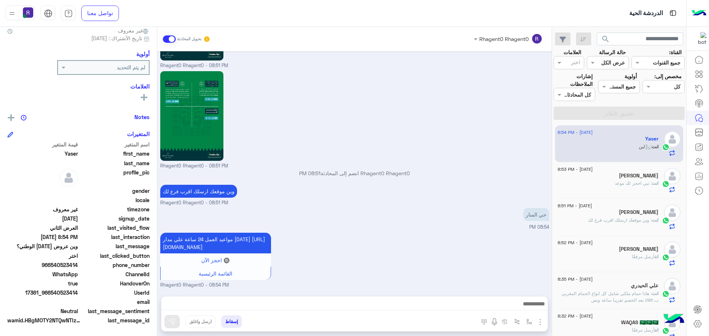
type textarea "*****"
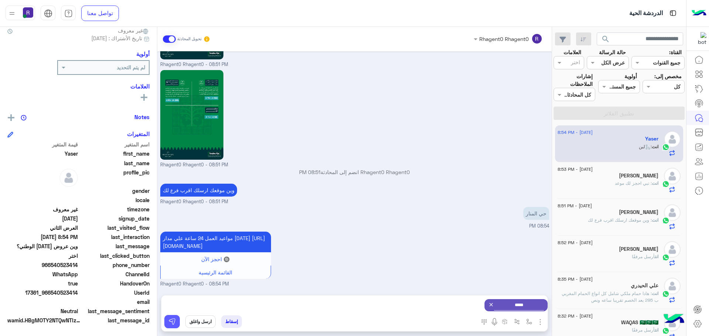
click at [174, 319] on img at bounding box center [171, 321] width 7 height 7
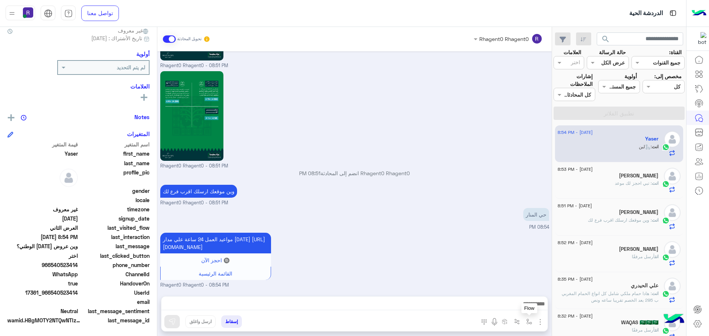
click at [529, 321] on img "button" at bounding box center [529, 322] width 6 height 6
click at [521, 310] on div "أدخل اسم مجموعة الرسائل" at bounding box center [496, 305] width 78 height 13
type input "*****"
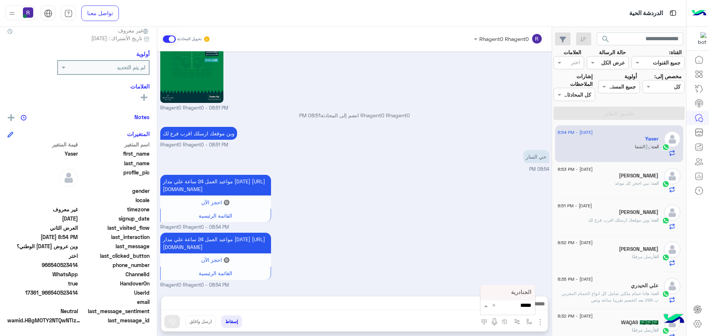
click at [519, 295] on span "الجنادرية" at bounding box center [521, 292] width 20 height 7
type textarea "*********"
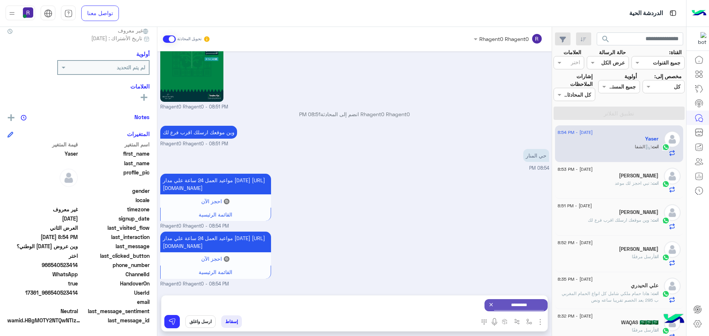
click at [181, 321] on div "إسقاط ارسل واغلق" at bounding box center [318, 323] width 314 height 16
click at [174, 322] on img at bounding box center [171, 321] width 7 height 7
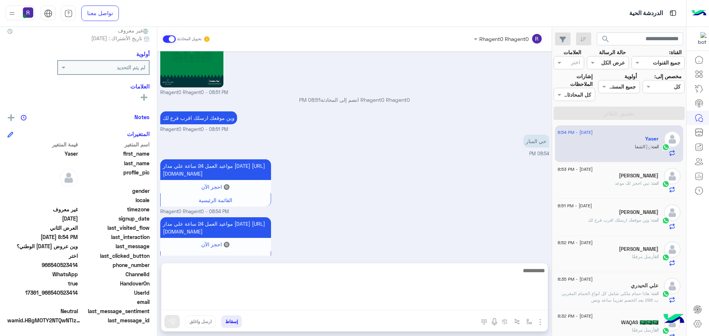
click at [337, 308] on textarea at bounding box center [354, 288] width 386 height 44
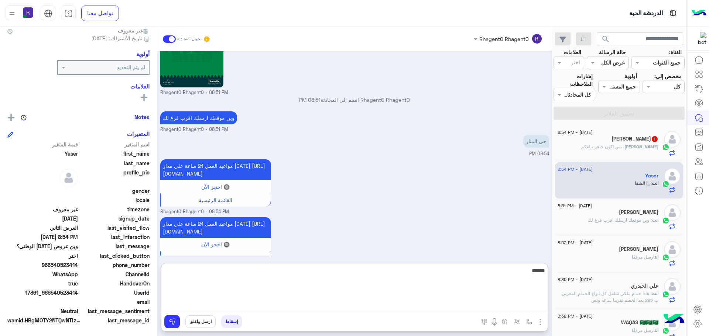
scroll to position [1465, 0]
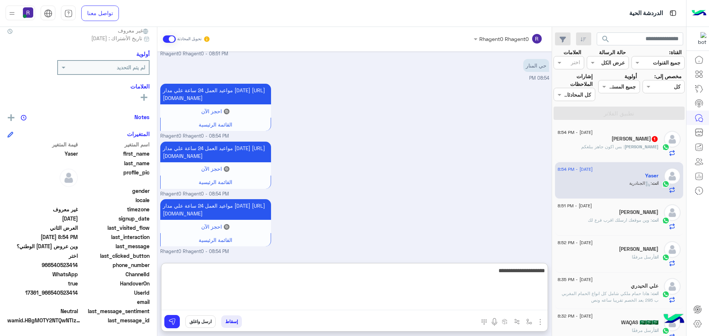
type textarea "**********"
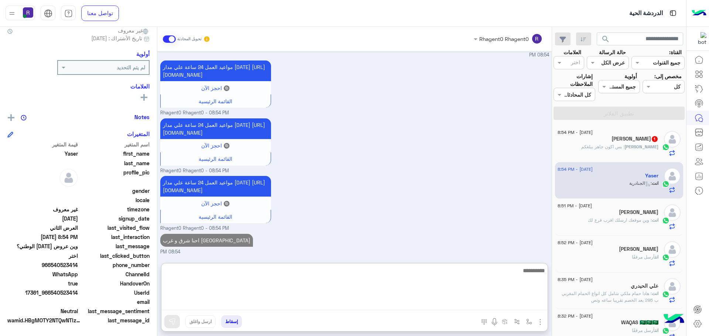
scroll to position [1488, 0]
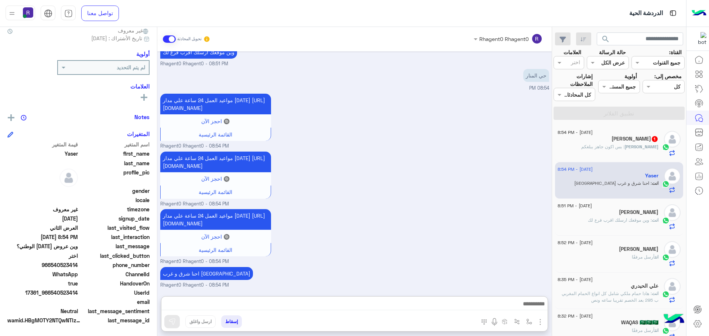
click at [647, 137] on h5 "صلاح درموش 1" at bounding box center [634, 139] width 47 height 6
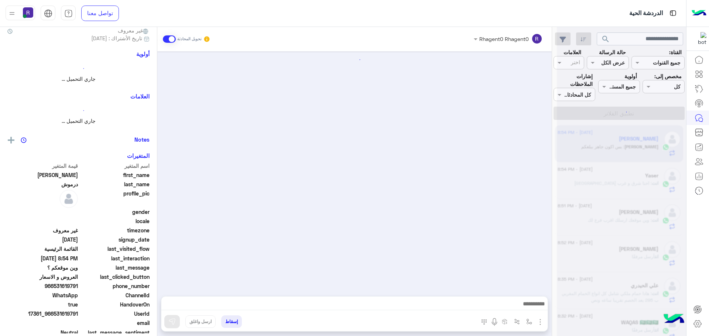
scroll to position [69, 0]
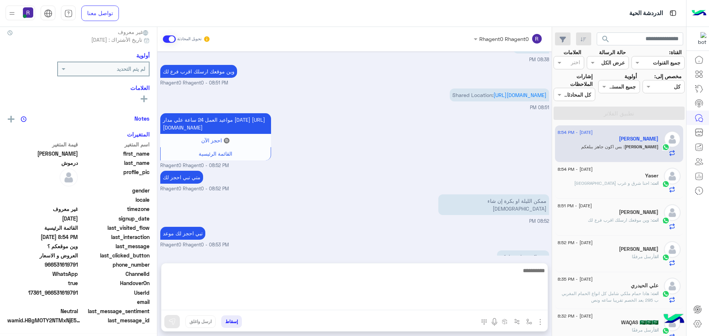
click at [505, 300] on textarea at bounding box center [354, 288] width 386 height 44
type textarea "****"
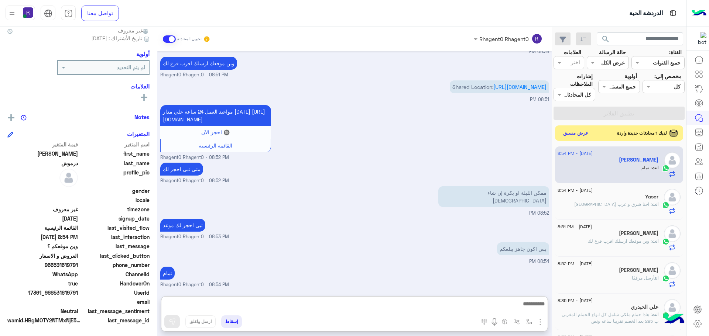
click at [566, 135] on button "عرض مسبق" at bounding box center [575, 133] width 31 height 10
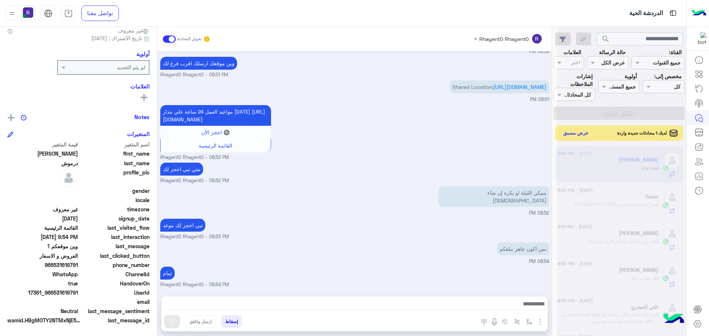
scroll to position [1035, 0]
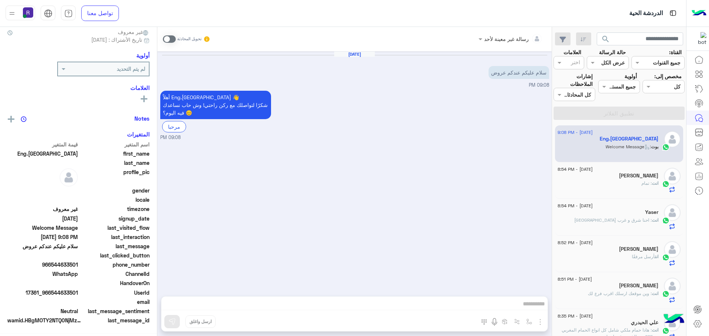
scroll to position [71, 0]
click at [174, 39] on span at bounding box center [169, 38] width 13 height 7
click at [540, 324] on img "button" at bounding box center [540, 322] width 9 height 9
click at [525, 312] on button "الصور" at bounding box center [528, 306] width 31 height 15
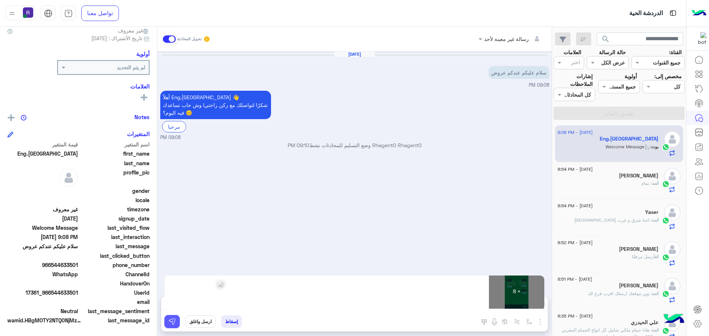
click at [173, 325] on img at bounding box center [171, 321] width 7 height 7
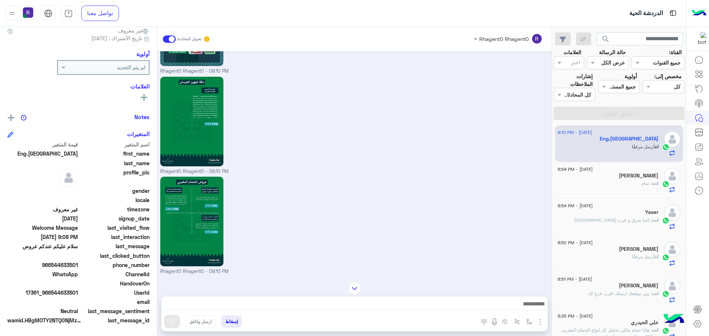
scroll to position [682, 0]
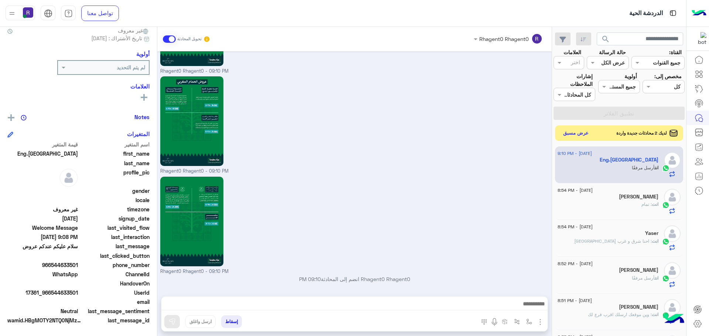
click at [579, 135] on button "عرض مسبق" at bounding box center [575, 133] width 31 height 10
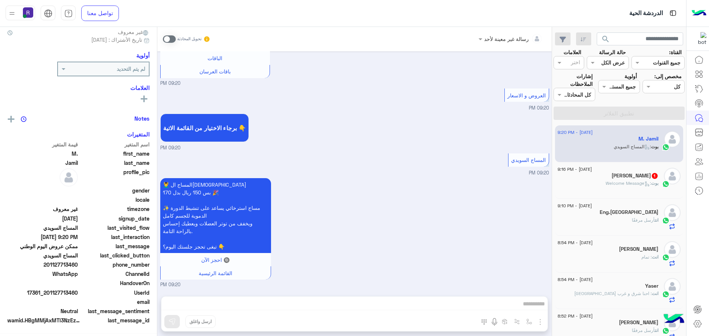
scroll to position [71, 0]
click at [166, 39] on span at bounding box center [169, 38] width 13 height 7
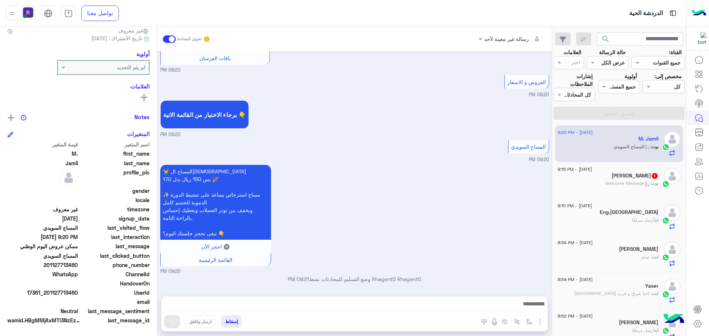
click at [538, 319] on img "button" at bounding box center [540, 322] width 9 height 9
click at [525, 305] on span "الصور" at bounding box center [526, 306] width 14 height 8
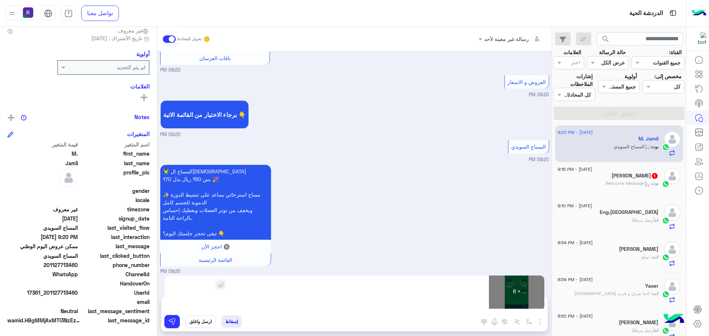
click at [181, 320] on div "إسقاط ارسل واغلق" at bounding box center [318, 323] width 314 height 16
click at [175, 320] on img at bounding box center [171, 321] width 7 height 7
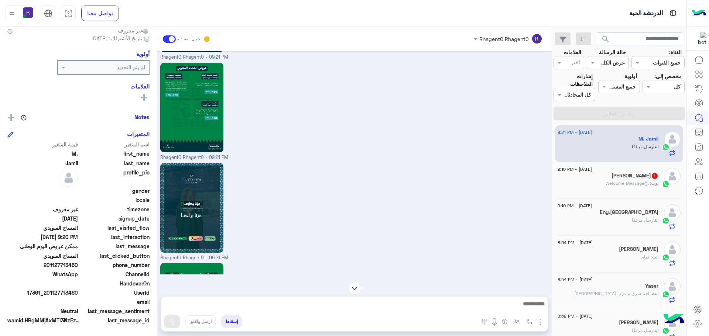
scroll to position [1814, 0]
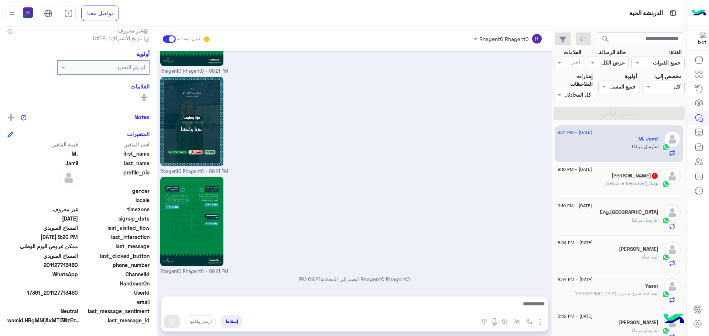
click at [611, 181] on span ": Welcome Message" at bounding box center [627, 184] width 45 height 6
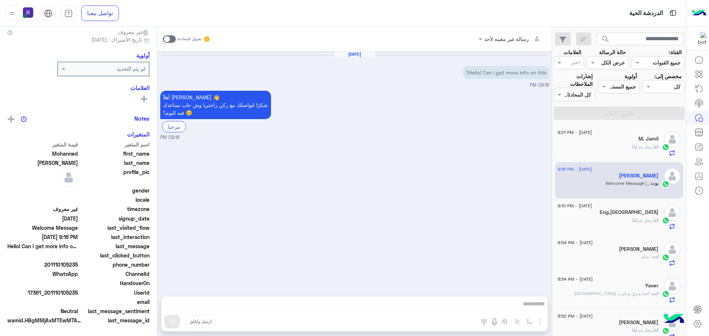
scroll to position [71, 0]
click at [166, 39] on span at bounding box center [169, 38] width 13 height 7
click at [541, 324] on img "button" at bounding box center [540, 322] width 9 height 9
click at [528, 310] on span "الصور" at bounding box center [526, 306] width 14 height 8
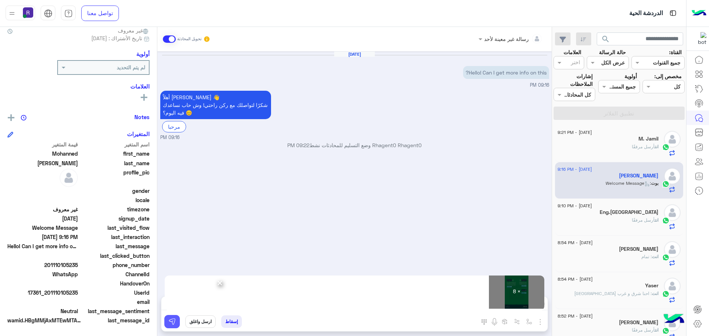
click at [168, 321] on img at bounding box center [171, 321] width 7 height 7
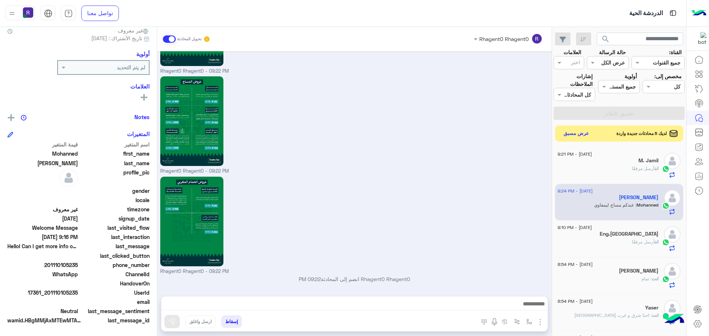
scroll to position [706, 0]
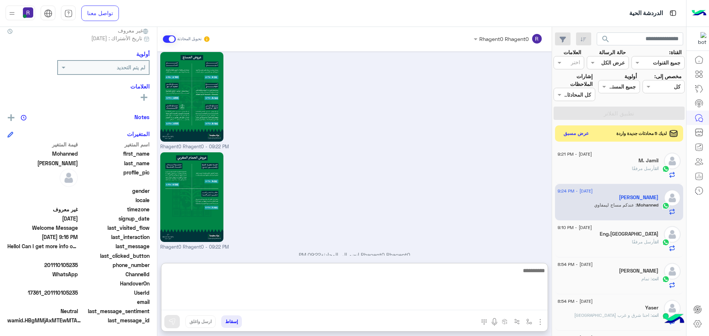
click at [523, 306] on textarea at bounding box center [354, 288] width 386 height 44
type textarea "********"
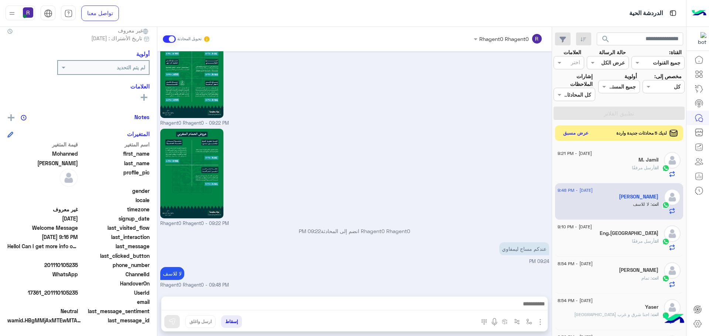
click at [579, 134] on button "عرض مسبق" at bounding box center [575, 133] width 31 height 10
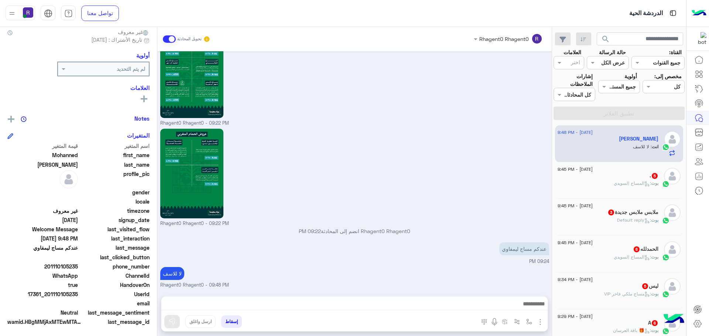
scroll to position [71, 0]
click at [624, 182] on span ": المساج السويدي" at bounding box center [632, 184] width 37 height 6
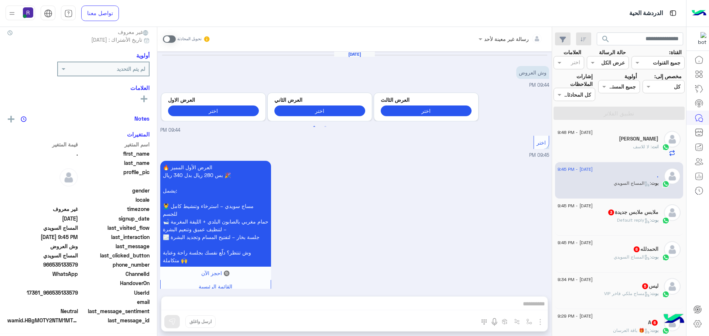
scroll to position [69, 0]
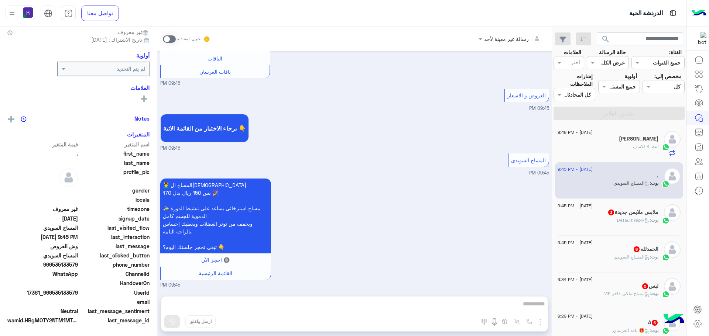
click at [174, 38] on span at bounding box center [169, 38] width 13 height 7
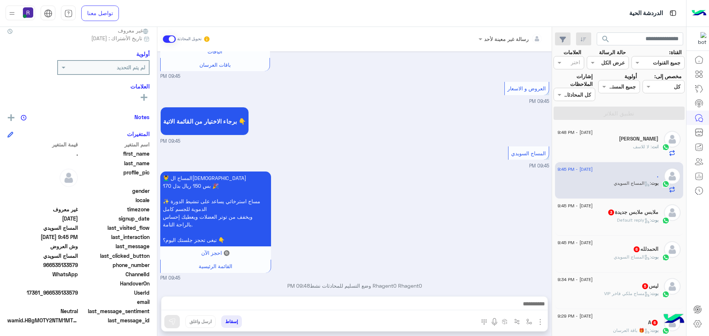
scroll to position [371, 0]
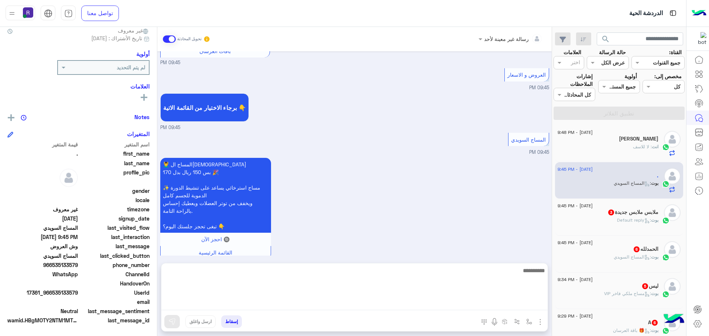
click at [468, 310] on textarea at bounding box center [354, 288] width 386 height 44
paste textarea "**********"
type textarea "**********"
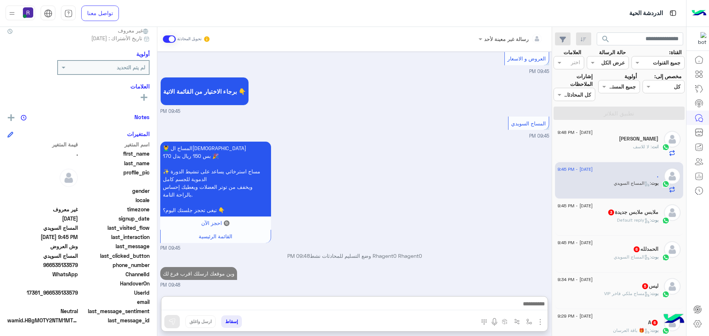
click at [542, 320] on img "button" at bounding box center [540, 322] width 9 height 9
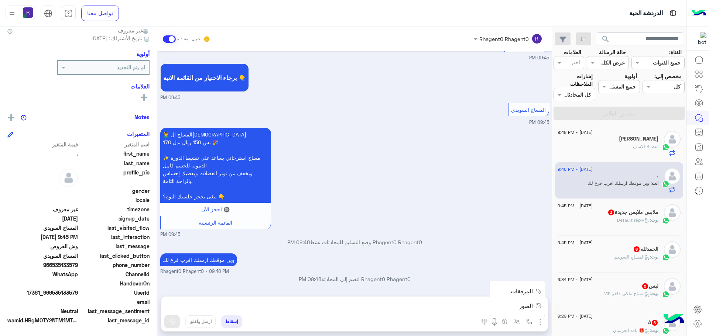
scroll to position [408, 0]
click at [529, 310] on button "الصور" at bounding box center [528, 306] width 31 height 15
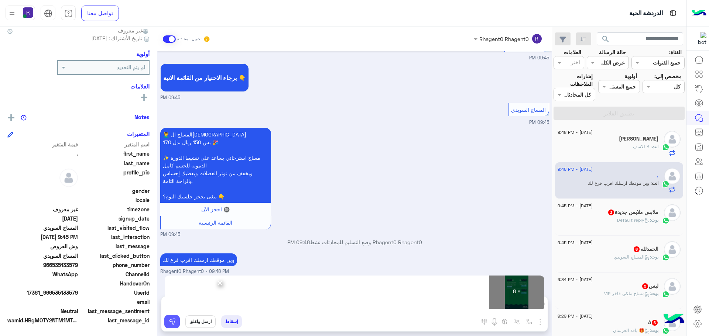
click at [179, 321] on button at bounding box center [172, 321] width 16 height 13
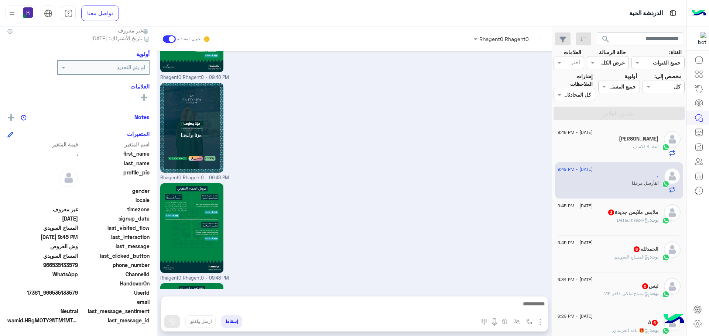
scroll to position [1210, 0]
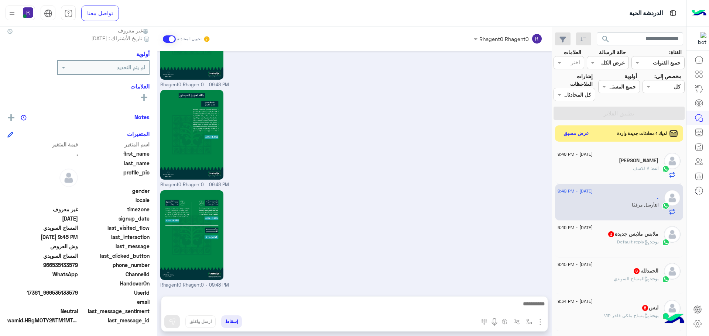
click at [626, 236] on h5 "ملابس ملابس جديدة 3" at bounding box center [632, 234] width 51 height 6
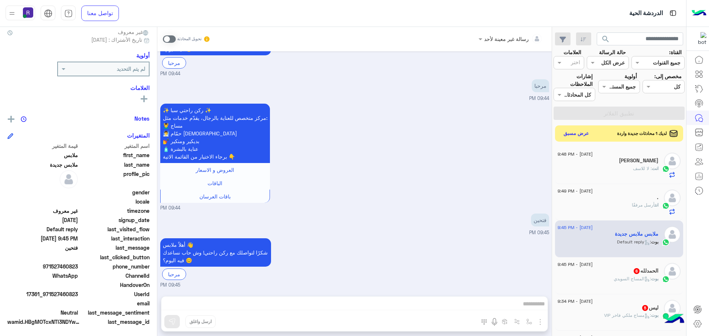
scroll to position [71, 0]
click at [167, 40] on span at bounding box center [169, 38] width 13 height 7
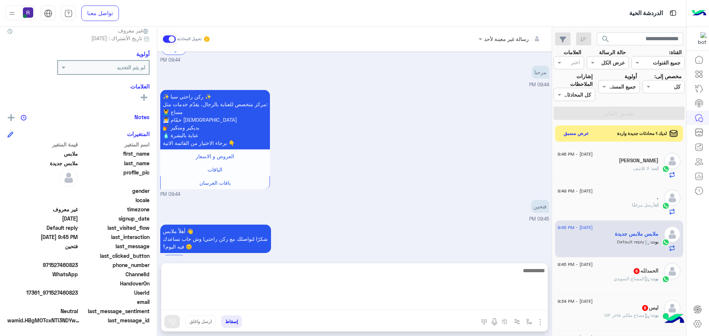
click at [471, 302] on textarea at bounding box center [354, 288] width 386 height 44
paste textarea "**********"
type textarea "**********"
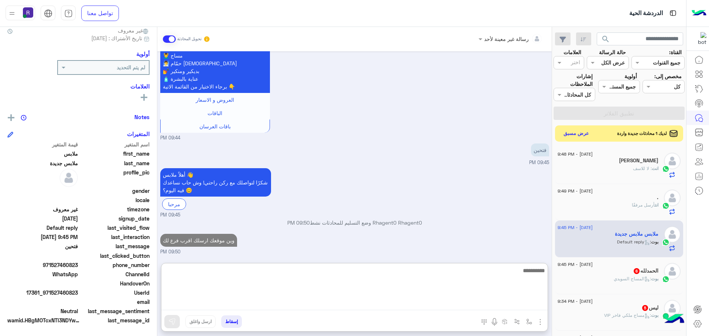
scroll to position [148, 0]
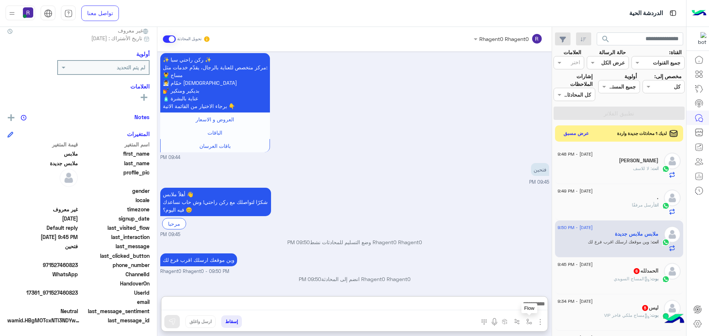
click at [529, 325] on button "button" at bounding box center [529, 322] width 12 height 12
click at [521, 307] on input "text" at bounding box center [506, 306] width 50 height 8
click at [540, 324] on img "button" at bounding box center [540, 322] width 9 height 9
click at [526, 310] on button "الصور" at bounding box center [528, 306] width 31 height 15
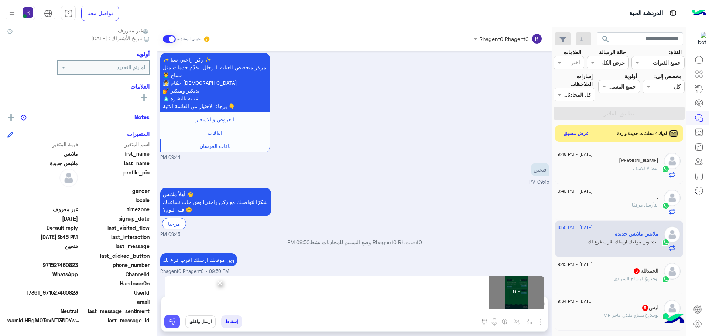
click at [174, 327] on button at bounding box center [172, 321] width 16 height 13
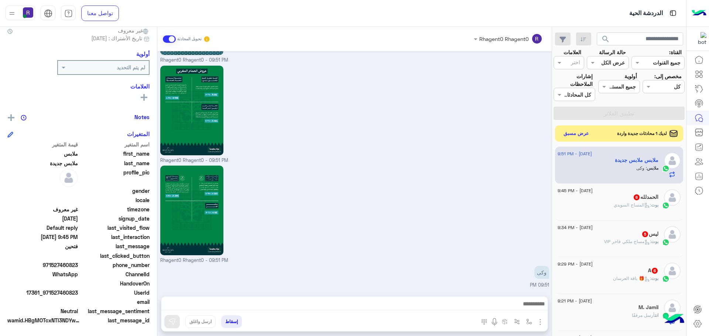
scroll to position [966, 0]
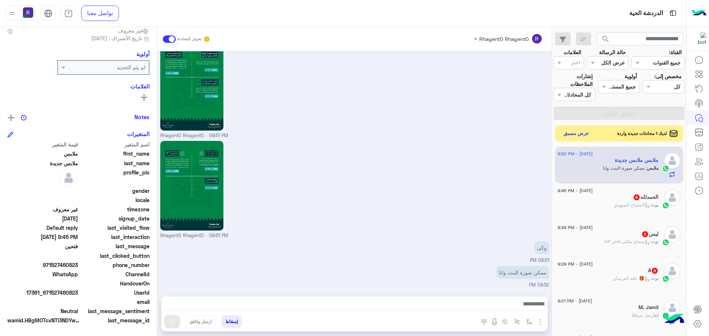
click at [462, 194] on div "Rhagent0 Rhagent0 - 09:51 PM" at bounding box center [354, 189] width 389 height 100
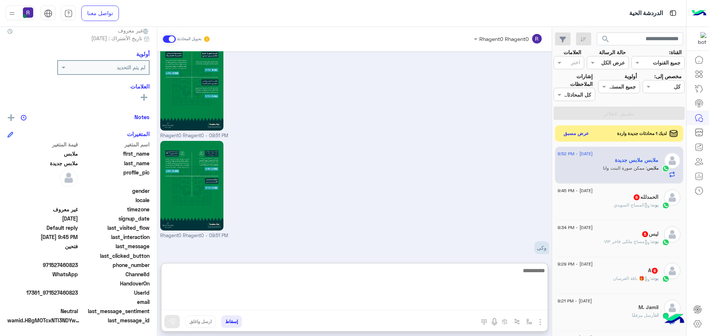
click at [511, 303] on textarea at bounding box center [354, 288] width 386 height 44
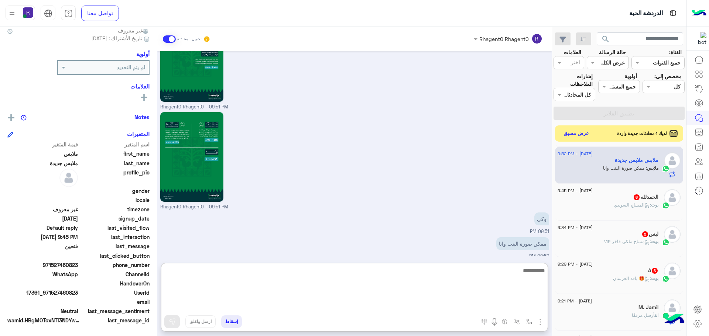
scroll to position [999, 0]
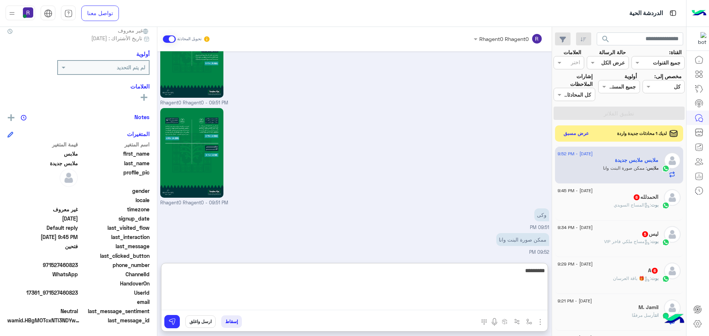
type textarea "*********"
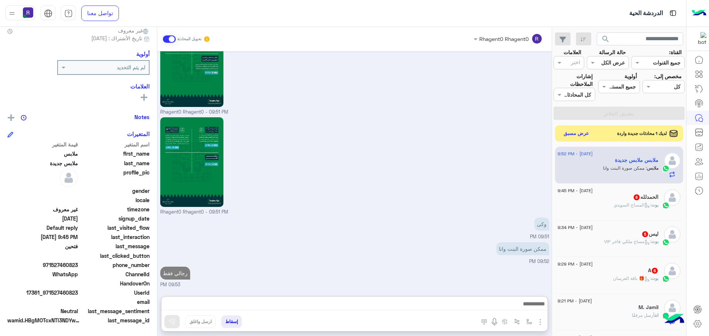
click at [633, 209] on div "بوت : المساج السويدي" at bounding box center [607, 208] width 101 height 13
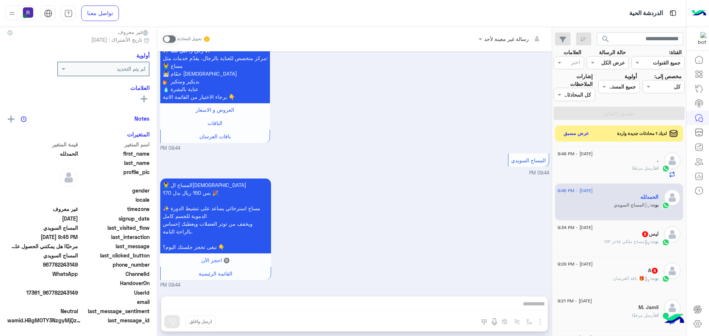
scroll to position [71, 0]
click at [168, 35] on span at bounding box center [169, 38] width 13 height 7
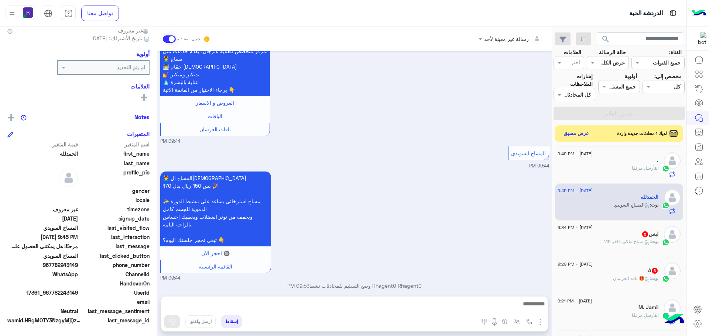
scroll to position [536, 0]
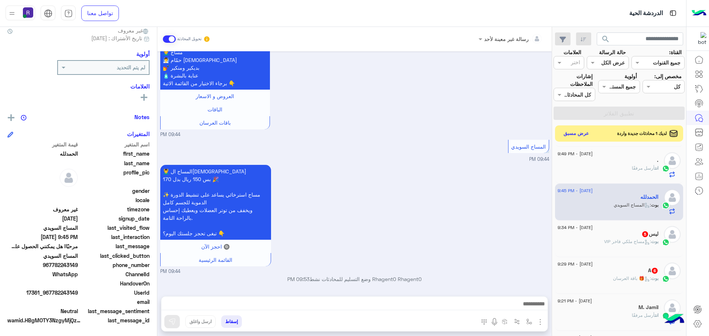
click at [536, 322] on img "button" at bounding box center [540, 322] width 9 height 9
click at [525, 305] on span "الصور" at bounding box center [526, 306] width 14 height 8
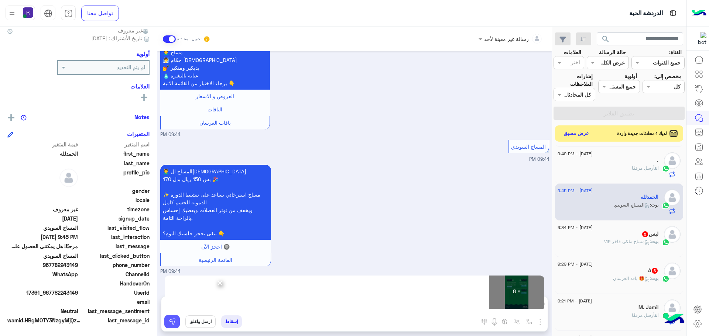
click at [175, 323] on img at bounding box center [171, 321] width 7 height 7
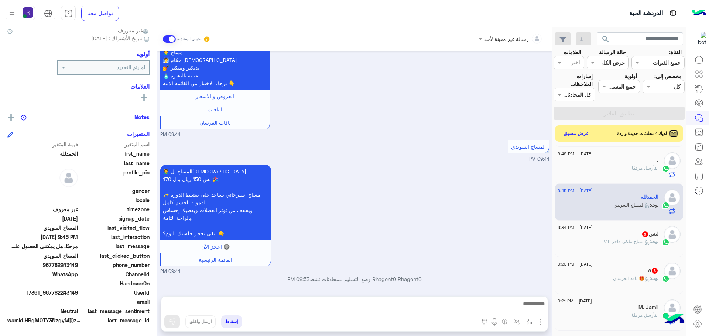
click at [635, 236] on div "ليس 5" at bounding box center [607, 235] width 101 height 8
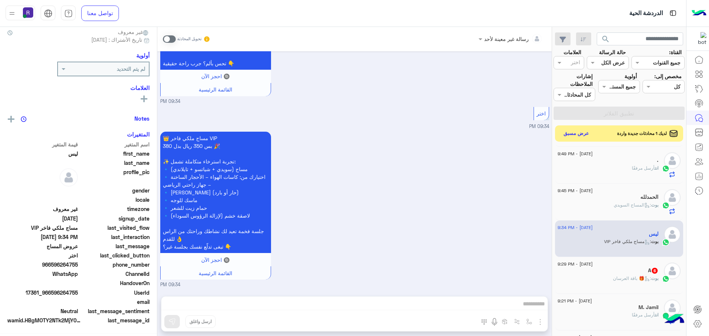
scroll to position [71, 0]
click at [168, 38] on span at bounding box center [169, 38] width 13 height 7
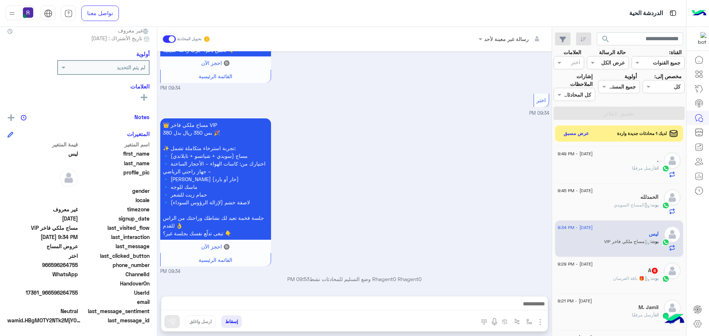
click at [542, 322] on img "button" at bounding box center [540, 322] width 9 height 9
click at [509, 308] on li "الصور" at bounding box center [517, 306] width 55 height 15
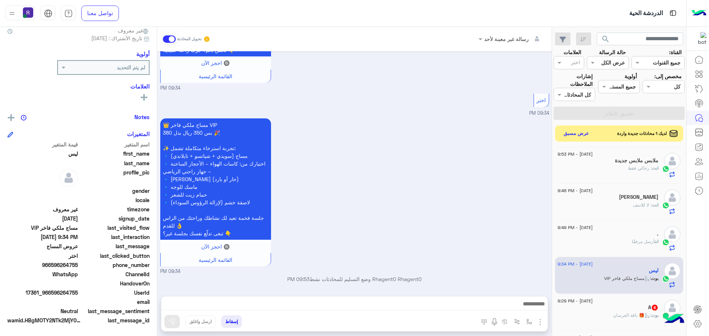
scroll to position [447, 0]
click at [649, 310] on h5 "A 6" at bounding box center [653, 308] width 10 height 6
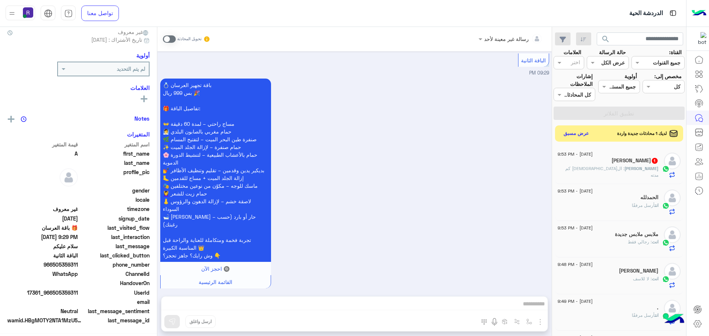
scroll to position [71, 0]
click at [583, 132] on button "عرض مسبق" at bounding box center [575, 133] width 31 height 10
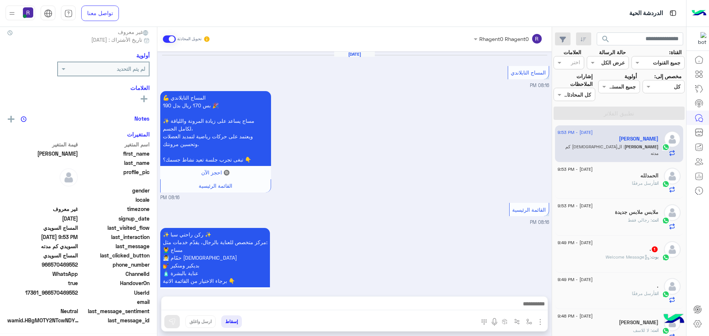
scroll to position [1123, 0]
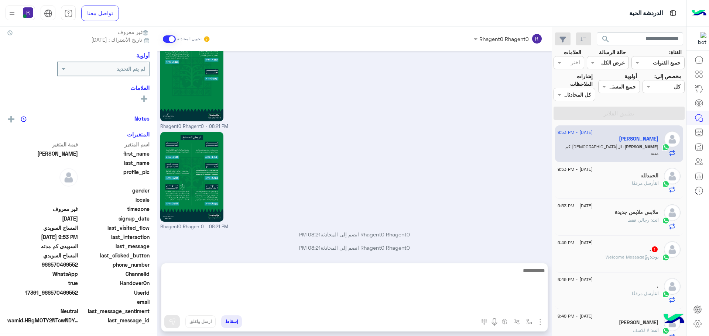
click at [491, 300] on textarea at bounding box center [354, 288] width 386 height 44
type textarea "********"
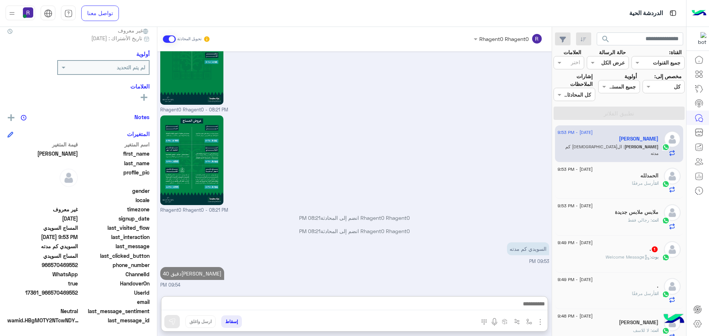
click at [637, 253] on div ". 1" at bounding box center [607, 250] width 101 height 8
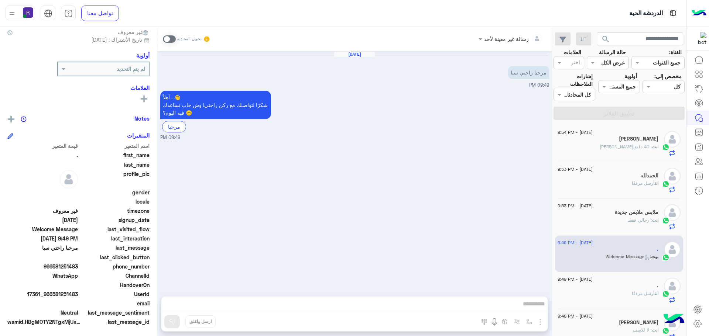
scroll to position [71, 0]
click at [165, 37] on span at bounding box center [169, 38] width 13 height 7
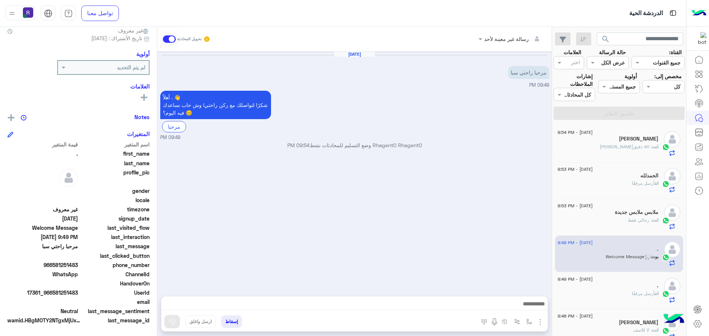
click at [541, 323] on img "button" at bounding box center [540, 322] width 9 height 9
click at [530, 307] on span "الصور" at bounding box center [526, 306] width 14 height 8
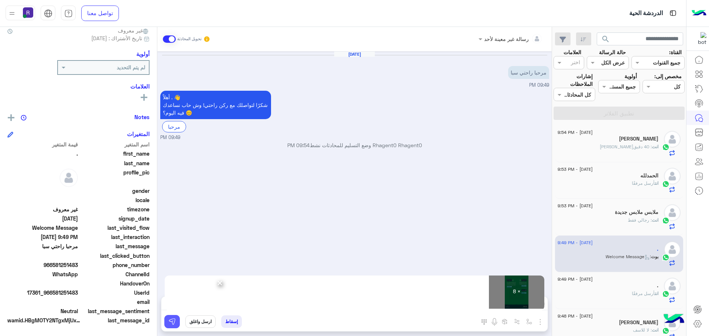
click at [176, 320] on button at bounding box center [172, 321] width 16 height 13
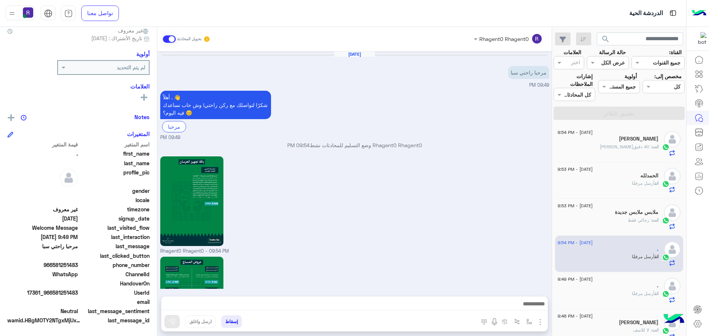
scroll to position [682, 0]
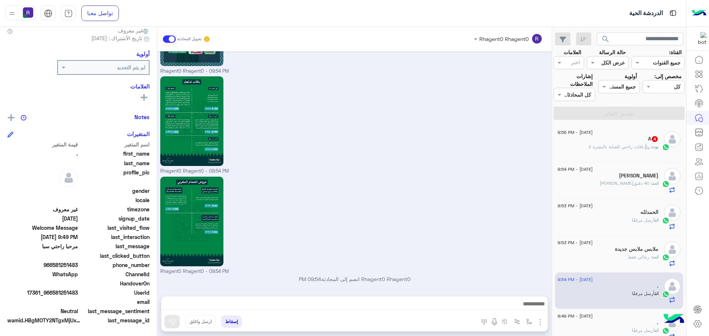
click at [611, 147] on span ": باقات راحتي للعناية بالبشرة 2" at bounding box center [619, 147] width 62 height 6
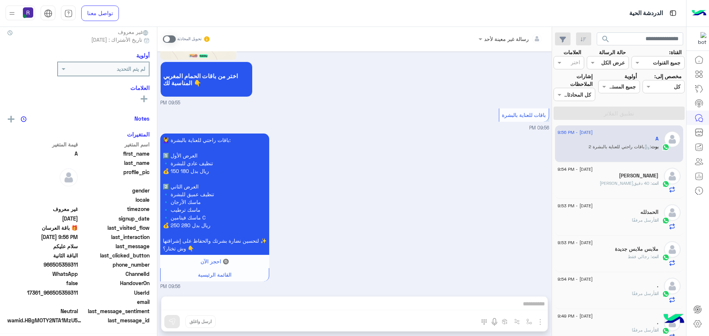
scroll to position [71, 0]
click at [172, 43] on div "تحويل المحادثة" at bounding box center [187, 38] width 48 height 13
click at [171, 42] on span at bounding box center [169, 38] width 13 height 7
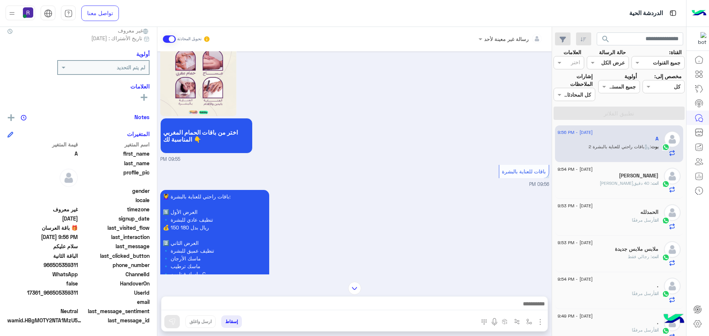
scroll to position [1388, 0]
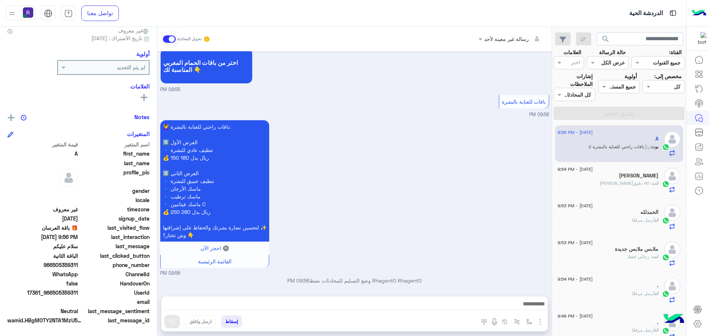
click at [540, 323] on img "button" at bounding box center [540, 322] width 9 height 9
click at [523, 309] on span "الصور" at bounding box center [526, 306] width 14 height 8
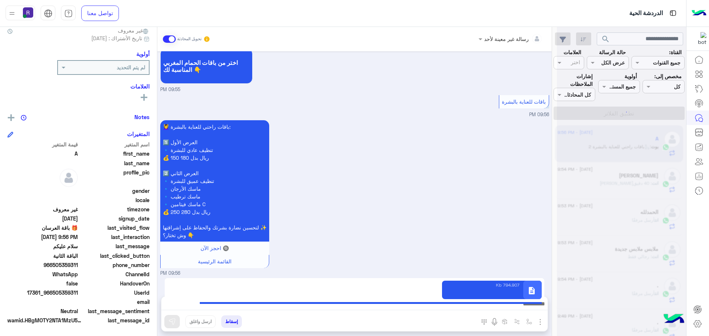
scroll to position [1413, 0]
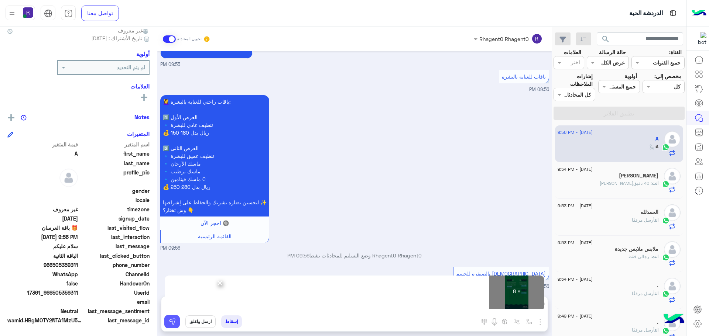
click at [170, 324] on img at bounding box center [171, 321] width 7 height 7
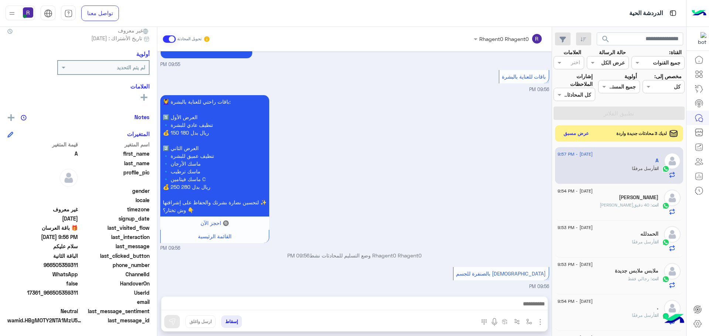
scroll to position [2229, 0]
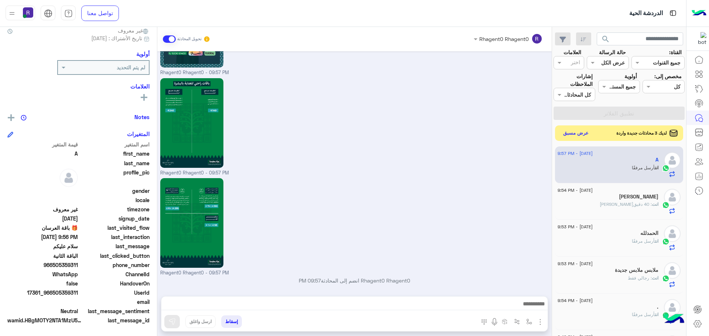
click at [569, 130] on button "عرض مسبق" at bounding box center [575, 133] width 31 height 10
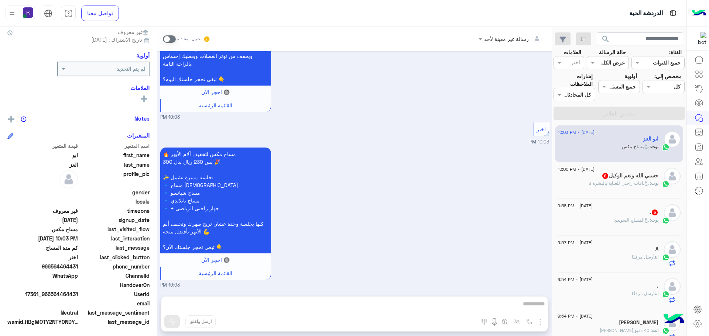
scroll to position [71, 0]
click at [168, 38] on span at bounding box center [169, 38] width 13 height 7
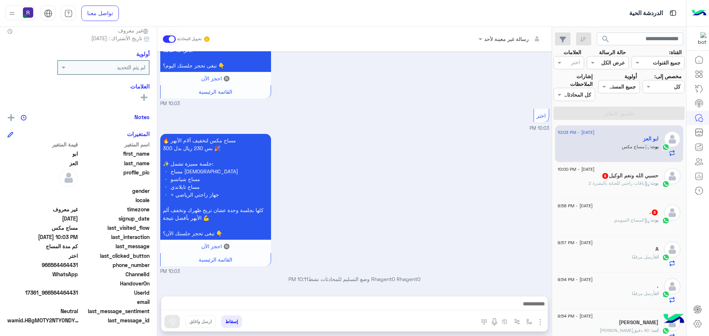
click at [539, 325] on img "button" at bounding box center [540, 322] width 9 height 9
click at [523, 309] on span "الصور" at bounding box center [526, 306] width 14 height 8
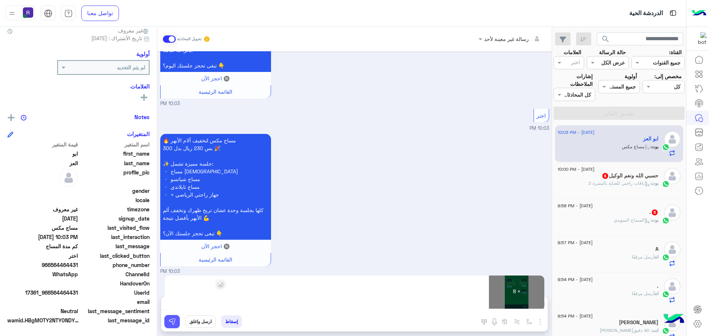
click at [171, 324] on img at bounding box center [171, 321] width 7 height 7
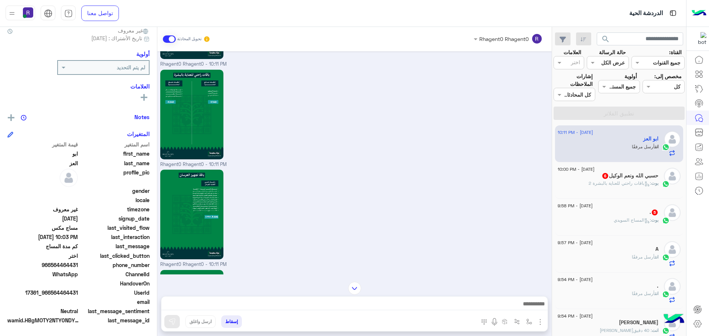
scroll to position [1706, 0]
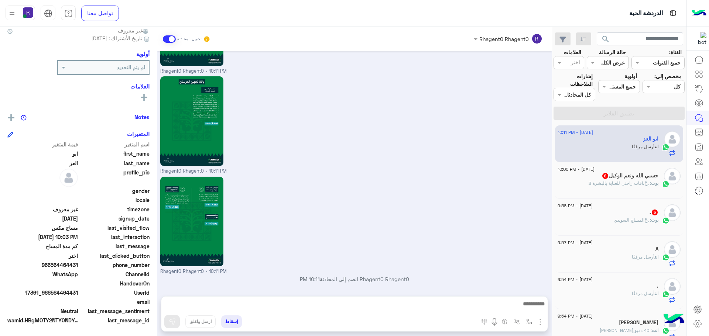
click at [630, 182] on span ": باقات راحتي للعناية بالبشرة 2" at bounding box center [619, 184] width 62 height 6
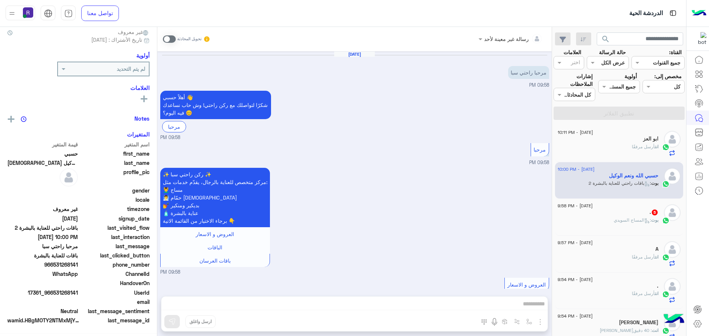
scroll to position [69, 0]
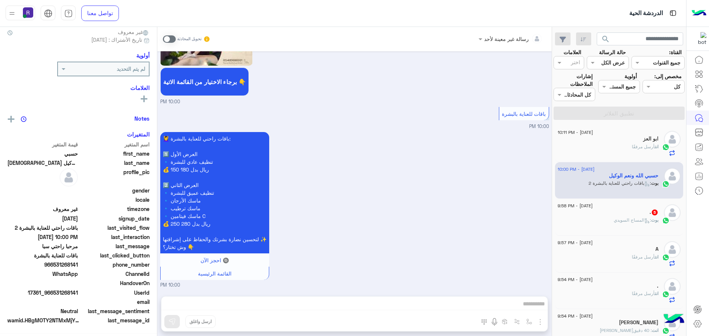
click at [167, 35] on span at bounding box center [169, 38] width 13 height 7
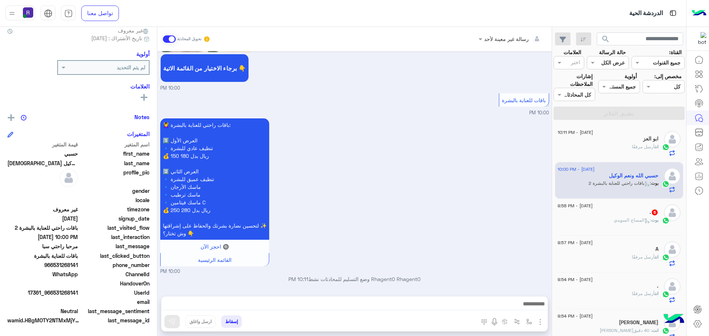
click at [539, 320] on img "button" at bounding box center [540, 322] width 9 height 9
click at [517, 303] on button "الصور" at bounding box center [528, 306] width 31 height 15
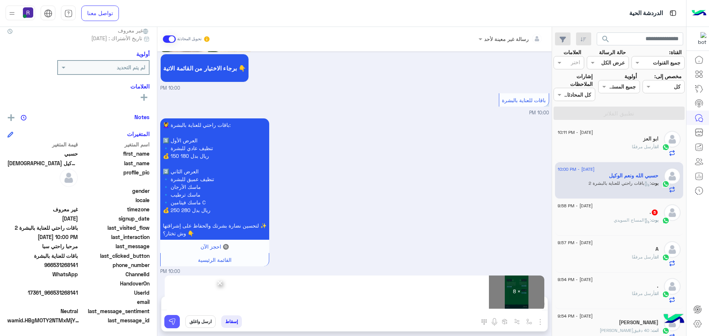
click at [172, 319] on img at bounding box center [171, 321] width 7 height 7
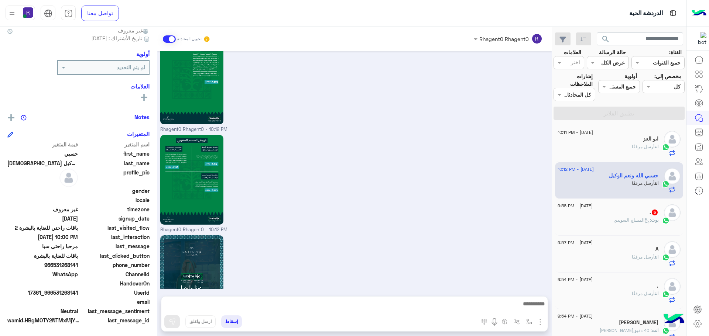
scroll to position [1432, 0]
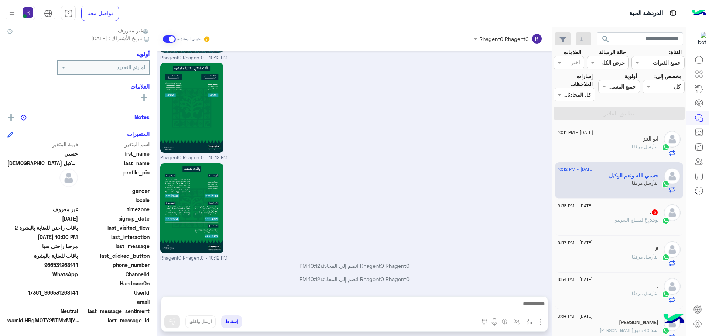
click at [646, 207] on div "17 September - 9:58 PM" at bounding box center [607, 207] width 101 height 5
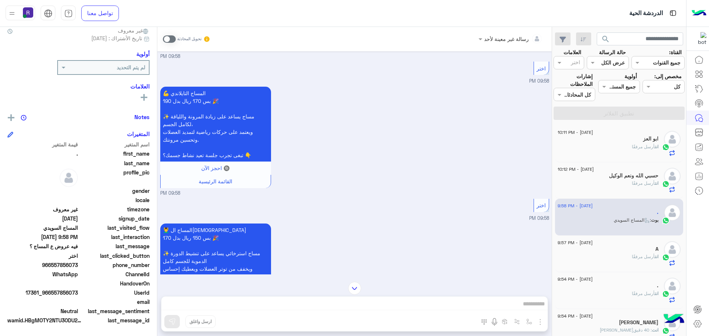
scroll to position [326, 0]
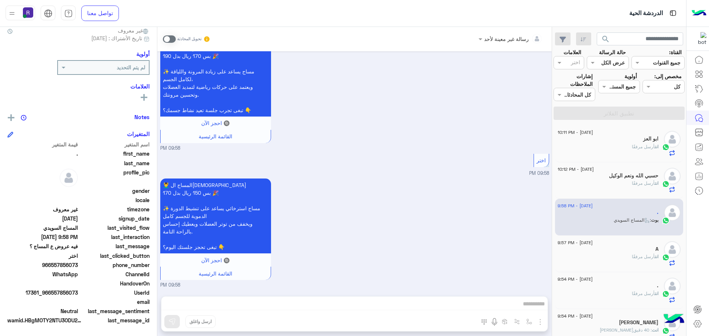
click at [170, 40] on span at bounding box center [169, 38] width 13 height 7
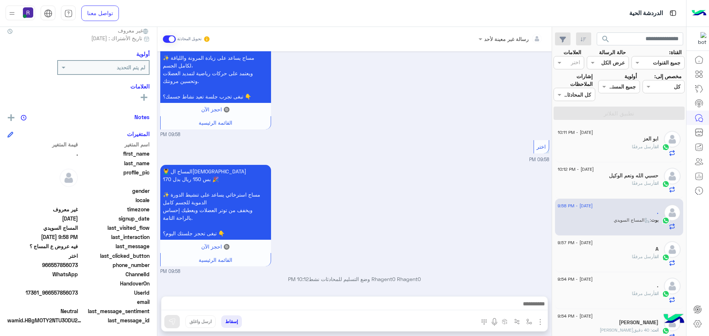
click at [540, 324] on img "button" at bounding box center [540, 322] width 9 height 9
click at [528, 304] on span "الصور" at bounding box center [526, 306] width 14 height 8
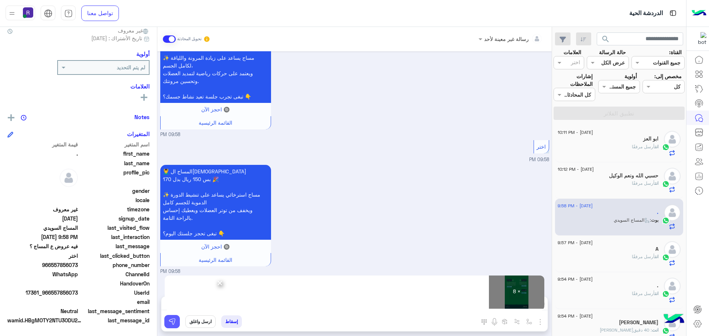
click at [175, 323] on img at bounding box center [171, 321] width 7 height 7
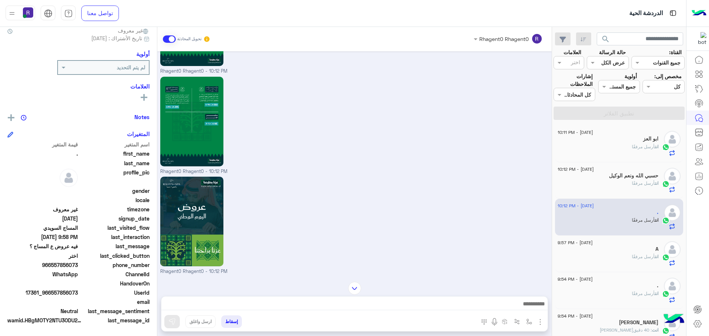
scroll to position [1155, 0]
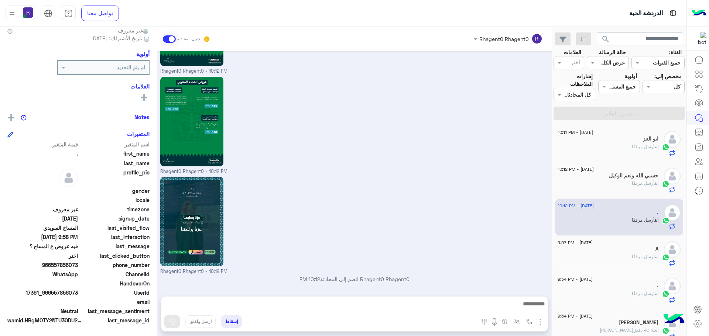
drag, startPoint x: 487, startPoint y: 186, endPoint x: 499, endPoint y: 186, distance: 11.8
click at [487, 186] on div "Rhagent0 Rhagent0 - 10:12 PM" at bounding box center [354, 225] width 389 height 100
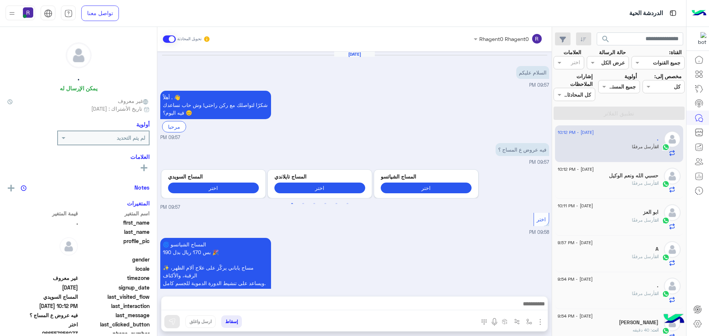
scroll to position [1155, 0]
